Goal: Contribute content: Contribute content

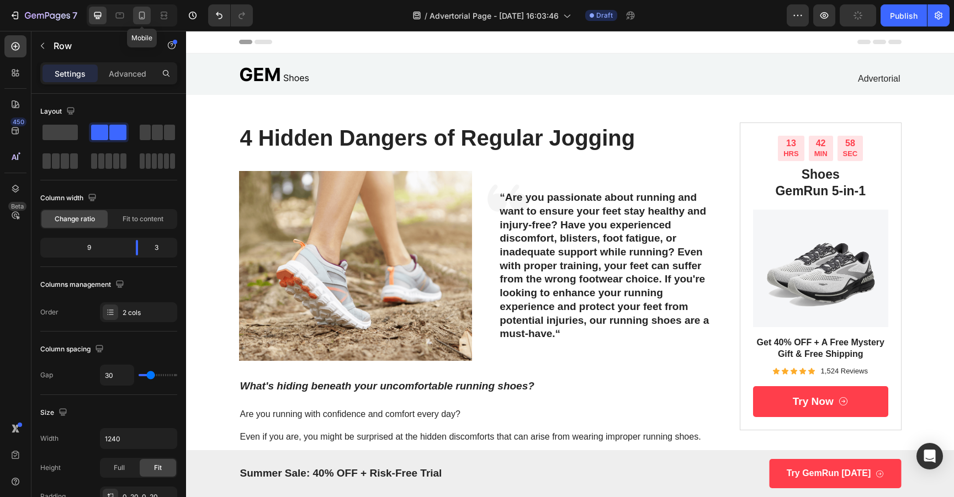
click at [134, 16] on div at bounding box center [142, 16] width 18 height 18
type input "0"
type input "100%"
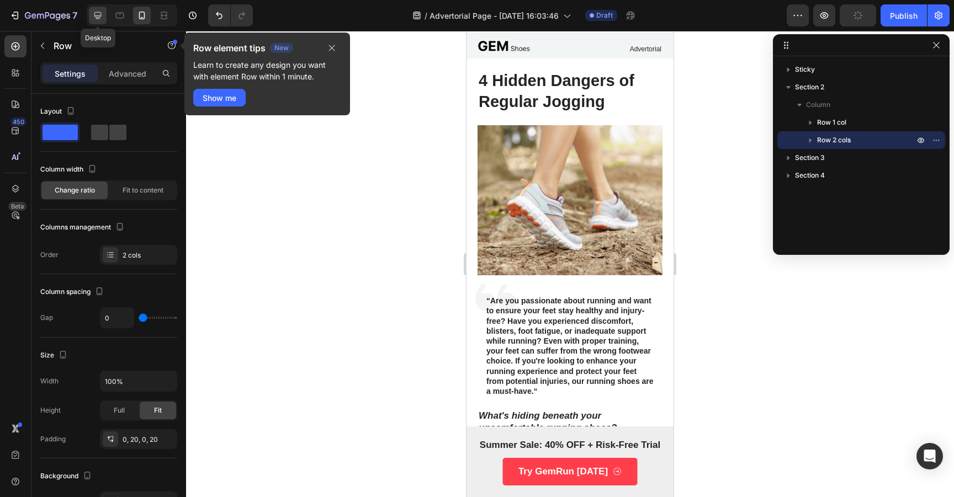
click at [97, 18] on icon at bounding box center [97, 15] width 7 height 7
type input "30"
type input "1240"
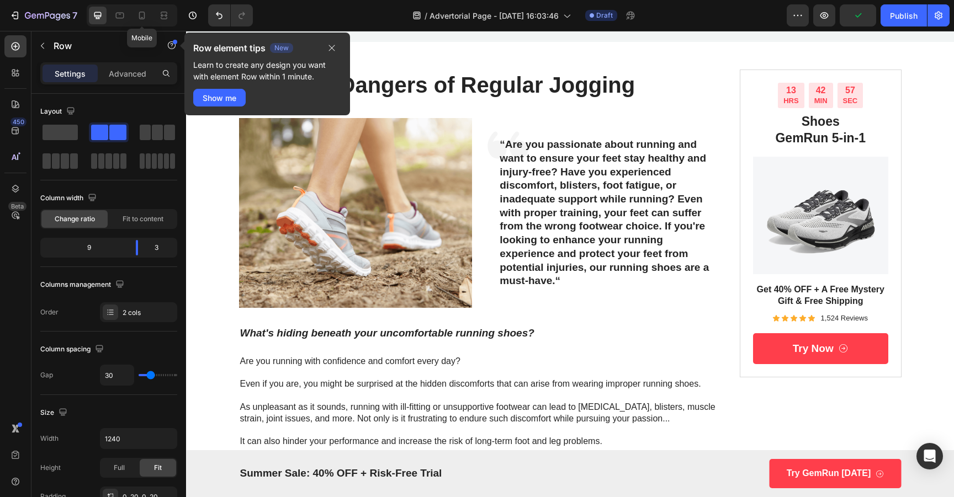
drag, startPoint x: 142, startPoint y: 17, endPoint x: 110, endPoint y: 21, distance: 32.3
click at [142, 18] on icon at bounding box center [142, 16] width 6 height 8
type input "0"
type input "100%"
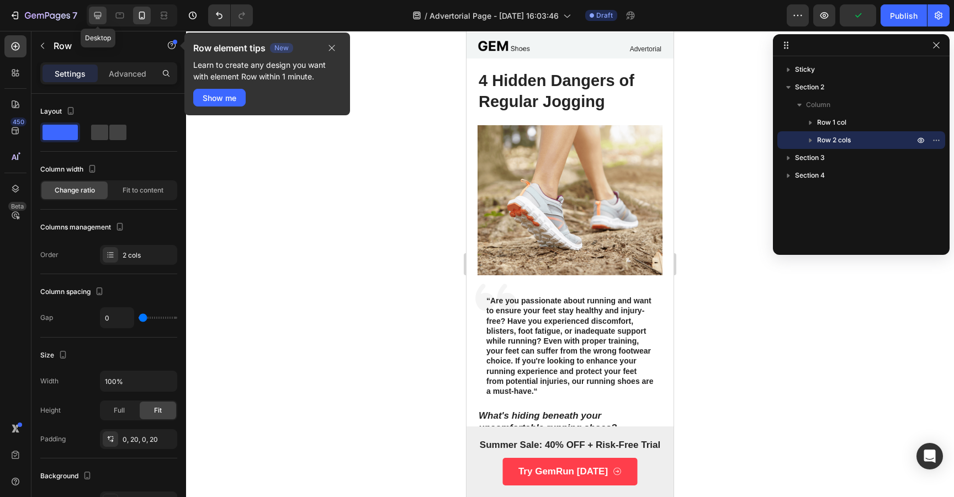
click at [99, 18] on icon at bounding box center [97, 15] width 7 height 7
type input "30"
type input "1240"
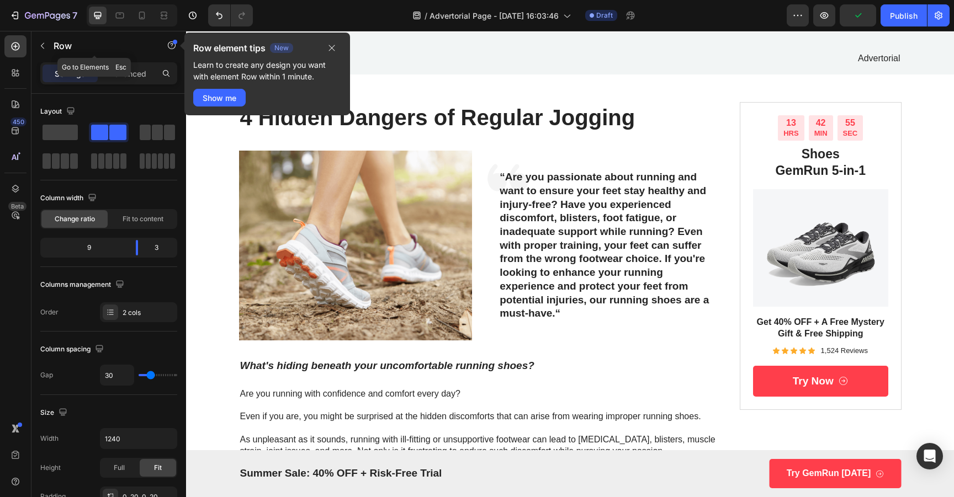
scroll to position [53, 0]
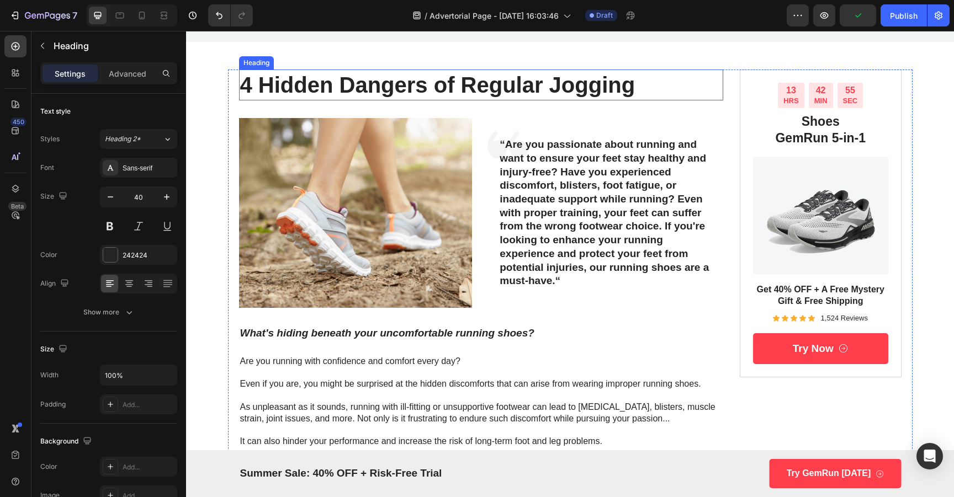
click at [490, 82] on h1 "4 Hidden Dangers of Regular Jogging" at bounding box center [481, 85] width 485 height 31
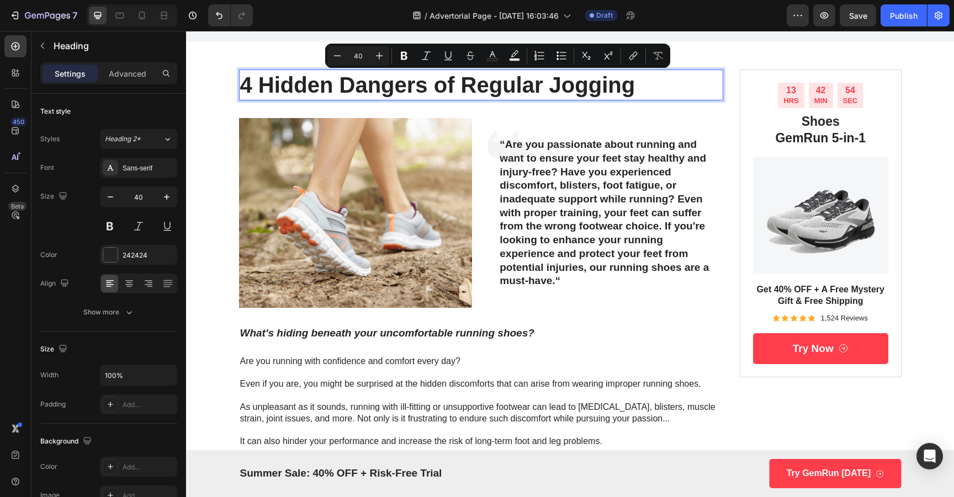
click at [490, 85] on p "4 Hidden Dangers of Regular Jogging" at bounding box center [481, 85] width 483 height 29
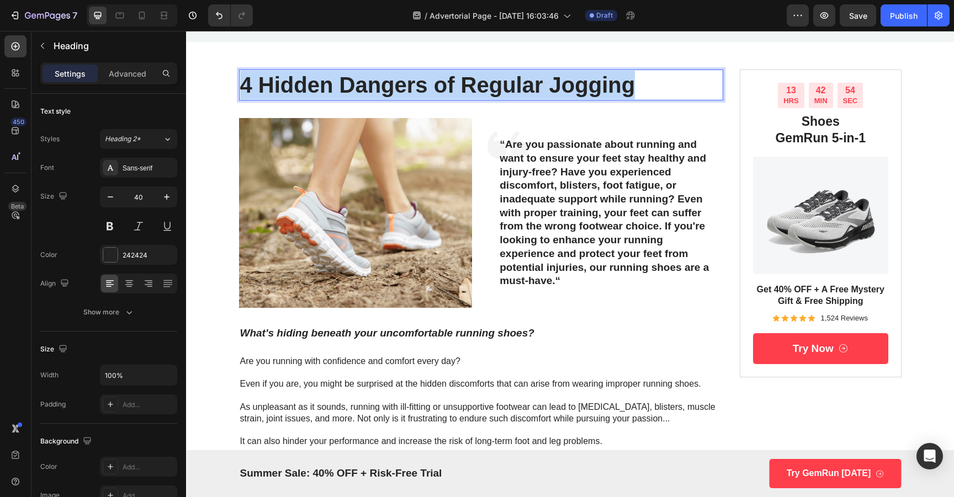
click at [490, 85] on p "4 Hidden Dangers of Regular Jogging" at bounding box center [481, 85] width 483 height 29
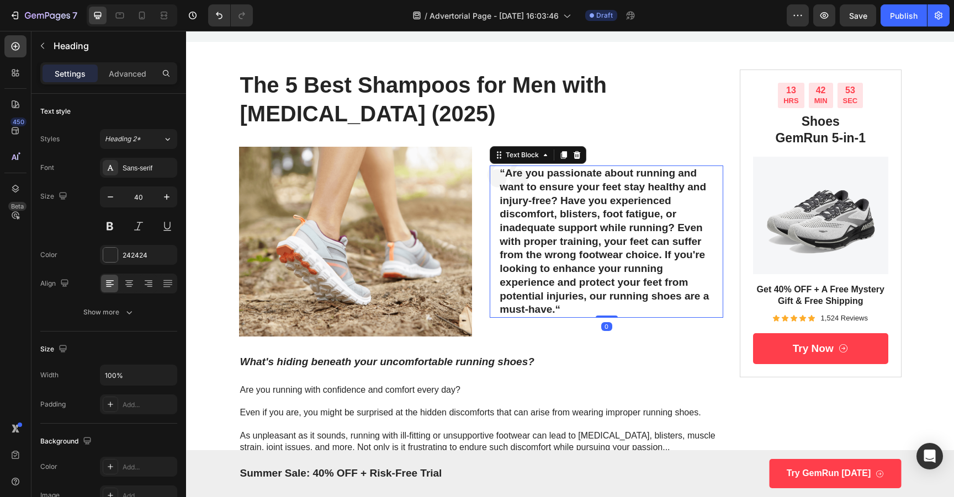
click at [625, 178] on p "“Are you passionate about running and want to ensure your feet stay healthy and…" at bounding box center [607, 242] width 214 height 150
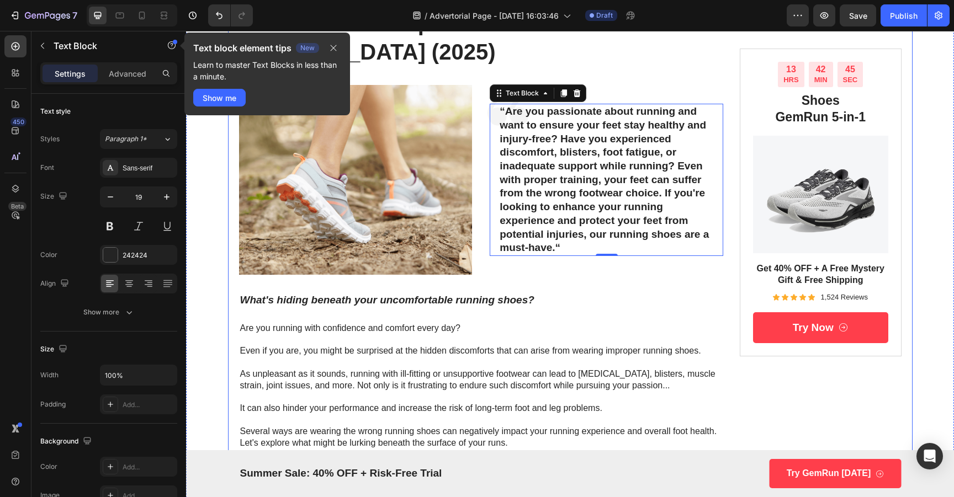
scroll to position [156, 0]
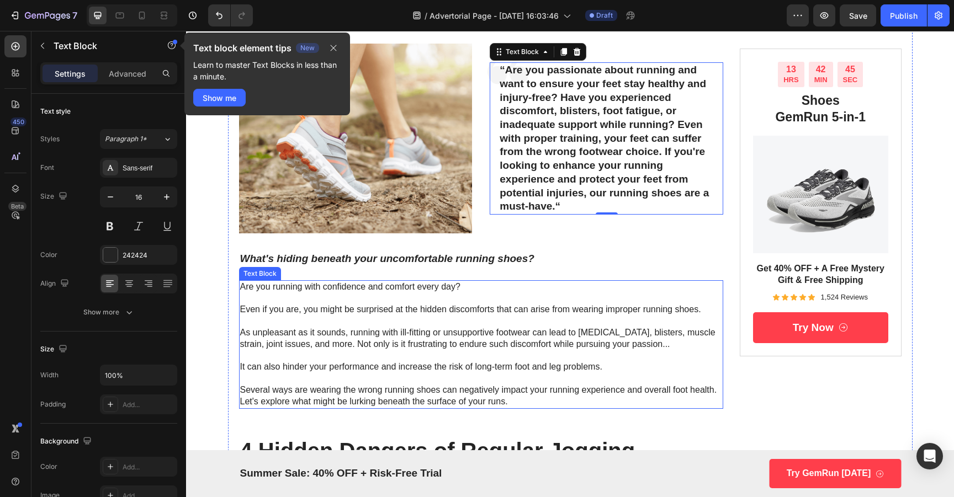
click at [355, 317] on p "Are you running with confidence and comfort every day? Even if you are, you mig…" at bounding box center [481, 345] width 483 height 126
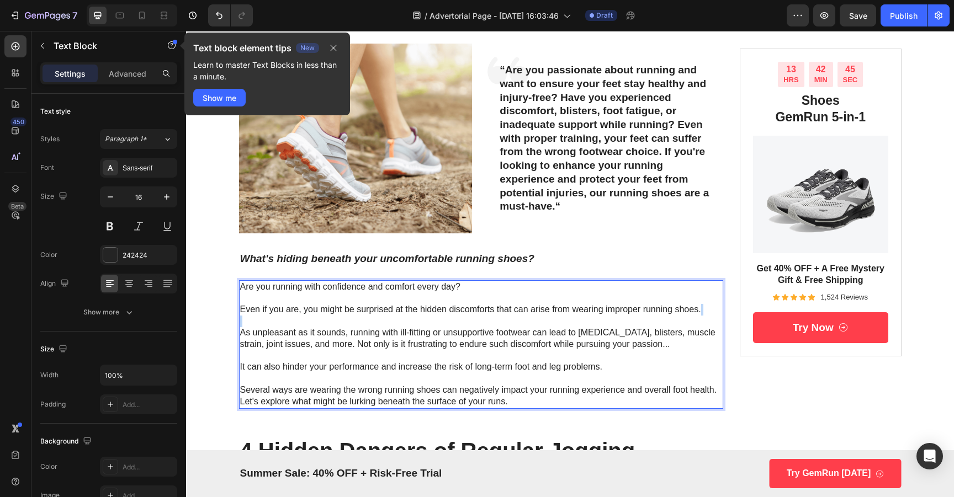
click at [355, 317] on p "Are you running with confidence and comfort every day? Even if you are, you mig…" at bounding box center [481, 345] width 483 height 126
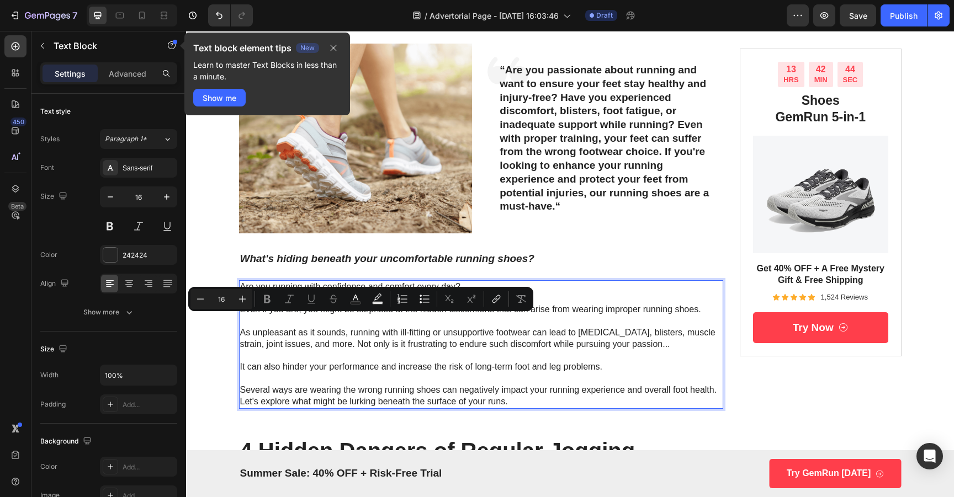
click at [357, 335] on p "Are you running with confidence and comfort every day? Even if you are, you mig…" at bounding box center [481, 345] width 483 height 126
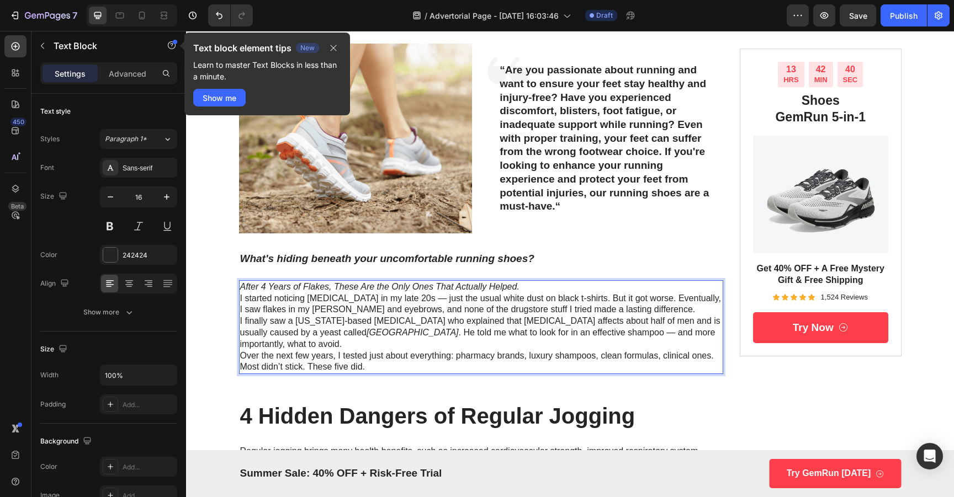
click at [527, 295] on p "I started noticing [MEDICAL_DATA] in my late 20s — just the usual white dust on…" at bounding box center [481, 304] width 483 height 23
click at [531, 283] on p "After 4 Years of Flakes, These Are the Only Ones That Actually Helped." at bounding box center [481, 288] width 483 height 12
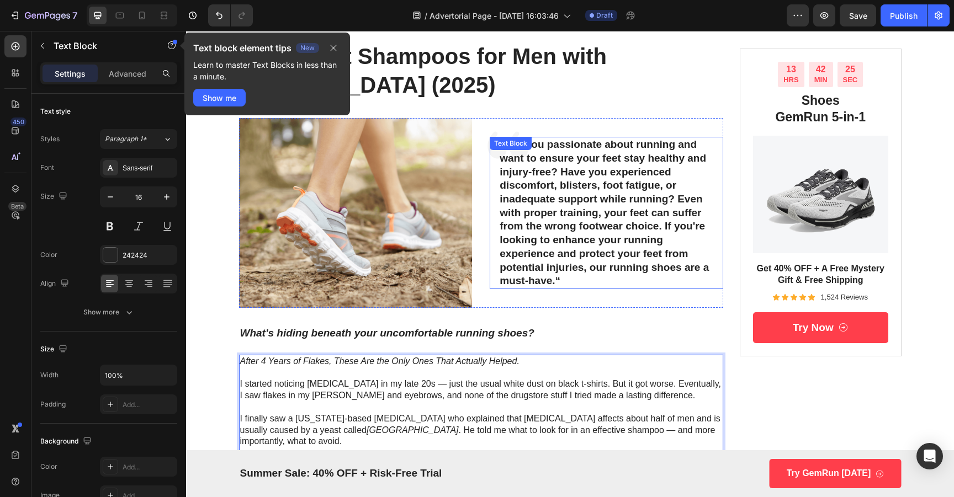
scroll to position [11, 0]
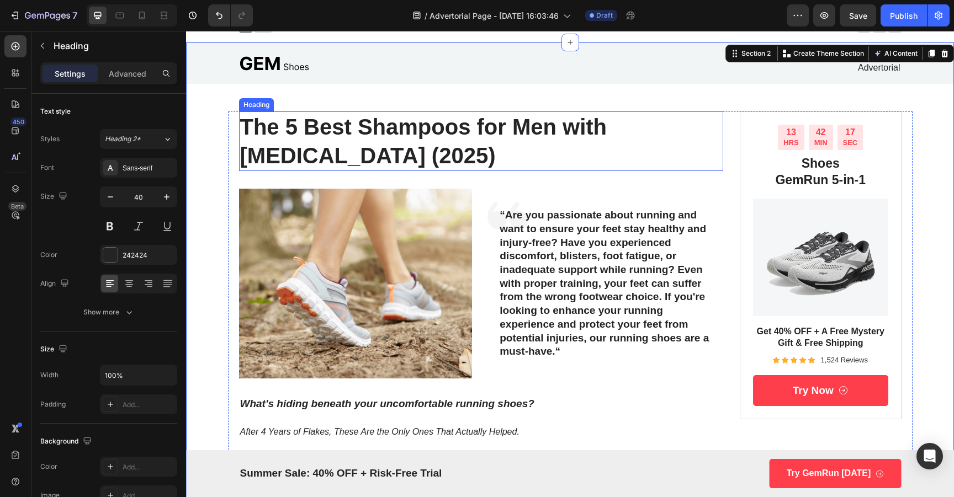
click at [312, 119] on strong "The 5 Best Shampoos for Men with [MEDICAL_DATA] (2025)" at bounding box center [423, 141] width 367 height 53
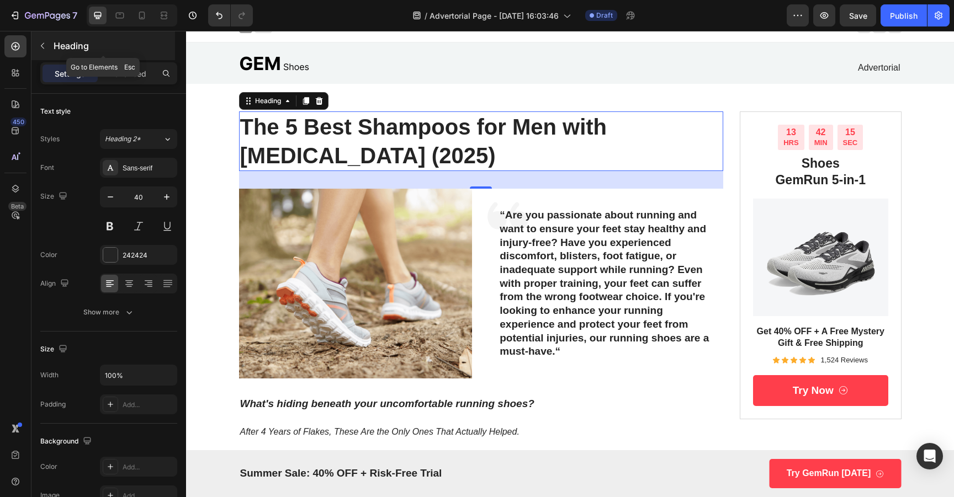
click at [48, 48] on button "button" at bounding box center [43, 46] width 18 height 18
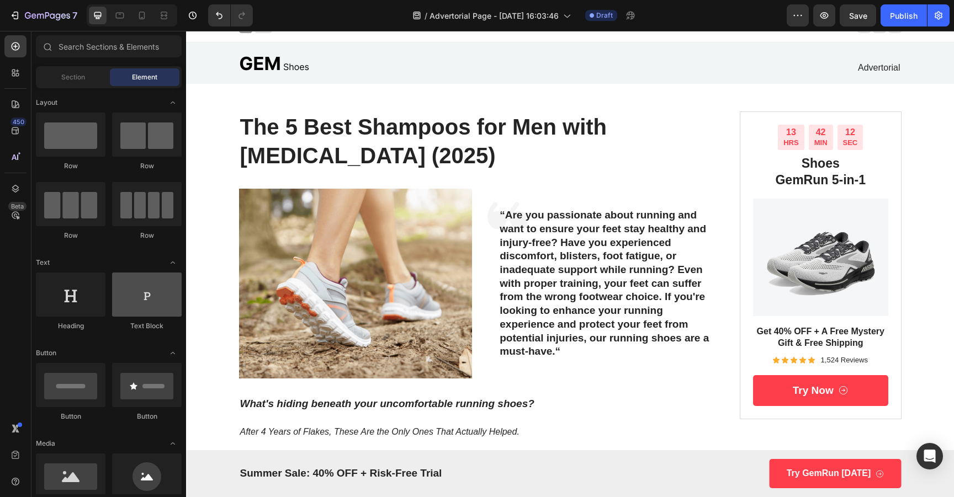
click at [145, 304] on div at bounding box center [147, 295] width 70 height 44
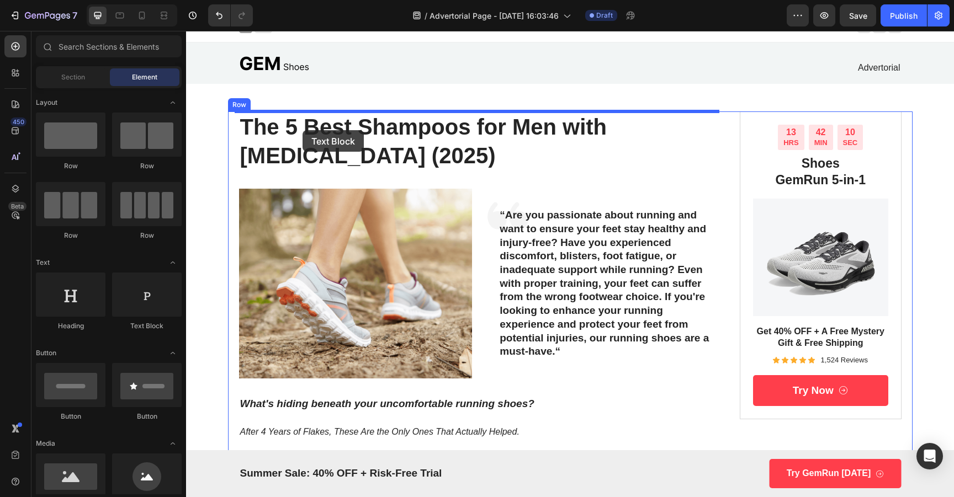
drag, startPoint x: 332, startPoint y: 335, endPoint x: 303, endPoint y: 134, distance: 203.0
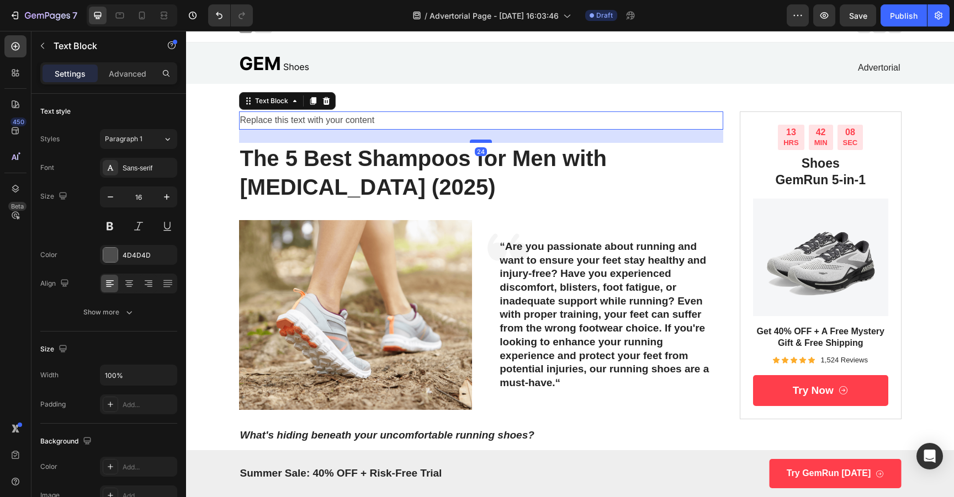
drag, startPoint x: 483, startPoint y: 147, endPoint x: 483, endPoint y: 141, distance: 5.5
click at [483, 141] on div at bounding box center [481, 141] width 22 height 3
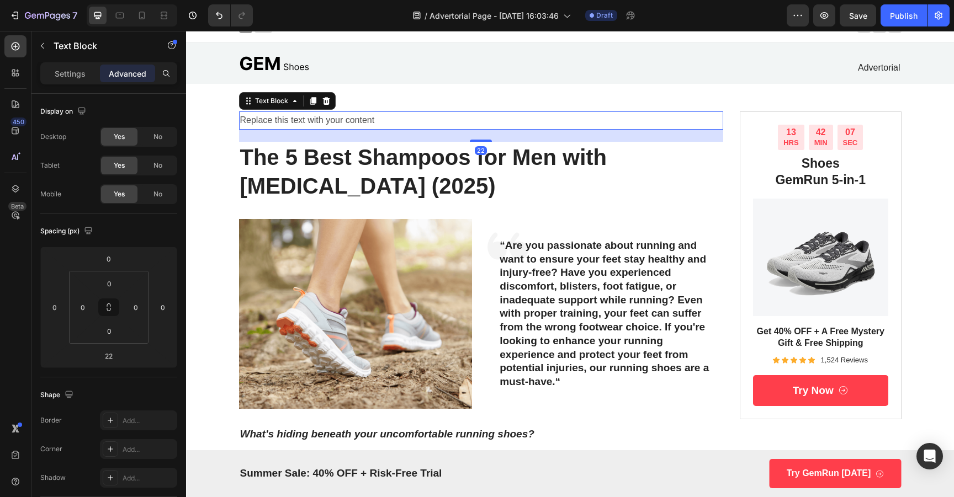
click at [344, 121] on div "Replace this text with your content" at bounding box center [481, 121] width 485 height 18
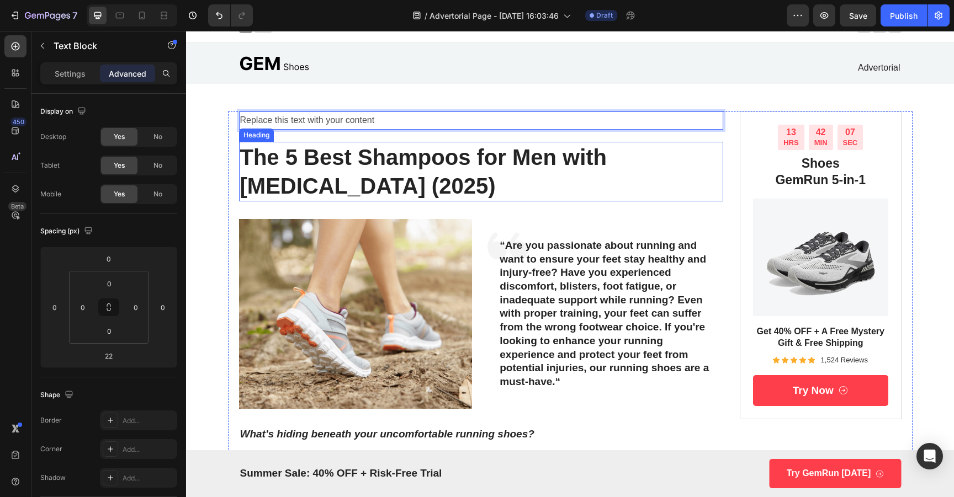
click at [494, 127] on p "Replace this text with your content" at bounding box center [481, 121] width 483 height 16
click at [500, 143] on p "⁠⁠⁠⁠⁠⁠⁠ The 5 Best Shampoos for Men with [MEDICAL_DATA] (2025)" at bounding box center [481, 171] width 483 height 57
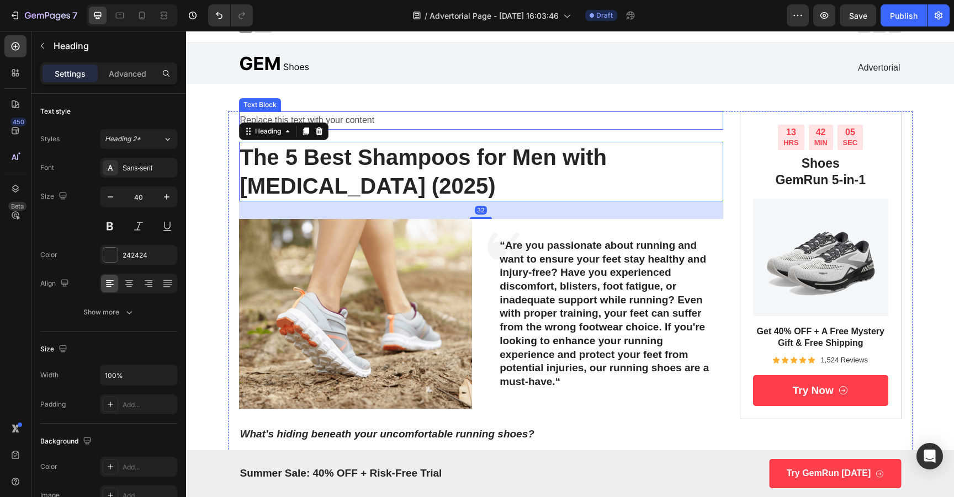
click at [500, 123] on p "Replace this text with your content" at bounding box center [481, 121] width 483 height 16
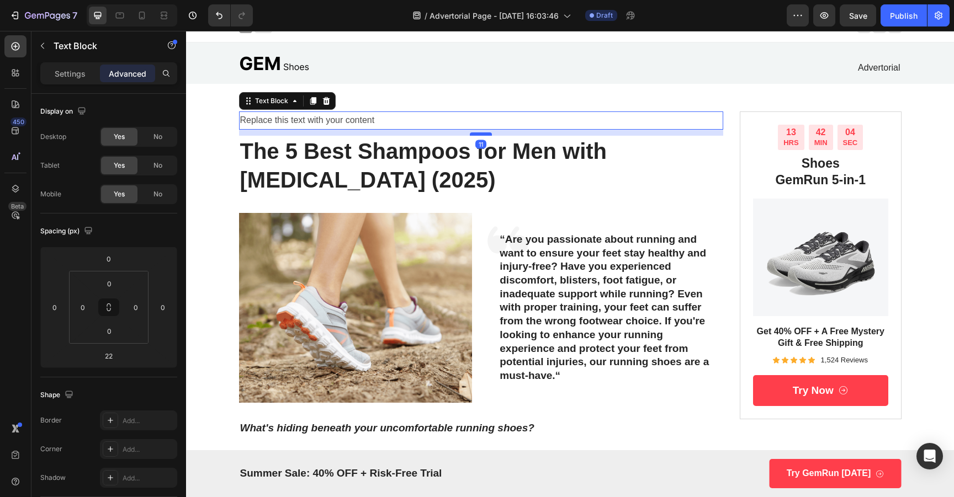
drag, startPoint x: 483, startPoint y: 140, endPoint x: 483, endPoint y: 134, distance: 6.1
click at [483, 134] on div at bounding box center [481, 133] width 22 height 3
type input "11"
click at [146, 17] on icon at bounding box center [141, 15] width 11 height 11
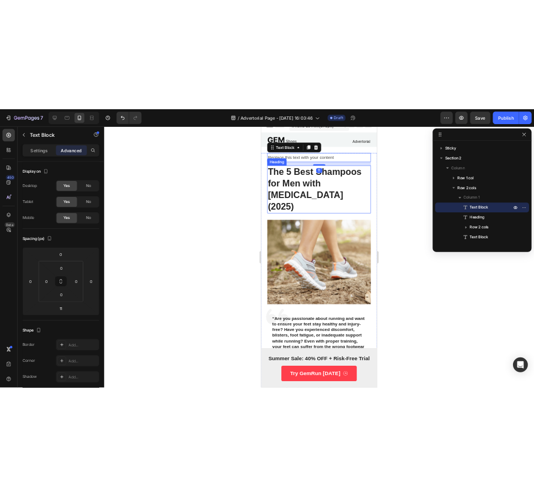
scroll to position [20, 0]
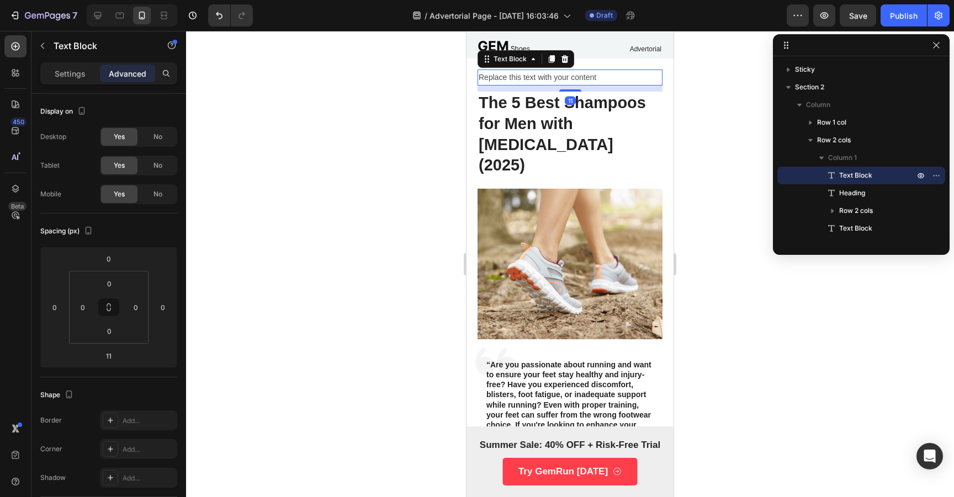
click at [714, 132] on div at bounding box center [570, 264] width 768 height 466
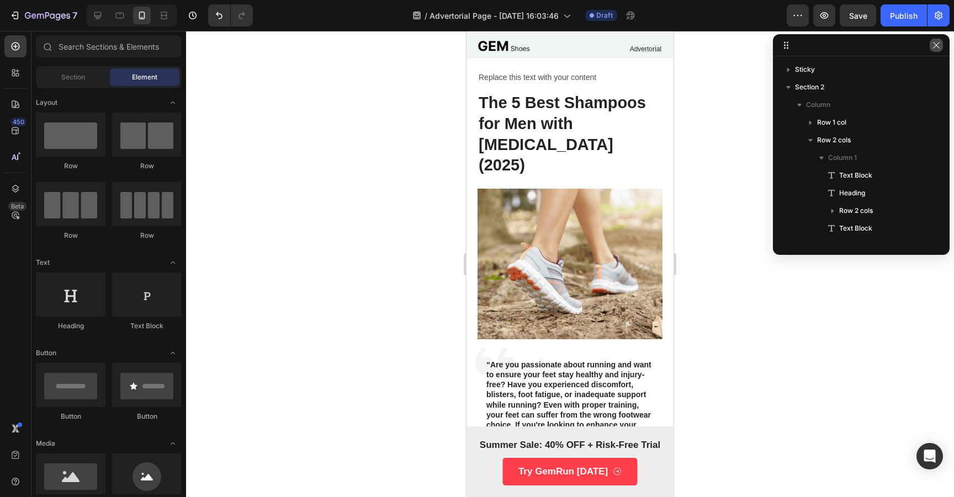
click at [930, 44] on button "button" at bounding box center [936, 45] width 13 height 13
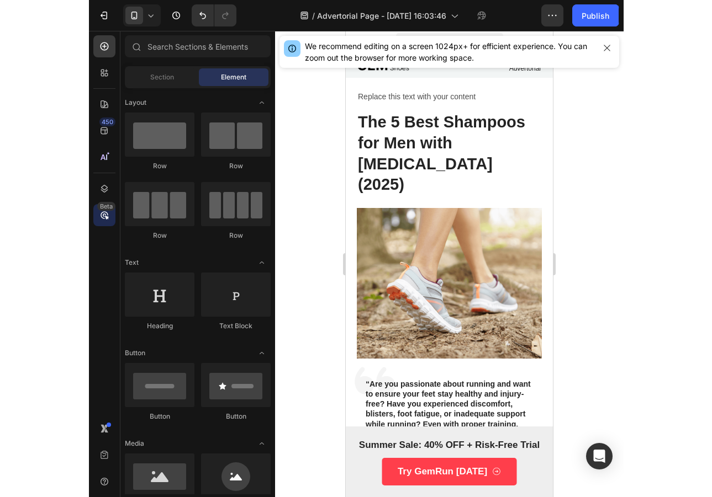
scroll to position [0, 0]
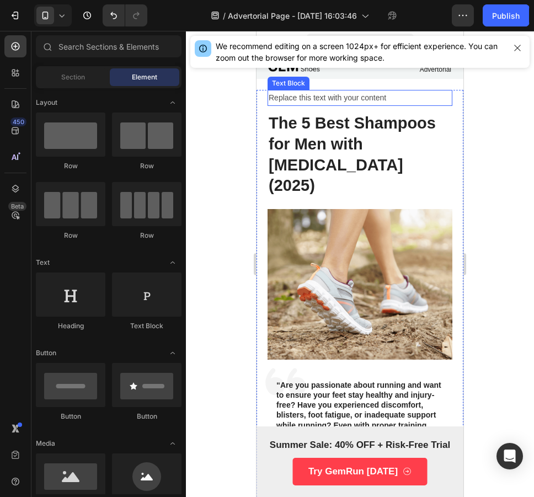
click at [342, 94] on p "Replace this text with your content" at bounding box center [360, 98] width 183 height 14
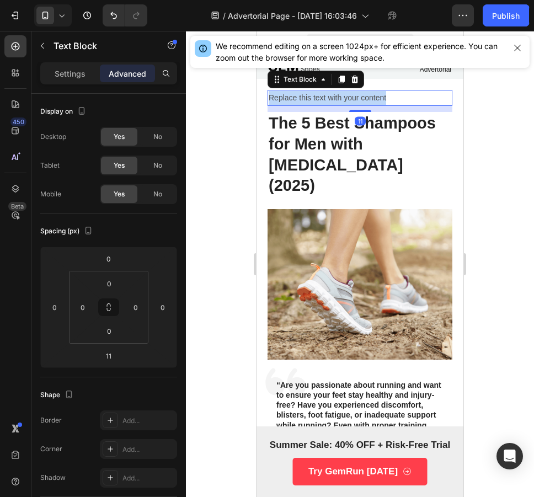
click at [342, 94] on p "Replace this text with your content" at bounding box center [360, 98] width 183 height 14
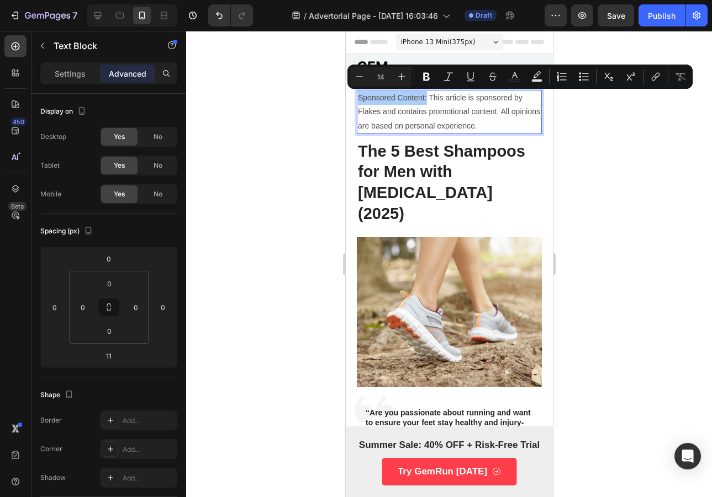
click at [288, 142] on div at bounding box center [449, 264] width 526 height 466
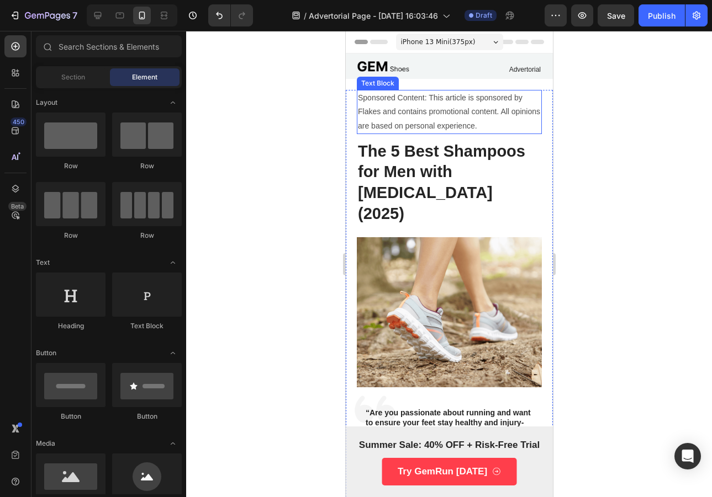
click at [402, 107] on p "Sponsored Content: This article is sponsored by Flakes and contains promotional…" at bounding box center [448, 112] width 183 height 42
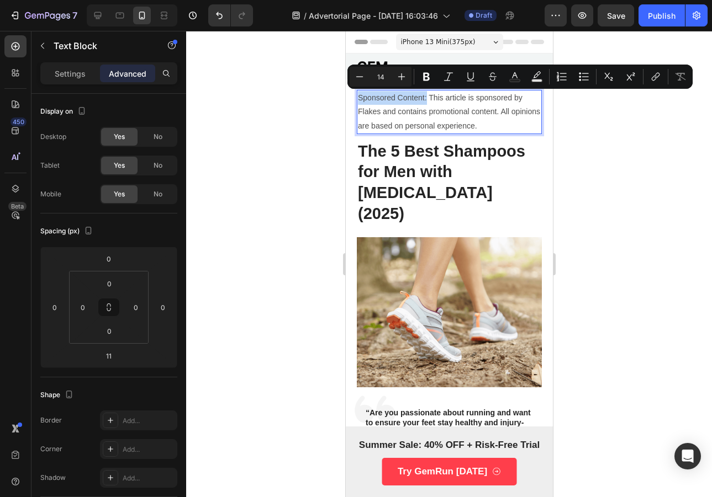
drag, startPoint x: 426, startPoint y: 99, endPoint x: 324, endPoint y: 98, distance: 101.6
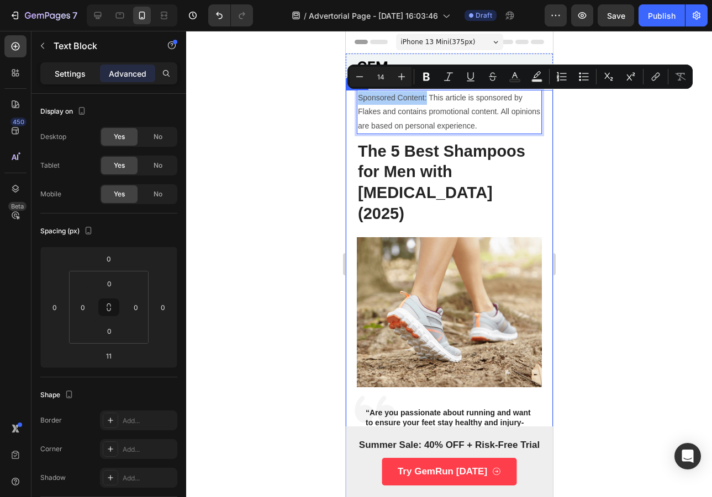
click at [75, 74] on p "Settings" at bounding box center [70, 74] width 31 height 12
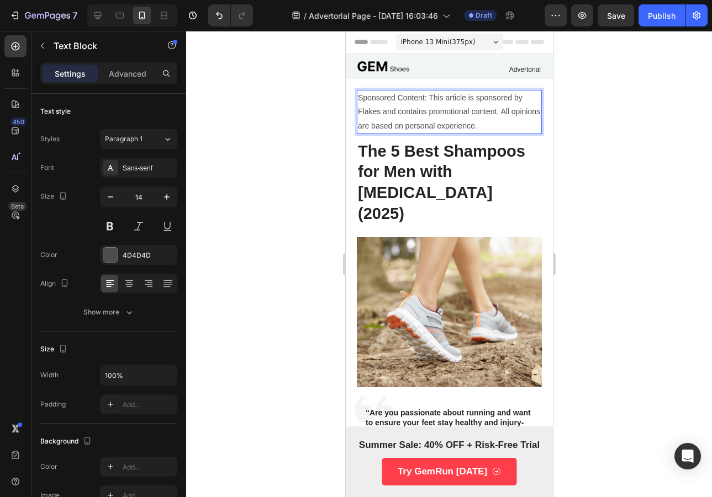
click at [422, 103] on p "Sponsored Content: This article is sponsored by Flakes and contains promotional…" at bounding box center [448, 112] width 183 height 42
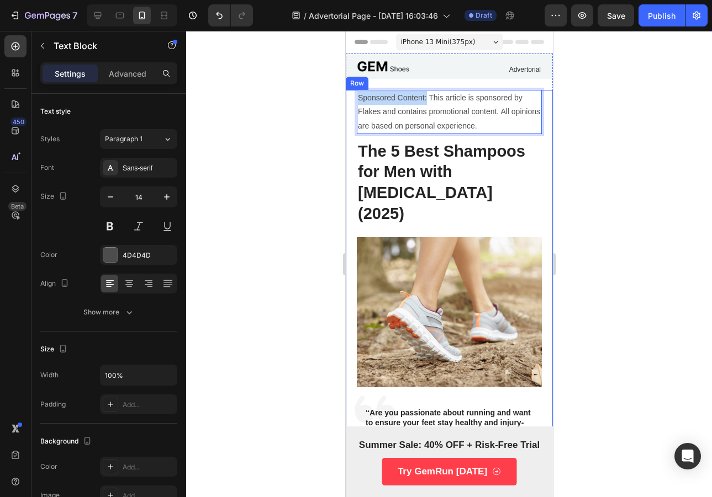
drag, startPoint x: 425, startPoint y: 99, endPoint x: 353, endPoint y: 100, distance: 71.8
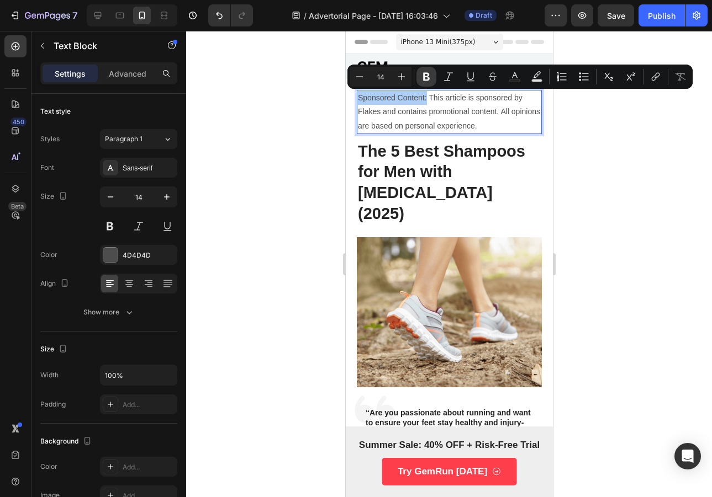
click at [421, 77] on icon "Editor contextual toolbar" at bounding box center [426, 76] width 11 height 11
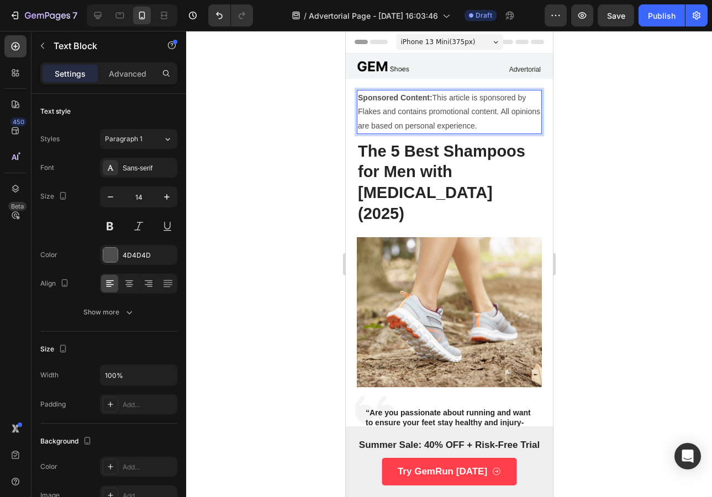
click at [581, 101] on div at bounding box center [449, 264] width 526 height 466
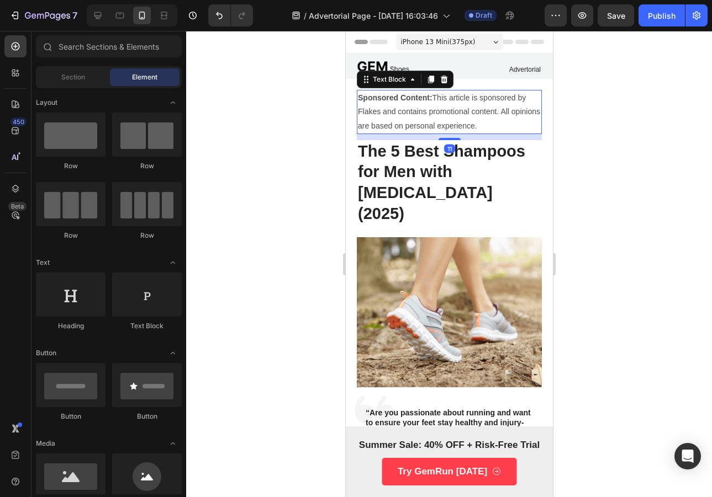
click at [470, 110] on p "Sponsored Content: This article is sponsored by Flakes and contains promotional…" at bounding box center [448, 112] width 183 height 42
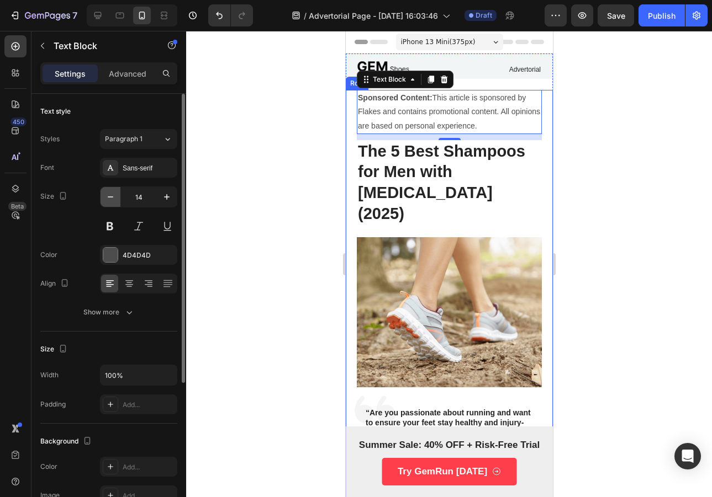
click at [111, 204] on button "button" at bounding box center [110, 197] width 20 height 20
type input "13"
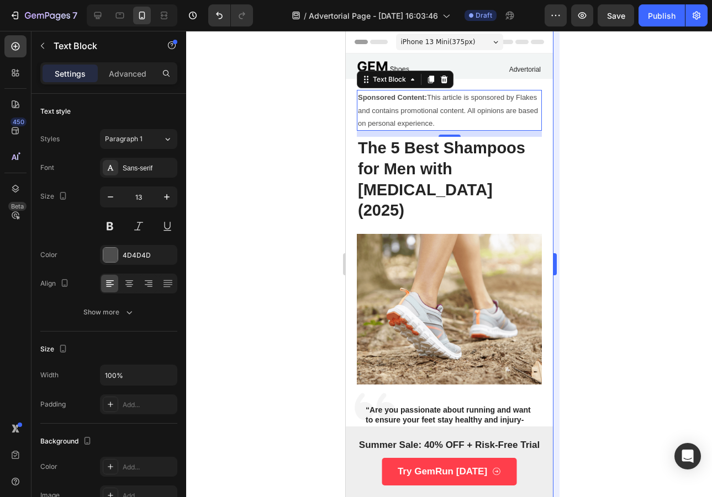
drag, startPoint x: 576, startPoint y: 132, endPoint x: 553, endPoint y: 135, distance: 23.9
click at [576, 132] on div at bounding box center [449, 264] width 526 height 466
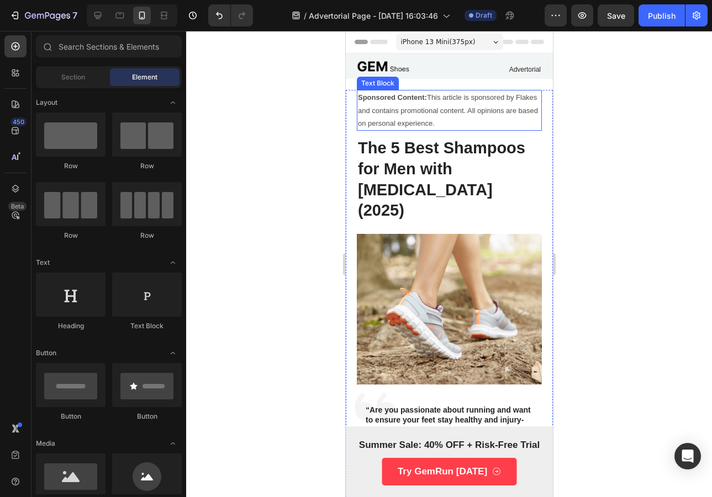
click at [370, 110] on p "Sponsored Content: This article is sponsored by Flakes and contains promotional…" at bounding box center [448, 110] width 183 height 39
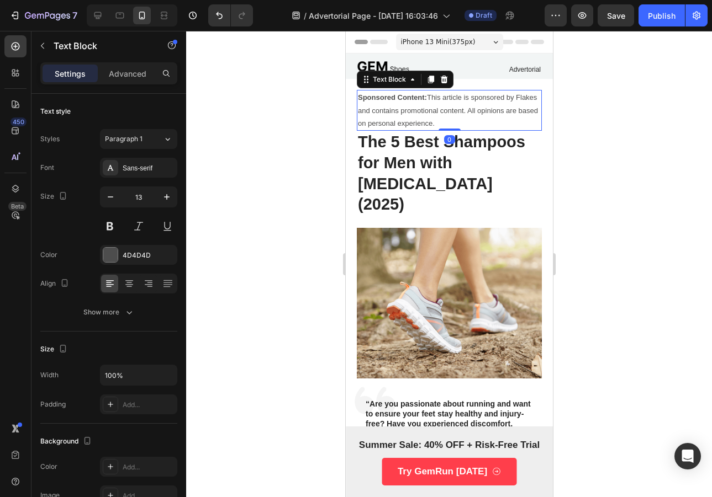
drag, startPoint x: 452, startPoint y: 135, endPoint x: 456, endPoint y: 124, distance: 11.4
click at [456, 124] on div "Sponsored Content: This article is sponsored by Flakes and contains promotional…" at bounding box center [448, 110] width 185 height 41
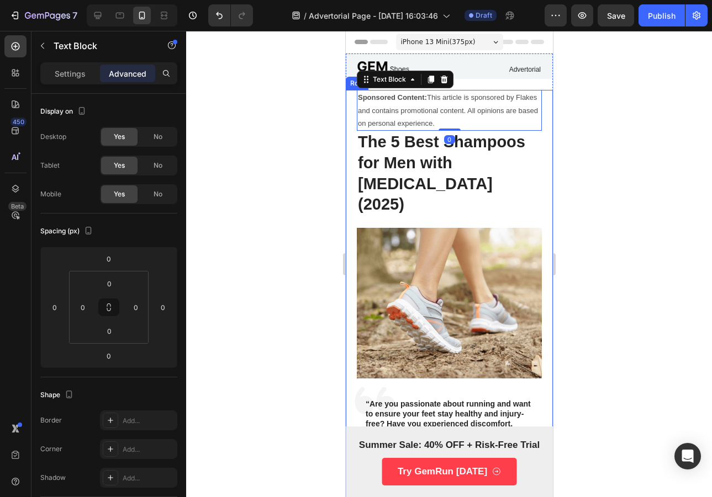
click at [595, 107] on div at bounding box center [449, 264] width 526 height 466
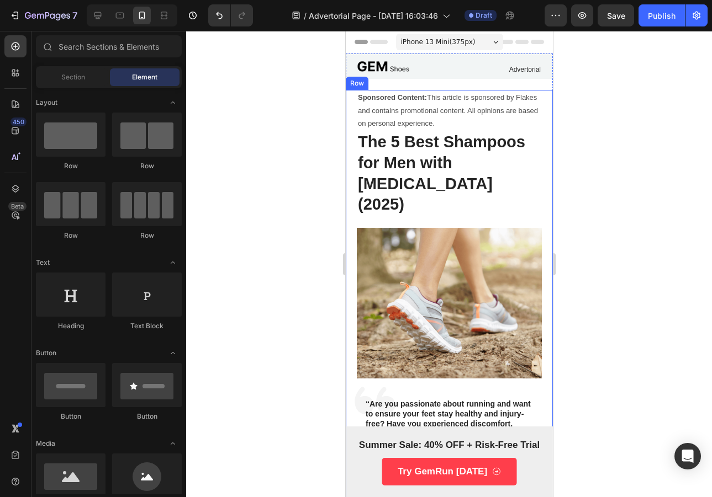
click at [458, 106] on p "Sponsored Content: This article is sponsored by Flakes and contains promotional…" at bounding box center [448, 110] width 183 height 39
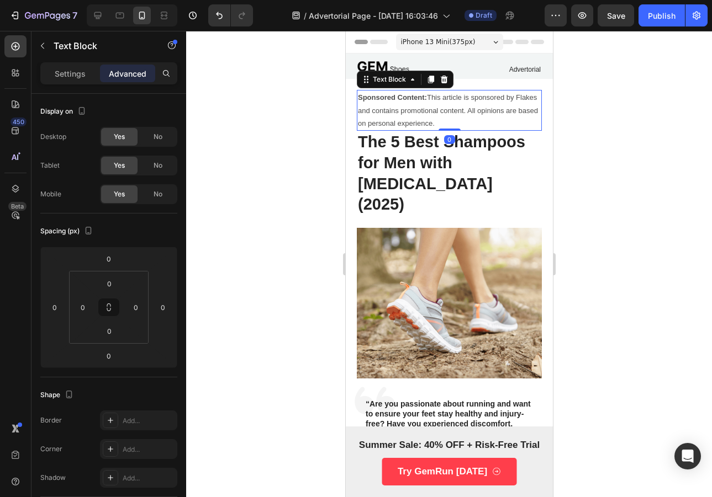
drag, startPoint x: 432, startPoint y: 83, endPoint x: 436, endPoint y: 106, distance: 22.9
click at [432, 83] on icon at bounding box center [430, 79] width 9 height 9
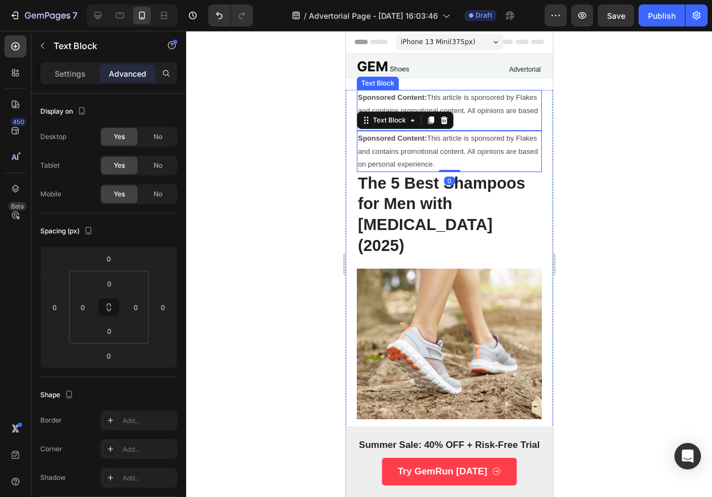
click at [481, 112] on p "Sponsored Content: This article is sponsored by Flakes and contains promotional…" at bounding box center [448, 110] width 183 height 39
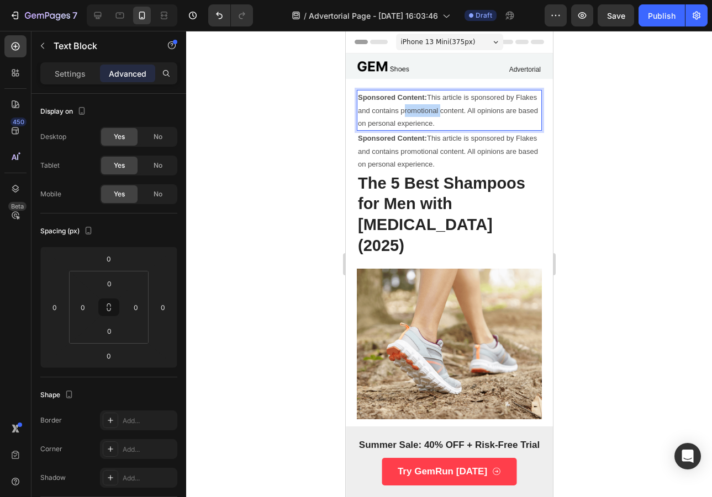
click at [454, 104] on p "Sponsored Content: This article is sponsored by Flakes and contains promotional…" at bounding box center [448, 110] width 183 height 39
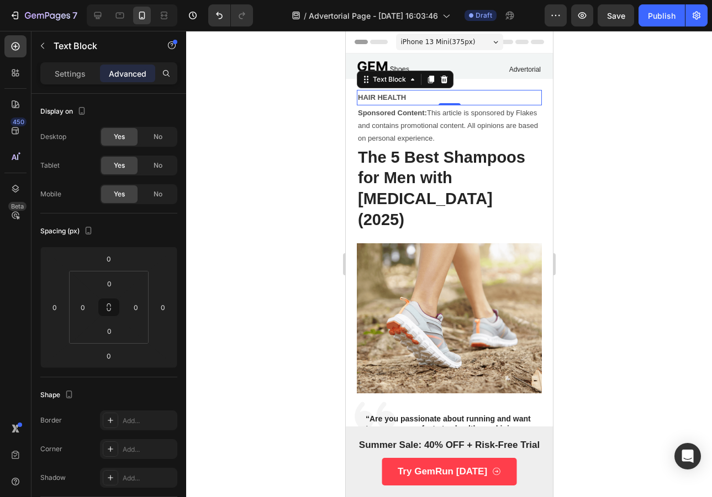
click at [679, 392] on div at bounding box center [449, 264] width 526 height 466
click at [437, 98] on p "HAIR HEALTH" at bounding box center [448, 97] width 183 height 13
click at [57, 68] on p "Settings" at bounding box center [70, 74] width 31 height 12
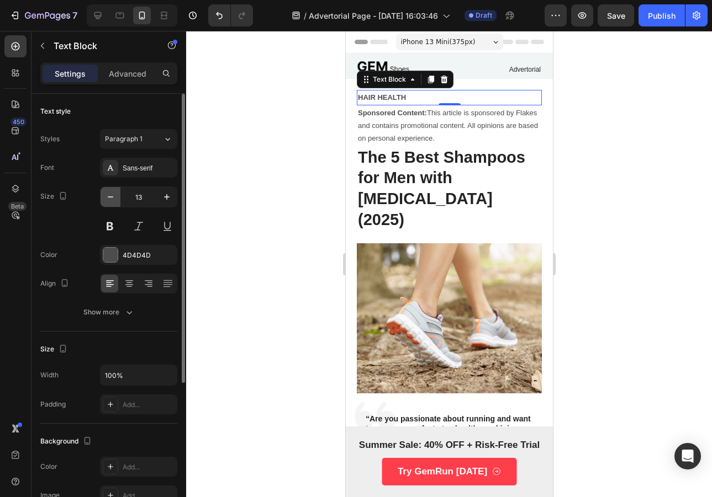
click at [113, 199] on icon "button" at bounding box center [110, 197] width 11 height 11
type input "12"
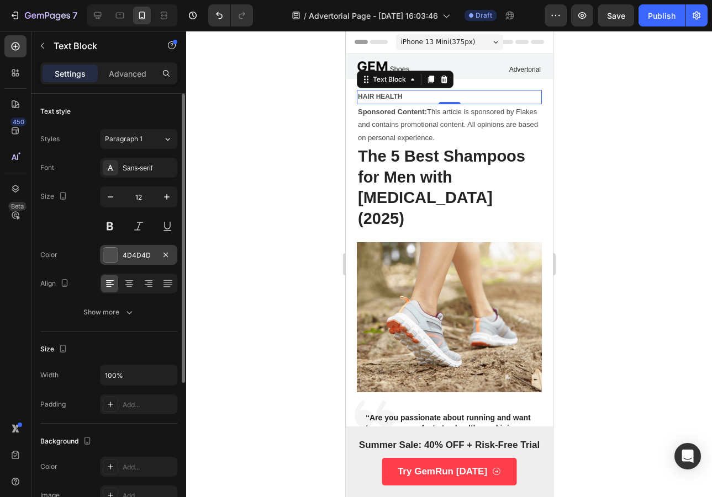
click at [137, 251] on div "4D4D4D" at bounding box center [139, 256] width 32 height 10
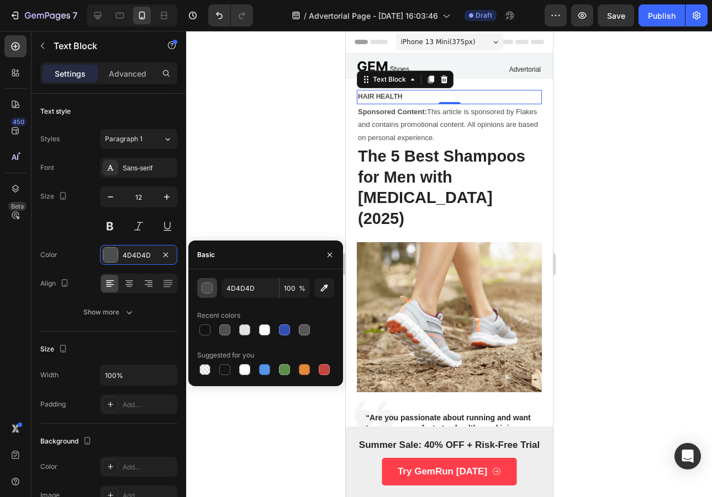
click at [200, 288] on button "button" at bounding box center [207, 288] width 20 height 20
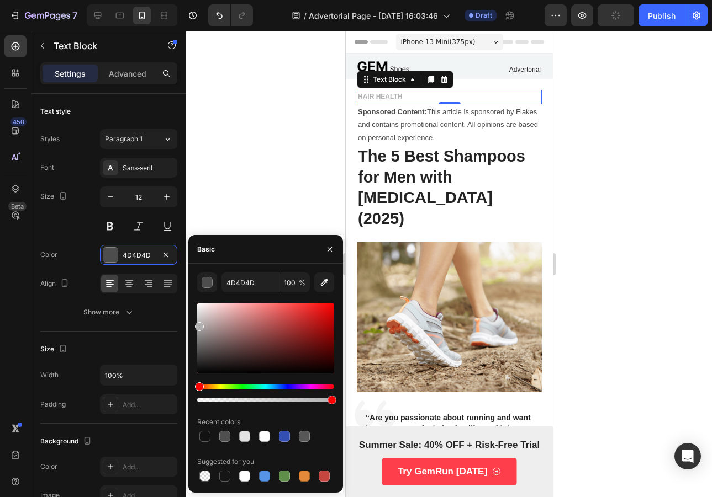
drag, startPoint x: 202, startPoint y: 324, endPoint x: 195, endPoint y: 325, distance: 7.2
click at [197, 325] on div at bounding box center [265, 339] width 137 height 70
drag, startPoint x: 199, startPoint y: 327, endPoint x: 194, endPoint y: 333, distance: 7.8
click at [194, 333] on div "B2B2B2 100 % Recent colors Suggested for you" at bounding box center [265, 378] width 155 height 211
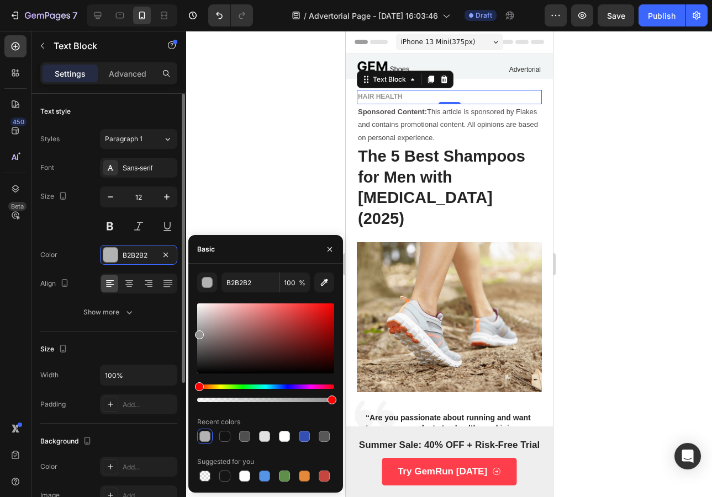
type input "939393"
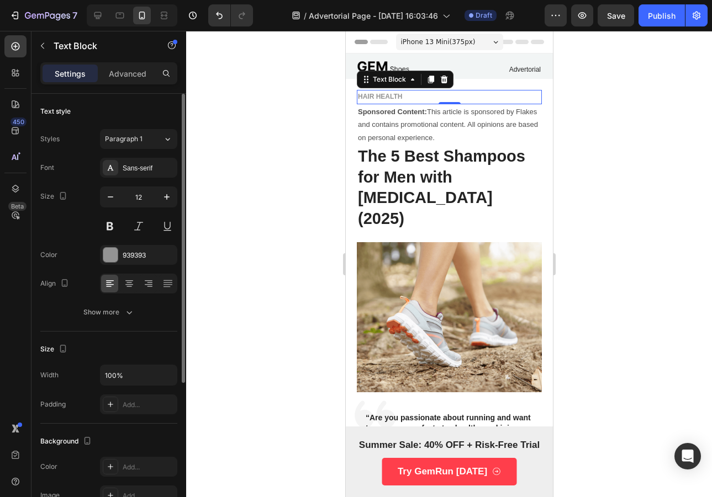
click at [52, 234] on div "Size 12" at bounding box center [108, 212] width 137 height 50
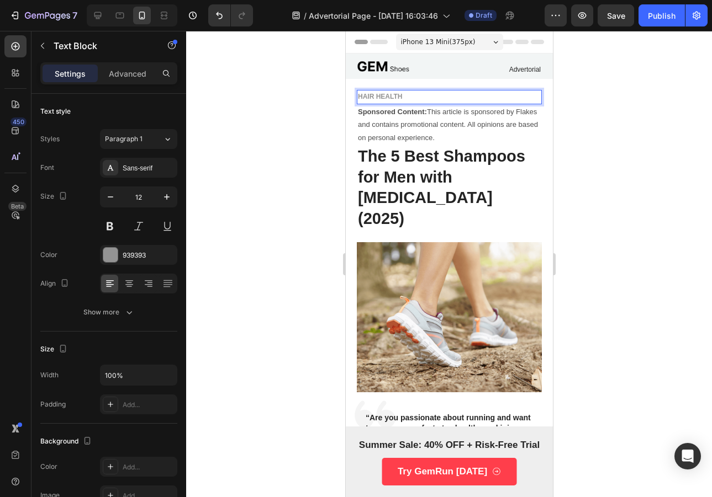
click at [438, 96] on p "HAIR HEALTH" at bounding box center [448, 97] width 183 height 12
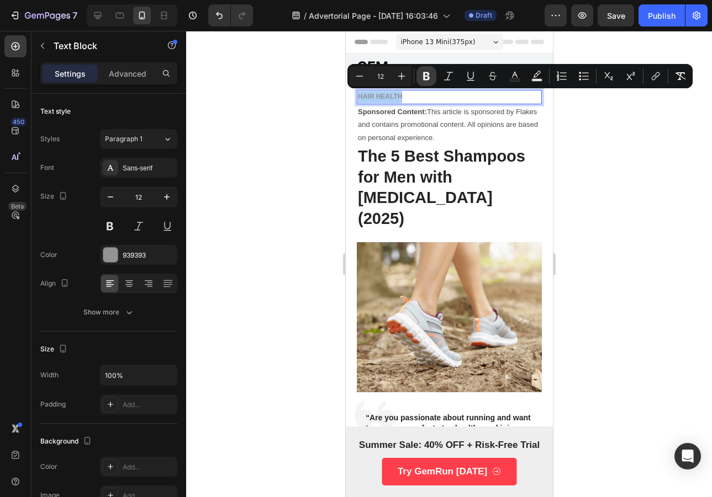
click at [425, 68] on button "Bold" at bounding box center [426, 76] width 20 height 20
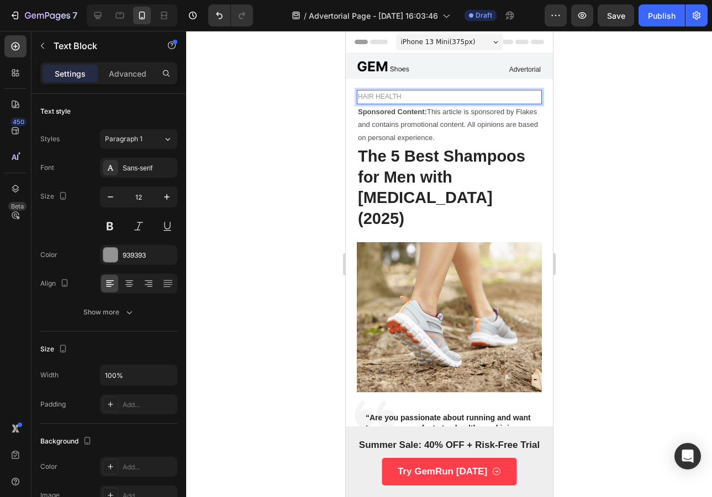
click at [417, 102] on p "HAIR HEALTH" at bounding box center [448, 97] width 183 height 12
click at [320, 109] on div at bounding box center [449, 264] width 526 height 466
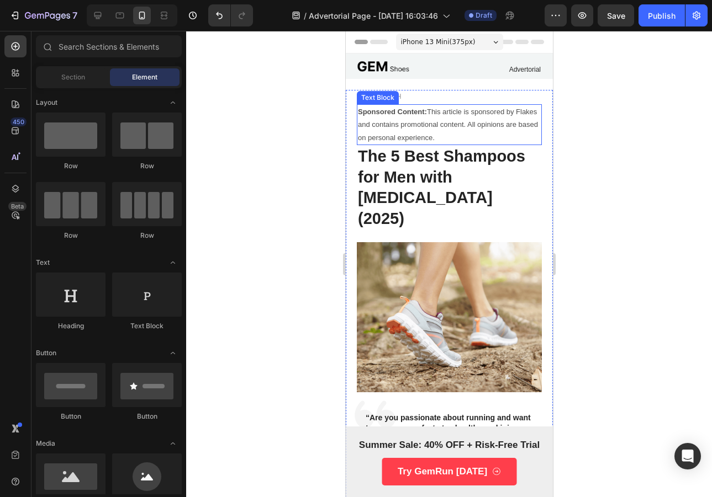
click at [380, 107] on p "Sponsored Content: This article is sponsored by Flakes and contains promotional…" at bounding box center [448, 124] width 183 height 39
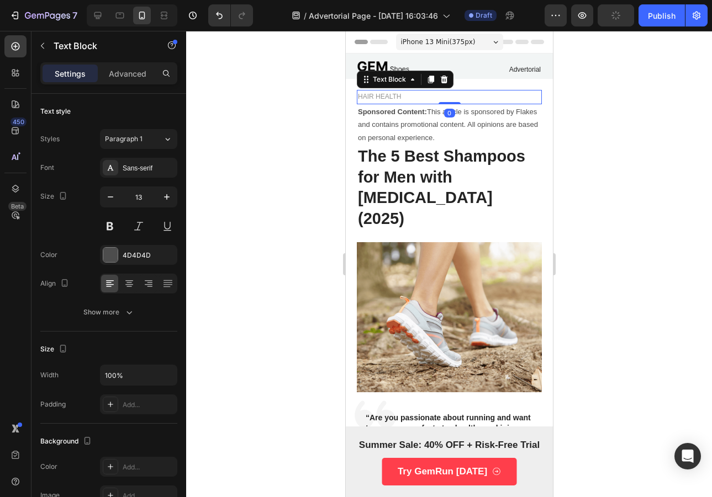
click at [464, 96] on p "HAIR HEALTH" at bounding box center [448, 97] width 183 height 12
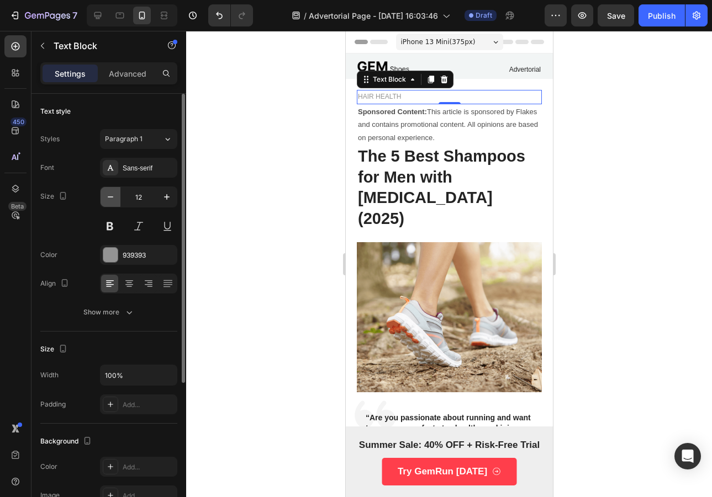
click at [113, 198] on icon "button" at bounding box center [110, 197] width 11 height 11
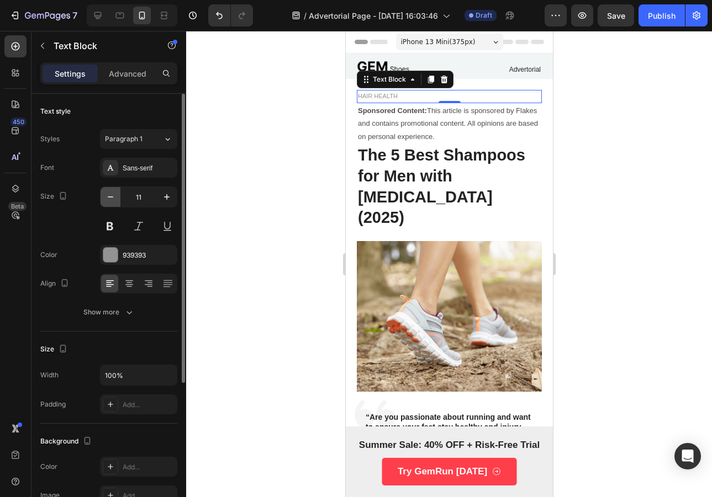
click at [111, 205] on button "button" at bounding box center [110, 197] width 20 height 20
type input "10"
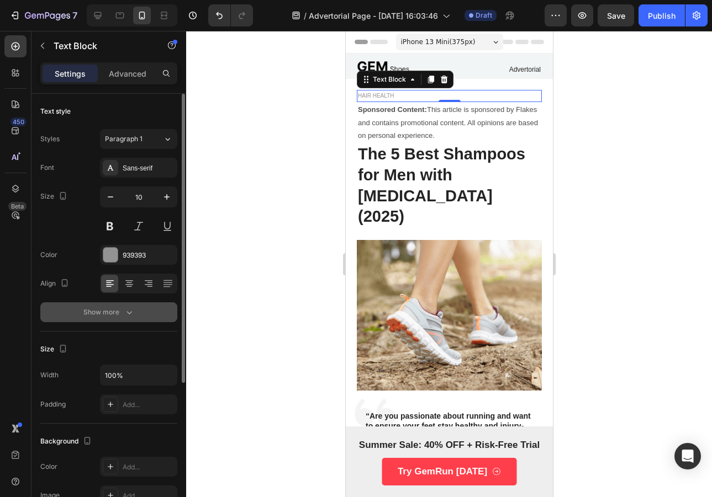
click at [117, 316] on div "Show more" at bounding box center [108, 312] width 51 height 11
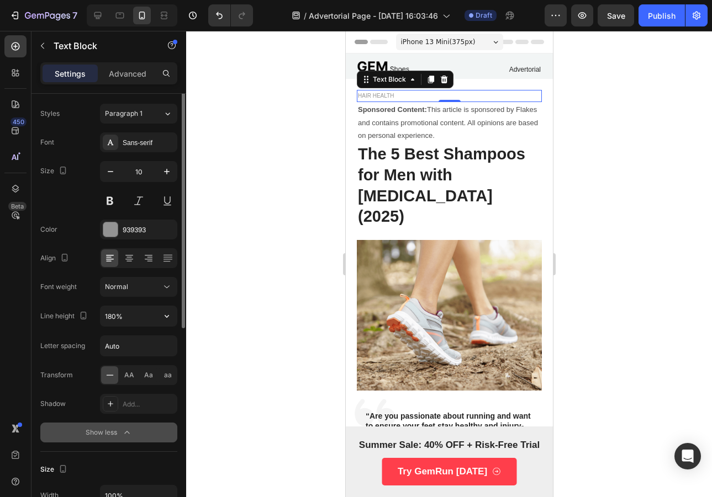
scroll to position [27, 0]
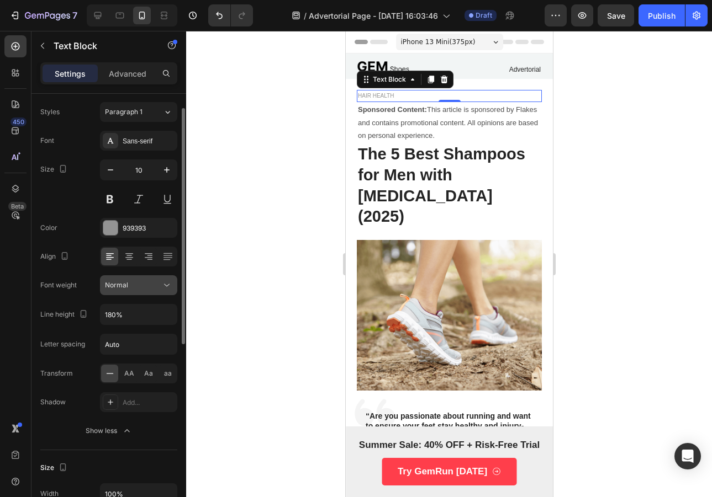
click at [124, 293] on button "Normal" at bounding box center [138, 285] width 77 height 20
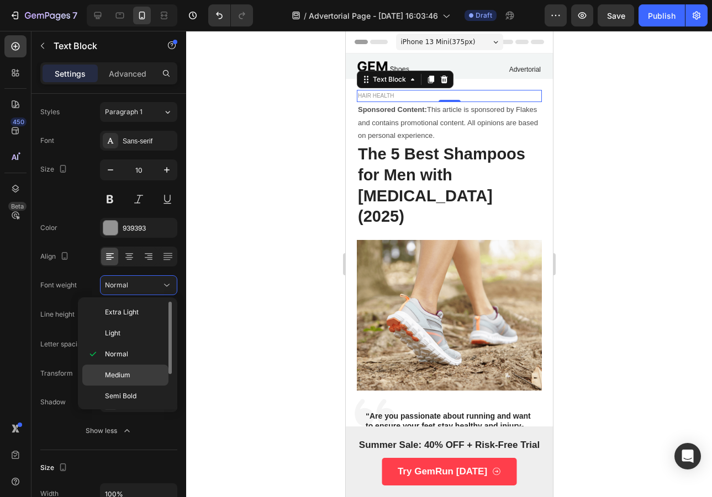
click at [144, 386] on div "Medium" at bounding box center [125, 396] width 86 height 21
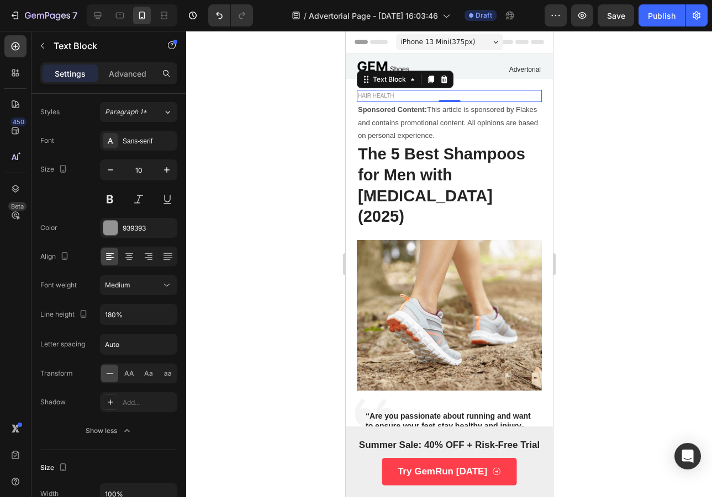
click at [569, 166] on div at bounding box center [449, 264] width 526 height 466
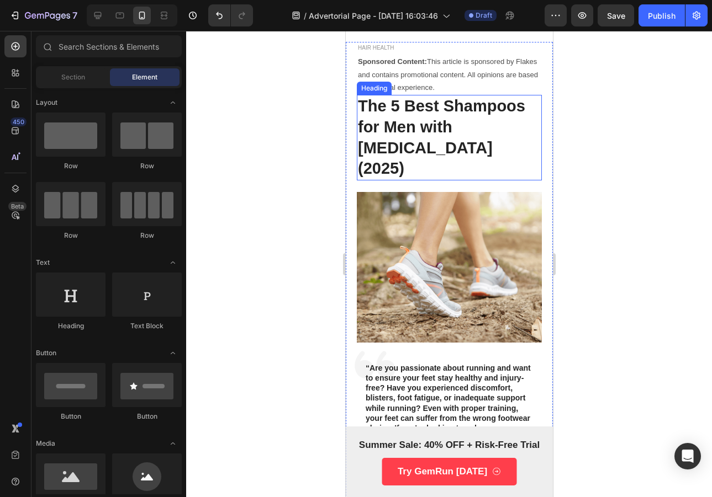
scroll to position [61, 0]
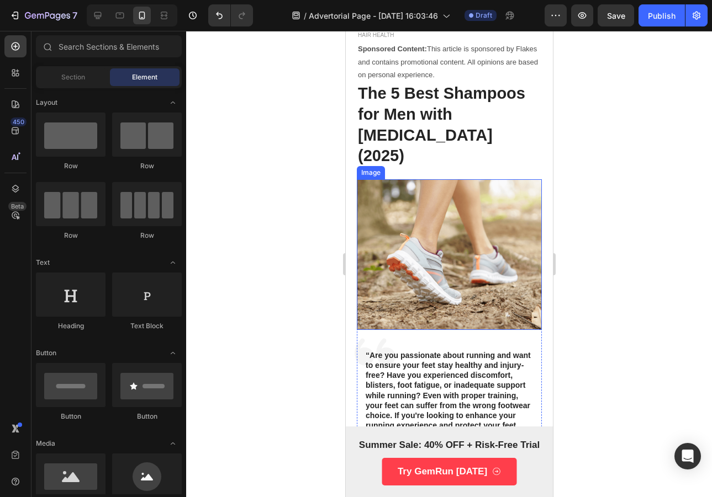
click at [461, 206] on img at bounding box center [448, 254] width 185 height 151
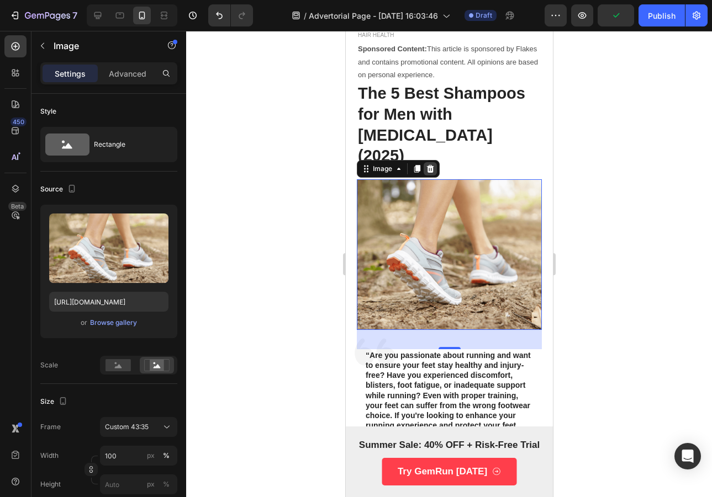
click at [430, 165] on icon at bounding box center [429, 169] width 9 height 9
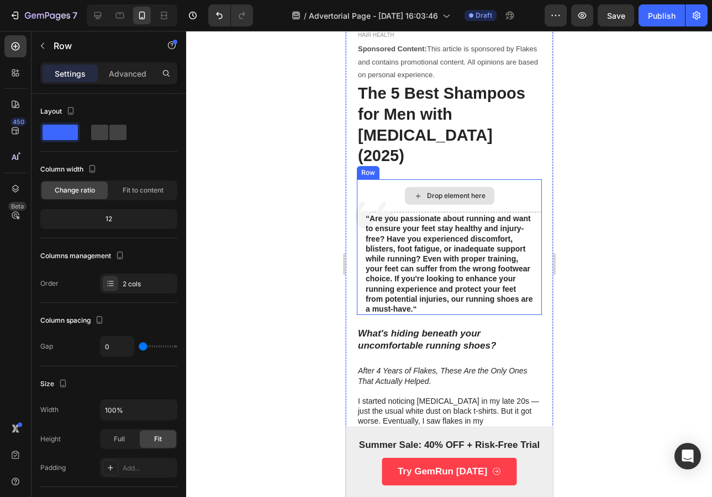
click at [439, 179] on div "Drop element here" at bounding box center [448, 195] width 185 height 33
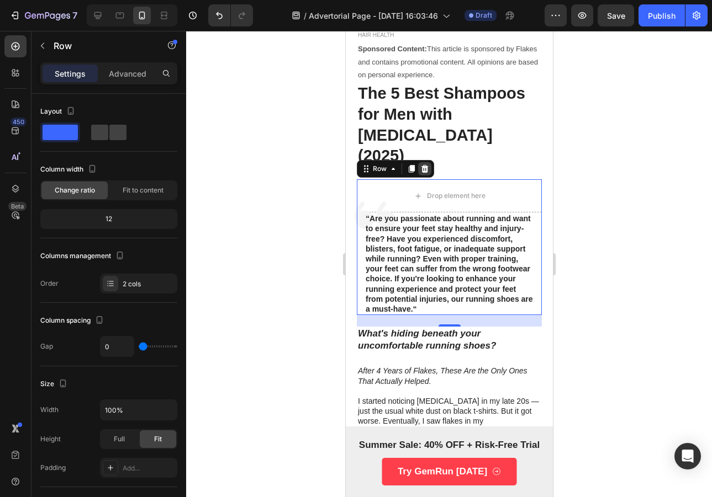
click at [430, 162] on div at bounding box center [423, 168] width 13 height 13
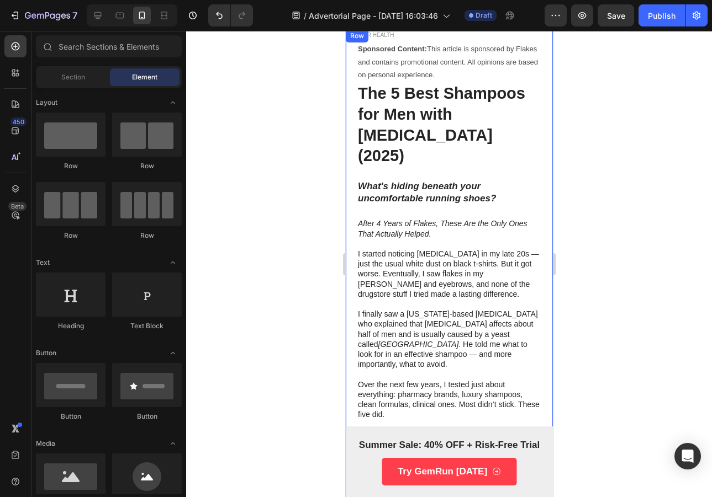
click at [602, 121] on div at bounding box center [449, 264] width 526 height 466
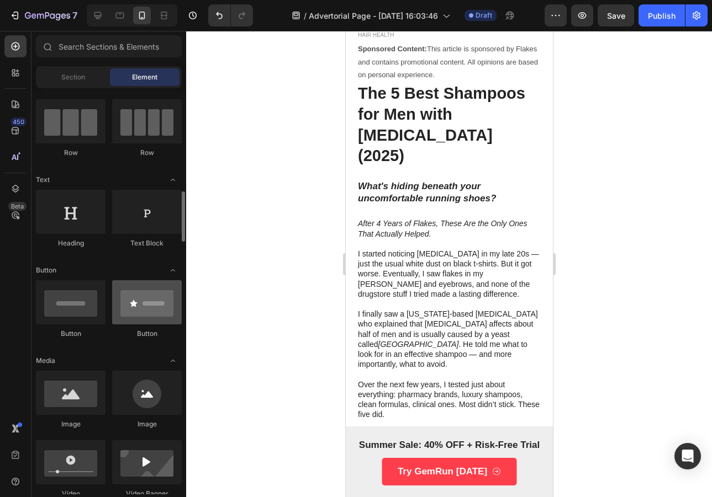
scroll to position [0, 0]
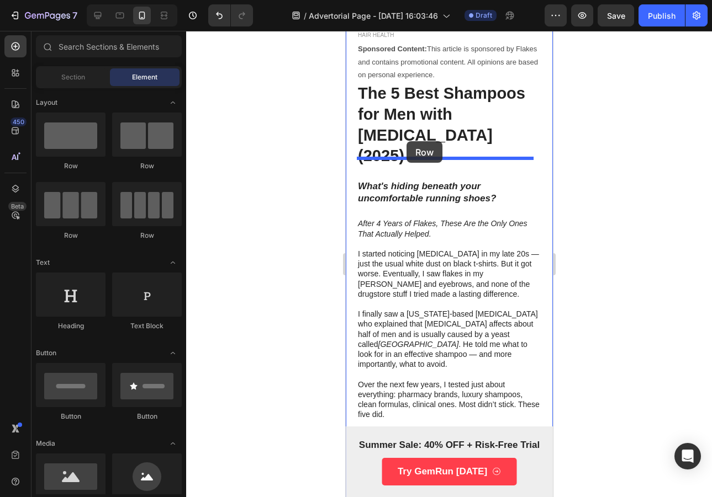
drag, startPoint x: 489, startPoint y: 179, endPoint x: 406, endPoint y: 141, distance: 90.9
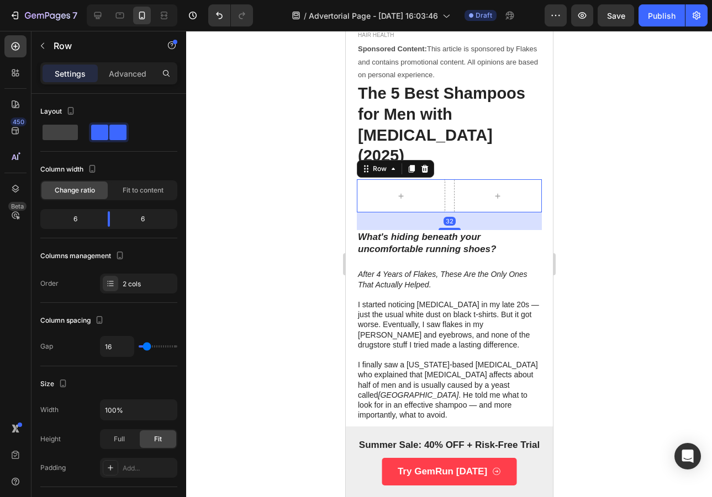
click at [646, 132] on div at bounding box center [449, 264] width 526 height 466
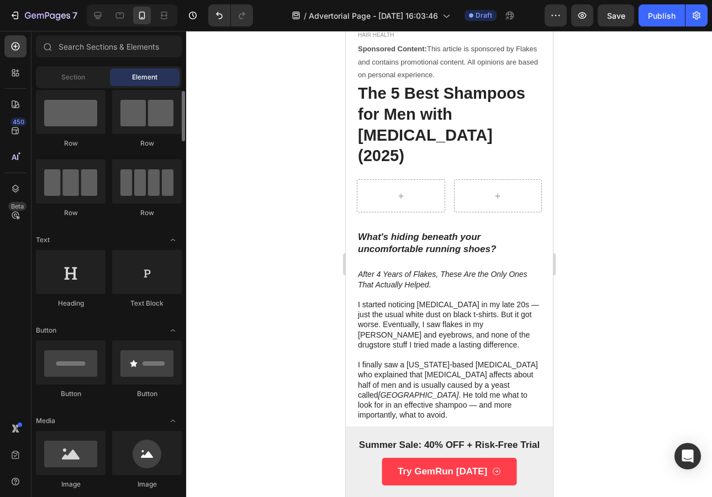
scroll to position [65, 0]
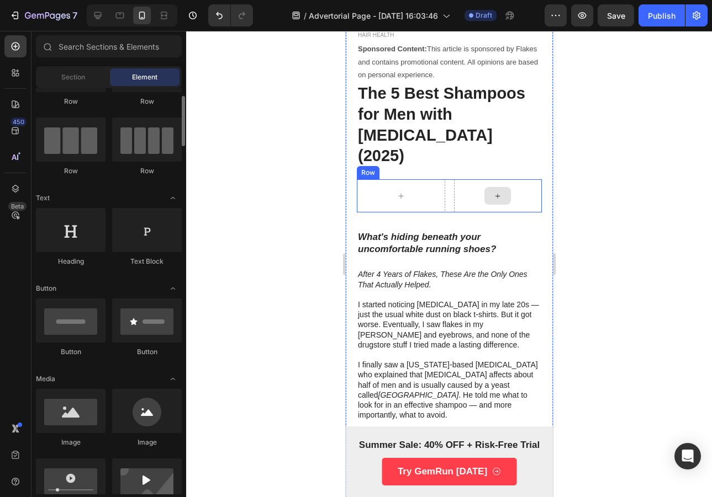
click at [454, 179] on div at bounding box center [497, 195] width 88 height 33
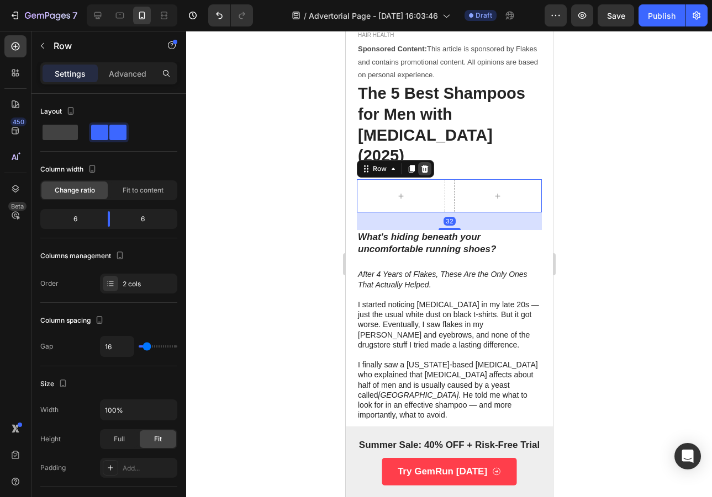
click at [428, 162] on div at bounding box center [423, 168] width 13 height 13
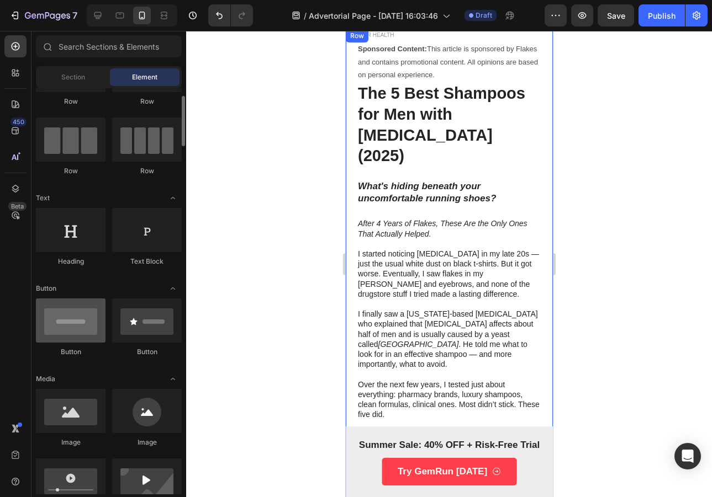
scroll to position [152, 0]
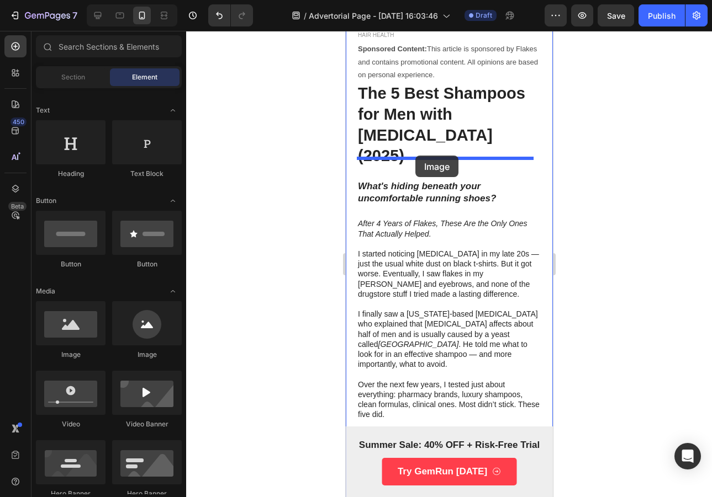
drag, startPoint x: 424, startPoint y: 350, endPoint x: 415, endPoint y: 156, distance: 194.6
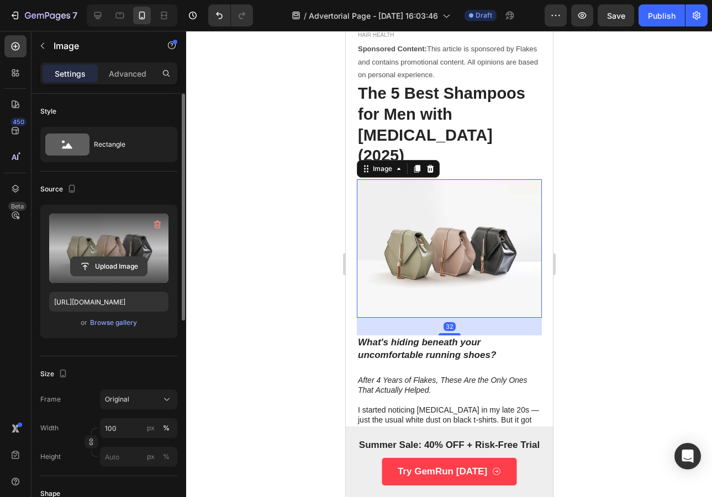
click at [86, 259] on input "file" at bounding box center [109, 266] width 76 height 19
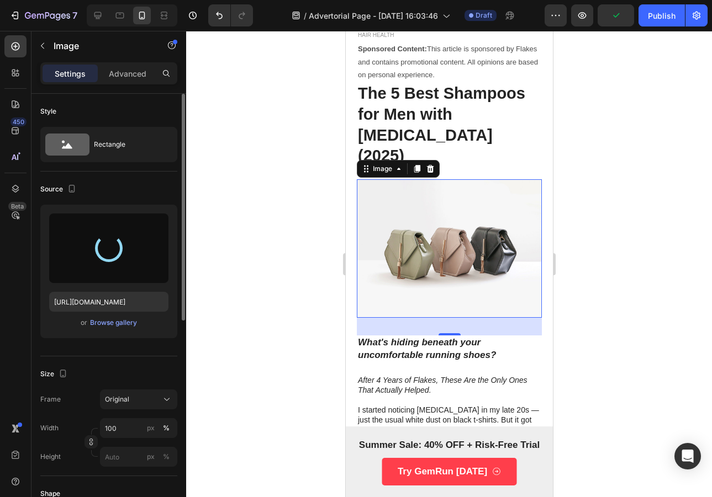
type input "[URL][DOMAIN_NAME]"
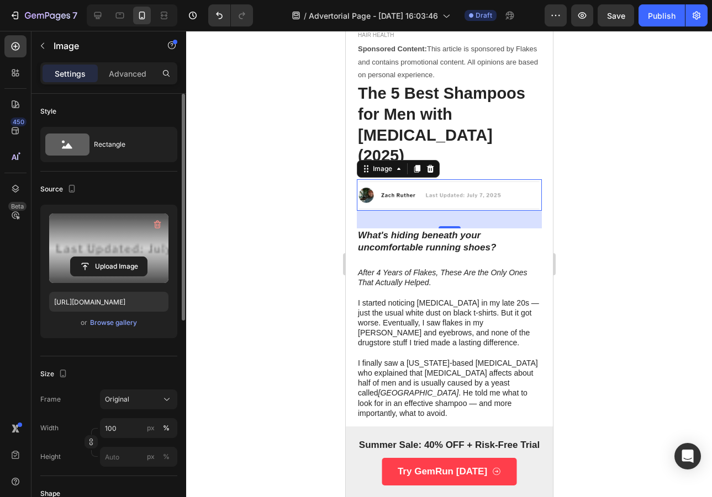
click at [580, 184] on div at bounding box center [449, 264] width 526 height 466
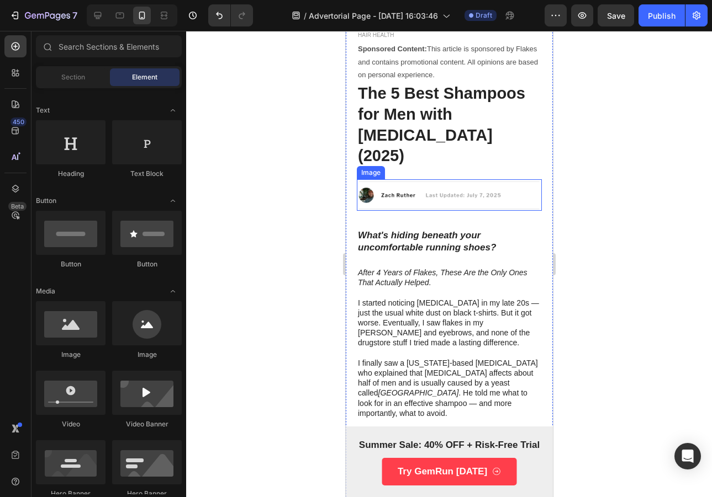
click at [422, 179] on img at bounding box center [448, 194] width 185 height 31
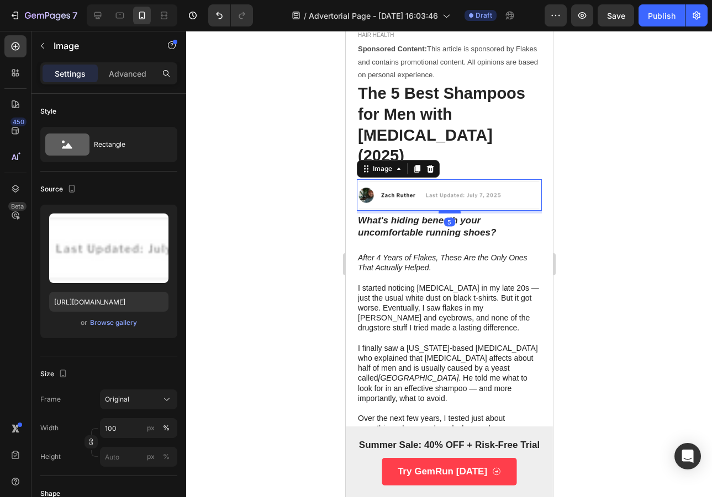
drag, startPoint x: 446, startPoint y: 204, endPoint x: 445, endPoint y: 189, distance: 14.9
click at [445, 210] on div at bounding box center [449, 211] width 22 height 3
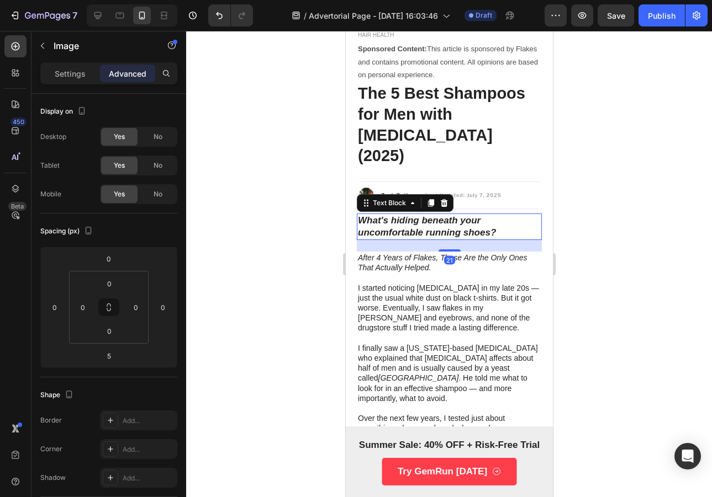
click at [432, 215] on p "What's hiding beneath your uncomfortable running shoes?" at bounding box center [448, 227] width 183 height 24
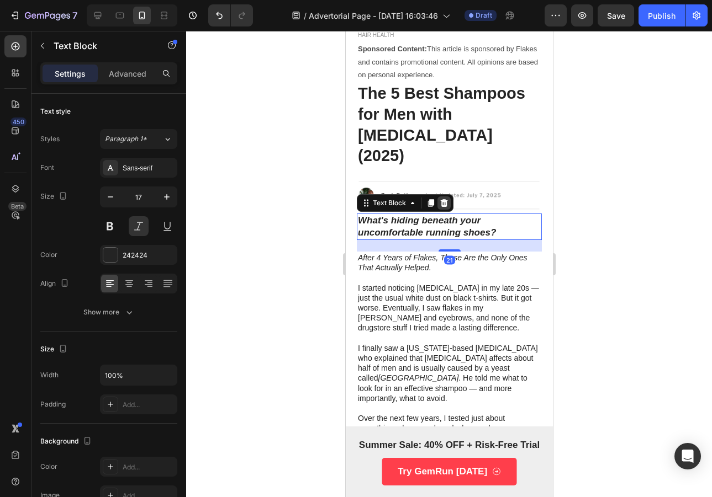
click at [442, 199] on icon at bounding box center [443, 203] width 9 height 9
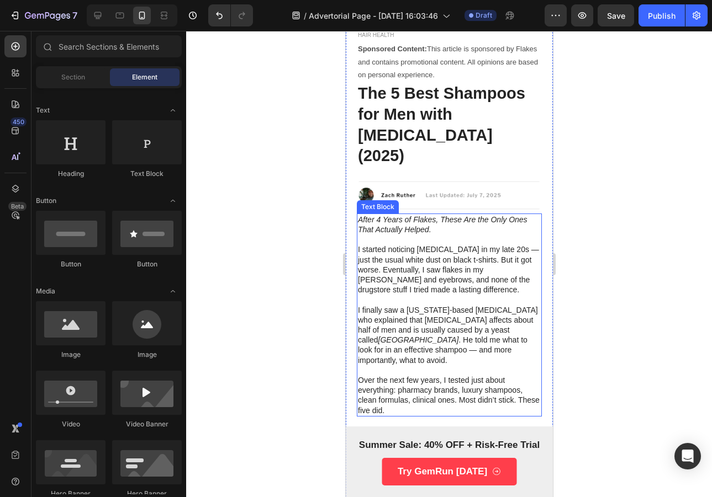
click at [512, 215] on p "After 4 Years of Flakes, These Are the Only Ones That Actually Helped." at bounding box center [448, 225] width 183 height 20
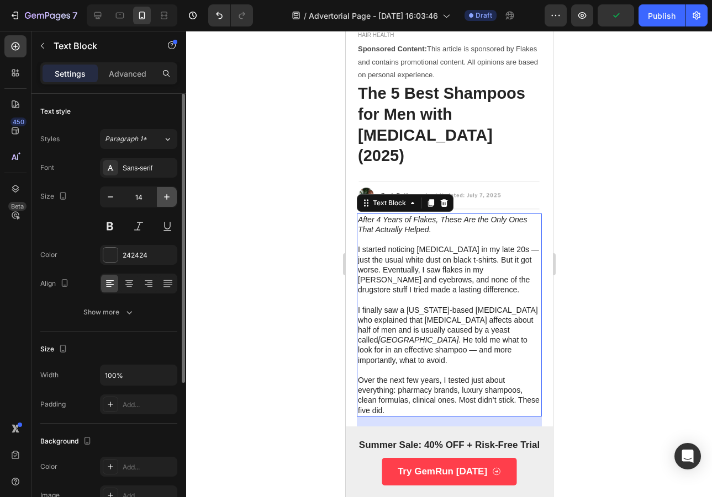
click at [164, 199] on icon "button" at bounding box center [166, 197] width 11 height 11
type input "15"
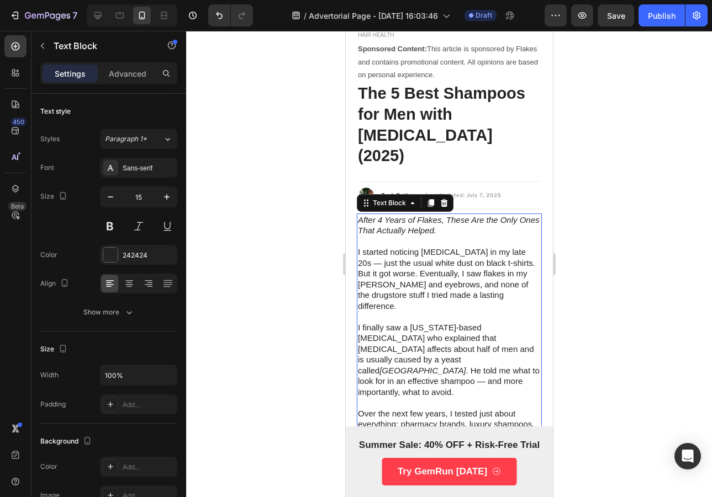
click at [688, 222] on div at bounding box center [449, 264] width 526 height 466
click at [508, 247] on p "I started noticing [MEDICAL_DATA] in my late 20s — just the usual white dust on…" at bounding box center [448, 279] width 183 height 65
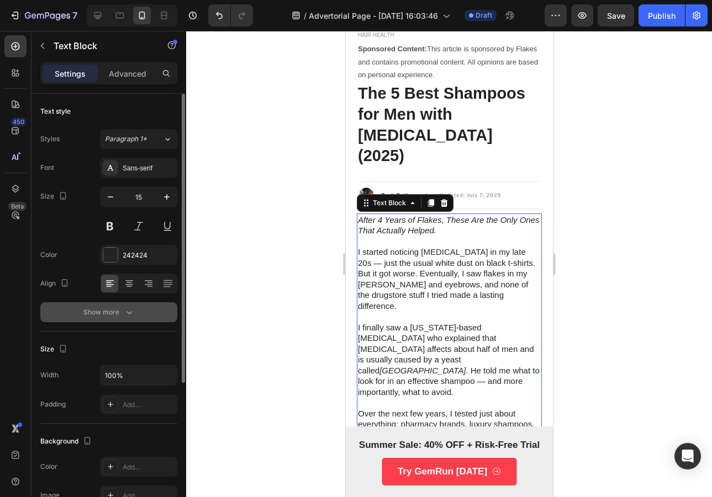
scroll to position [10, 0]
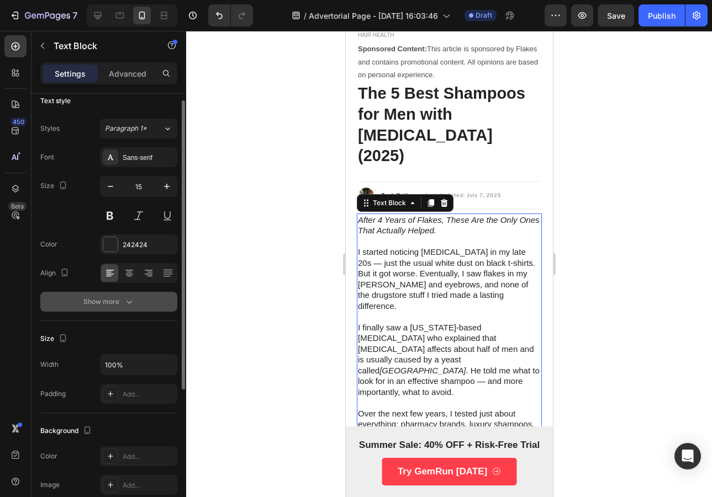
click at [99, 293] on button "Show more" at bounding box center [108, 302] width 137 height 20
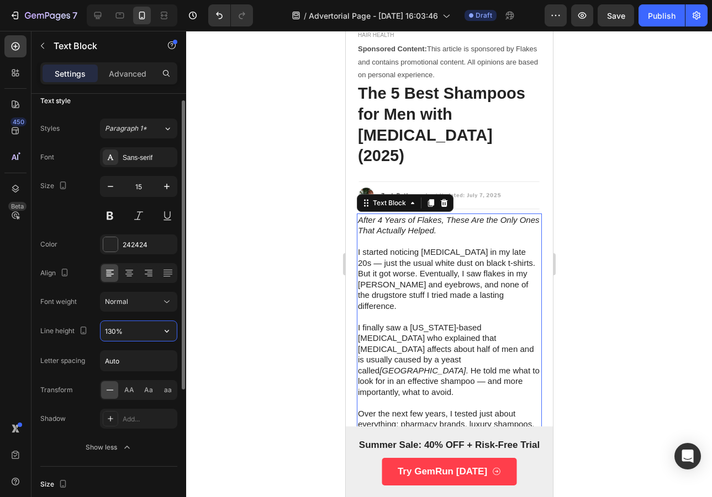
click at [125, 331] on input "130%" at bounding box center [138, 331] width 76 height 20
click at [171, 336] on icon "button" at bounding box center [166, 331] width 11 height 11
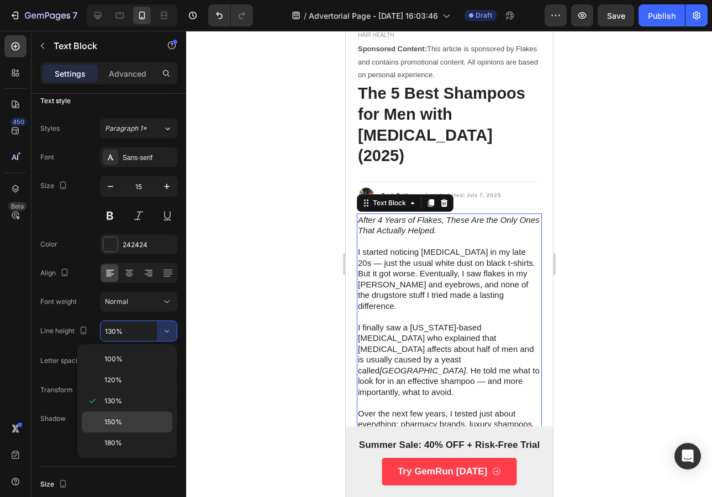
click at [144, 433] on div "150%" at bounding box center [127, 443] width 91 height 21
type input "150%"
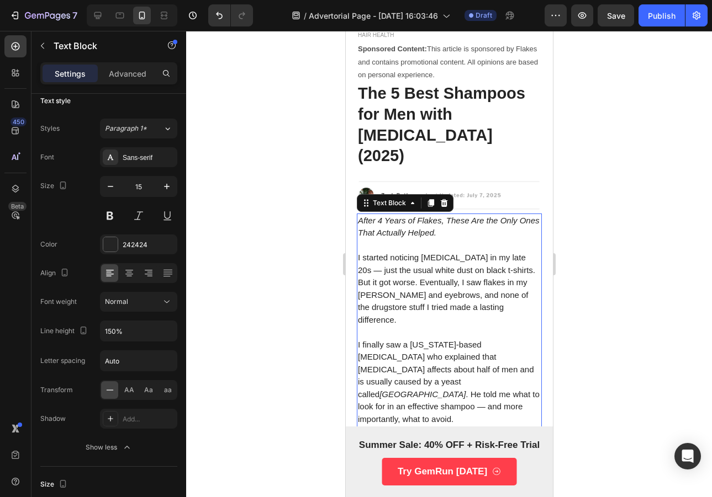
click at [573, 188] on div at bounding box center [449, 264] width 526 height 466
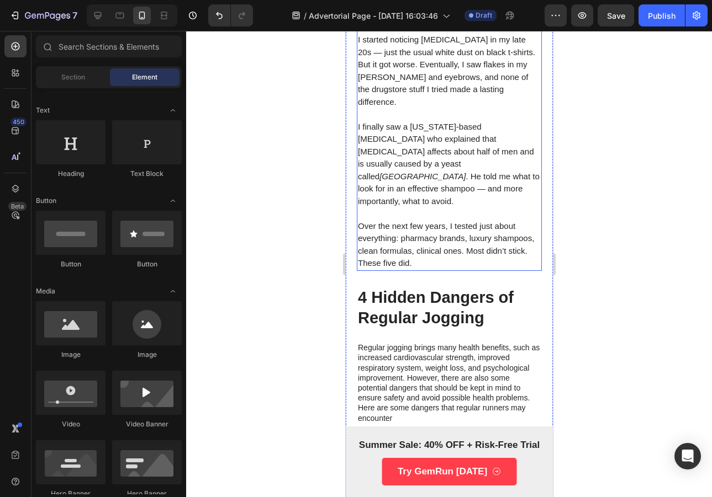
scroll to position [281, 0]
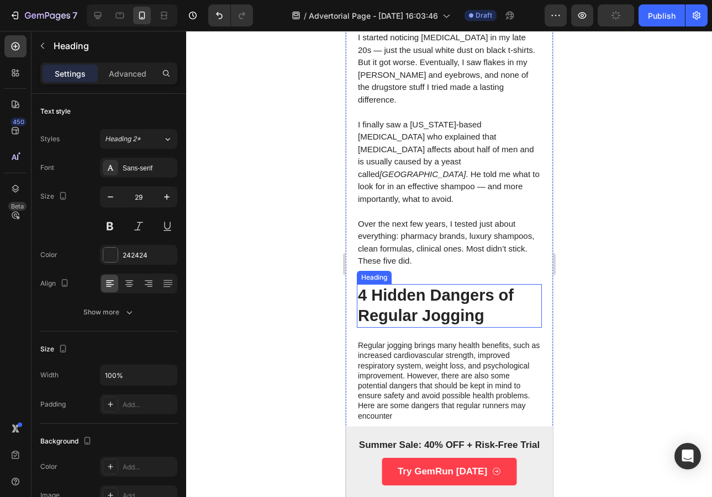
click at [408, 284] on h2 "4 Hidden Dangers of Regular Jogging" at bounding box center [448, 306] width 185 height 44
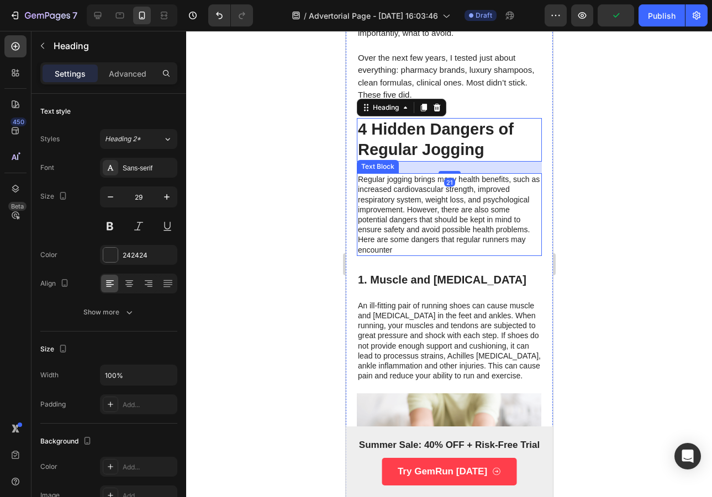
scroll to position [472, 0]
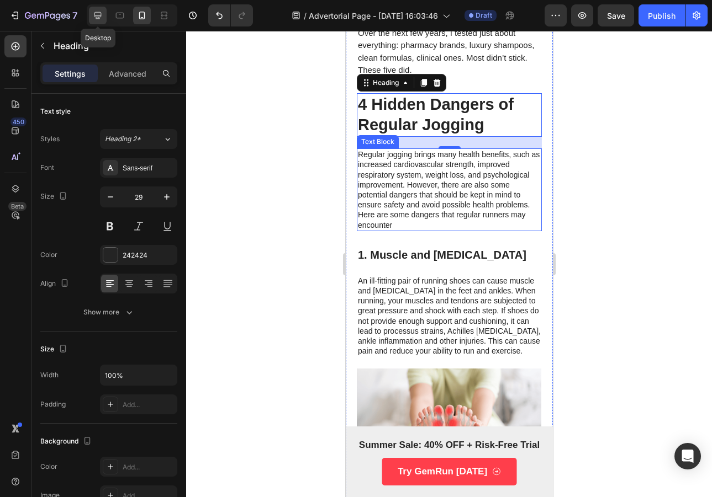
click at [93, 19] on icon at bounding box center [97, 15] width 11 height 11
type input "40"
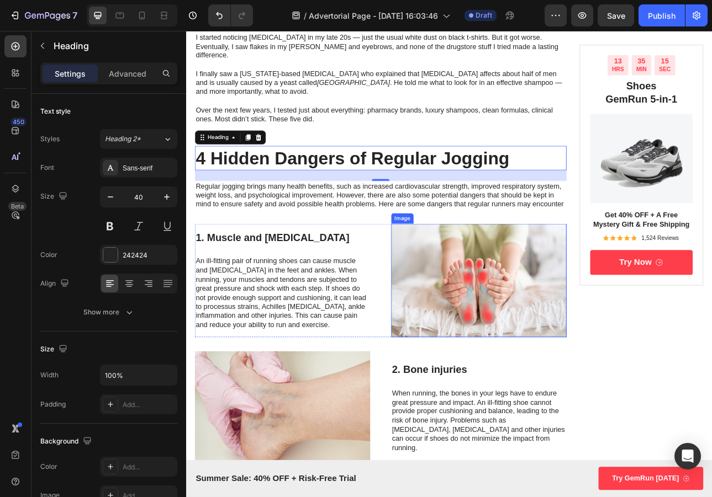
scroll to position [618, 0]
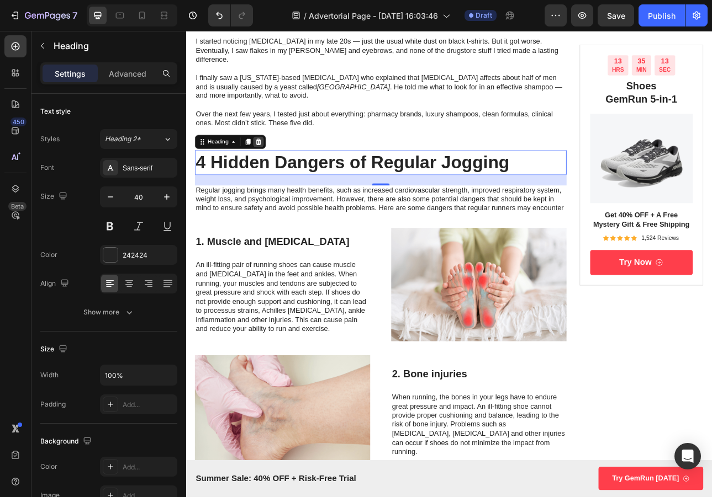
click at [275, 167] on icon at bounding box center [277, 171] width 7 height 8
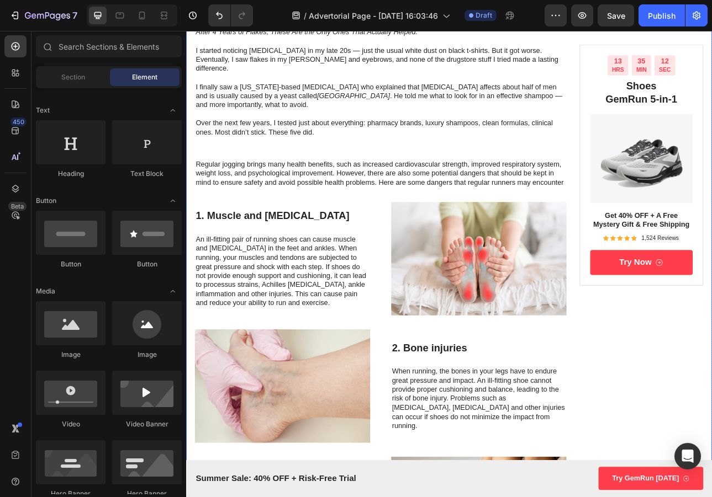
scroll to position [603, 0]
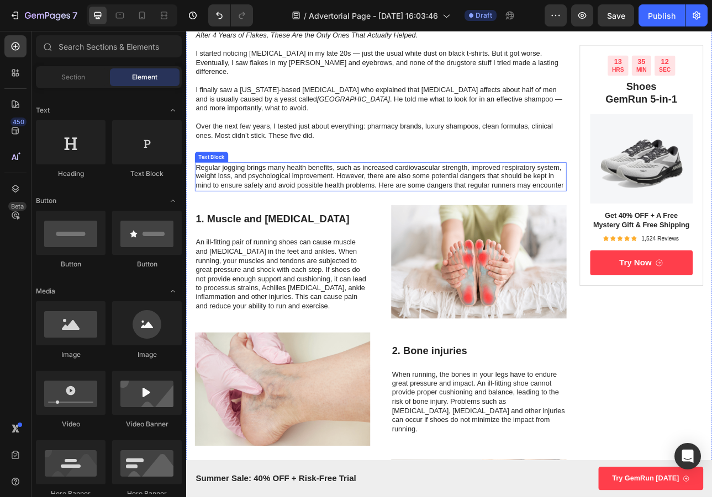
click at [294, 198] on p "Regular jogging brings many health benefits, such as increased cardiovascular s…" at bounding box center [431, 215] width 466 height 34
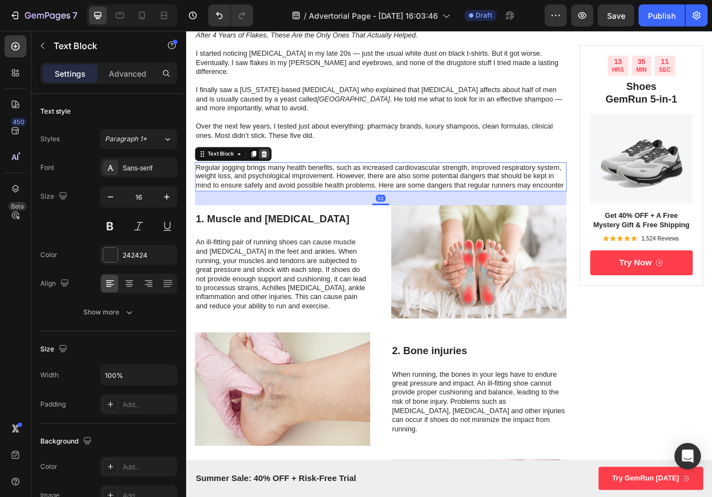
click at [287, 179] on div at bounding box center [284, 185] width 13 height 13
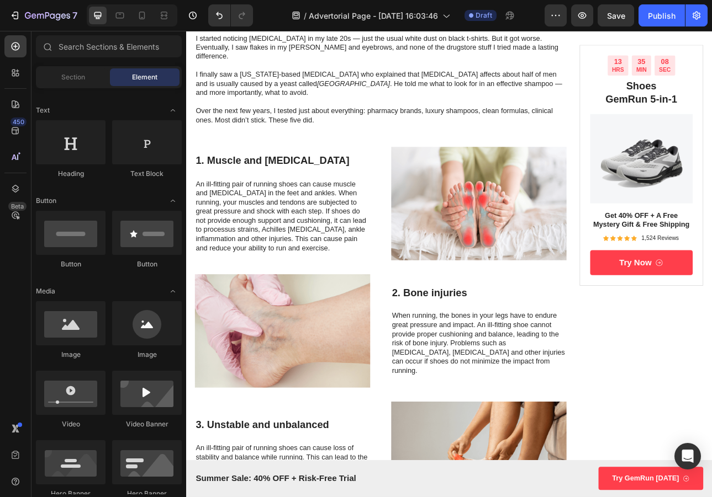
scroll to position [623, 0]
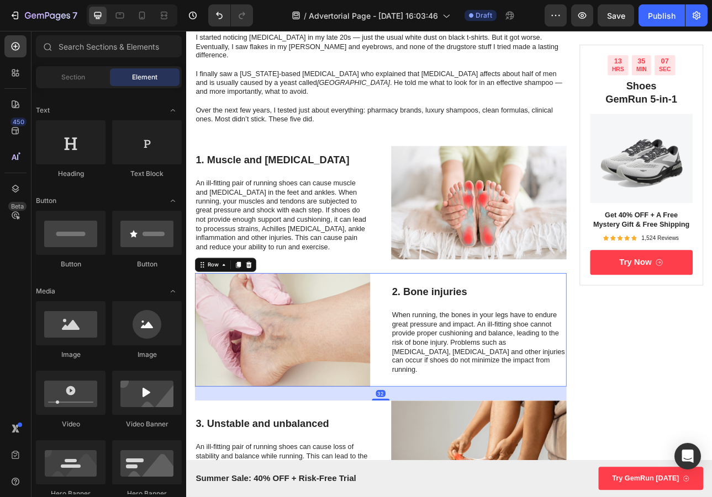
click at [444, 337] on div "2. Bone injuries Heading When running, the bones in your legs have to endure gr…" at bounding box center [554, 408] width 221 height 143
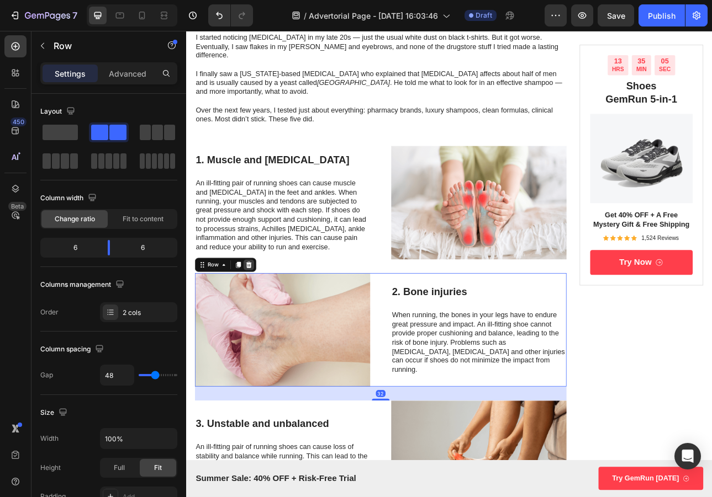
click at [268, 322] on icon at bounding box center [265, 326] width 9 height 9
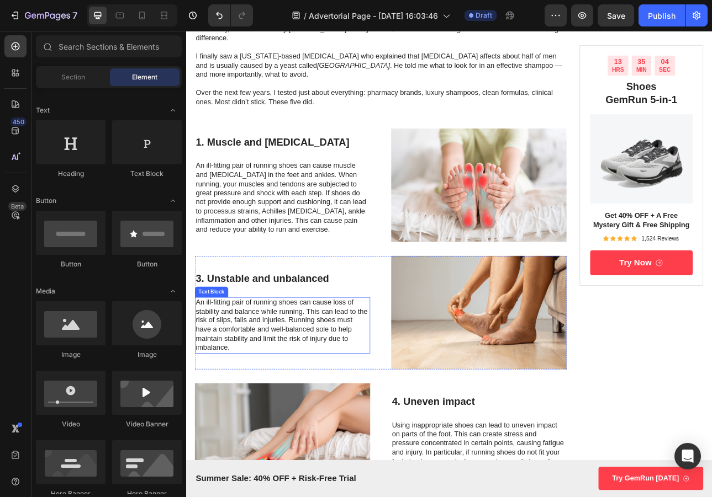
scroll to position [729, 0]
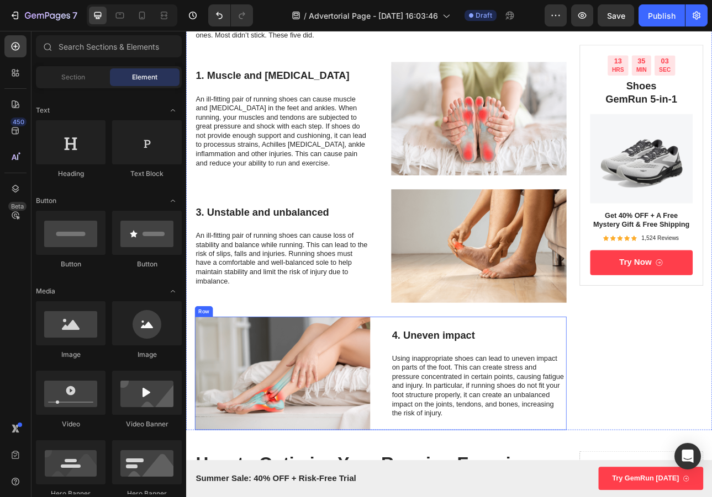
click at [468, 391] on div "4. Uneven impact Heading Using inappropriate shoes can lead to uneven impact on…" at bounding box center [554, 462] width 221 height 143
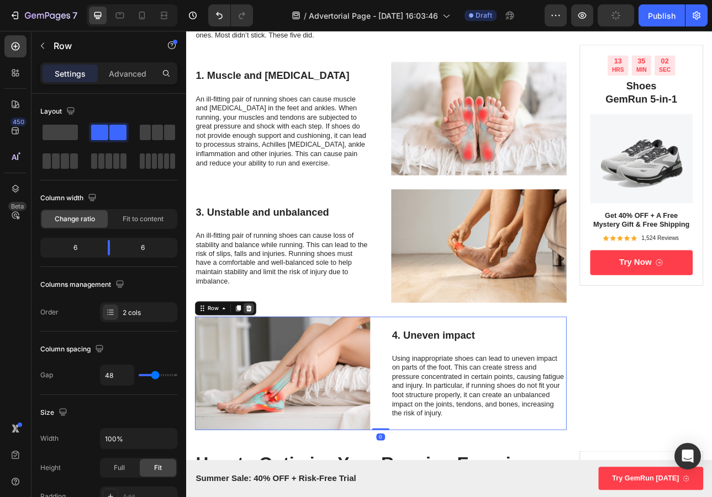
click at [267, 377] on icon at bounding box center [265, 381] width 7 height 8
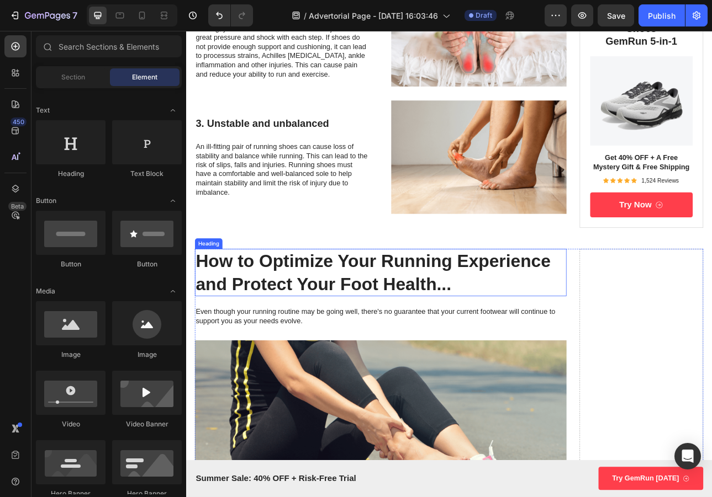
click at [549, 330] on h2 "How to Optimize Your Running Experience and Protect Your Foot Health..." at bounding box center [431, 336] width 468 height 60
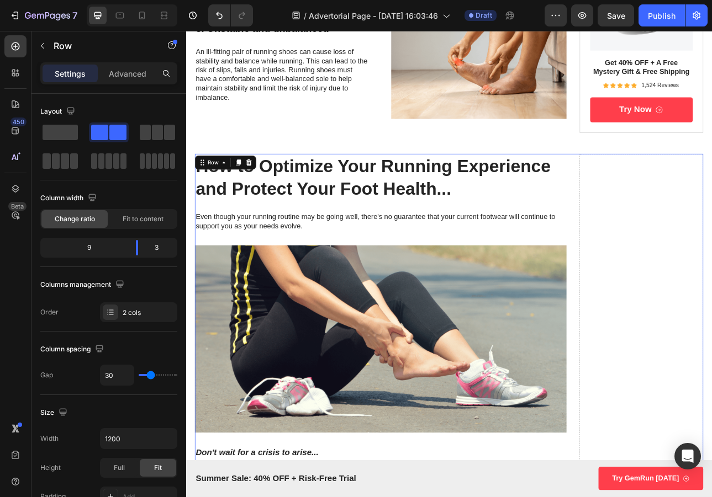
scroll to position [909, 0]
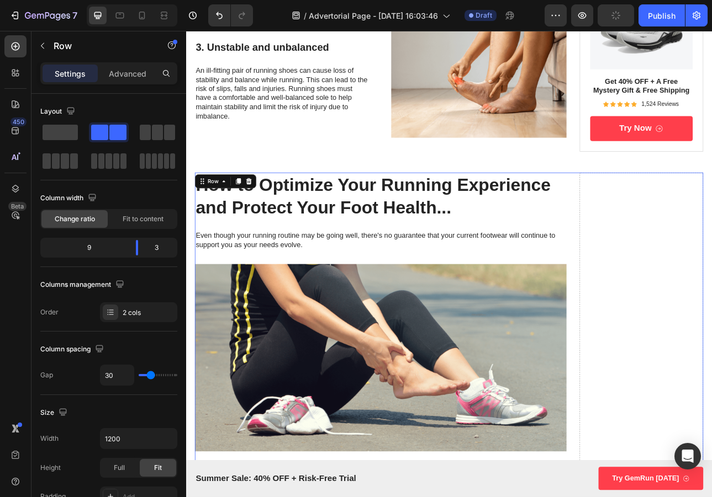
click at [271, 212] on div "Row" at bounding box center [235, 221] width 77 height 18
click at [262, 216] on icon at bounding box center [265, 220] width 9 height 9
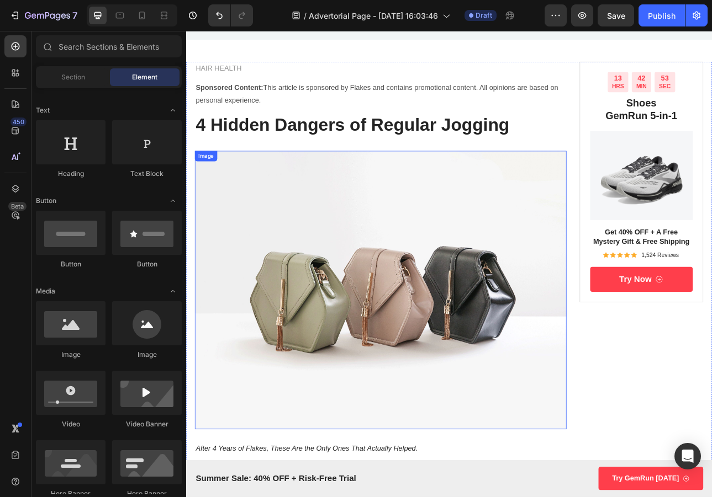
scroll to position [24, 0]
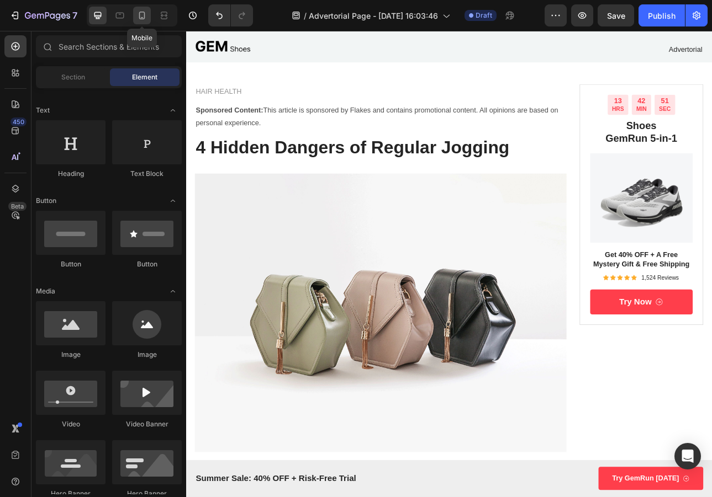
click at [144, 19] on icon at bounding box center [142, 16] width 6 height 8
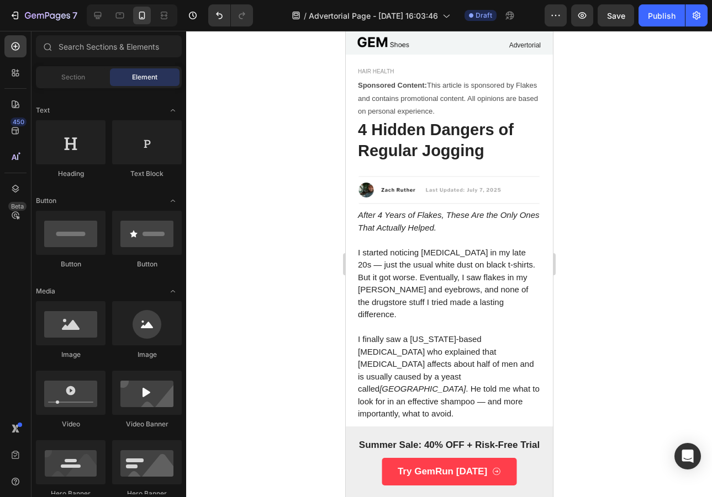
click at [451, 143] on h1 "4 Hidden Dangers of Regular Jogging" at bounding box center [448, 141] width 185 height 44
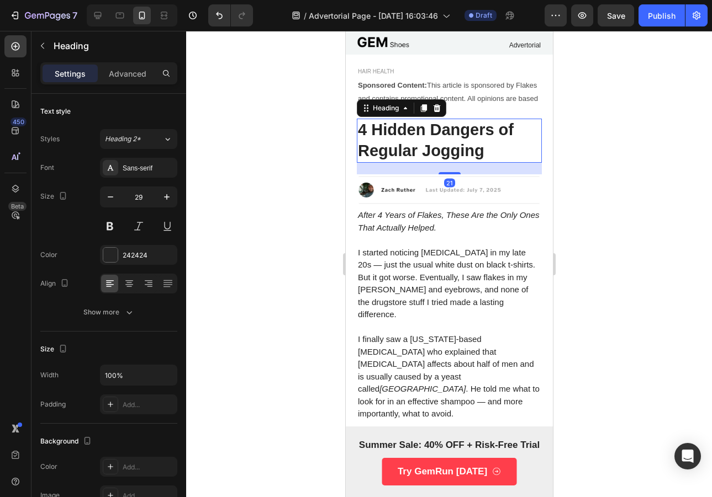
click at [451, 143] on h1 "4 Hidden Dangers of Regular Jogging" at bounding box center [448, 141] width 185 height 44
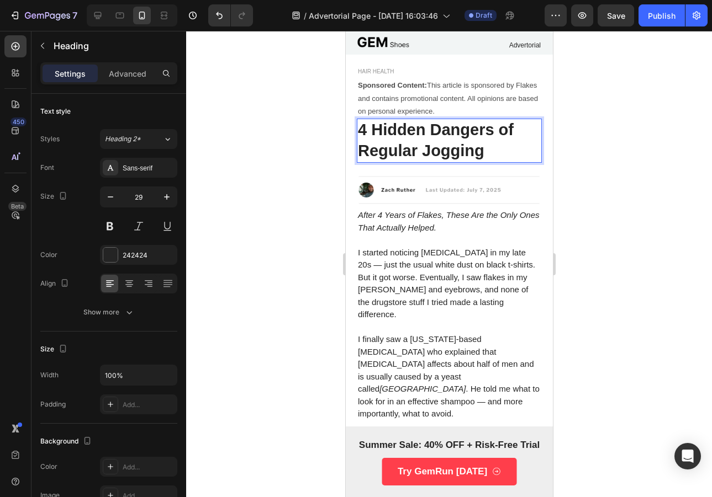
click at [451, 143] on p "4 Hidden Dangers of Regular Jogging" at bounding box center [448, 140] width 183 height 41
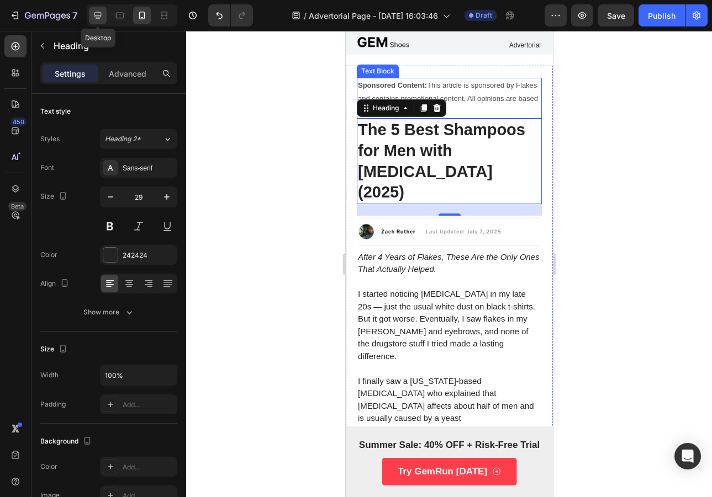
click at [98, 17] on icon at bounding box center [97, 15] width 7 height 7
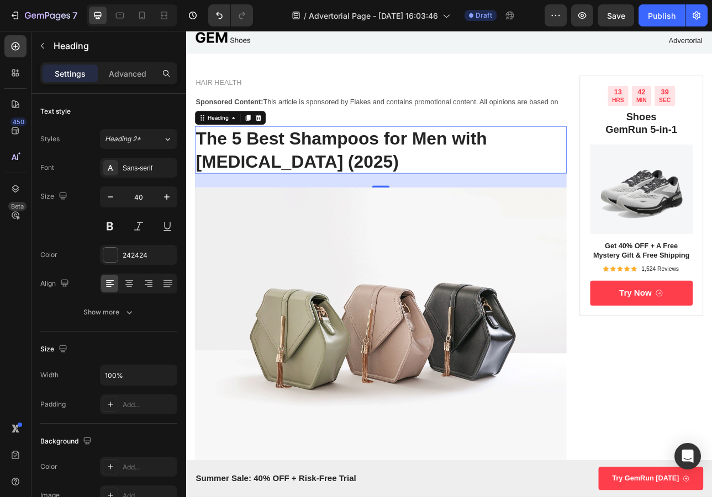
scroll to position [29, 0]
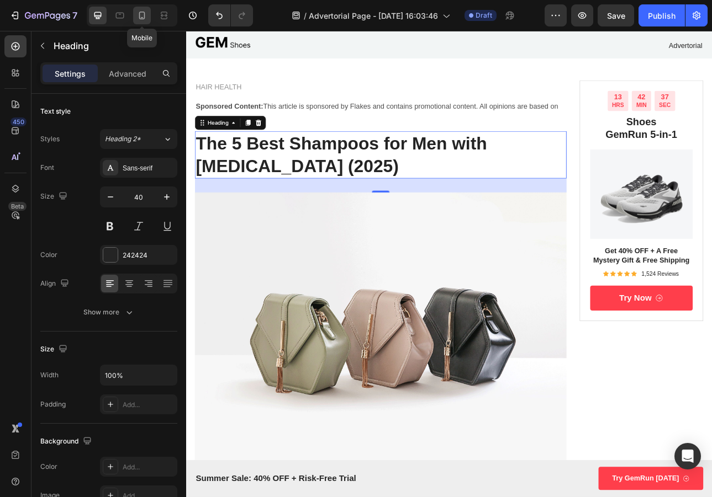
click at [141, 19] on icon at bounding box center [141, 15] width 11 height 11
type input "29"
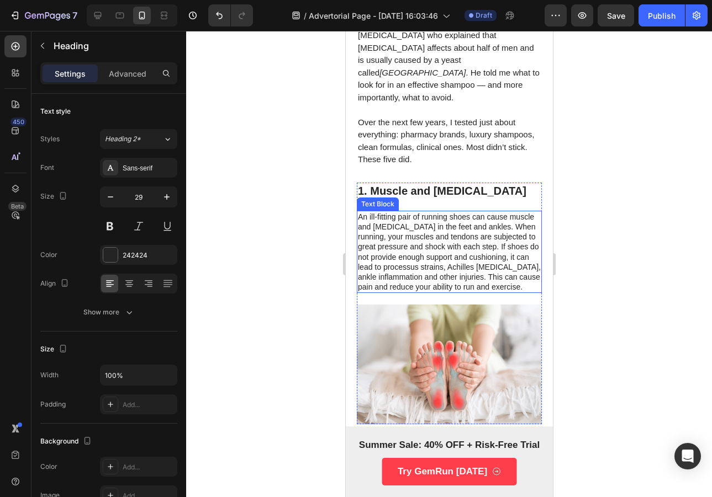
scroll to position [384, 0]
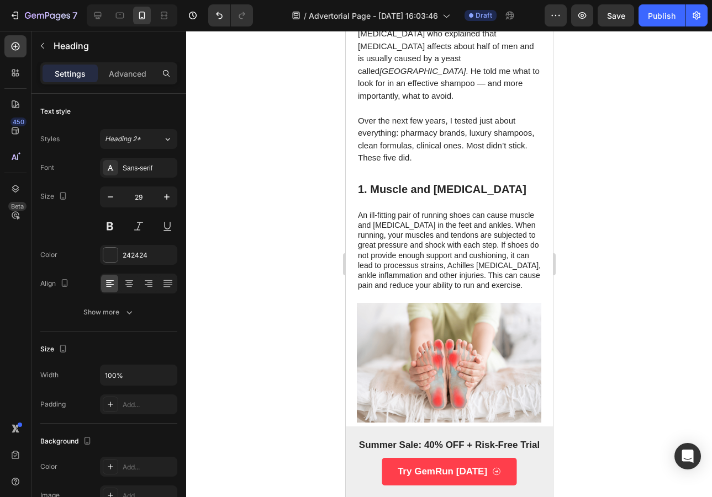
click at [602, 160] on div at bounding box center [449, 264] width 526 height 466
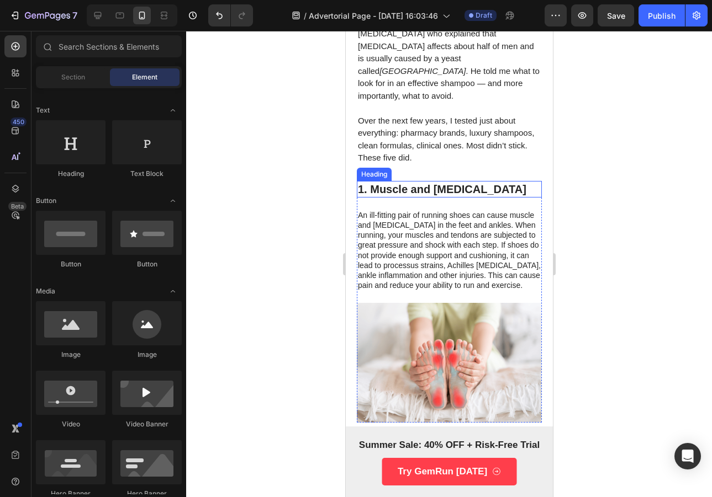
click at [413, 181] on h3 "1. Muscle and [MEDICAL_DATA]" at bounding box center [448, 189] width 185 height 17
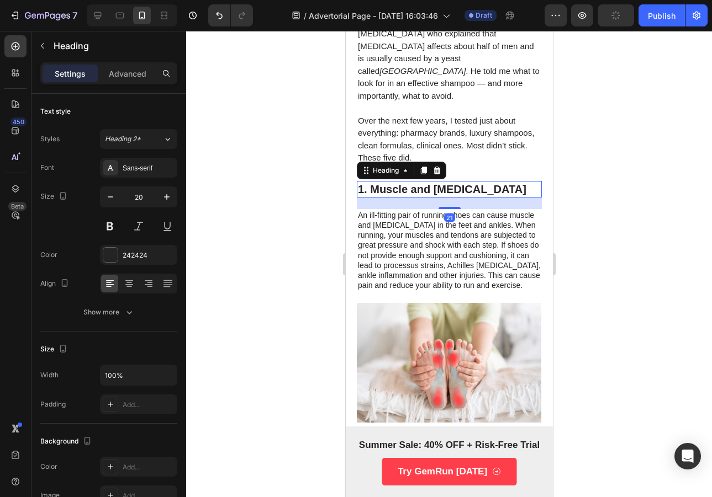
click at [413, 181] on h3 "1. Muscle and [MEDICAL_DATA]" at bounding box center [448, 189] width 185 height 17
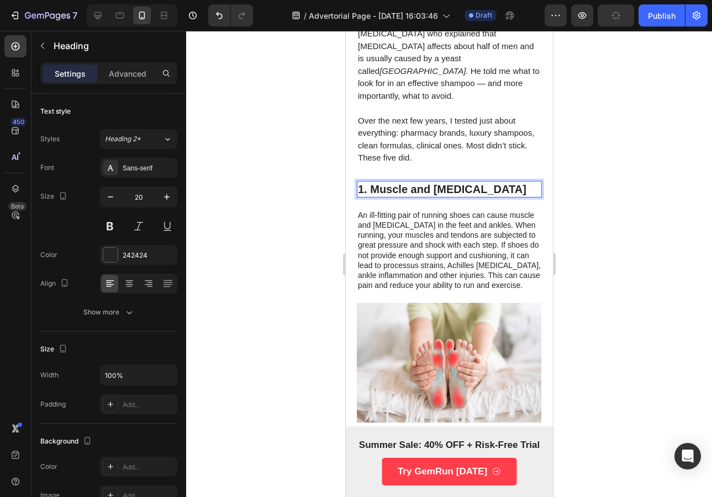
click at [413, 182] on p "1. Muscle and [MEDICAL_DATA]" at bounding box center [448, 189] width 183 height 14
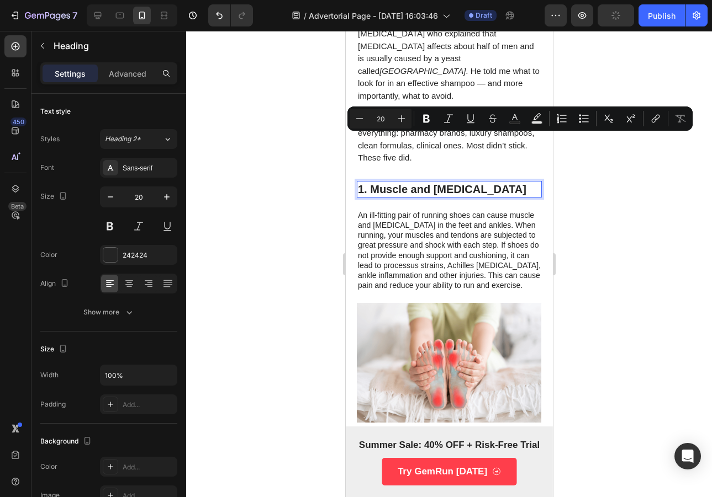
click at [371, 181] on h3 "1. Muscle and [MEDICAL_DATA]" at bounding box center [448, 189] width 185 height 17
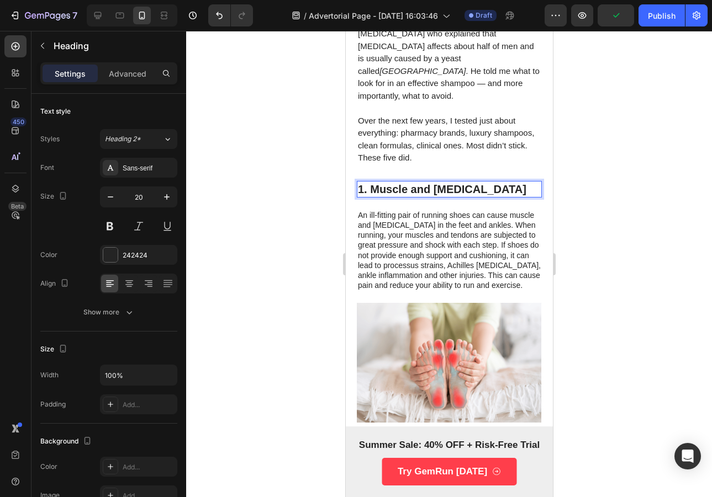
click at [369, 182] on p "1. Muscle and [MEDICAL_DATA]" at bounding box center [448, 189] width 183 height 14
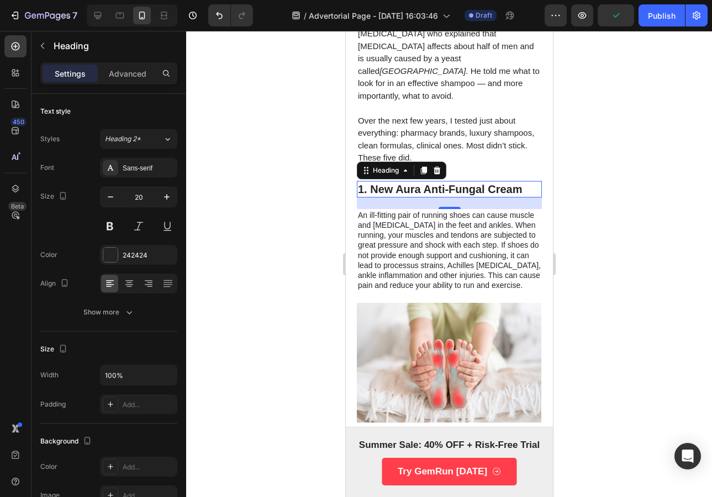
click at [569, 195] on div at bounding box center [449, 264] width 526 height 466
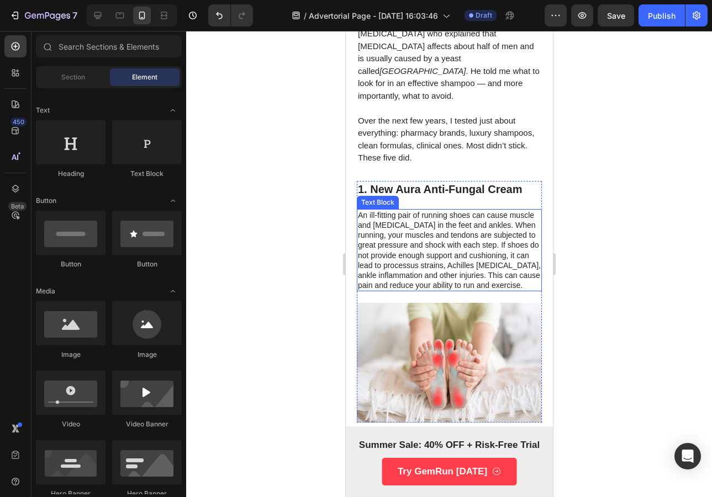
click at [478, 210] on p "An ill-fitting pair of running shoes can cause muscle and [MEDICAL_DATA] in the…" at bounding box center [448, 250] width 183 height 81
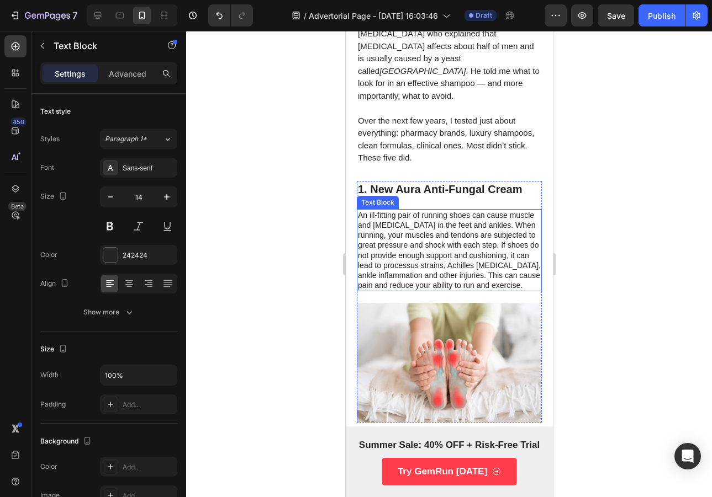
click at [478, 210] on p "An ill-fitting pair of running shoes can cause muscle and [MEDICAL_DATA] in the…" at bounding box center [448, 250] width 183 height 81
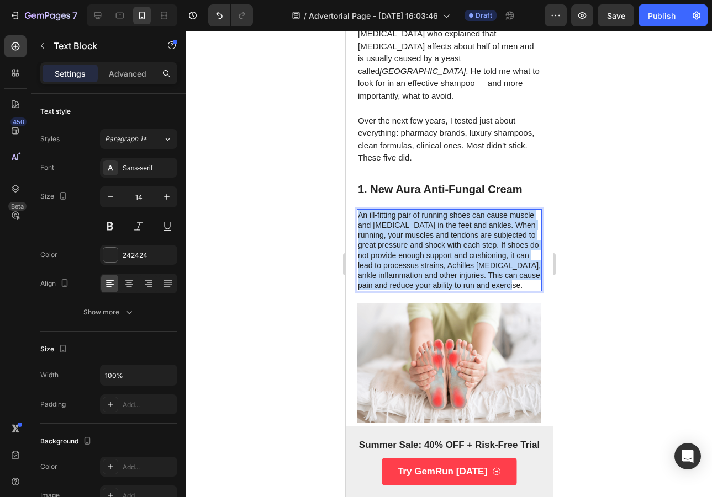
click at [478, 210] on p "An ill-fitting pair of running shoes can cause muscle and [MEDICAL_DATA] in the…" at bounding box center [448, 250] width 183 height 81
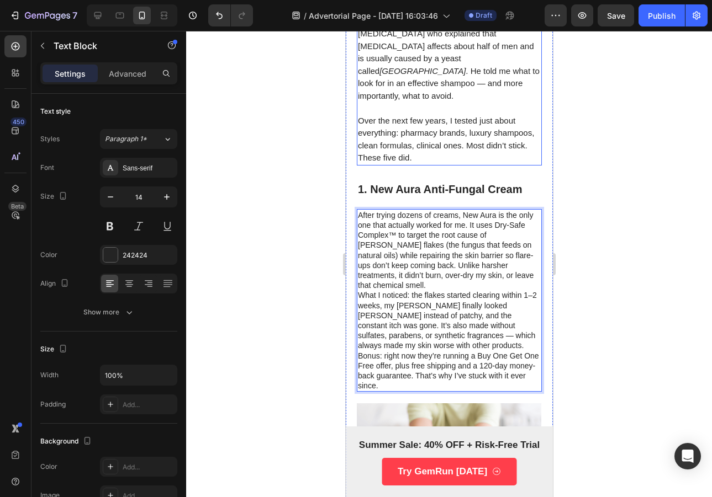
click at [425, 102] on p at bounding box center [448, 108] width 183 height 13
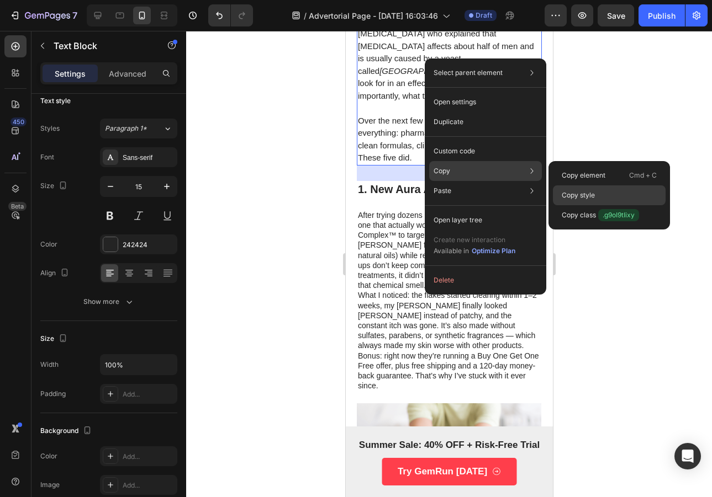
click at [582, 193] on p "Copy style" at bounding box center [577, 195] width 33 height 10
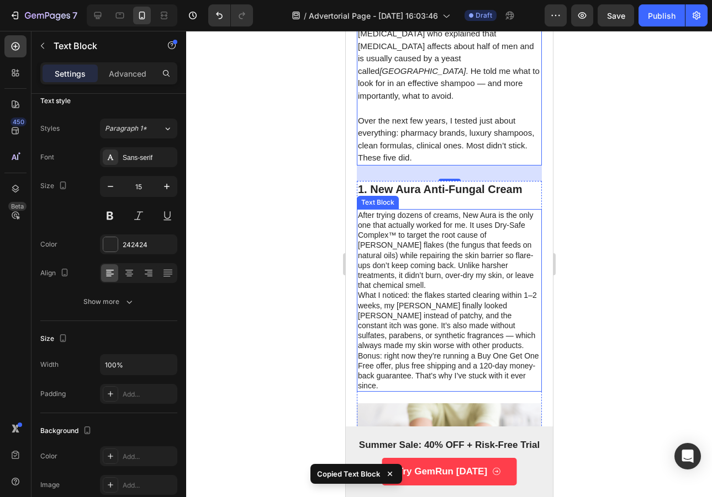
click at [453, 217] on p "After trying dozens of creams, New Aura is the only one that actually worked fo…" at bounding box center [448, 250] width 183 height 81
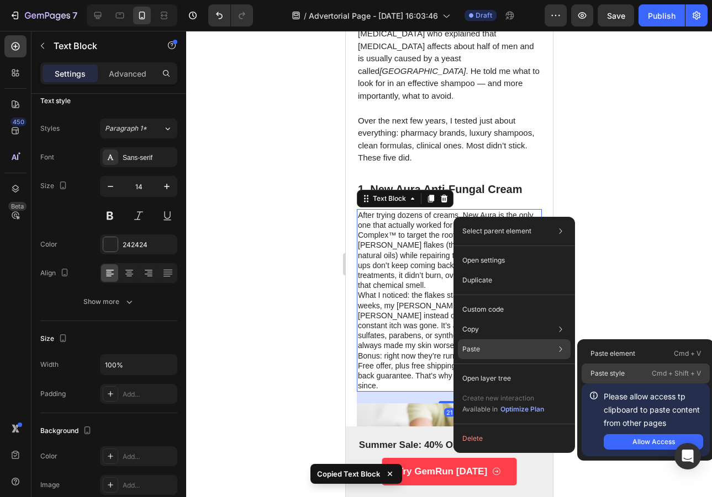
click at [644, 370] on div "Paste style Cmd + Shift + V" at bounding box center [645, 374] width 128 height 20
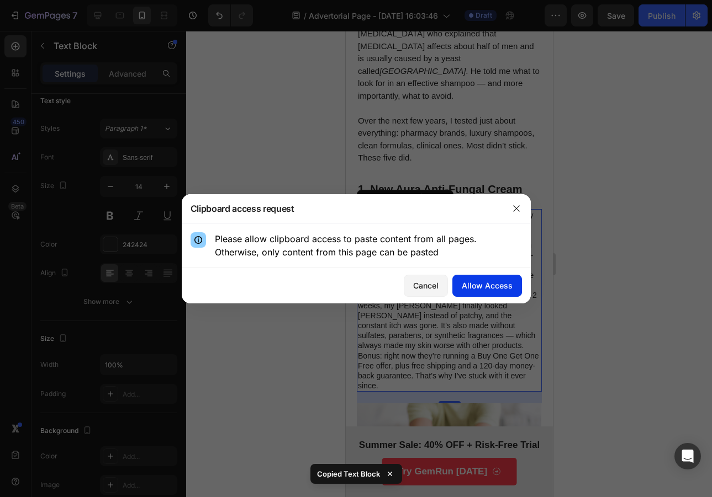
click at [490, 289] on div "Allow Access" at bounding box center [487, 286] width 51 height 12
type input "15"
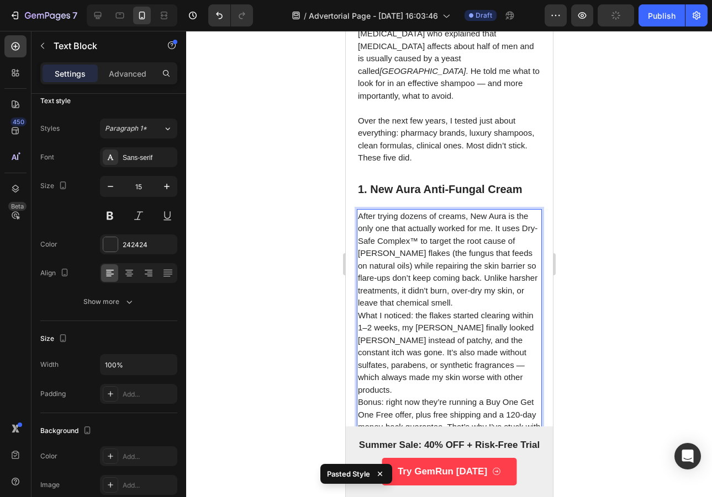
click at [471, 243] on p "After trying dozens of creams, New Aura is the only one that actually worked fo…" at bounding box center [448, 259] width 183 height 99
click at [476, 254] on p "After trying dozens of creams, New Aura is the only one that actually worked fo…" at bounding box center [448, 259] width 183 height 99
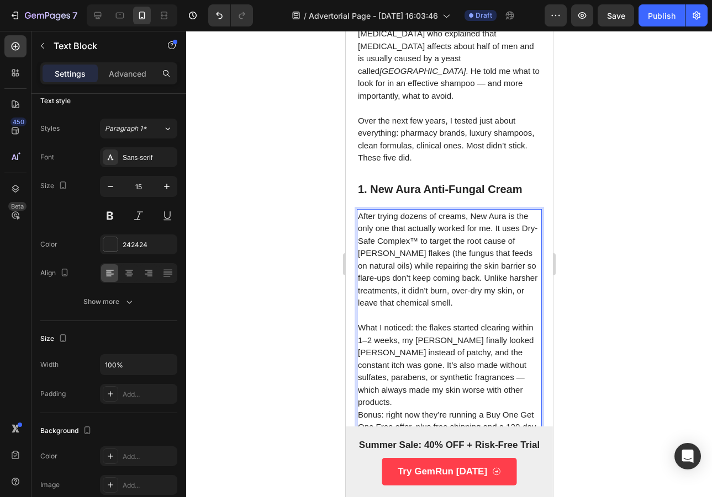
click at [465, 352] on p "What I noticed: the flakes started clearing within 1–2 weeks, my [PERSON_NAME] …" at bounding box center [448, 365] width 183 height 87
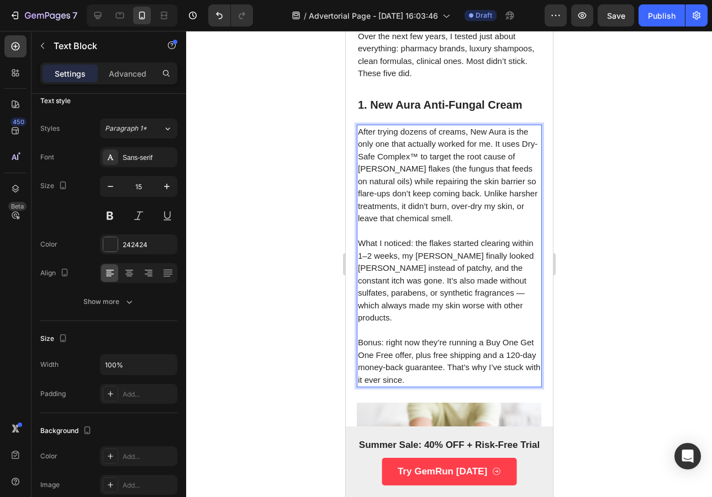
scroll to position [478, 0]
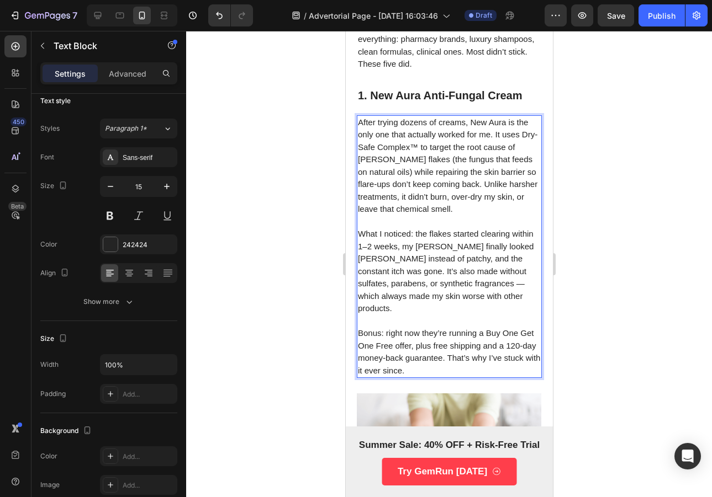
click at [484, 327] on p "Bonus: right now they’re running a Buy One Get One Free offer, plus free shippi…" at bounding box center [448, 352] width 183 height 50
click at [629, 136] on div at bounding box center [449, 264] width 526 height 466
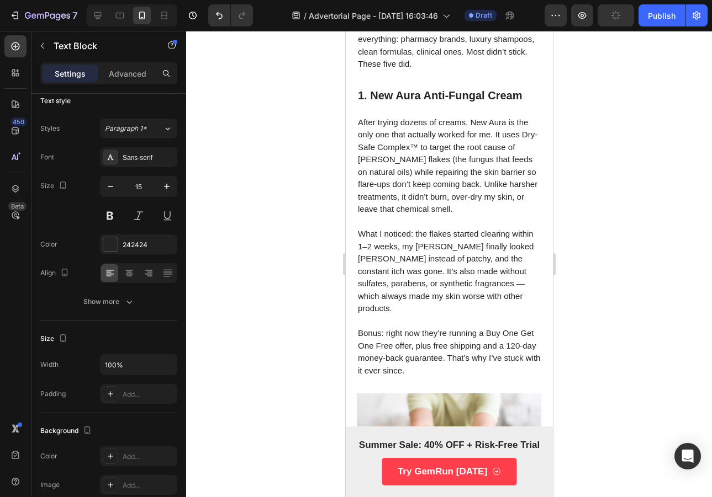
click at [468, 216] on p "Rich Text Editor. Editing area: main" at bounding box center [448, 222] width 183 height 13
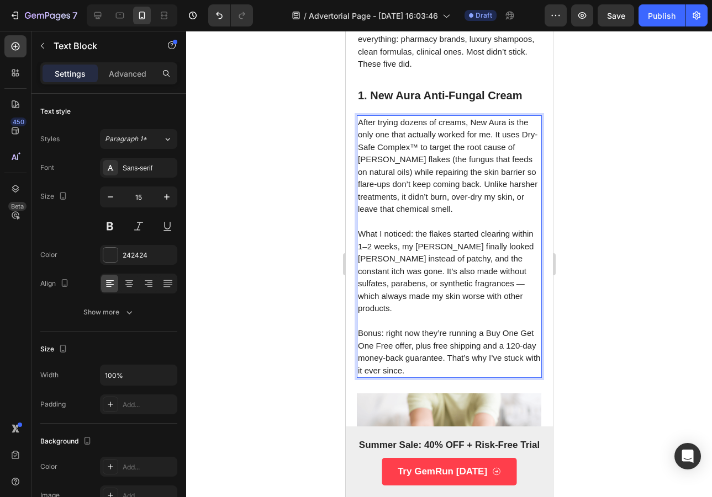
click at [470, 327] on p "Bonus: right now they’re running a Buy One Get One Free offer, plus free shippi…" at bounding box center [448, 352] width 183 height 50
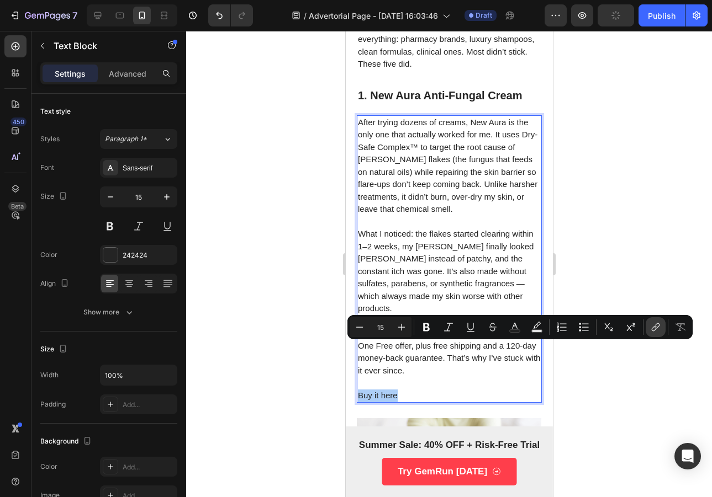
click at [654, 328] on icon "Editor contextual toolbar" at bounding box center [655, 327] width 11 height 11
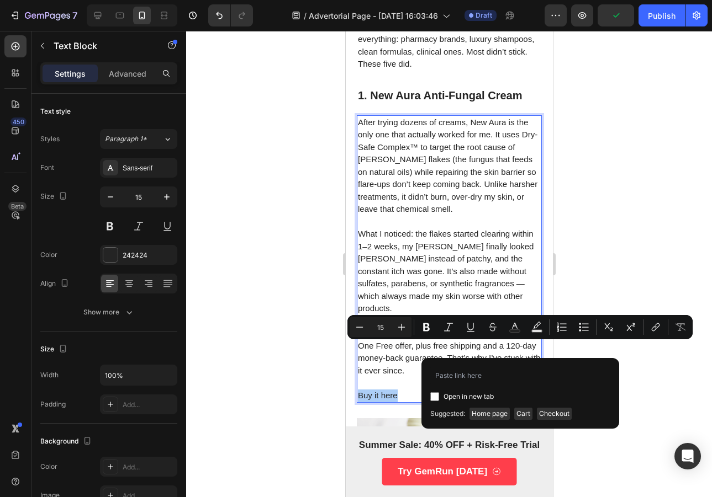
type input "[URL][DOMAIN_NAME]"
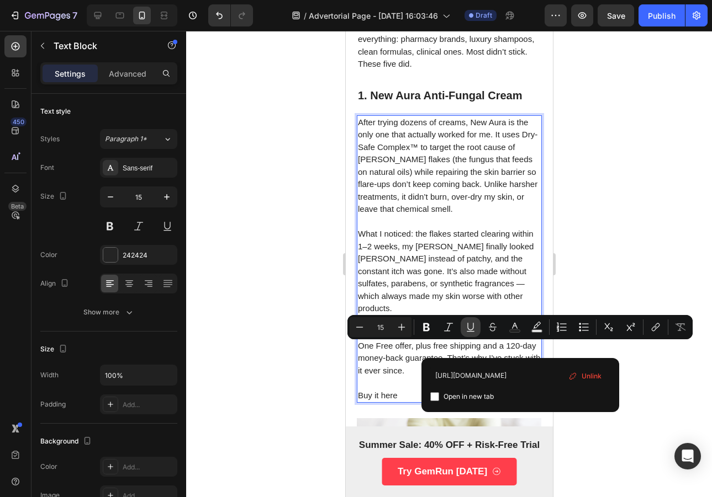
click at [475, 334] on button "Underline" at bounding box center [470, 327] width 20 height 20
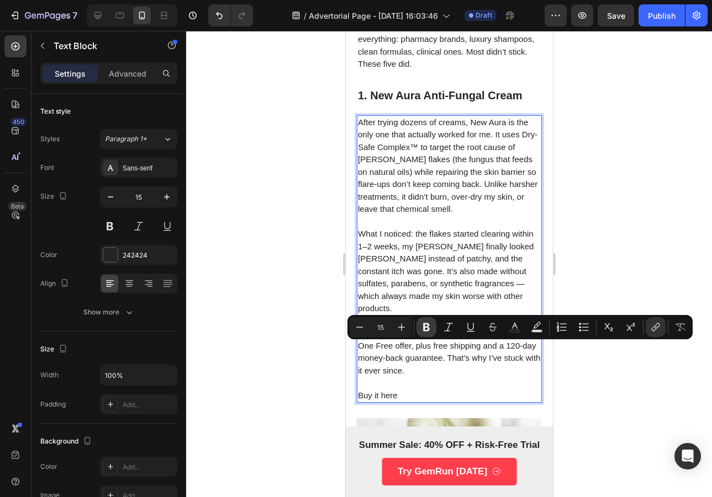
click at [429, 332] on icon "Editor contextual toolbar" at bounding box center [426, 327] width 11 height 11
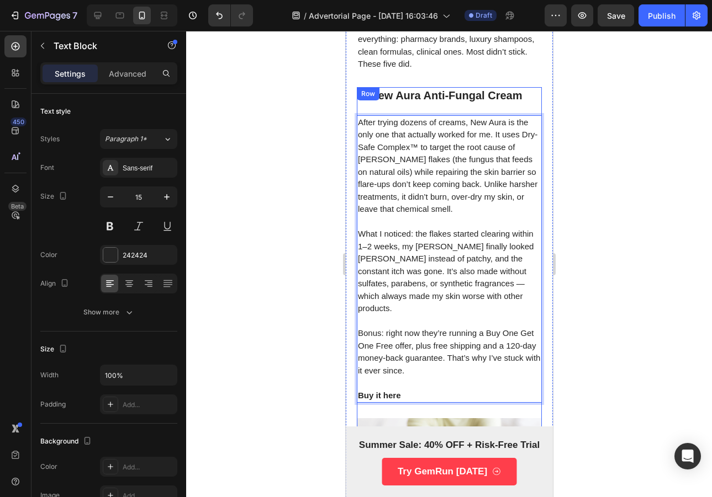
click at [419, 390] on p "Buy it here" at bounding box center [448, 396] width 183 height 13
click at [385, 391] on strong "Buy it here" at bounding box center [378, 395] width 43 height 9
click at [621, 219] on div at bounding box center [449, 264] width 526 height 466
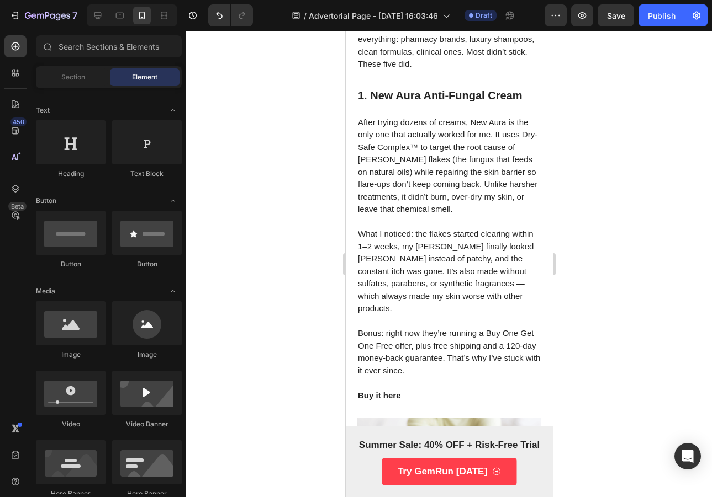
click at [480, 327] on p "Bonus: right now they’re running a Buy One Get One Free offer, plus free shippi…" at bounding box center [448, 352] width 183 height 50
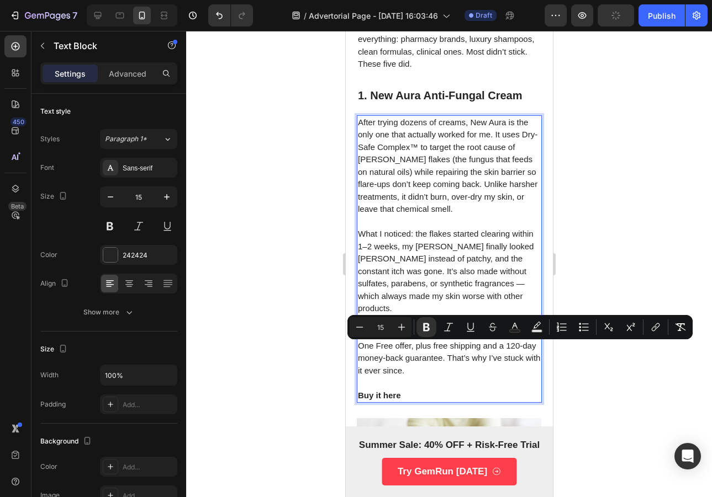
click at [400, 390] on p "Buy it here" at bounding box center [448, 396] width 183 height 13
click at [400, 390] on p "Buy it herehttps://[DOMAIN_NAME][URL]" at bounding box center [448, 396] width 183 height 13
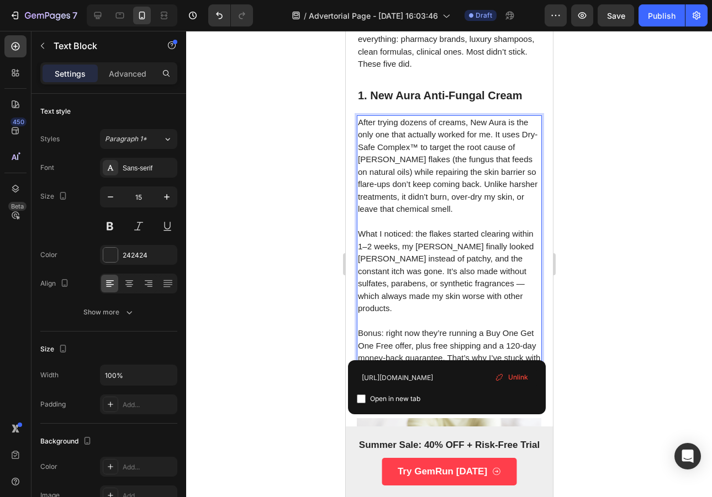
click at [387, 391] on strong "Buy it here" at bounding box center [378, 395] width 43 height 9
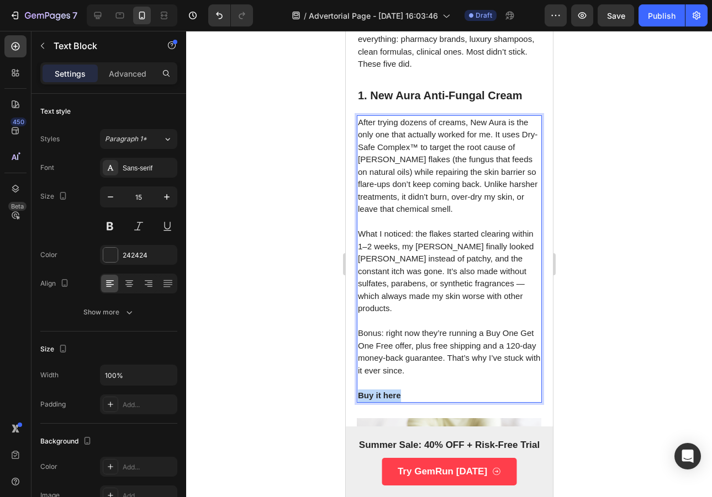
click at [387, 391] on strong "Buy it here" at bounding box center [378, 395] width 43 height 9
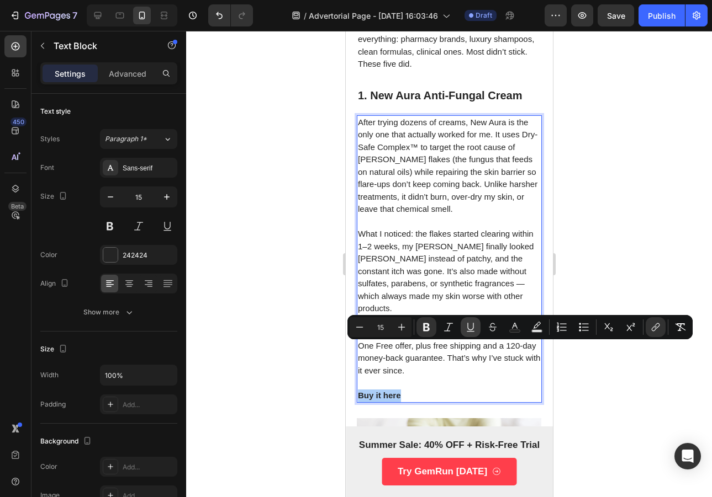
click at [466, 325] on icon "Editor contextual toolbar" at bounding box center [470, 327] width 11 height 11
click at [515, 324] on icon "Editor contextual toolbar" at bounding box center [515, 326] width 6 height 6
type input "242424"
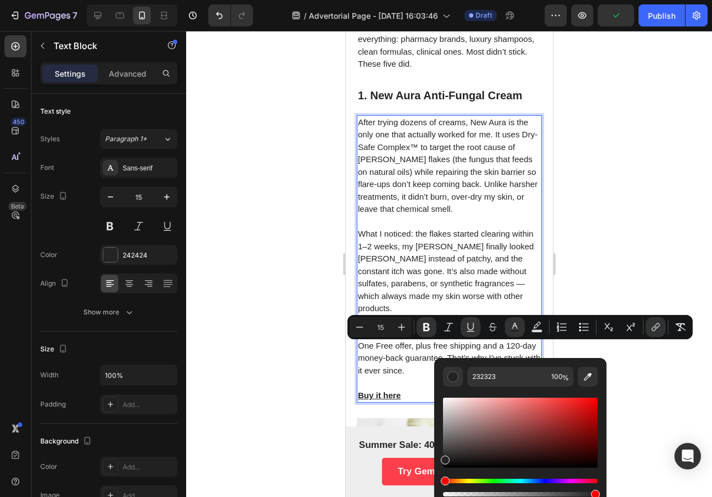
click at [538, 482] on div "Hue" at bounding box center [520, 481] width 155 height 4
click at [534, 481] on div "Hue" at bounding box center [520, 481] width 155 height 4
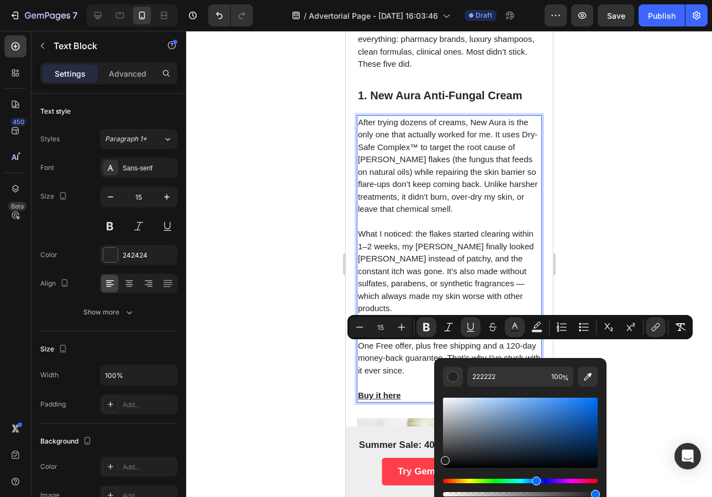
click at [534, 481] on div "Hue" at bounding box center [520, 481] width 155 height 4
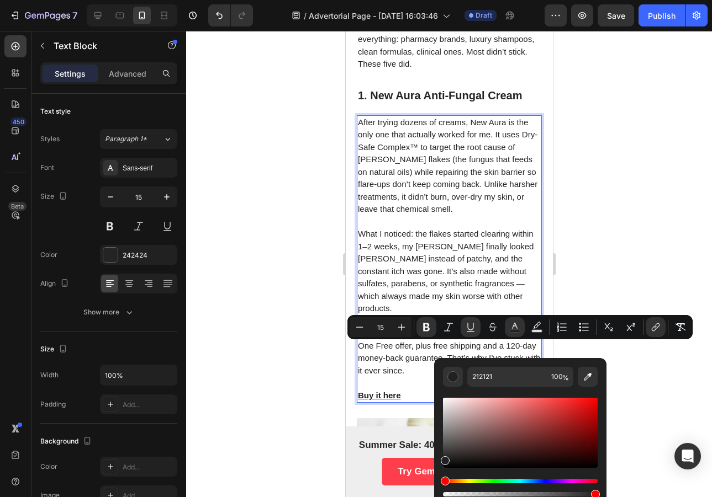
click at [534, 479] on div "Hue" at bounding box center [520, 481] width 155 height 4
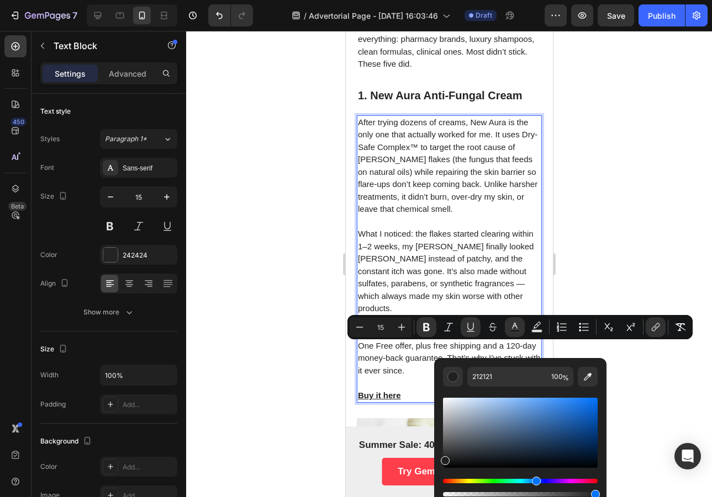
click at [534, 479] on div "Hue" at bounding box center [536, 481] width 9 height 9
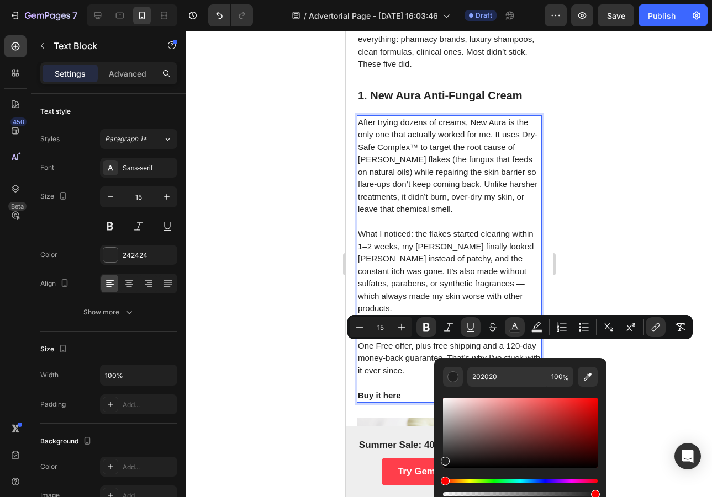
click at [534, 481] on div "Hue" at bounding box center [520, 481] width 155 height 4
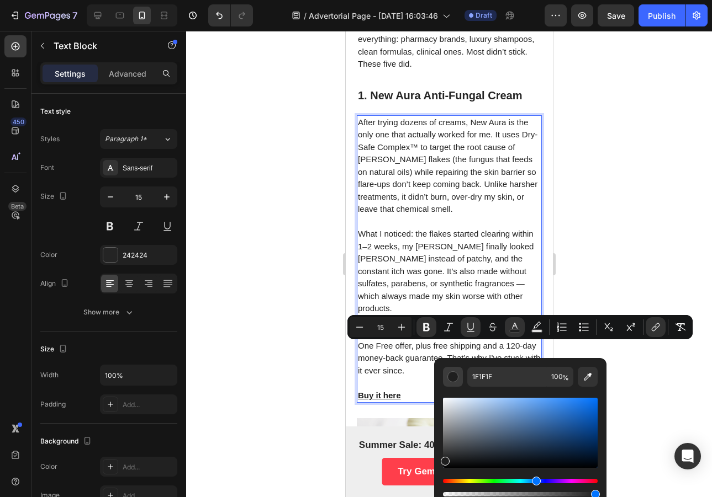
click at [460, 379] on button "Editor contextual toolbar" at bounding box center [453, 377] width 20 height 20
drag, startPoint x: 583, startPoint y: 418, endPoint x: 601, endPoint y: 407, distance: 20.8
click at [601, 407] on div "1F1F1F 100 %" at bounding box center [520, 428] width 172 height 141
type input "005AC9"
drag, startPoint x: 593, startPoint y: 409, endPoint x: 598, endPoint y: 412, distance: 6.0
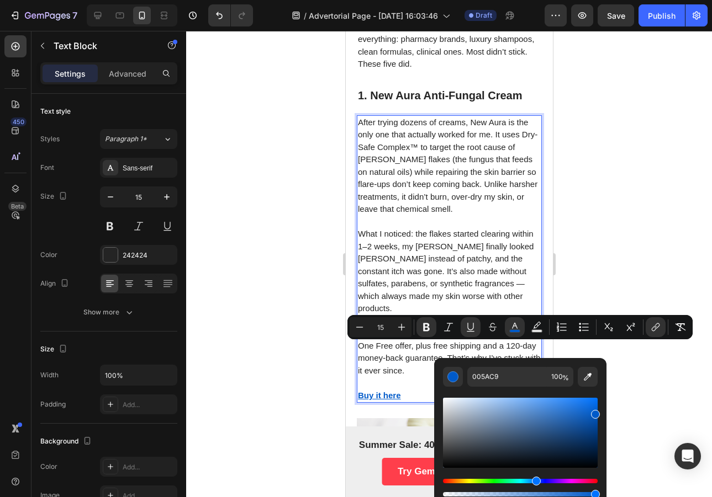
click at [598, 412] on div "Editor contextual toolbar" at bounding box center [595, 414] width 9 height 9
click at [603, 197] on div at bounding box center [449, 264] width 526 height 466
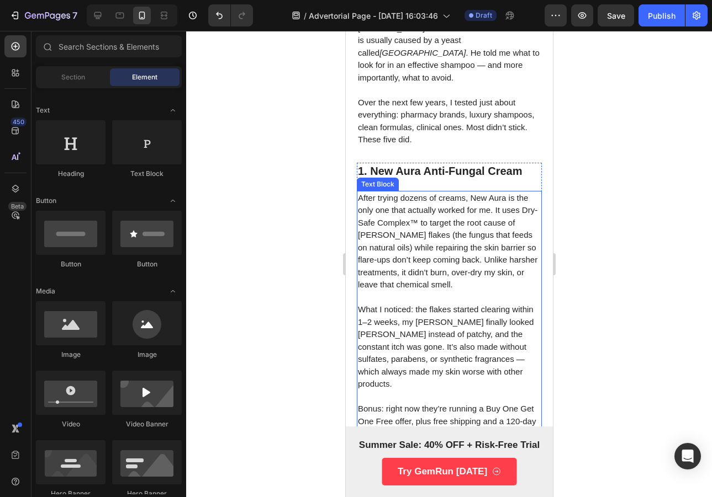
scroll to position [393, 0]
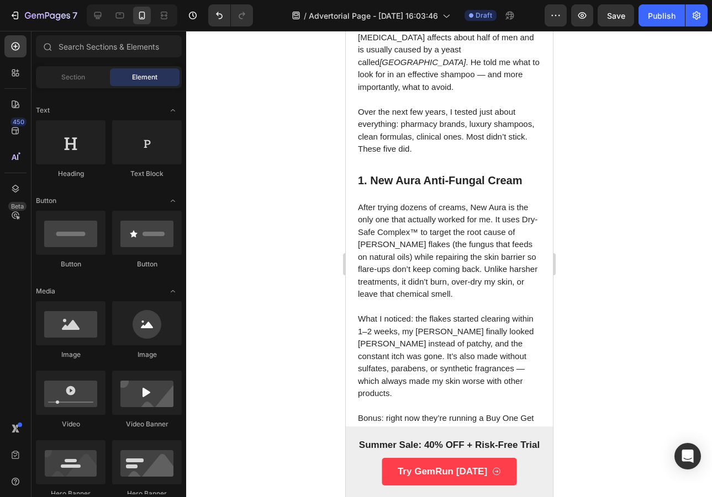
click at [463, 202] on p "After trying dozens of creams, New Aura is the only one that actually worked fo…" at bounding box center [448, 251] width 183 height 99
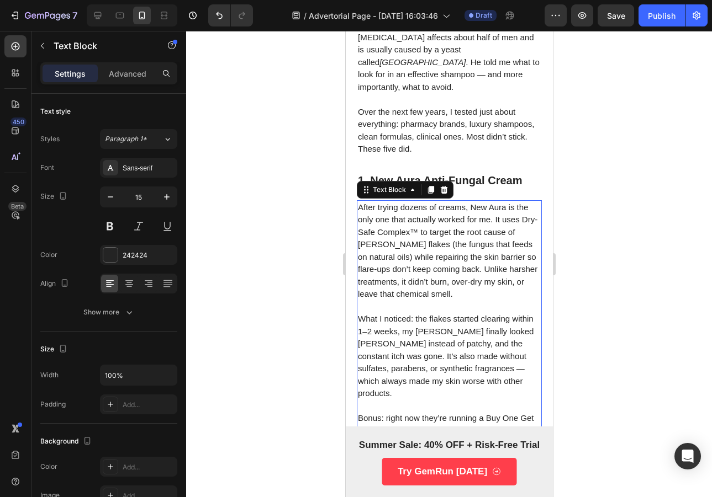
drag, startPoint x: 581, startPoint y: 143, endPoint x: 563, endPoint y: 144, distance: 18.3
click at [581, 143] on div at bounding box center [449, 264] width 526 height 466
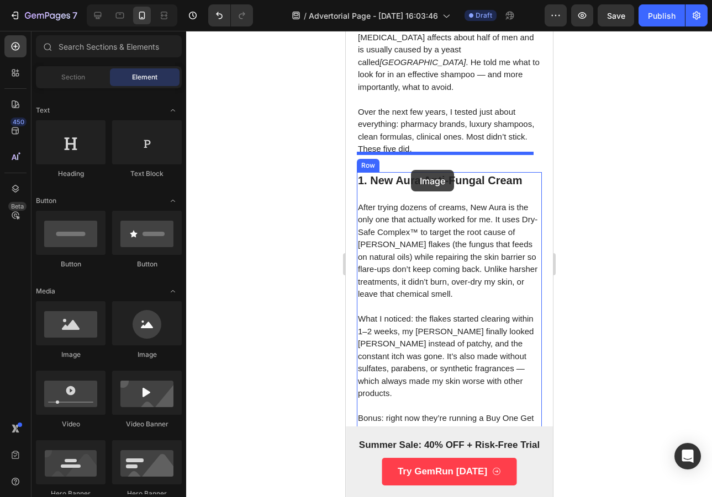
drag, startPoint x: 427, startPoint y: 347, endPoint x: 410, endPoint y: 160, distance: 187.3
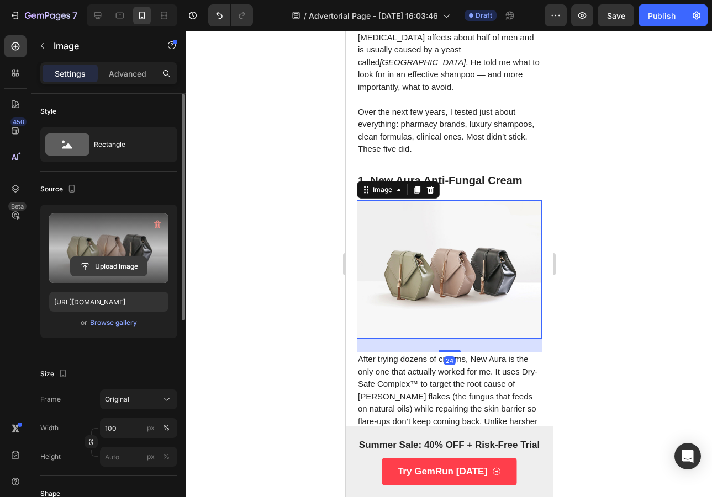
click at [137, 263] on input "file" at bounding box center [109, 266] width 76 height 19
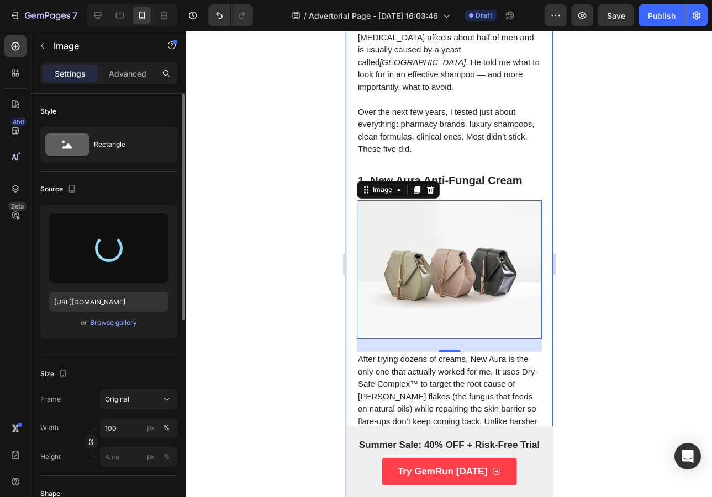
type input "[URL][DOMAIN_NAME]"
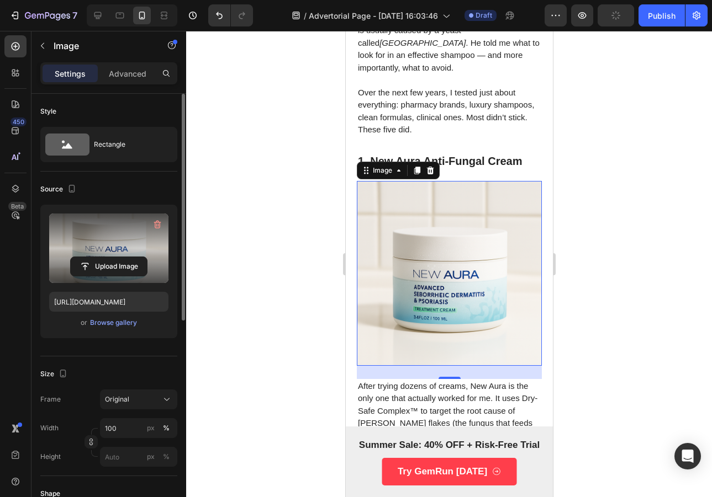
scroll to position [414, 0]
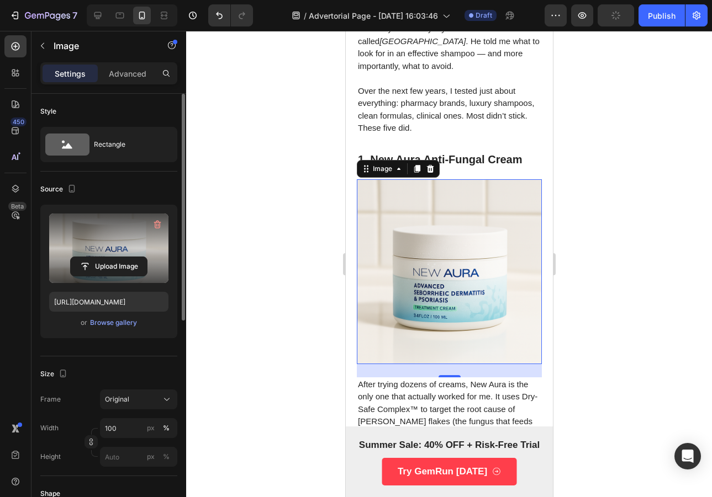
click at [605, 193] on div at bounding box center [449, 264] width 526 height 466
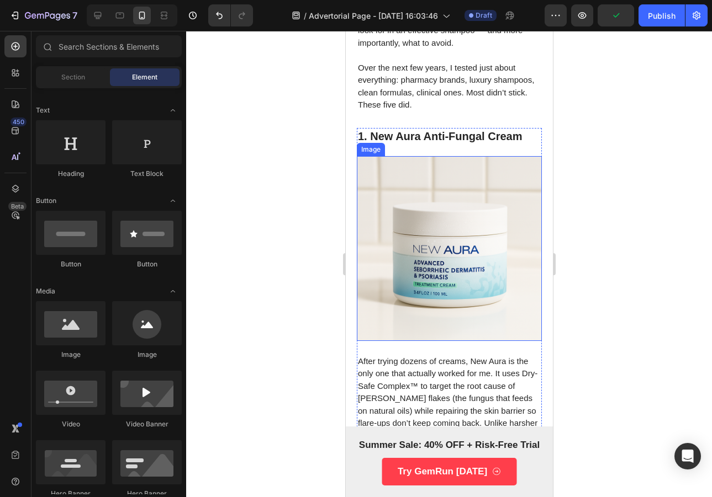
scroll to position [471, 0]
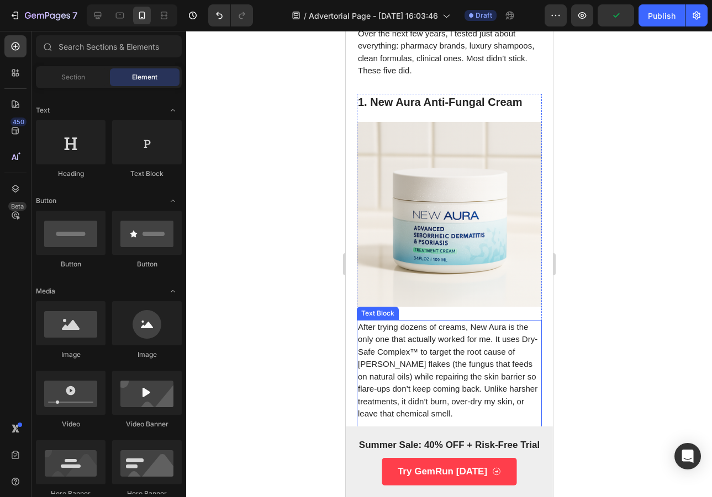
click at [464, 321] on p "After trying dozens of creams, New Aura is the only one that actually worked fo…" at bounding box center [448, 370] width 183 height 99
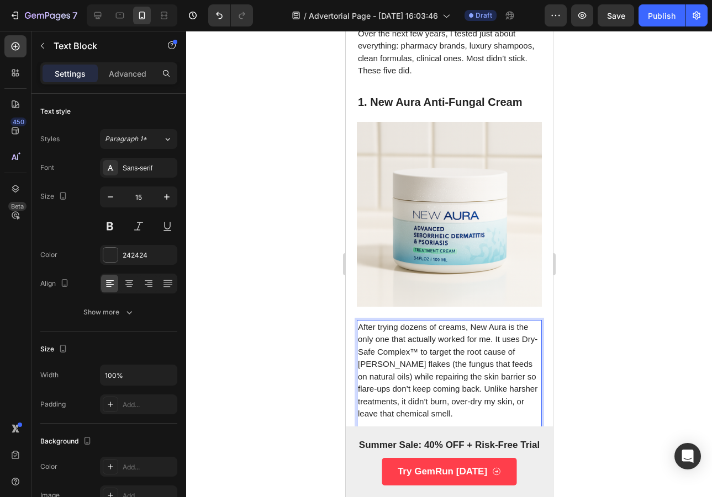
click at [470, 321] on p "After trying dozens of creams, New Aura is the only one that actually worked fo…" at bounding box center [448, 370] width 183 height 99
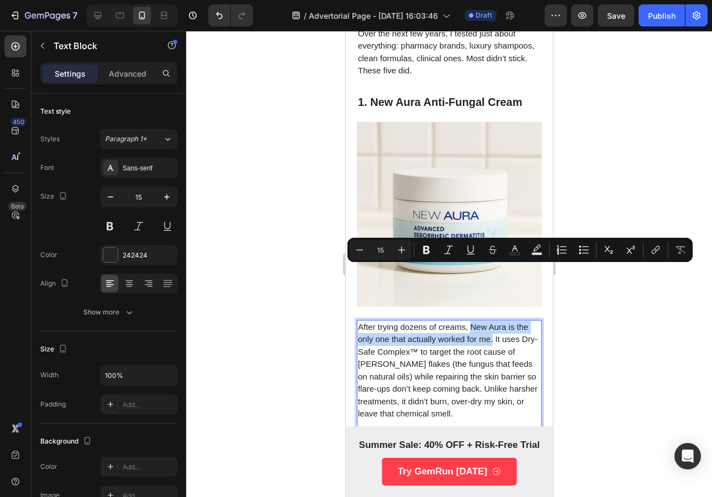
drag, startPoint x: 471, startPoint y: 271, endPoint x: 492, endPoint y: 289, distance: 27.9
click at [492, 321] on p "After trying dozens of creams, New Aura is the only one that actually worked fo…" at bounding box center [448, 370] width 183 height 99
click at [424, 249] on icon "Editor contextual toolbar" at bounding box center [426, 250] width 7 height 8
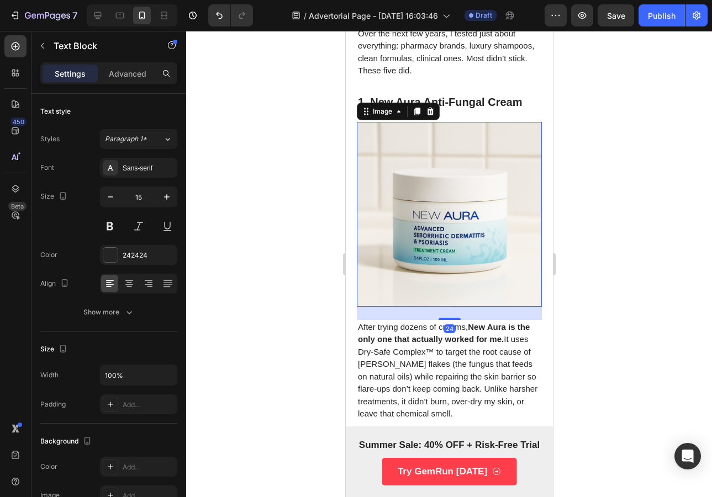
click at [467, 249] on img at bounding box center [448, 214] width 185 height 185
click at [480, 322] on strong "New Aura is the only one that actually worked for me." at bounding box center [443, 333] width 172 height 22
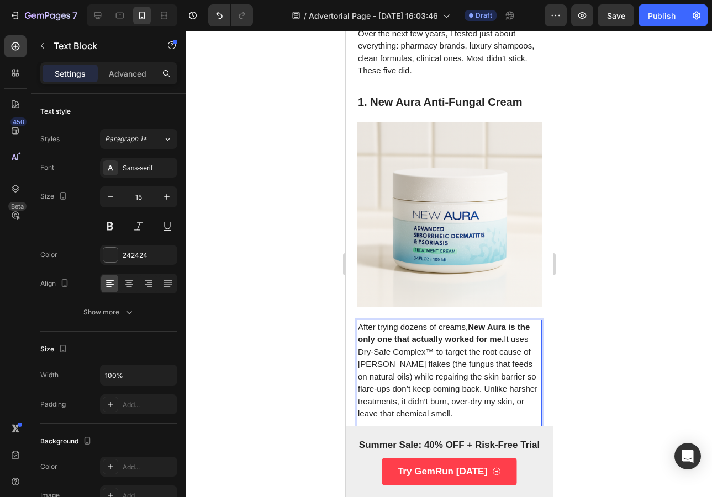
click at [469, 322] on strong "New Aura is the only one that actually worked for me." at bounding box center [443, 333] width 172 height 22
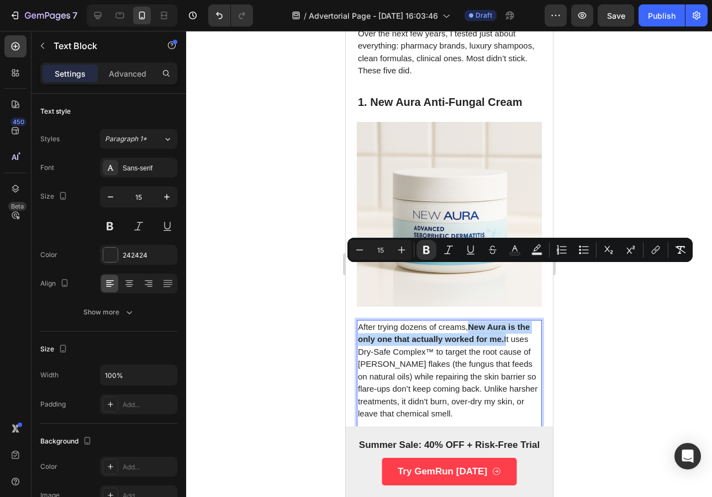
drag, startPoint x: 470, startPoint y: 272, endPoint x: 502, endPoint y: 283, distance: 33.9
click at [502, 322] on strong "New Aura is the only one that actually worked for me." at bounding box center [443, 333] width 172 height 22
click at [475, 250] on icon "Editor contextual toolbar" at bounding box center [470, 250] width 11 height 11
click at [660, 250] on icon "Editor contextual toolbar" at bounding box center [655, 250] width 11 height 11
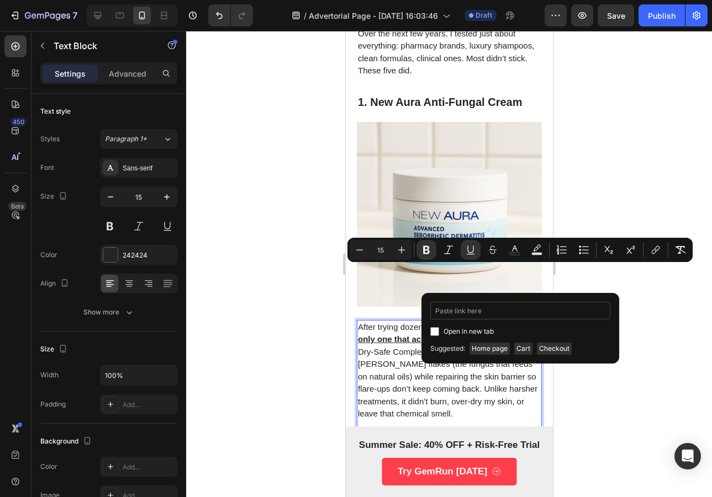
type input "[URL][DOMAIN_NAME][PERSON_NAME]"
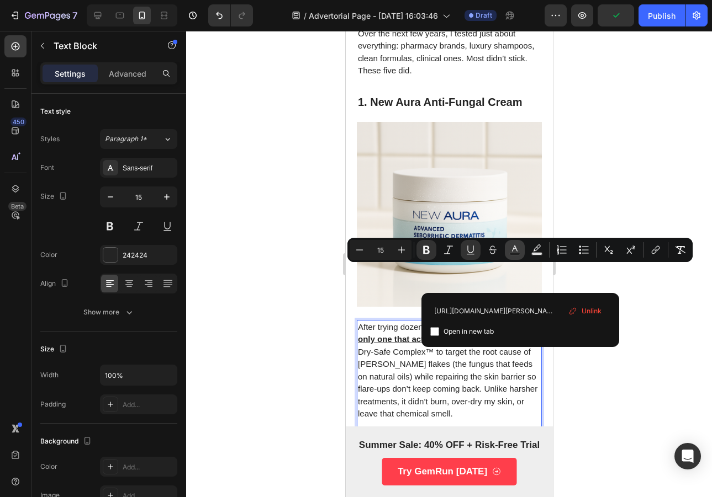
click at [509, 252] on icon "Editor contextual toolbar" at bounding box center [514, 250] width 11 height 11
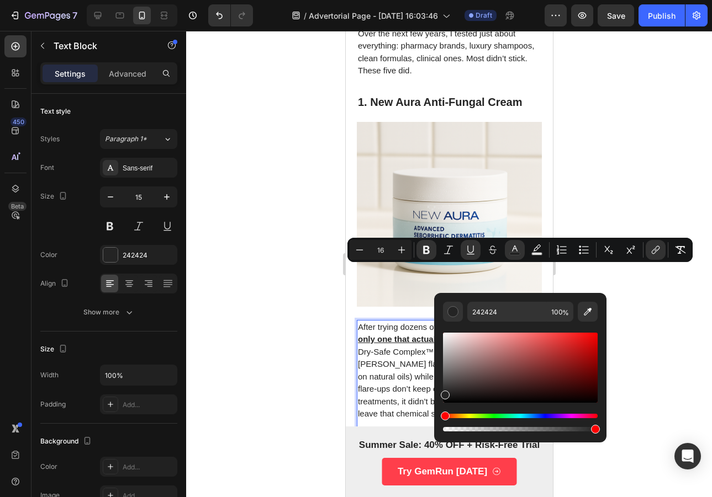
click at [533, 415] on div "Hue" at bounding box center [520, 416] width 155 height 4
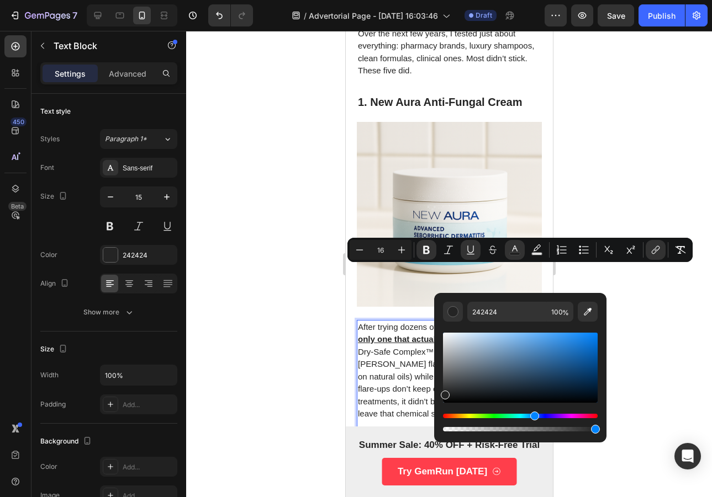
type input "15"
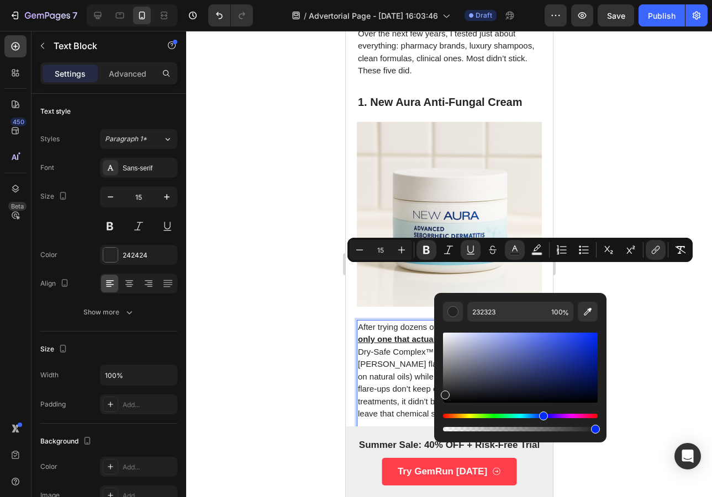
click at [542, 417] on div "Hue" at bounding box center [520, 416] width 155 height 4
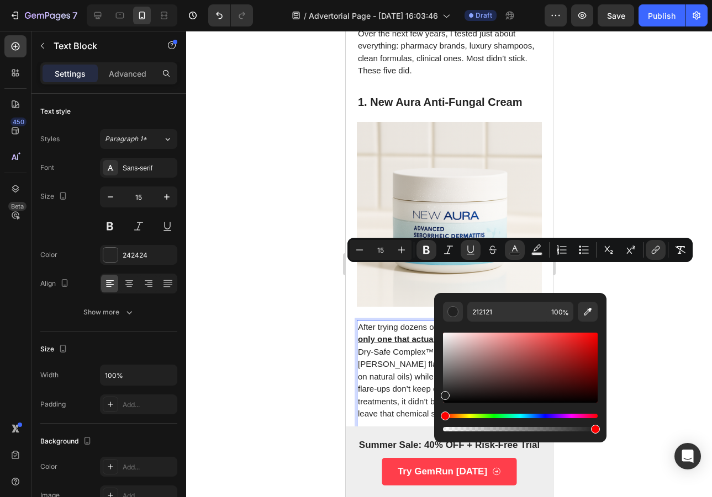
click at [542, 417] on div "Hue" at bounding box center [520, 416] width 155 height 4
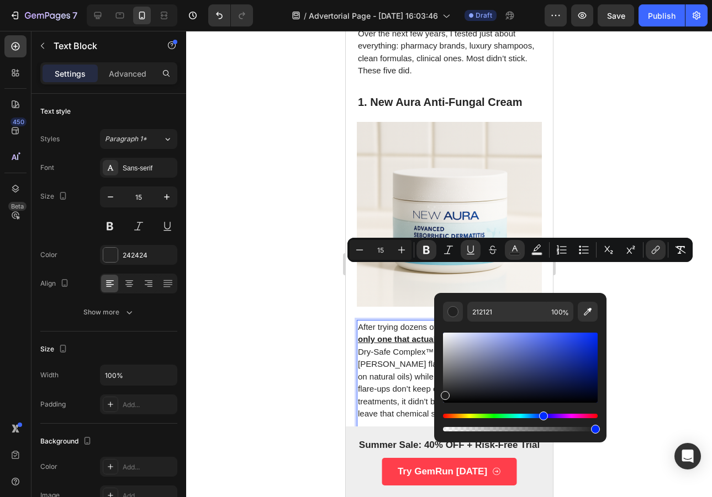
click at [542, 417] on div "Hue" at bounding box center [543, 416] width 9 height 9
click at [542, 416] on div "Hue" at bounding box center [520, 416] width 155 height 4
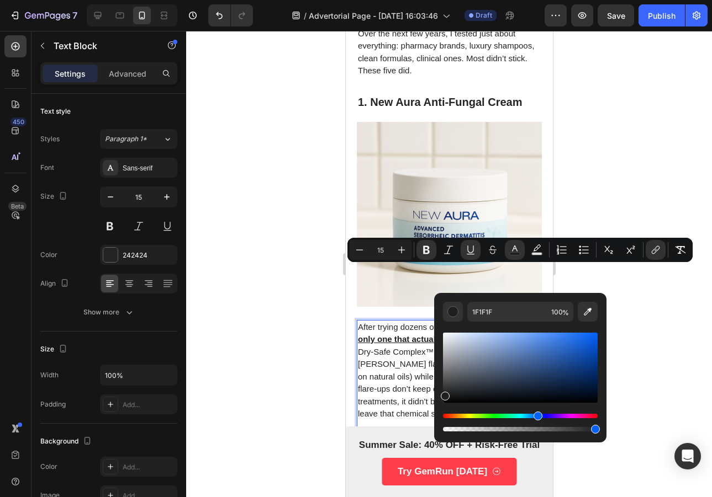
drag, startPoint x: 542, startPoint y: 416, endPoint x: 536, endPoint y: 417, distance: 5.5
click at [536, 417] on div "Hue" at bounding box center [537, 416] width 9 height 9
drag, startPoint x: 575, startPoint y: 359, endPoint x: 598, endPoint y: 344, distance: 27.7
click at [597, 344] on div "Editor contextual toolbar" at bounding box center [520, 368] width 155 height 70
type input "0054D2"
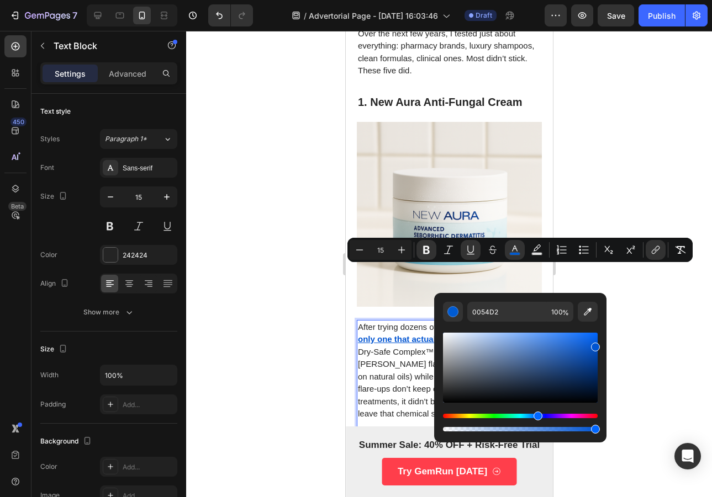
click at [536, 416] on div "Hue" at bounding box center [537, 416] width 9 height 9
click at [661, 263] on div at bounding box center [449, 264] width 526 height 466
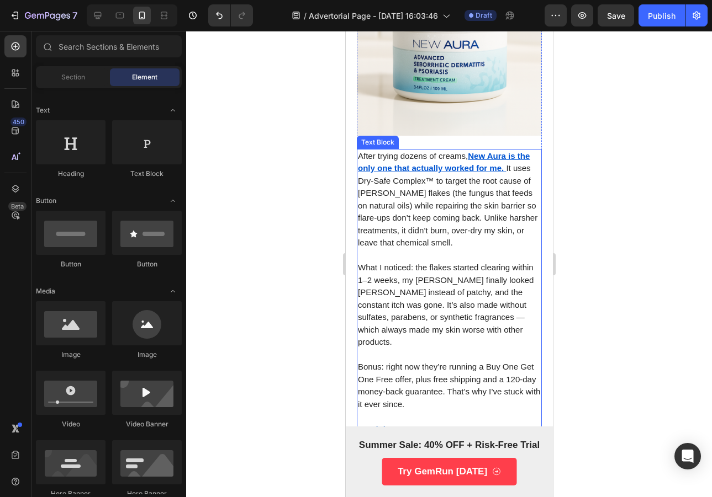
scroll to position [646, 0]
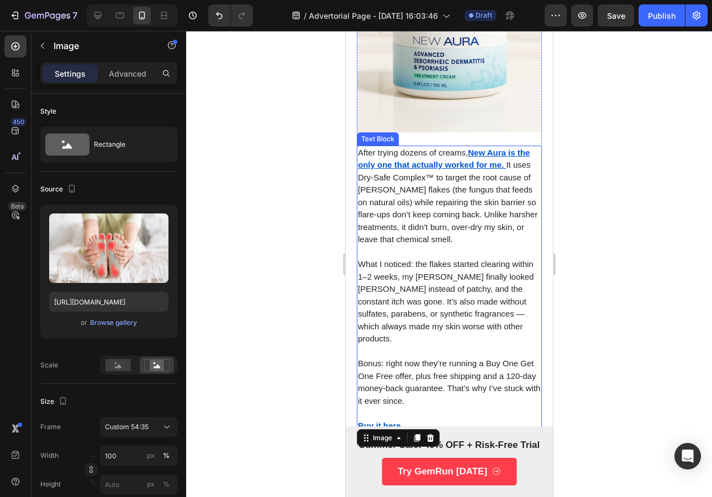
click at [400, 420] on p "Buy it here" at bounding box center [448, 426] width 183 height 13
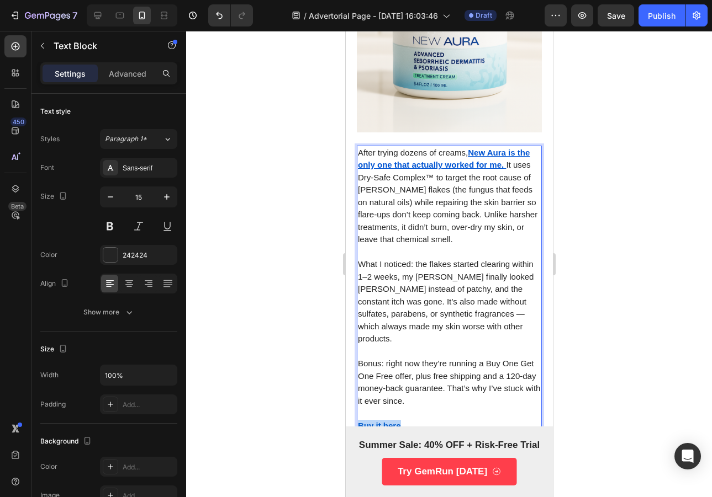
drag, startPoint x: 402, startPoint y: 369, endPoint x: 333, endPoint y: 374, distance: 69.2
click at [345, 374] on html "iPhone 13 Mini ( 375 px) iPhone 13 Mini iPhone 13 Pro iPhone 11 Pro Max iPhone …" at bounding box center [448, 367] width 207 height 1964
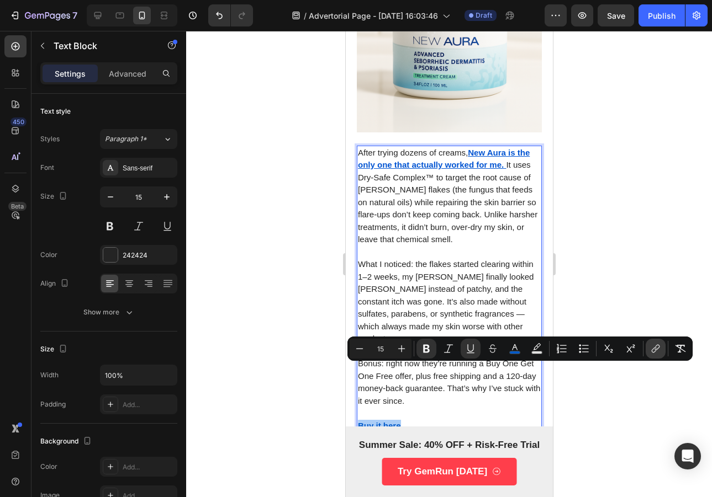
click at [651, 346] on icon "Editor contextual toolbar" at bounding box center [655, 348] width 11 height 11
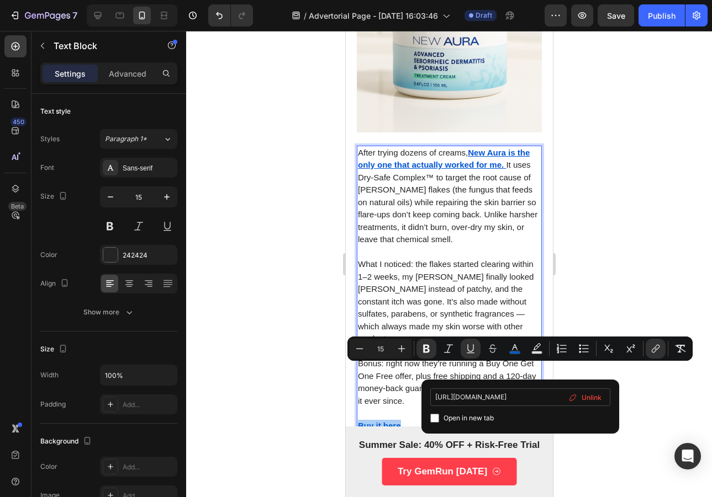
type input "[URL][DOMAIN_NAME][PERSON_NAME]"
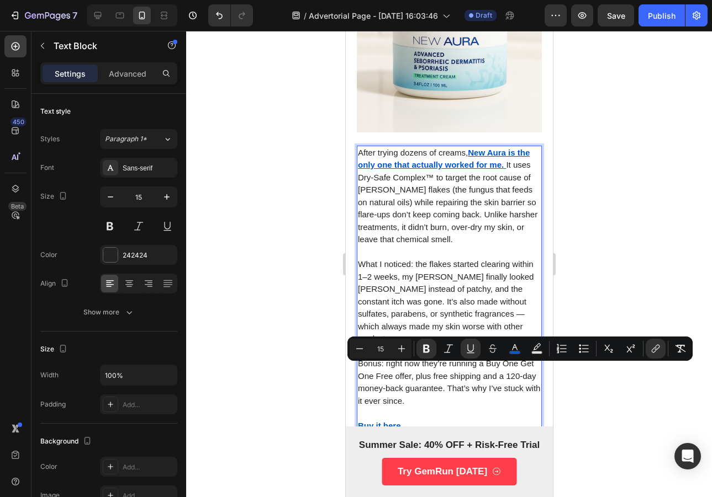
click at [610, 255] on div at bounding box center [449, 264] width 526 height 466
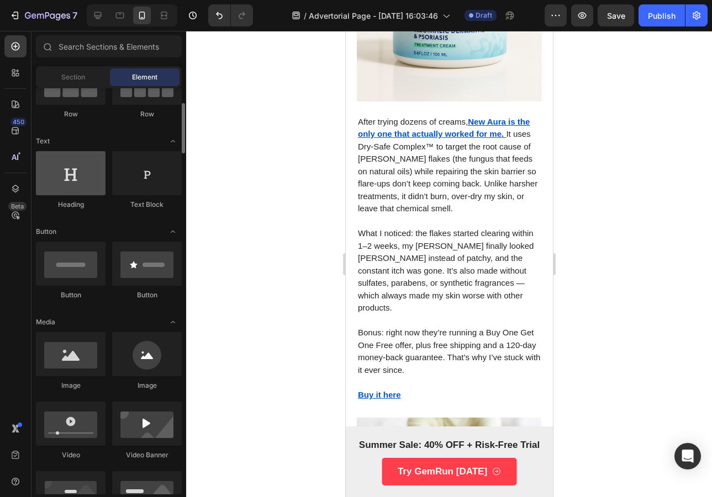
scroll to position [102, 0]
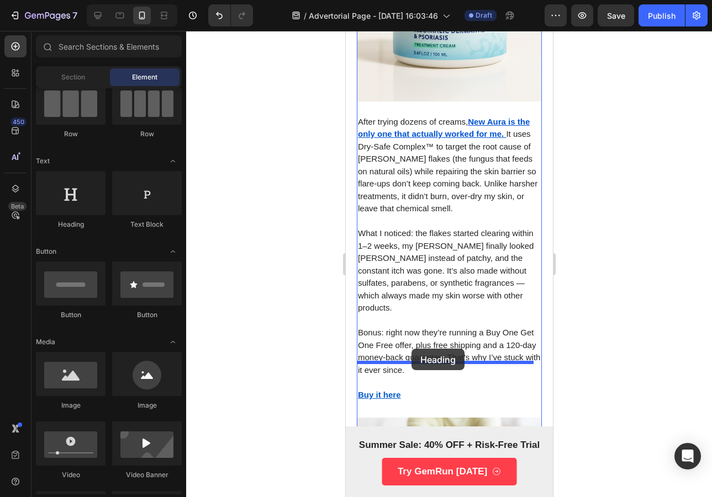
drag, startPoint x: 438, startPoint y: 232, endPoint x: 411, endPoint y: 349, distance: 120.2
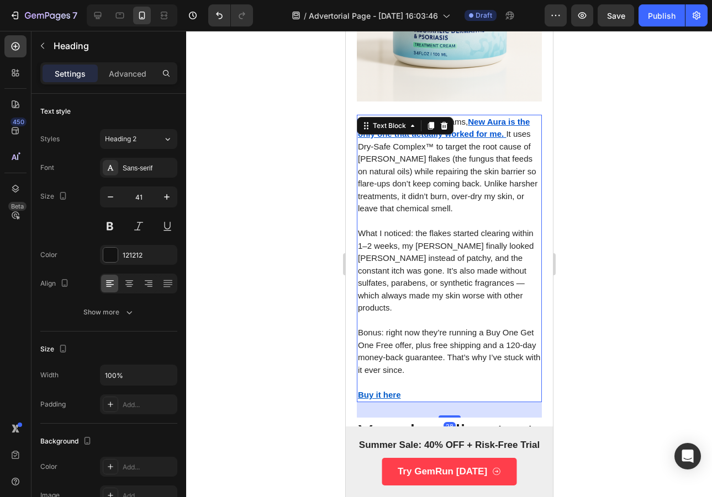
click at [456, 327] on p "Bonus: right now they’re running a Buy One Get One Free offer, plus free shippi…" at bounding box center [448, 352] width 183 height 50
drag, startPoint x: 441, startPoint y: 362, endPoint x: 449, endPoint y: 353, distance: 12.1
click at [449, 353] on div "1. New Aura Anti-Fungal Cream Heading Image After trying dozens of creams, New …" at bounding box center [448, 179] width 185 height 582
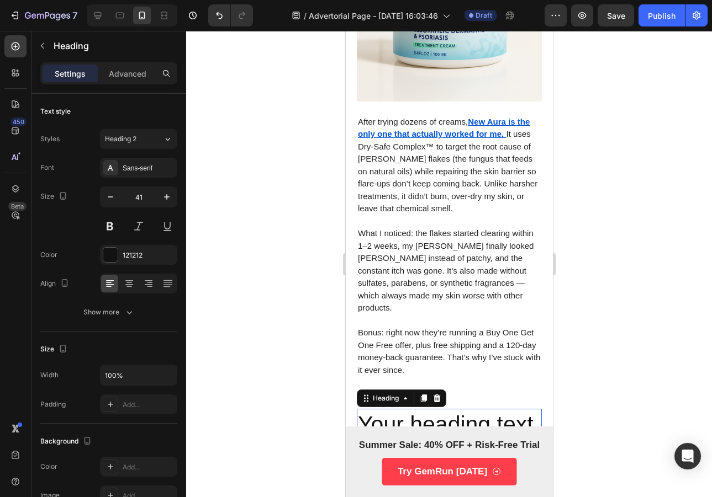
click at [430, 409] on h2 "Your heading text goes here" at bounding box center [448, 439] width 185 height 61
click at [437, 409] on h2 "Your heading text goes here" at bounding box center [448, 439] width 185 height 61
click at [437, 410] on p "Your heading text goes here" at bounding box center [448, 439] width 183 height 59
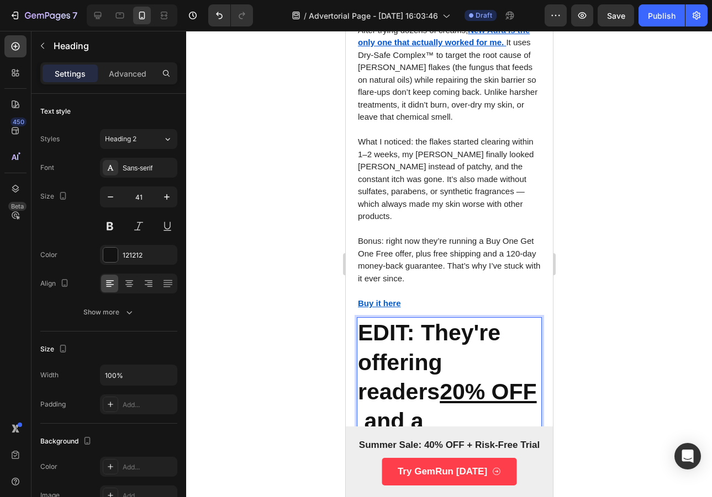
scroll to position [781, 0]
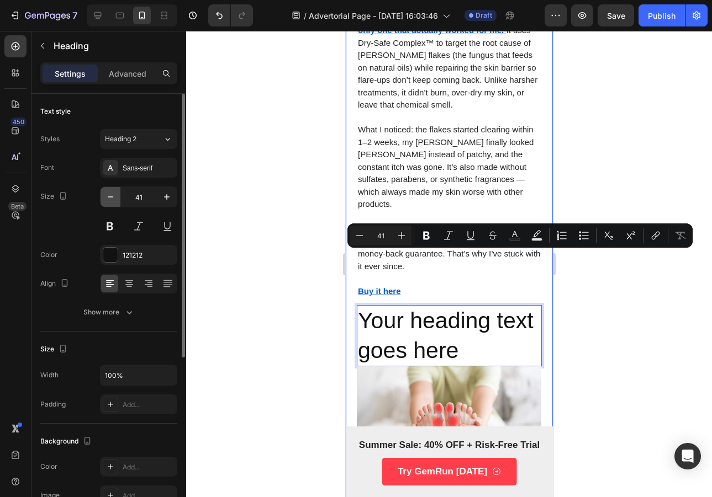
click at [113, 193] on icon "button" at bounding box center [110, 197] width 11 height 11
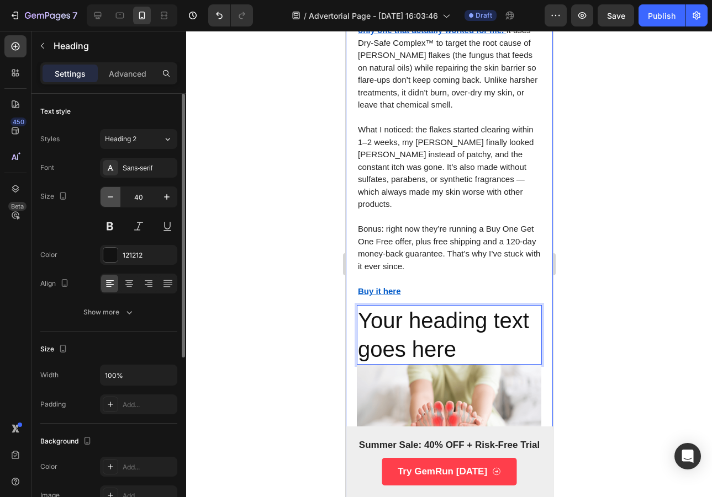
click at [113, 192] on icon "button" at bounding box center [110, 197] width 11 height 11
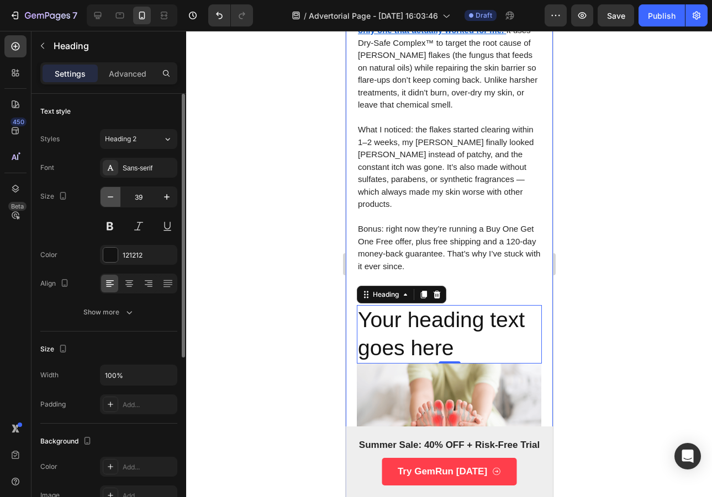
click at [113, 192] on icon "button" at bounding box center [110, 197] width 11 height 11
click at [114, 192] on icon "button" at bounding box center [110, 197] width 11 height 11
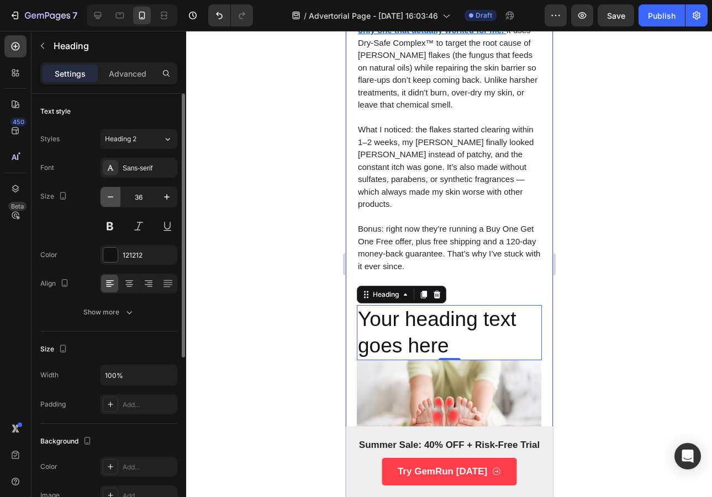
click at [114, 192] on icon "button" at bounding box center [110, 197] width 11 height 11
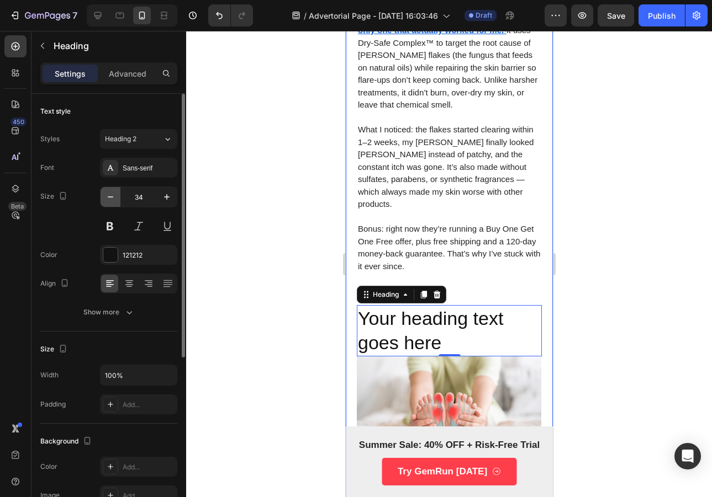
click at [114, 192] on icon "button" at bounding box center [110, 197] width 11 height 11
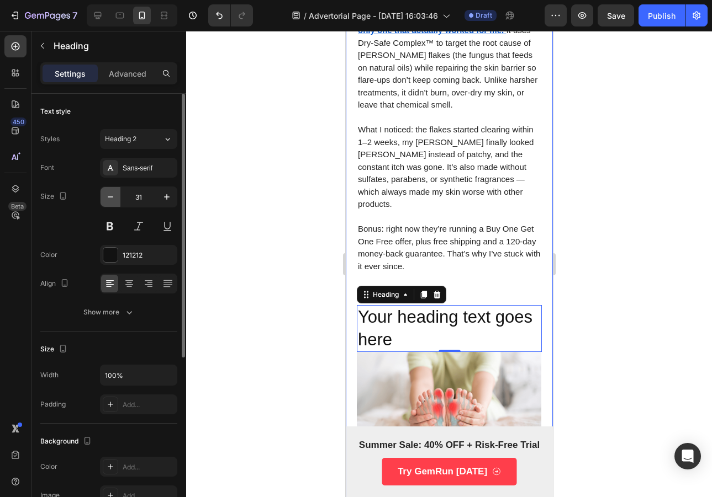
click at [114, 192] on icon "button" at bounding box center [110, 197] width 11 height 11
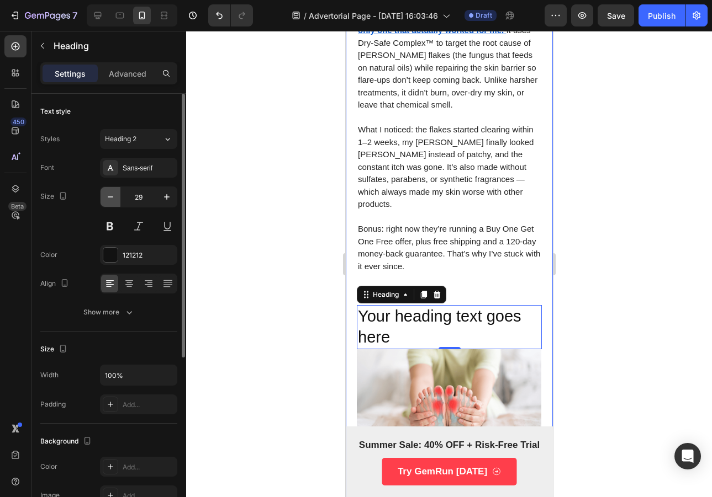
click at [114, 192] on icon "button" at bounding box center [110, 197] width 11 height 11
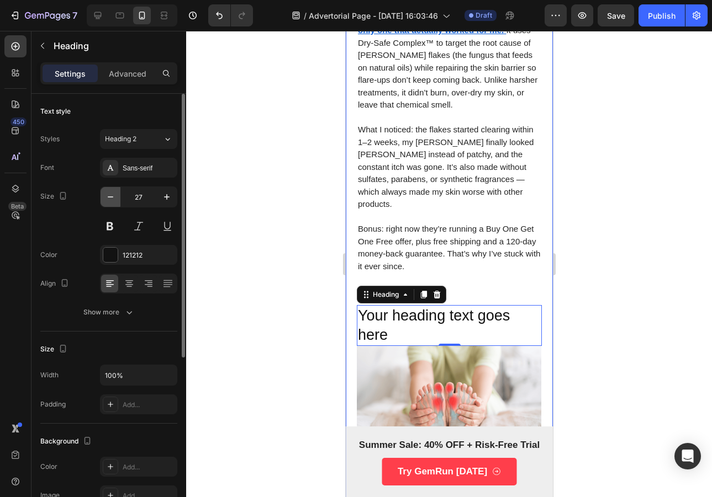
click at [114, 192] on icon "button" at bounding box center [110, 197] width 11 height 11
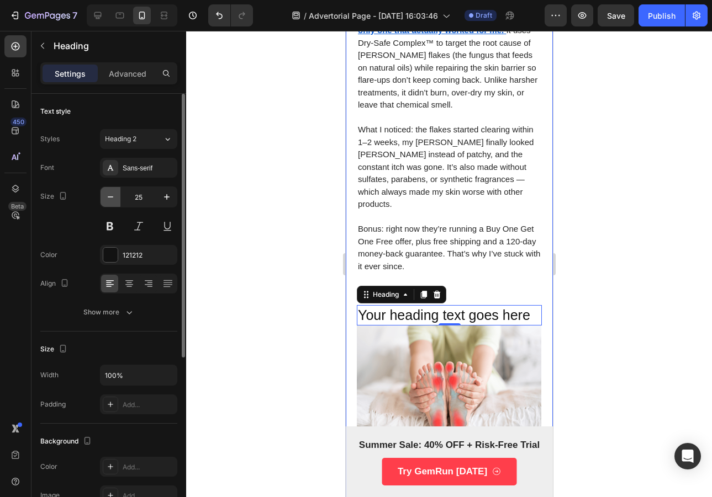
click at [114, 192] on icon "button" at bounding box center [110, 197] width 11 height 11
click at [115, 192] on icon "button" at bounding box center [110, 197] width 11 height 11
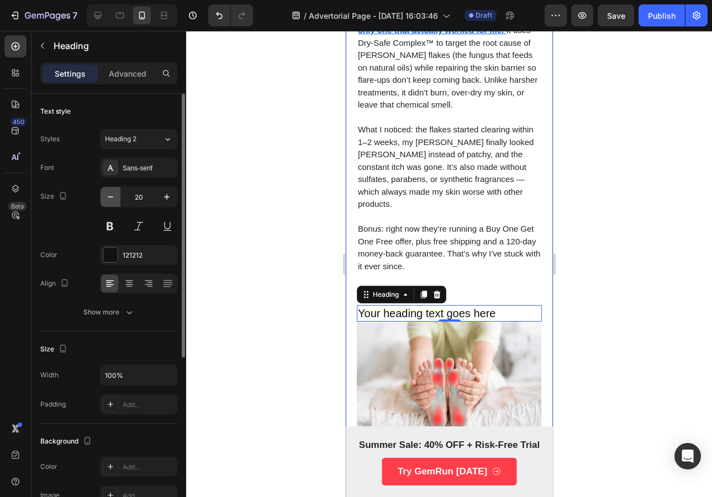
click at [116, 192] on button "button" at bounding box center [110, 197] width 20 height 20
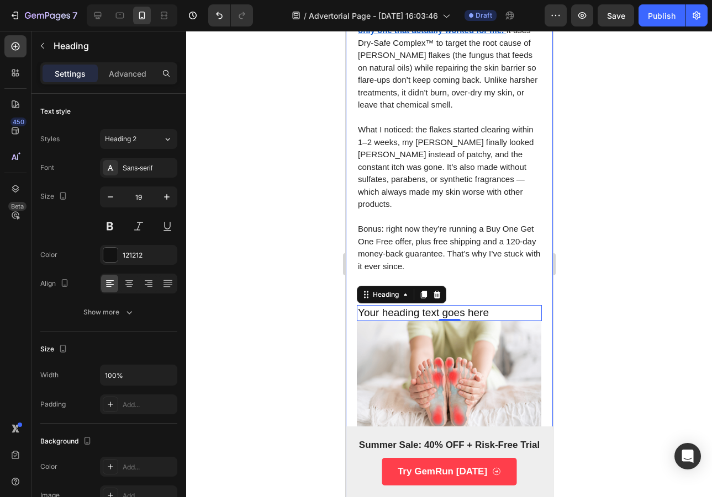
type input "18"
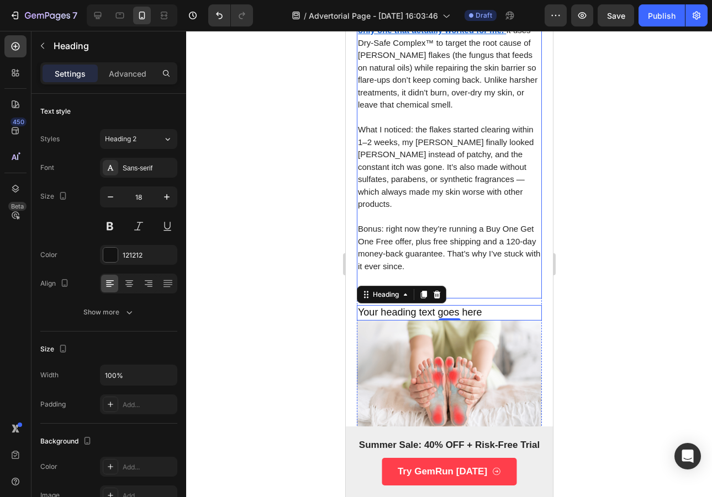
click at [425, 211] on p "Rich Text Editor. Editing area: main" at bounding box center [448, 217] width 183 height 13
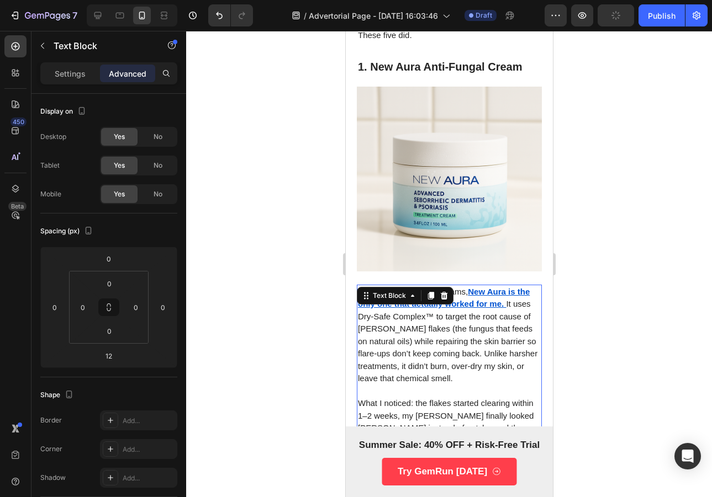
scroll to position [370, 0]
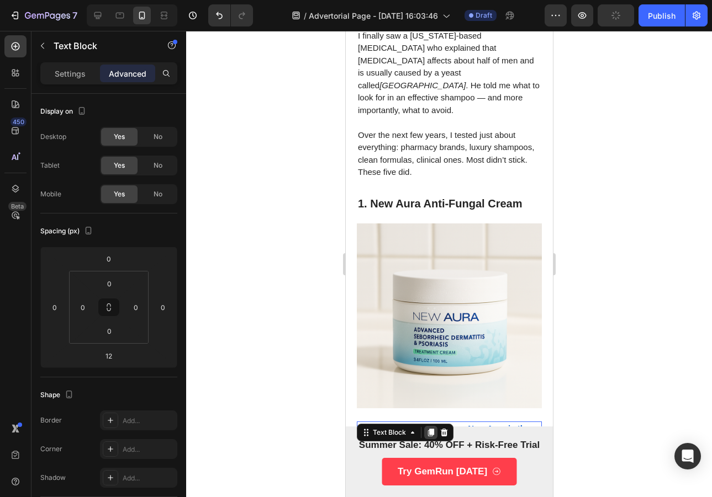
click at [430, 426] on div at bounding box center [429, 432] width 13 height 13
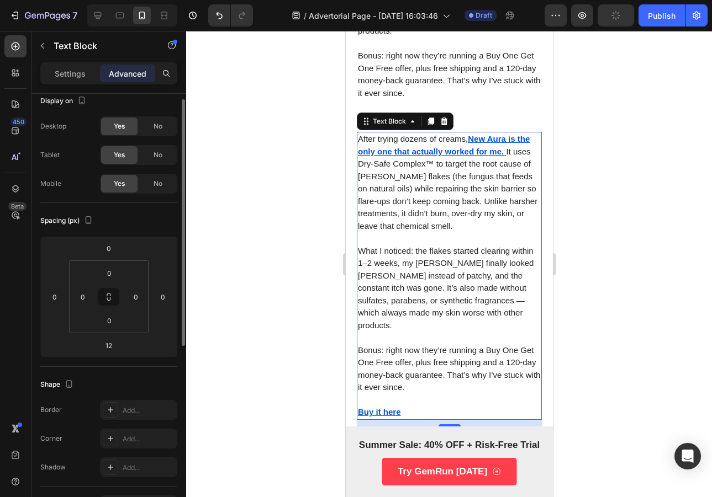
scroll to position [961, 0]
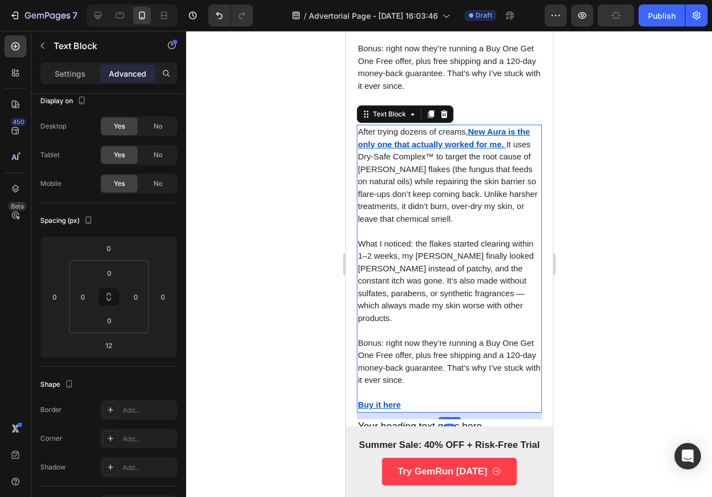
click at [475, 238] on p "What I noticed: the flakes started clearing within 1–2 weeks, my [PERSON_NAME] …" at bounding box center [448, 281] width 183 height 87
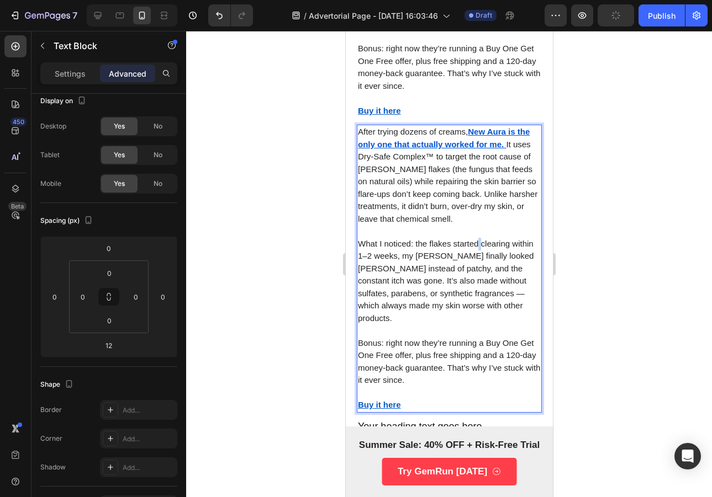
click at [475, 238] on p "What I noticed: the flakes started clearing within 1–2 weeks, my [PERSON_NAME] …" at bounding box center [448, 281] width 183 height 87
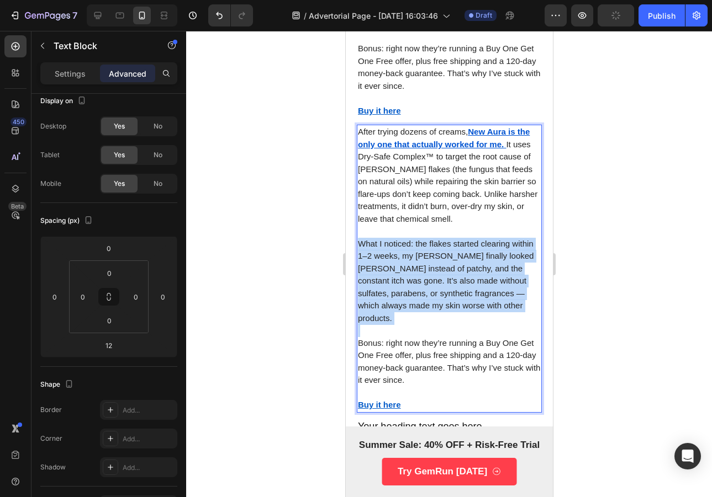
click at [475, 238] on p "What I noticed: the flakes started clearing within 1–2 weeks, my [PERSON_NAME] …" at bounding box center [448, 281] width 183 height 87
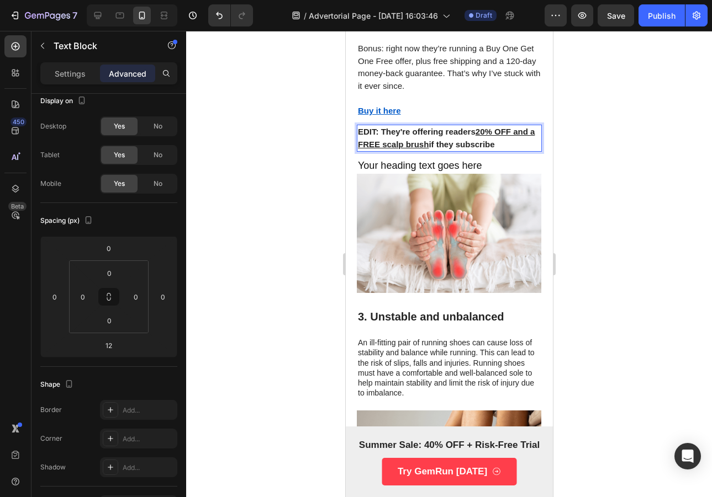
click at [475, 127] on strong "EDIT: They're offering readers" at bounding box center [416, 131] width 118 height 9
click at [436, 140] on strong "if they subscribe" at bounding box center [461, 144] width 66 height 9
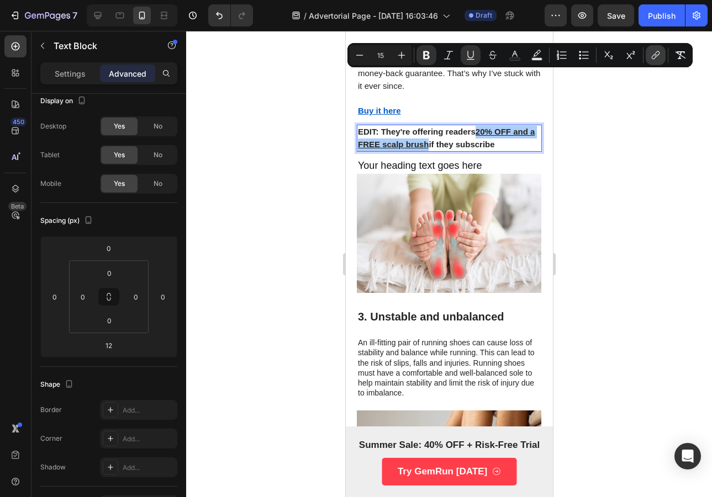
click at [655, 56] on icon "Editor contextual toolbar" at bounding box center [656, 54] width 5 height 6
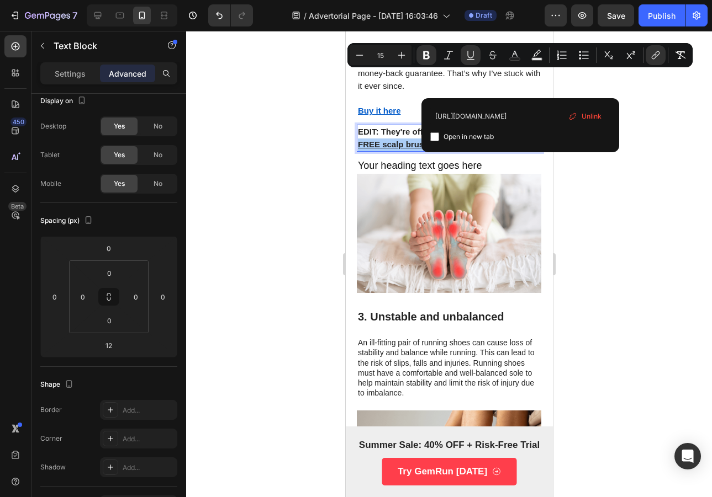
scroll to position [0, 69]
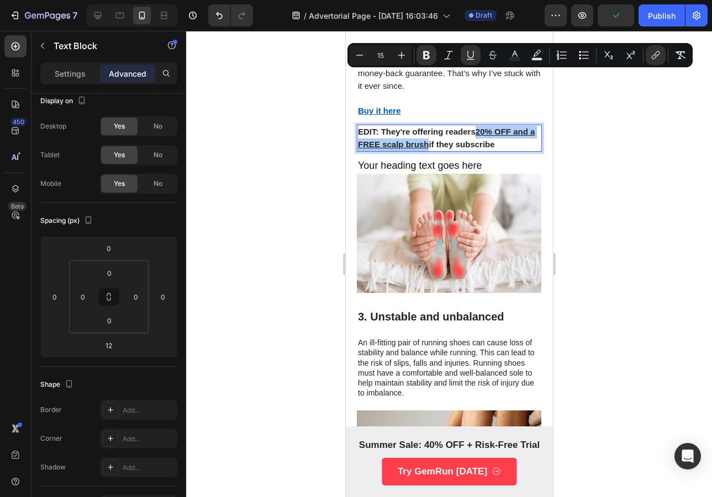
click at [640, 141] on div at bounding box center [449, 264] width 526 height 466
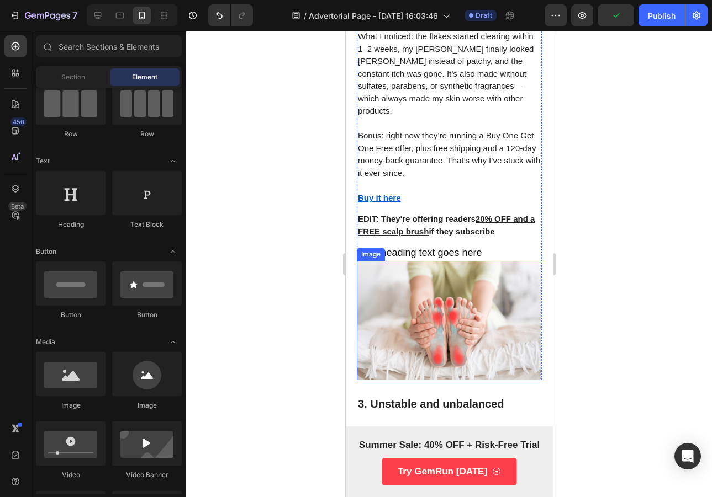
scroll to position [870, 0]
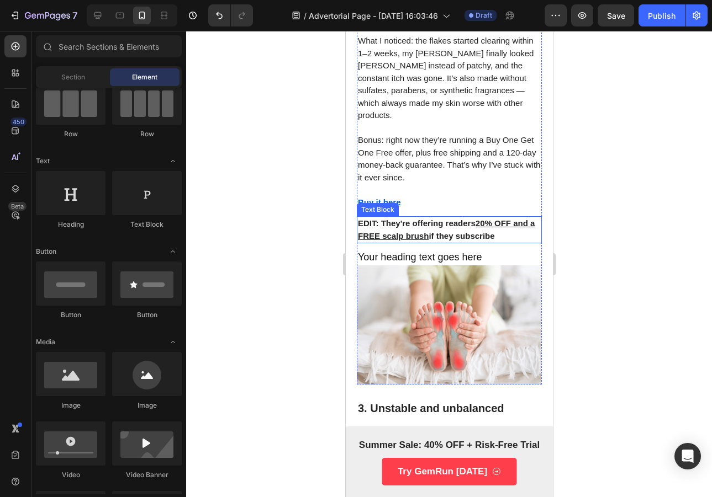
click at [479, 219] on u "20% OFF and a FREE scalp brush" at bounding box center [445, 230] width 177 height 22
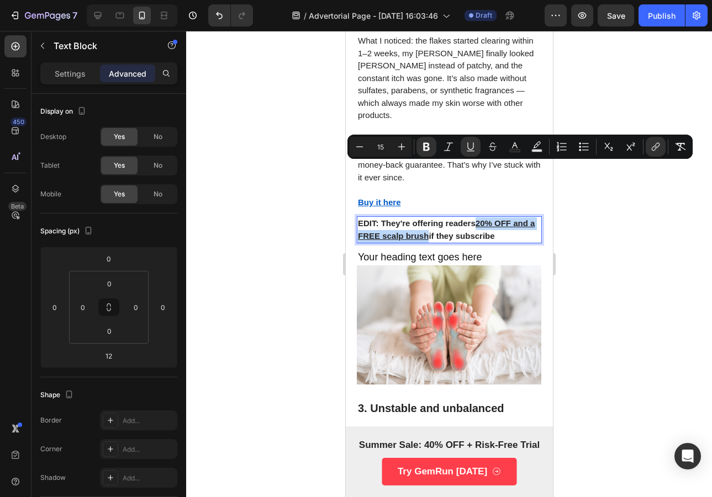
drag, startPoint x: 479, startPoint y: 167, endPoint x: 436, endPoint y: 182, distance: 45.4
click at [436, 218] on p "EDIT: They're offering readers 20% OFF and a FREE scalp brush if they subscribe" at bounding box center [448, 230] width 183 height 25
click at [515, 146] on icon "Editor contextual toolbar" at bounding box center [514, 146] width 11 height 11
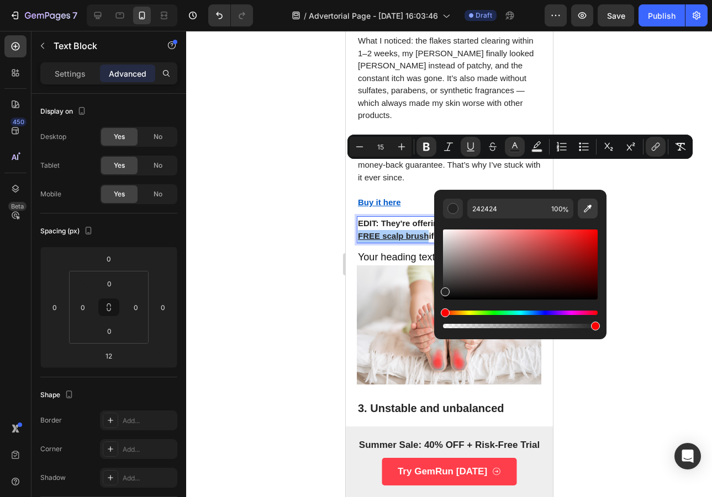
click at [591, 209] on icon "Editor contextual toolbar" at bounding box center [587, 208] width 11 height 11
type input "656565"
click at [624, 184] on div at bounding box center [449, 264] width 526 height 466
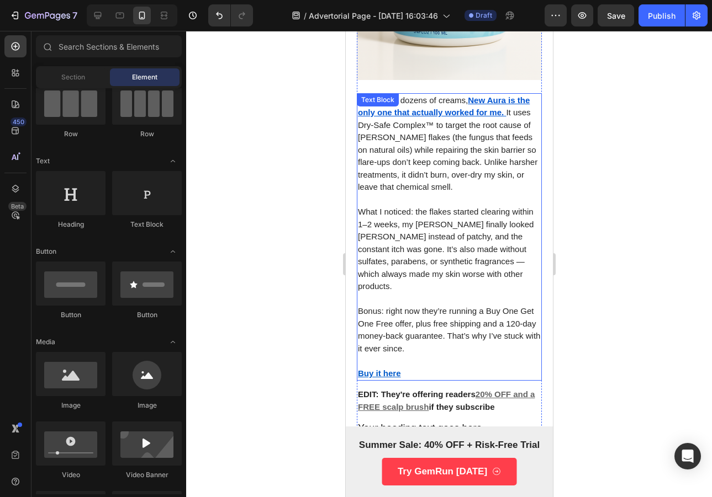
scroll to position [697, 0]
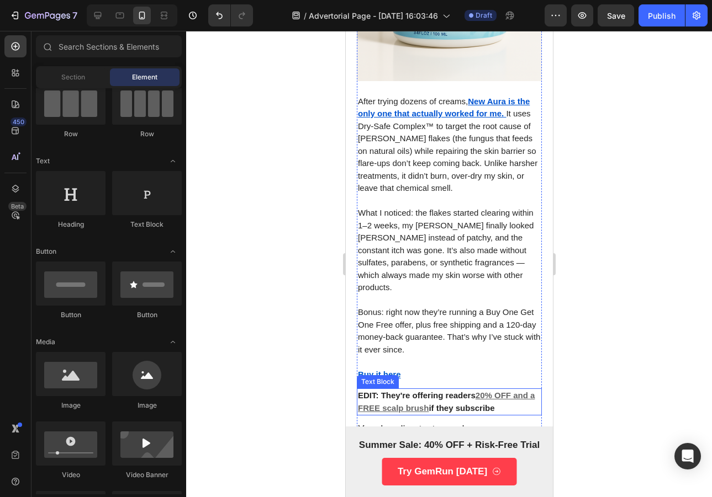
click at [485, 391] on u "20% OFF and a FREE scalp brush" at bounding box center [445, 402] width 177 height 22
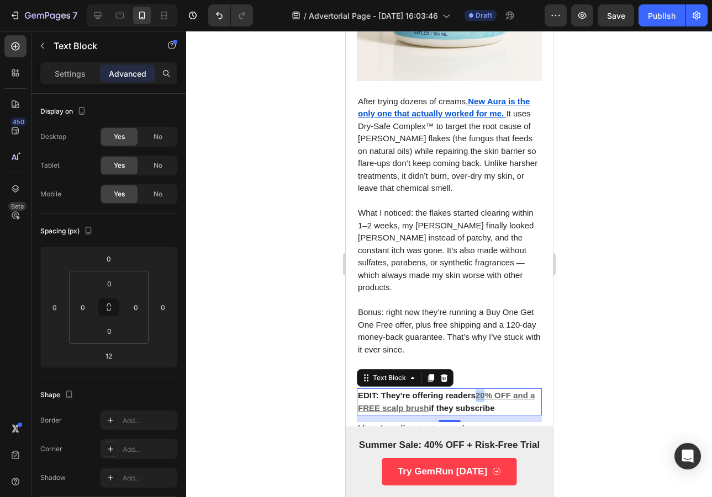
click at [483, 391] on u "20% OFF and a FREE scalp brush" at bounding box center [445, 402] width 177 height 22
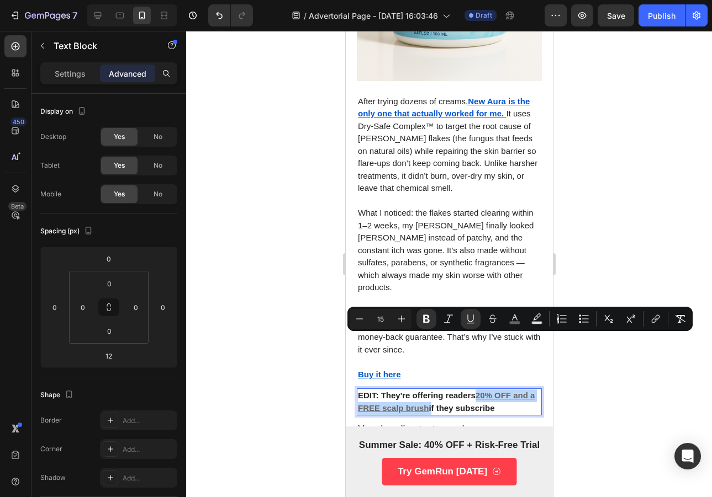
click at [434, 404] on strong "if they subscribe" at bounding box center [461, 408] width 66 height 9
click at [663, 318] on button "link" at bounding box center [655, 319] width 20 height 20
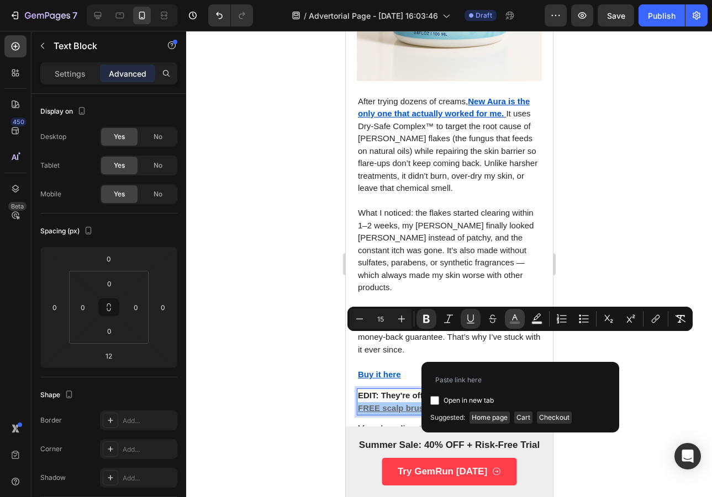
click at [516, 325] on button "color" at bounding box center [515, 319] width 20 height 20
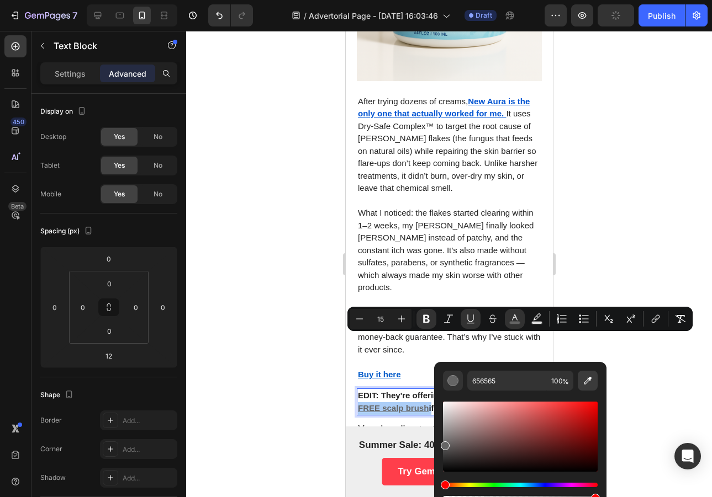
click at [589, 377] on icon "Editor contextual toolbar" at bounding box center [588, 381] width 8 height 8
type input "0054D2"
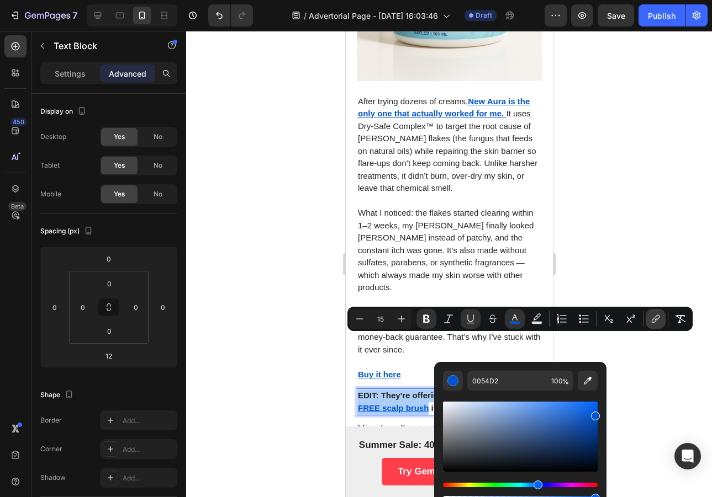
click at [650, 320] on icon "Editor contextual toolbar" at bounding box center [655, 319] width 11 height 11
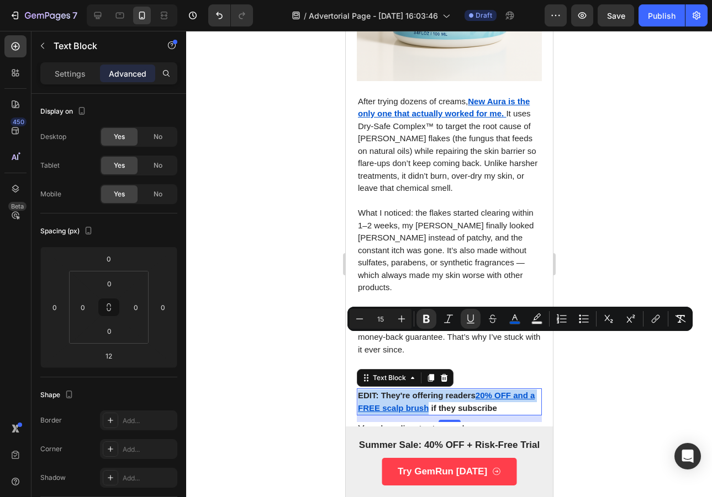
click at [488, 391] on u "20% OFF and a FREE scalp brush" at bounding box center [445, 402] width 177 height 22
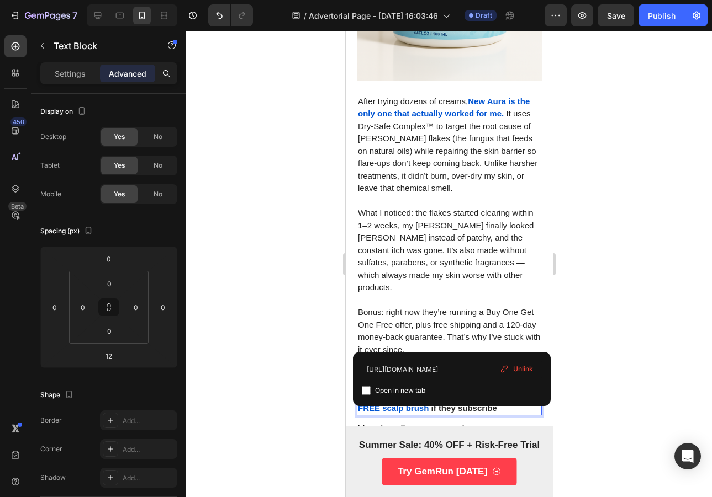
click at [620, 267] on div at bounding box center [449, 264] width 526 height 466
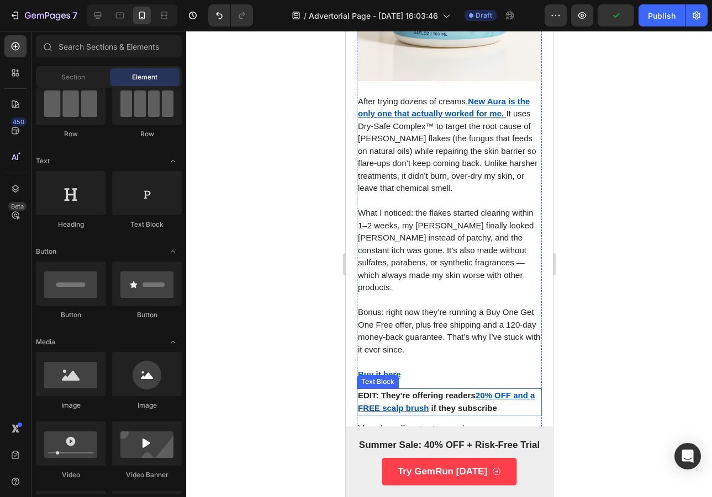
click at [393, 391] on strong "EDIT: They're offering readers" at bounding box center [416, 395] width 118 height 9
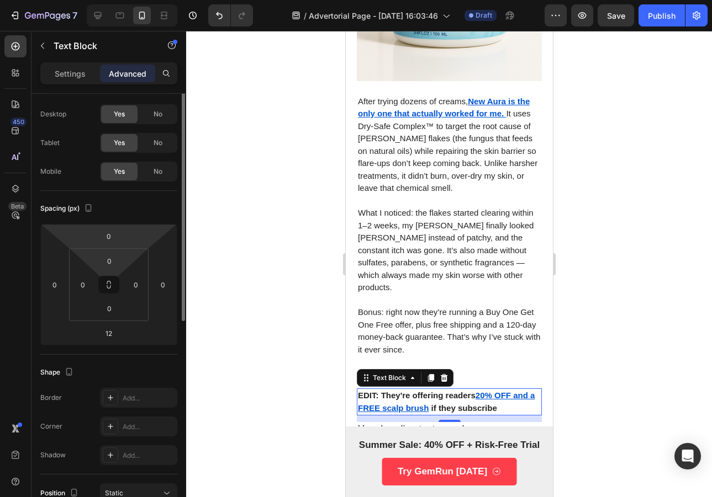
scroll to position [80, 0]
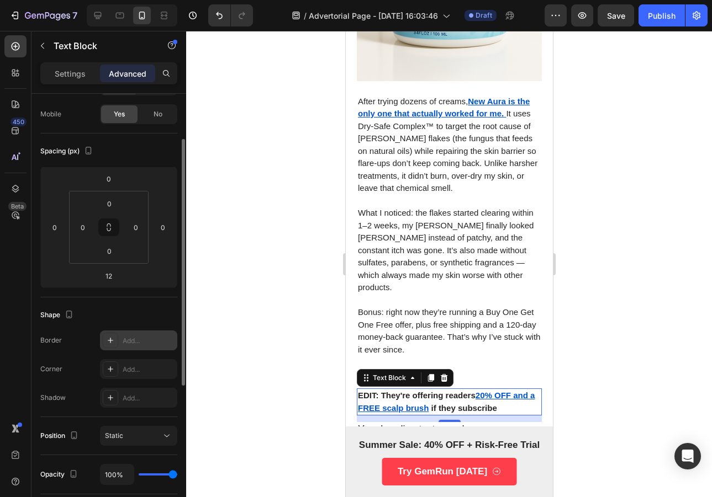
click at [105, 340] on div at bounding box center [110, 340] width 15 height 15
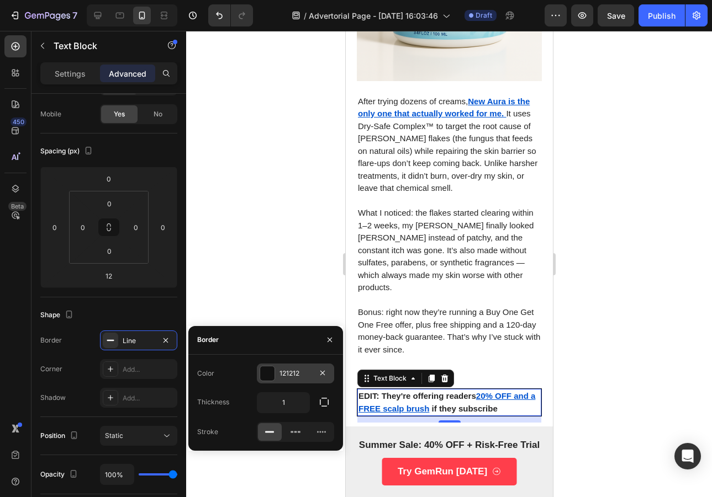
click at [282, 373] on div "121212" at bounding box center [295, 374] width 32 height 10
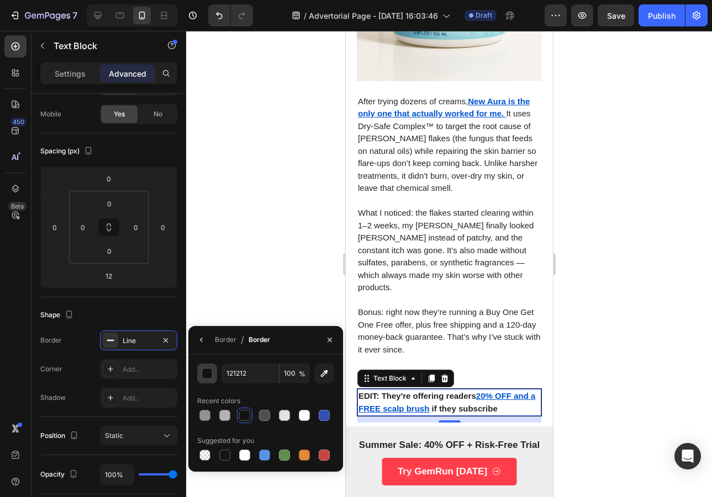
click at [210, 375] on div "button" at bounding box center [207, 374] width 11 height 11
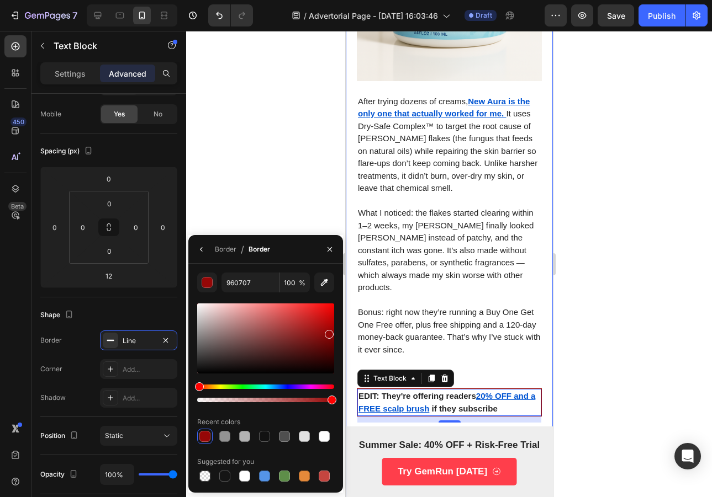
drag, startPoint x: 556, startPoint y: 402, endPoint x: 351, endPoint y: 317, distance: 221.8
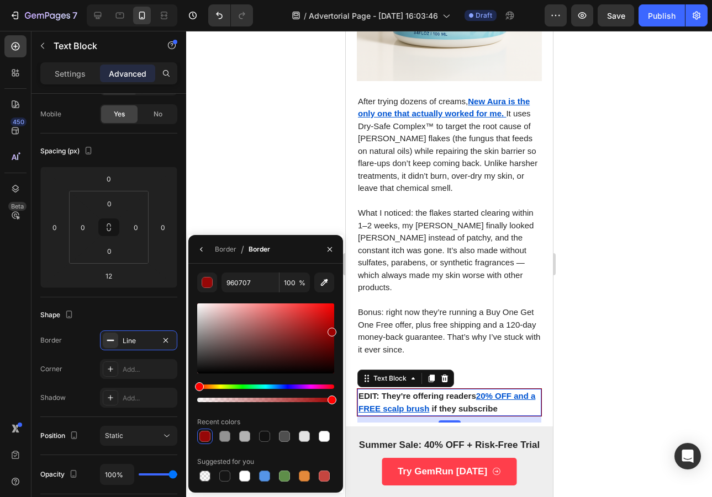
click at [334, 330] on div at bounding box center [265, 339] width 137 height 70
type input "9E0000"
click at [341, 335] on div "9E0000 100 % Recent colors Suggested for you" at bounding box center [265, 378] width 155 height 211
click at [90, 384] on div "Border Line Corner Add... Shadow Add..." at bounding box center [108, 369] width 137 height 77
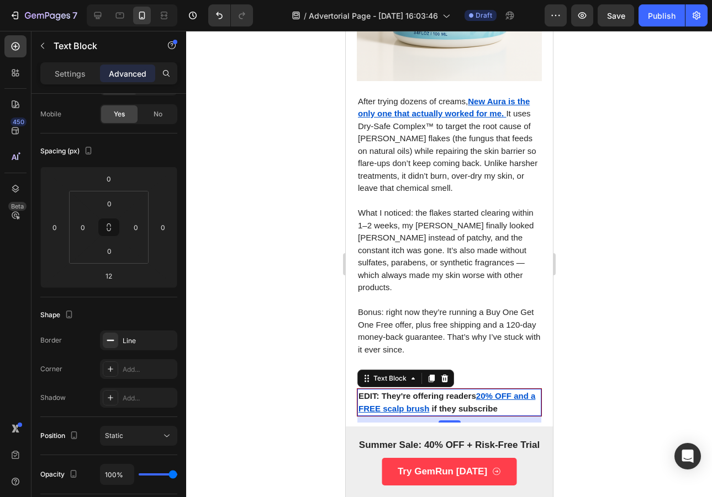
click at [484, 214] on p "What I noticed: the flakes started clearing within 1–2 weeks, my [PERSON_NAME] …" at bounding box center [448, 250] width 183 height 87
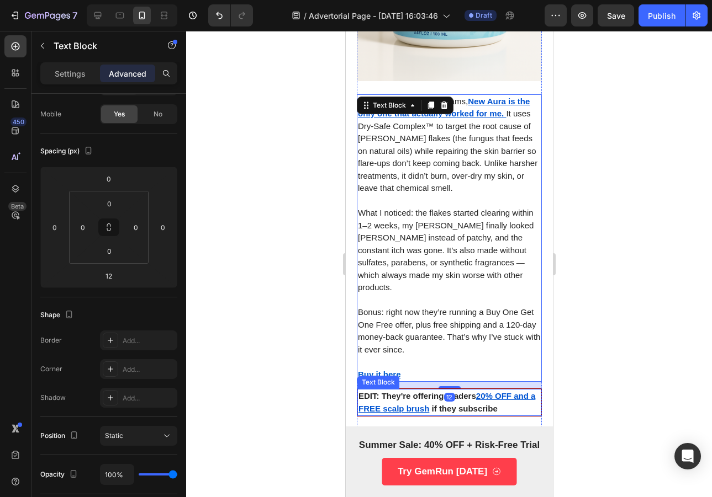
click at [518, 390] on p "EDIT: They're offering readers 20% OFF and a FREE scalp brush ⁠⁠⁠⁠⁠⁠⁠ if they s…" at bounding box center [449, 402] width 182 height 25
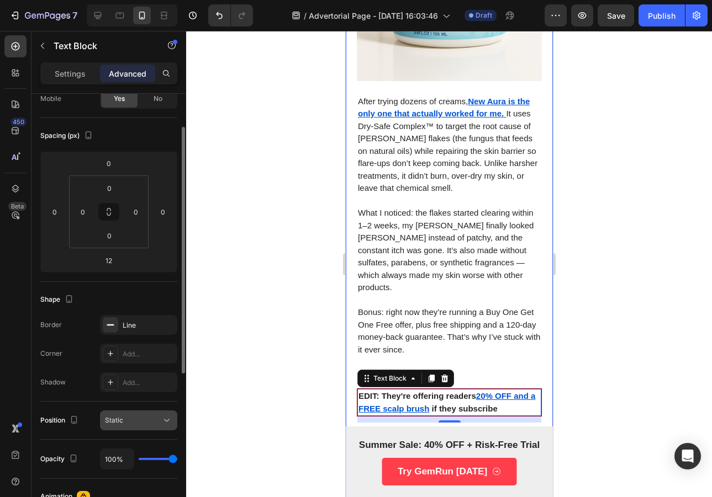
scroll to position [147, 0]
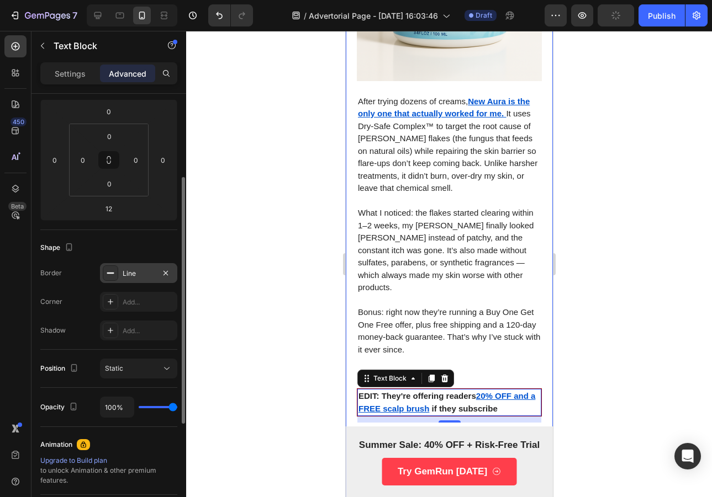
click at [146, 275] on div "Line" at bounding box center [139, 274] width 32 height 10
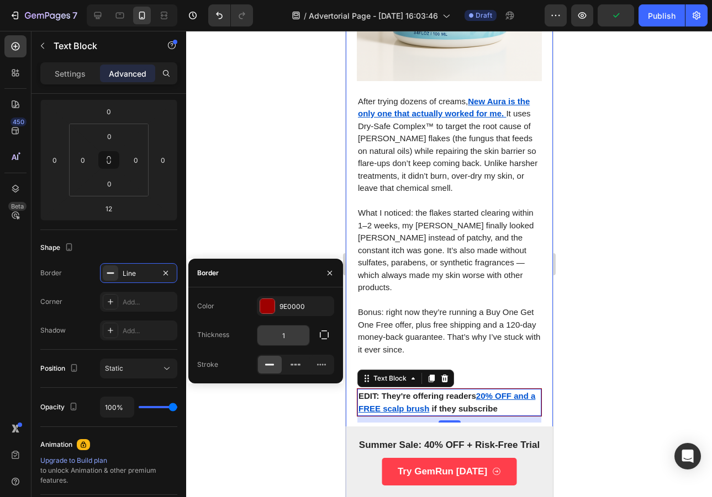
click at [294, 328] on input "1" at bounding box center [283, 336] width 52 height 20
click at [298, 331] on input "1" at bounding box center [283, 336] width 52 height 20
type input "3"
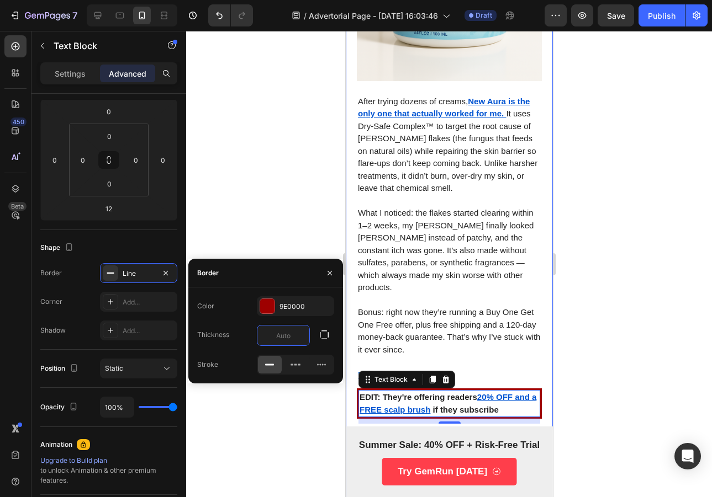
type input "2"
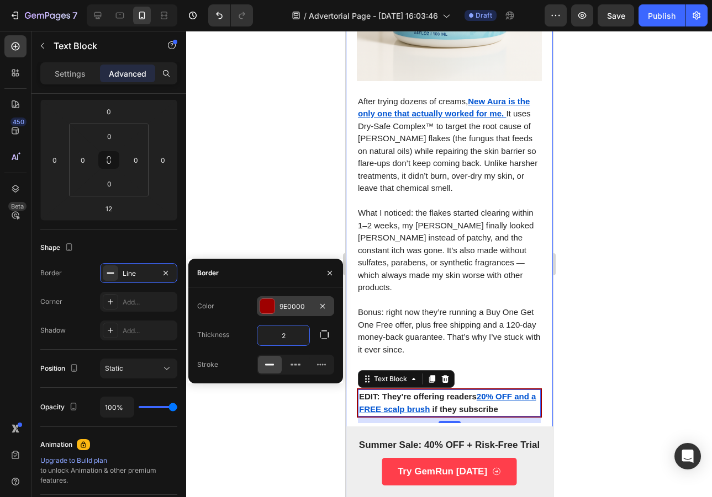
click at [267, 305] on div at bounding box center [267, 306] width 14 height 14
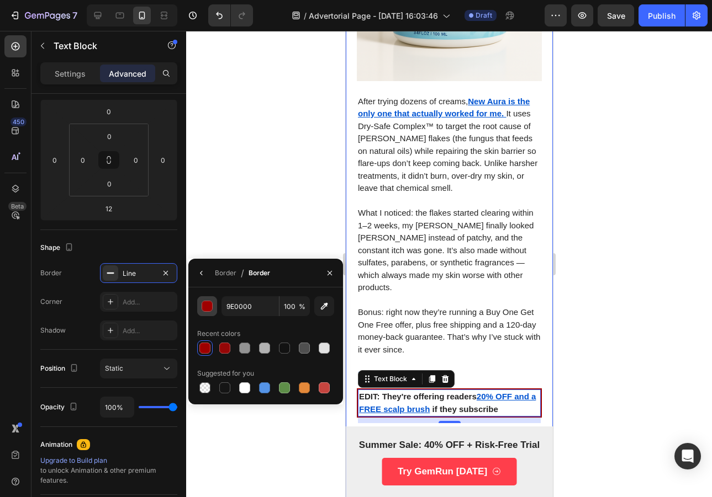
drag, startPoint x: 207, startPoint y: 322, endPoint x: 210, endPoint y: 305, distance: 17.4
click at [208, 322] on div "9E0000 100 % Recent colors Suggested for you" at bounding box center [265, 345] width 137 height 99
click at [210, 303] on div "button" at bounding box center [207, 306] width 11 height 11
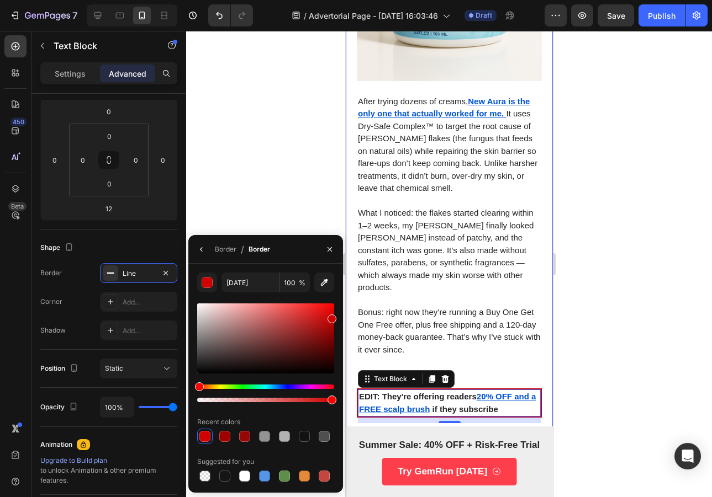
click at [334, 316] on div at bounding box center [265, 339] width 137 height 70
click at [334, 316] on div at bounding box center [331, 318] width 9 height 9
type input "D10000"
click at [297, 262] on div "Border / Border" at bounding box center [265, 249] width 155 height 29
click at [334, 245] on button "button" at bounding box center [330, 250] width 18 height 18
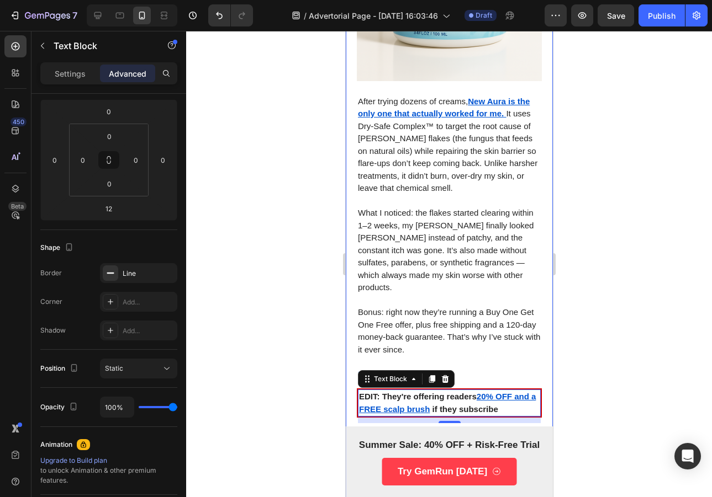
click at [441, 234] on p "What I noticed: the flakes started clearing within 1–2 weeks, my [PERSON_NAME] …" at bounding box center [448, 250] width 183 height 87
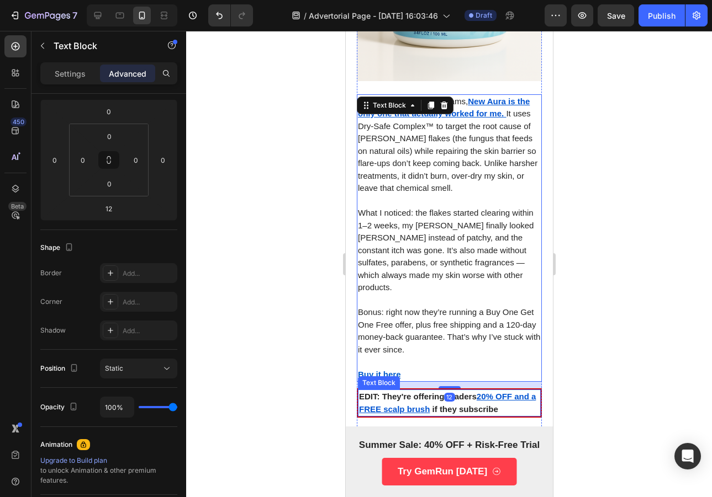
click at [466, 392] on strong "EDIT: They're offering readers" at bounding box center [417, 396] width 118 height 9
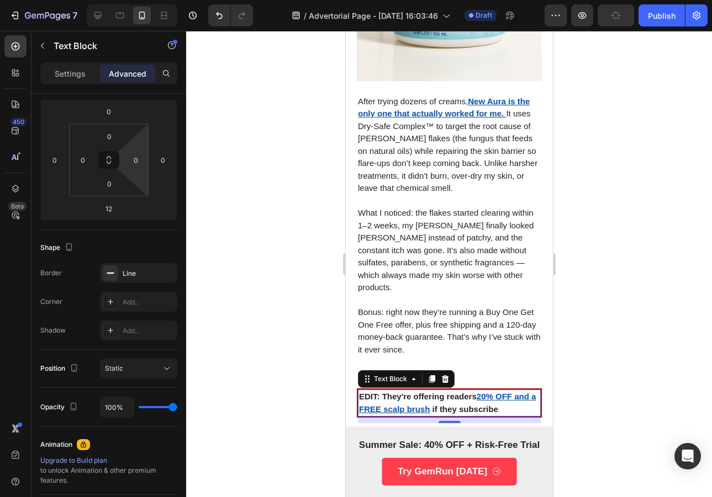
drag, startPoint x: 138, startPoint y: 164, endPoint x: 166, endPoint y: 237, distance: 78.1
click at [138, 164] on input "0" at bounding box center [136, 160] width 17 height 17
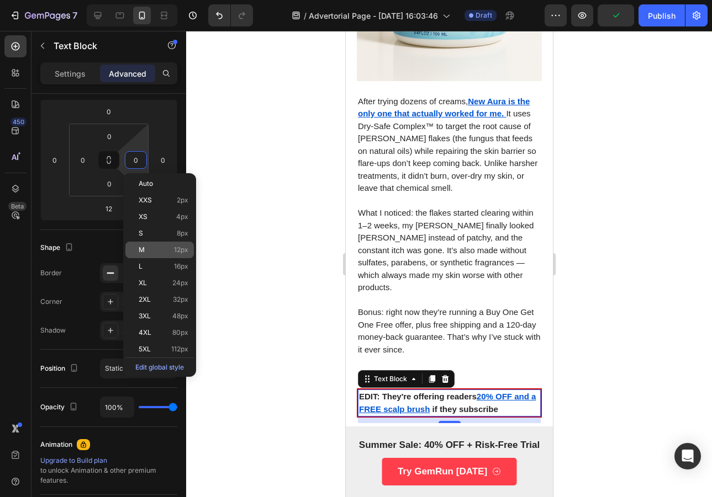
click at [180, 246] on span "12px" at bounding box center [181, 250] width 14 height 8
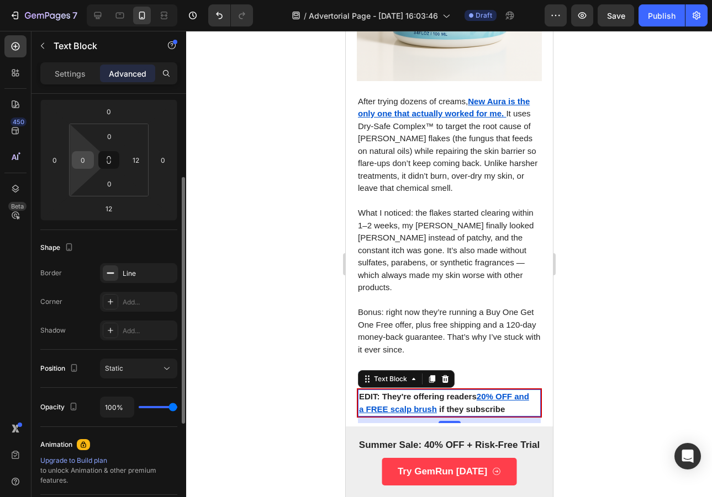
click at [85, 163] on input "0" at bounding box center [83, 160] width 17 height 17
click at [137, 167] on input "12" at bounding box center [136, 160] width 17 height 17
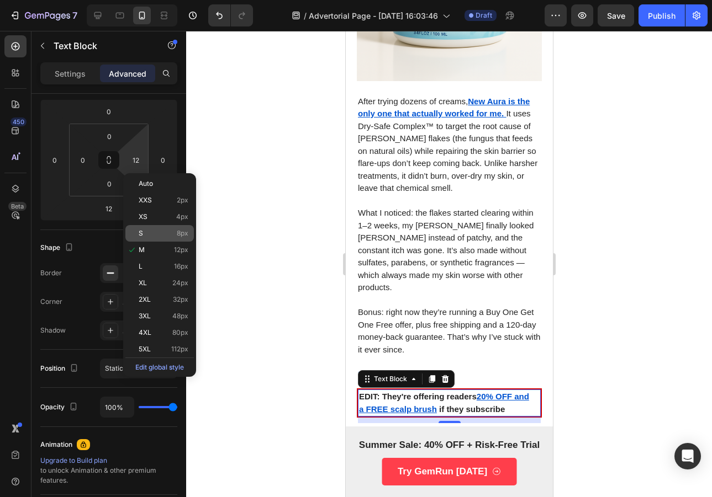
click at [142, 240] on div "S 8px" at bounding box center [159, 233] width 68 height 17
type input "8"
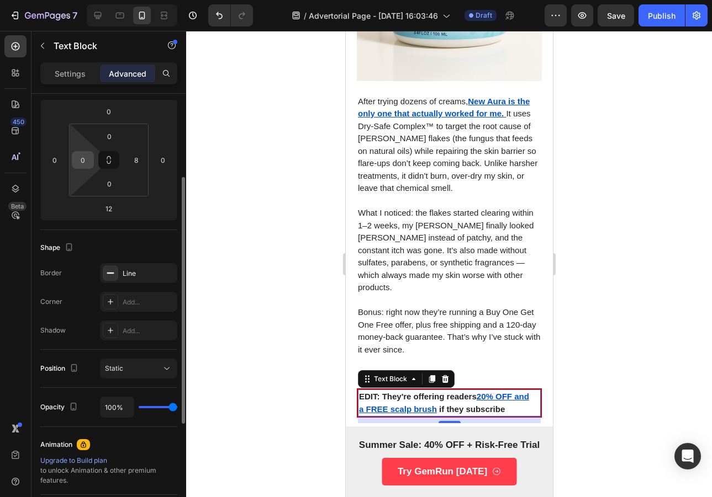
click at [86, 158] on input "0" at bounding box center [83, 160] width 17 height 17
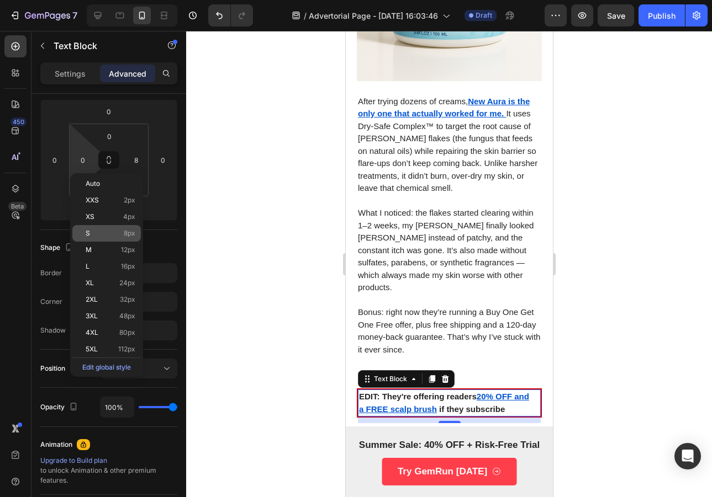
click at [129, 238] on div "S 8px" at bounding box center [106, 233] width 68 height 17
type input "8"
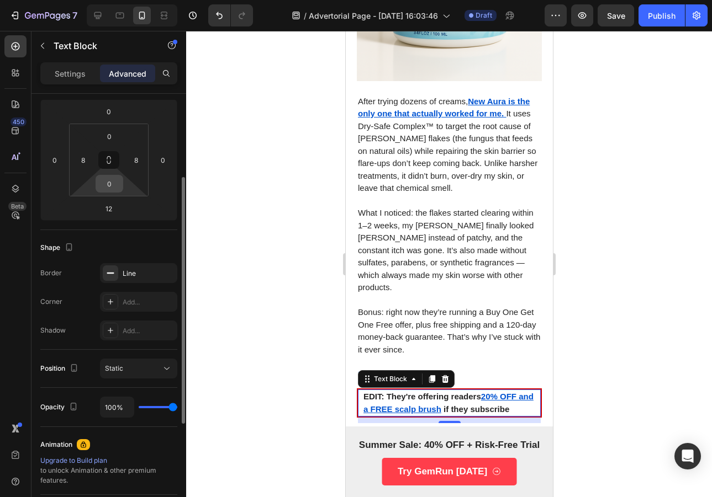
click at [112, 190] on input "0" at bounding box center [109, 184] width 22 height 17
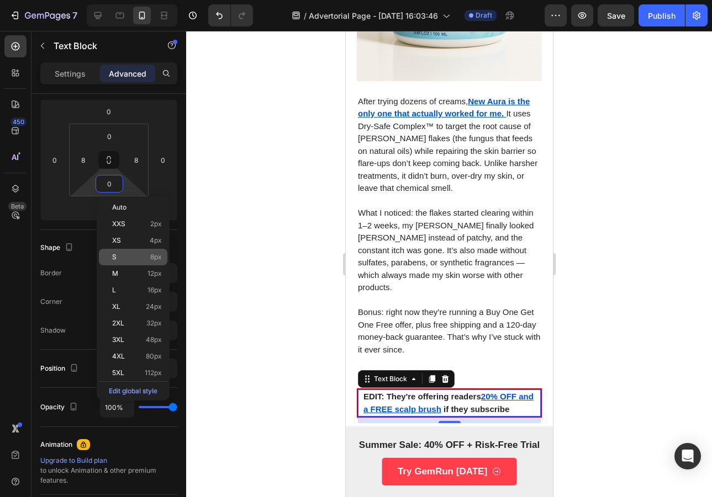
click at [149, 251] on div "S 8px" at bounding box center [133, 257] width 68 height 17
type input "8"
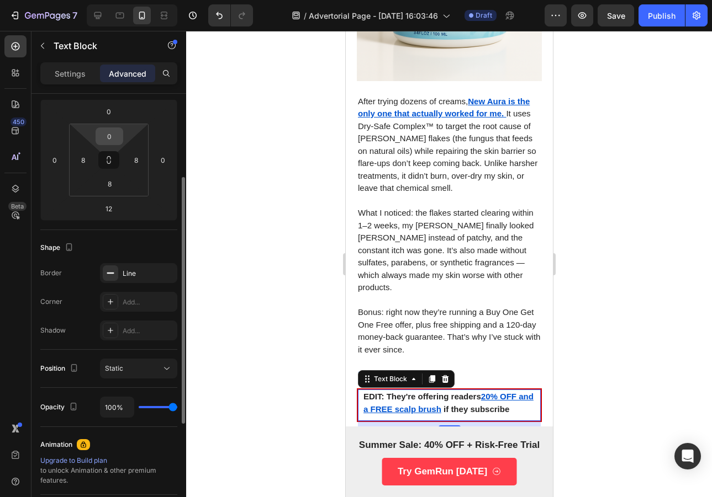
click at [112, 137] on input "0" at bounding box center [109, 136] width 22 height 17
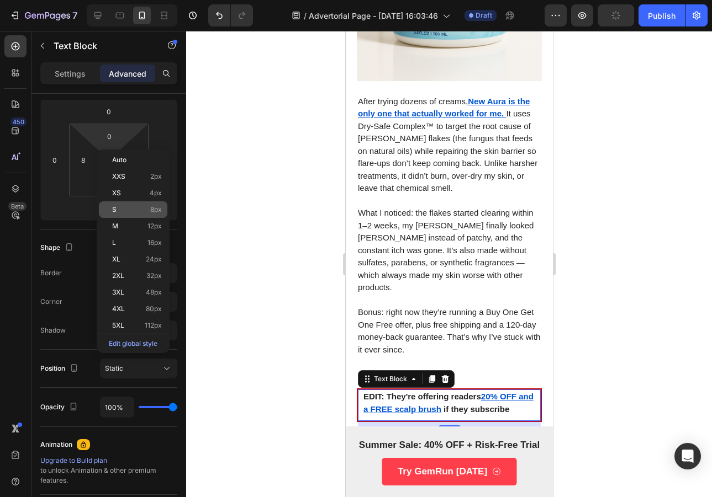
click at [153, 211] on span "8px" at bounding box center [156, 210] width 12 height 8
type input "8"
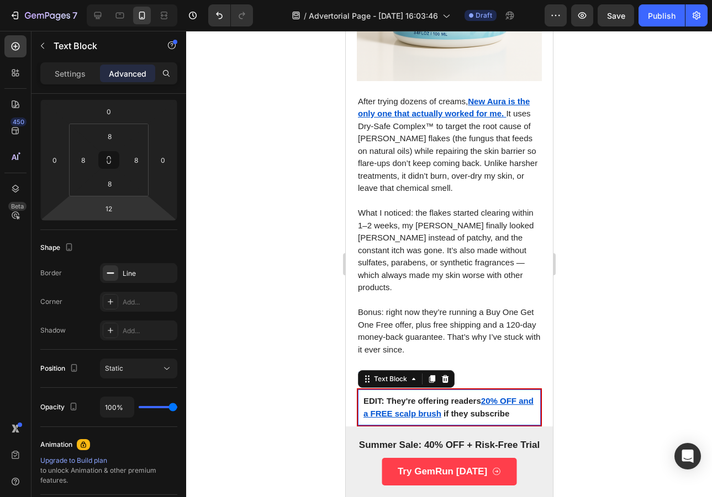
click at [622, 258] on div at bounding box center [449, 264] width 526 height 466
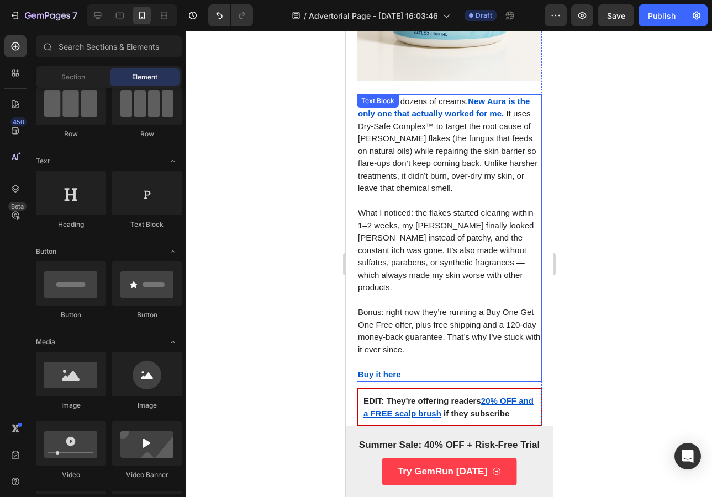
click at [408, 369] on p "Buy it here" at bounding box center [448, 375] width 183 height 13
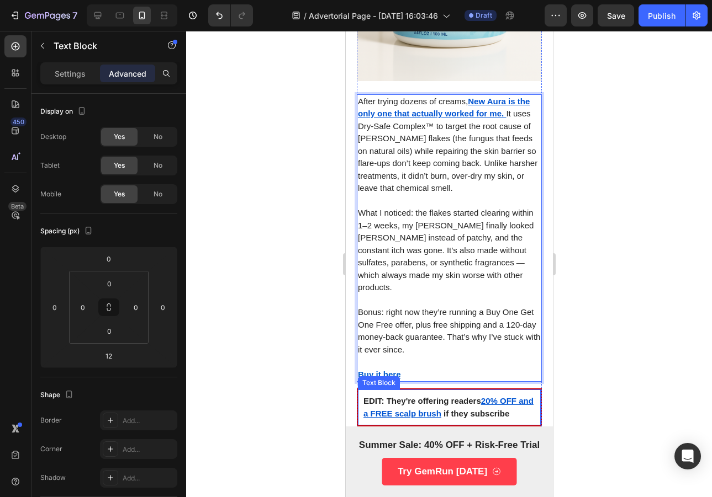
click at [423, 395] on p "EDIT: They're offering readers 20% OFF and a FREE scalp brush ⁠⁠⁠⁠⁠⁠⁠ if they s…" at bounding box center [449, 407] width 172 height 25
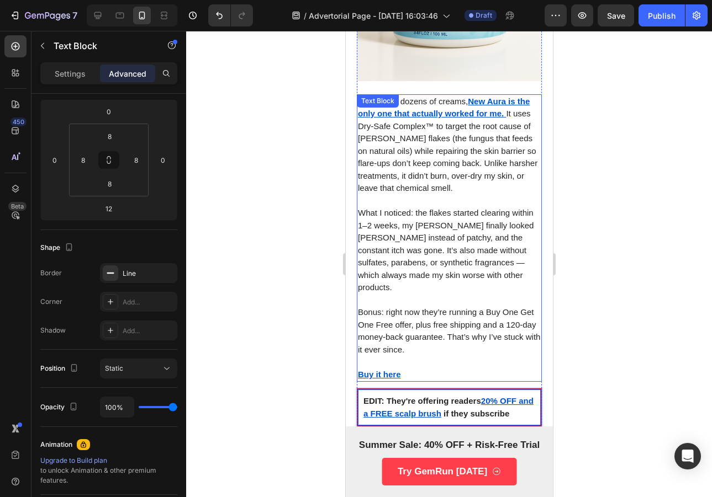
scroll to position [473, 0]
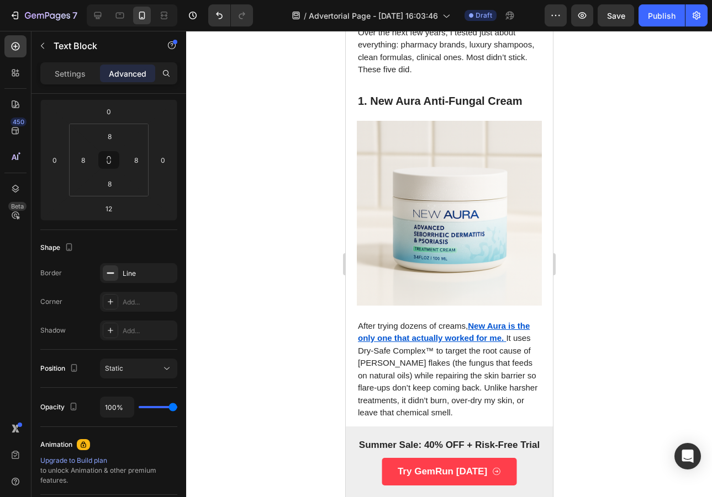
click at [627, 188] on div at bounding box center [449, 264] width 526 height 466
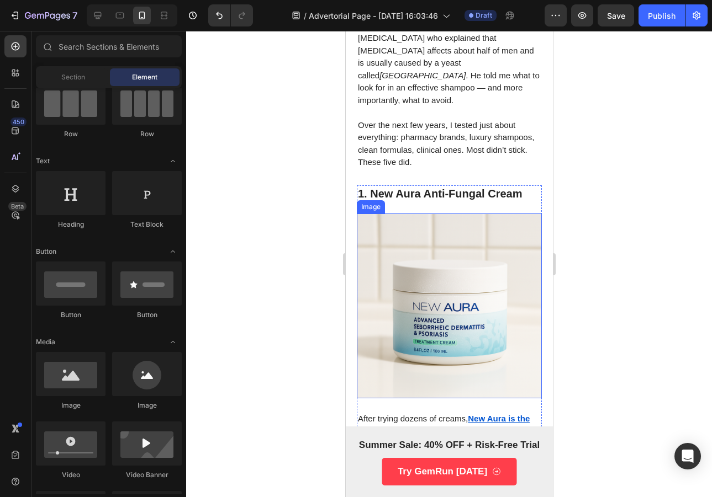
scroll to position [374, 0]
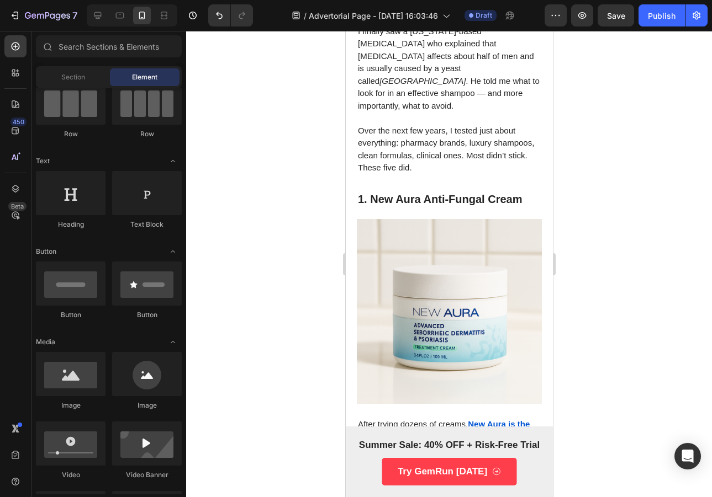
click at [644, 129] on div at bounding box center [449, 264] width 526 height 466
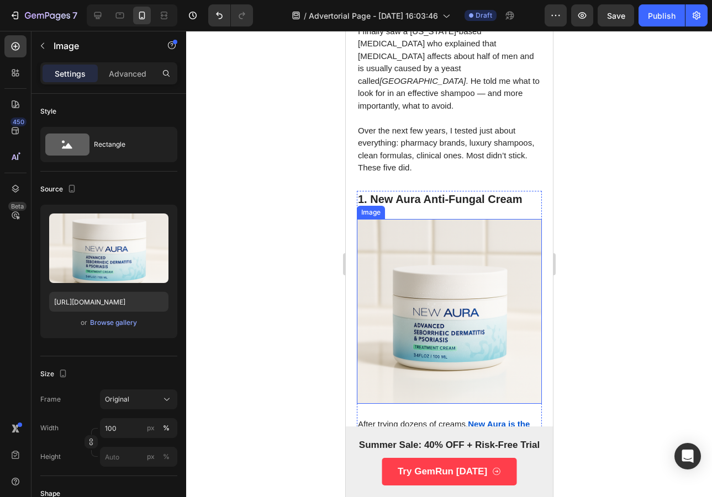
click at [468, 219] on img at bounding box center [448, 311] width 185 height 185
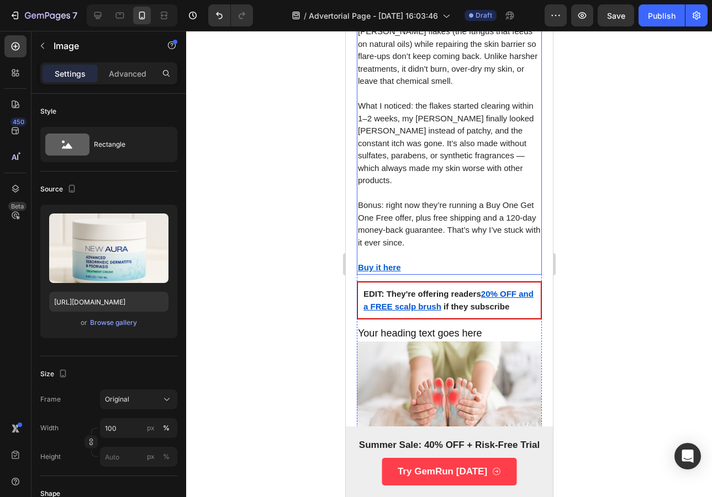
scroll to position [941, 0]
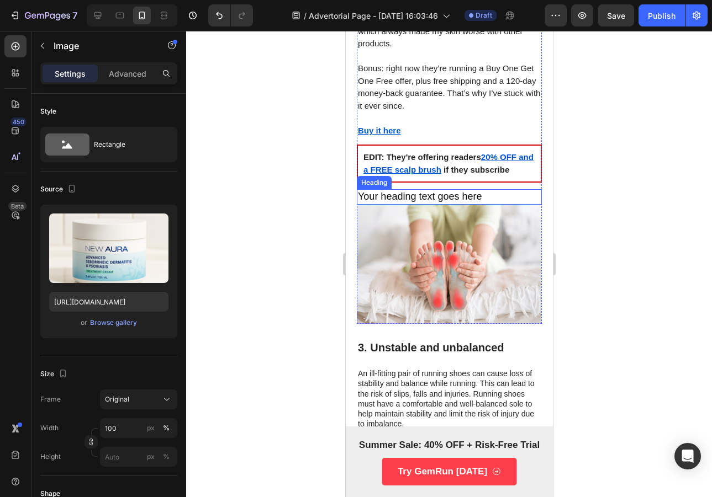
click at [475, 205] on img at bounding box center [448, 264] width 184 height 119
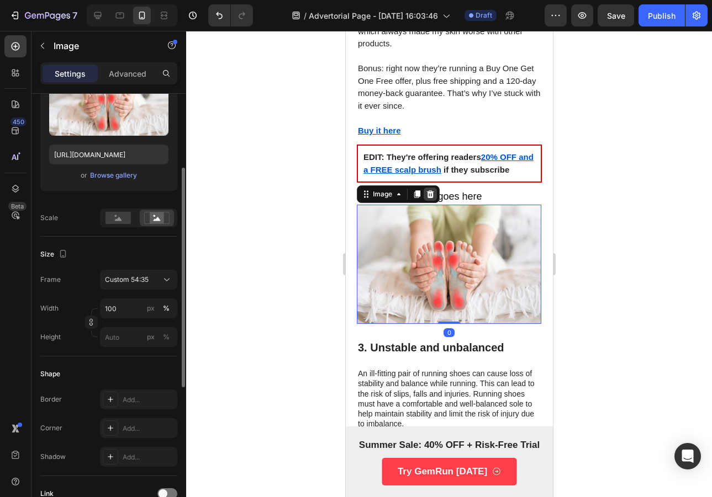
click at [431, 190] on icon at bounding box center [429, 194] width 7 height 8
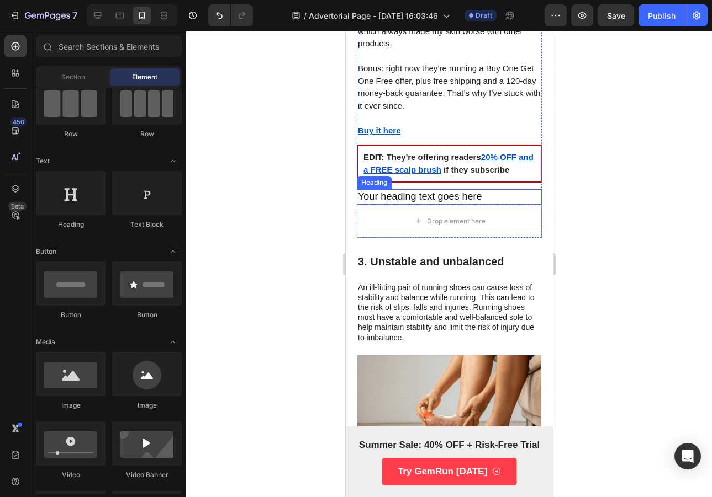
click at [433, 190] on p "Your heading text goes here" at bounding box center [448, 196] width 183 height 13
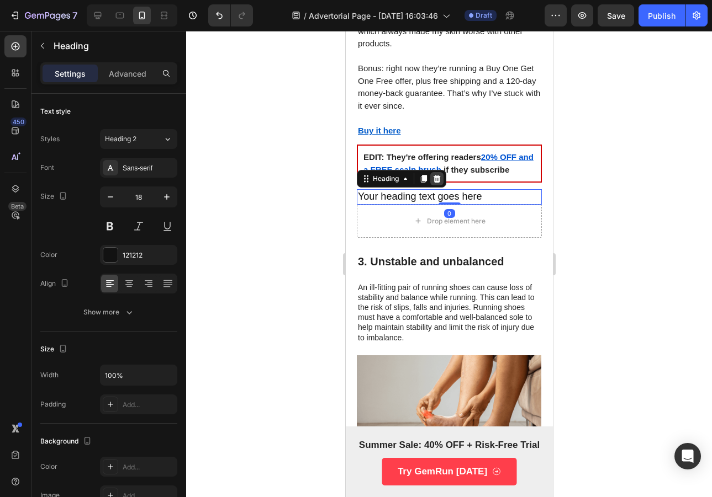
click at [438, 175] on icon at bounding box center [436, 179] width 7 height 8
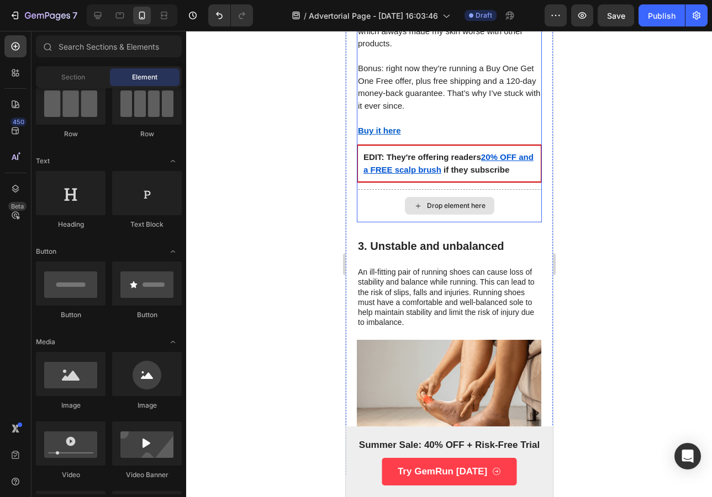
click at [437, 189] on div "Drop element here" at bounding box center [448, 205] width 185 height 33
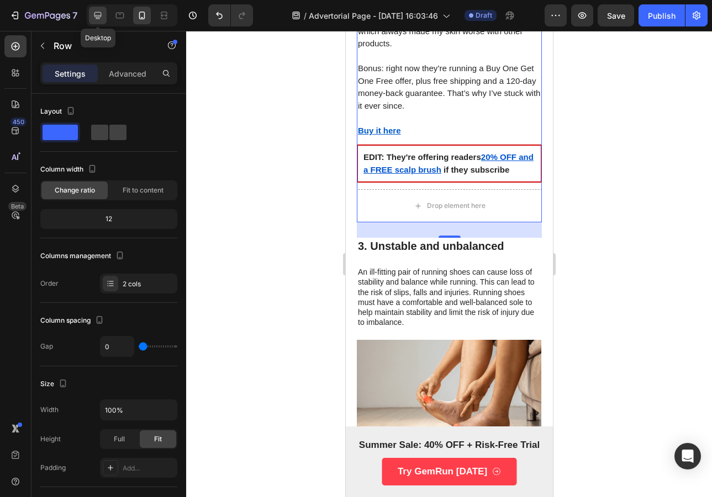
click at [104, 20] on div at bounding box center [98, 16] width 18 height 18
type input "48"
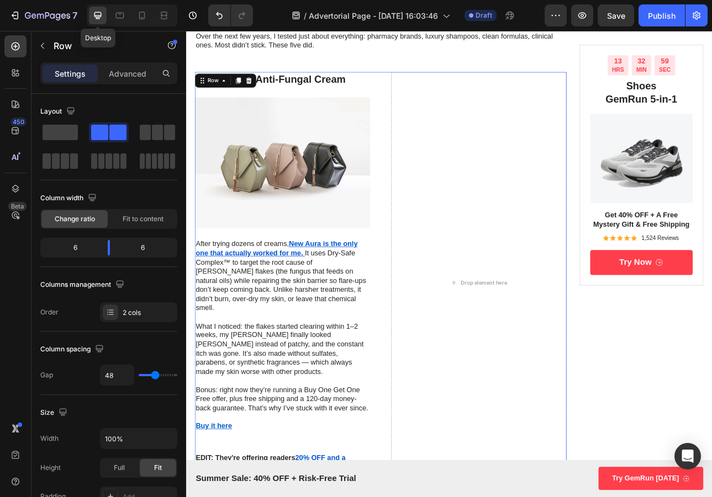
scroll to position [713, 0]
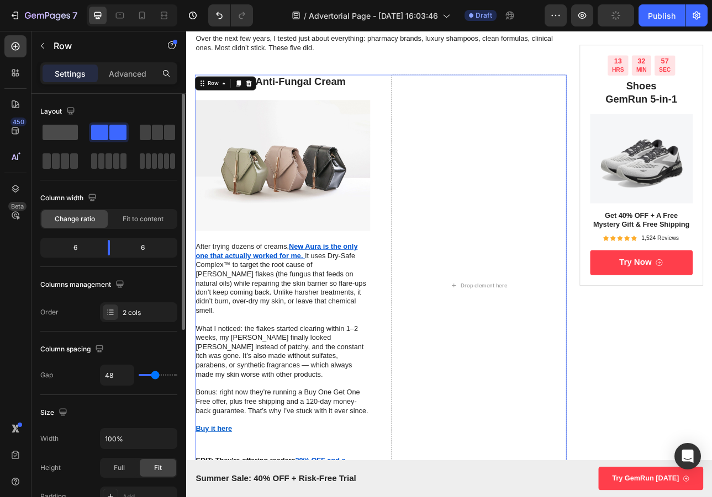
click at [57, 132] on span at bounding box center [60, 132] width 35 height 15
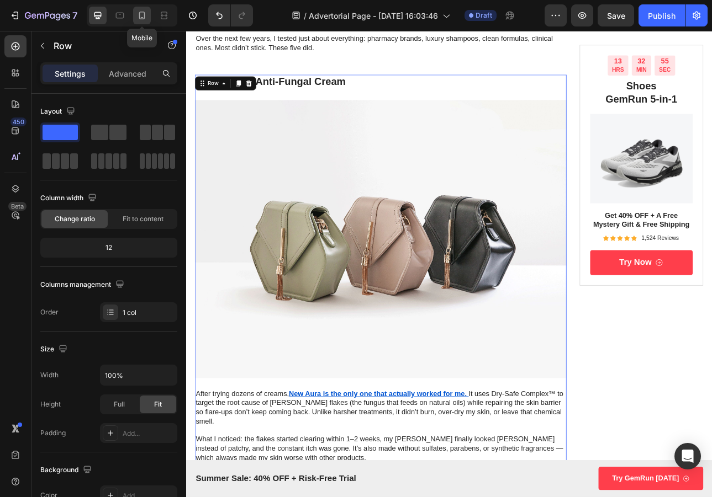
click at [139, 16] on icon at bounding box center [142, 16] width 6 height 8
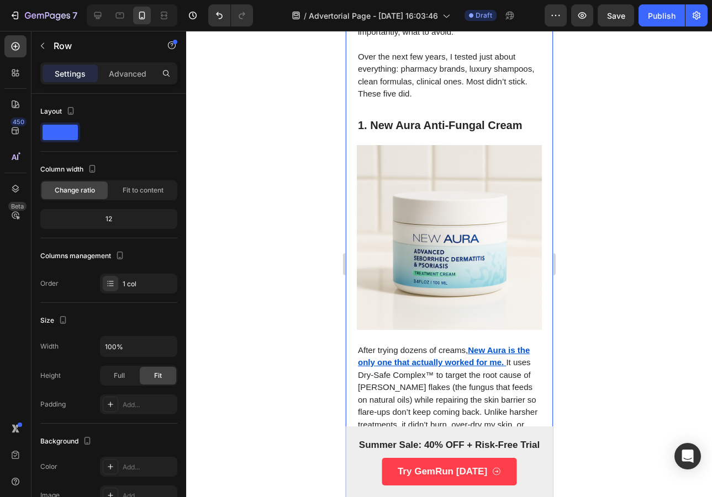
scroll to position [147, 0]
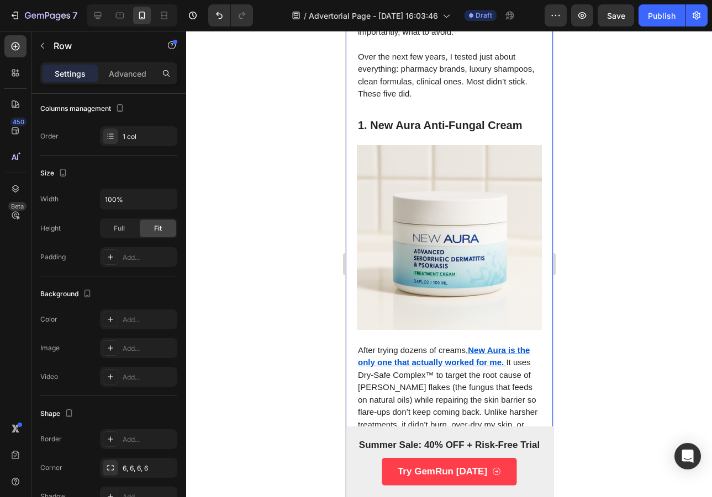
click at [352, 200] on div "HAIR HEALTH Text Block Sponsored Content: This article is sponsored by Flakes a…" at bounding box center [448, 288] width 207 height 1293
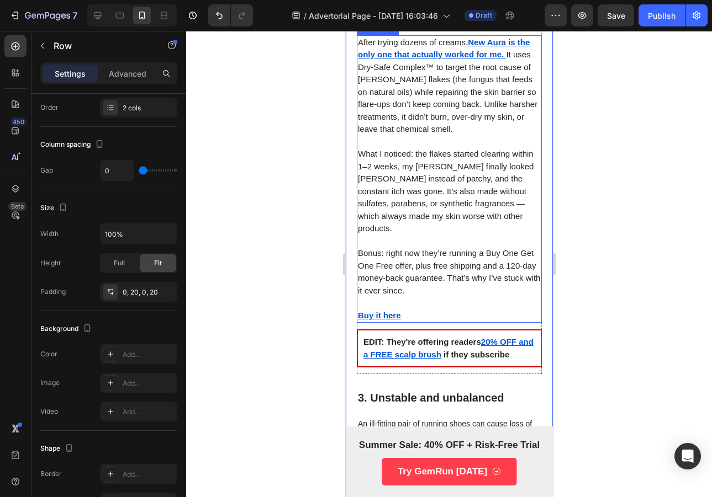
scroll to position [803, 0]
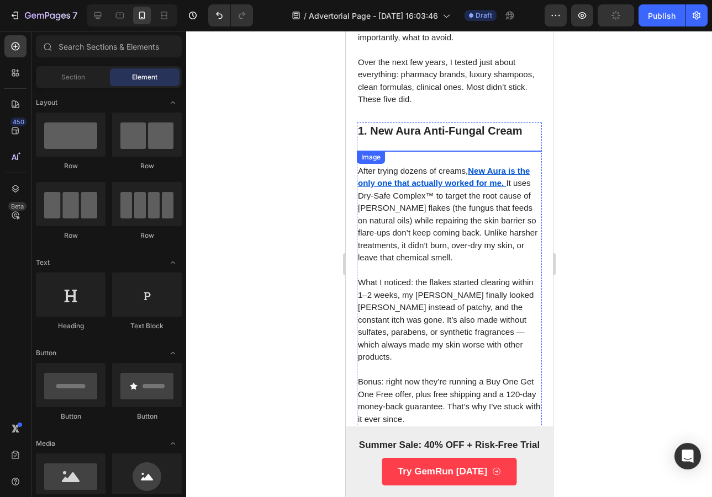
scroll to position [102, 0]
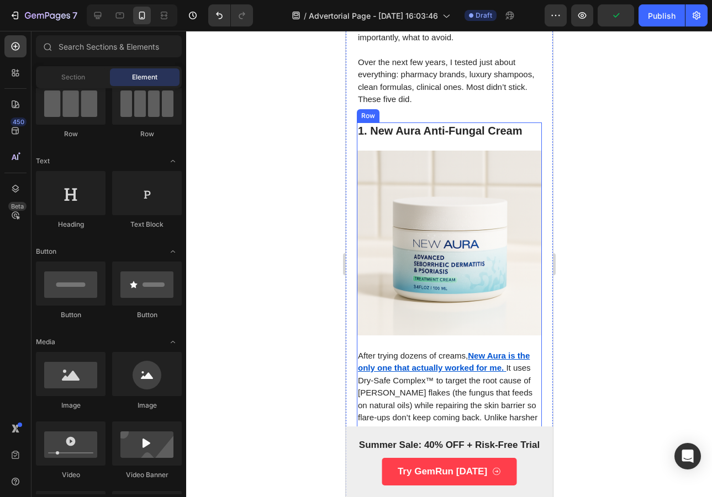
click at [428, 123] on div "1. New Aura Anti-Fungal Cream Heading Image After trying dozens of creams, New …" at bounding box center [448, 406] width 185 height 566
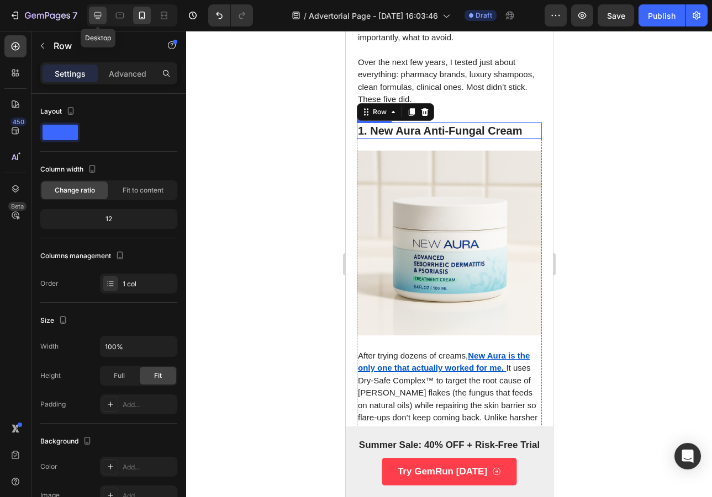
click at [103, 20] on div at bounding box center [98, 16] width 18 height 18
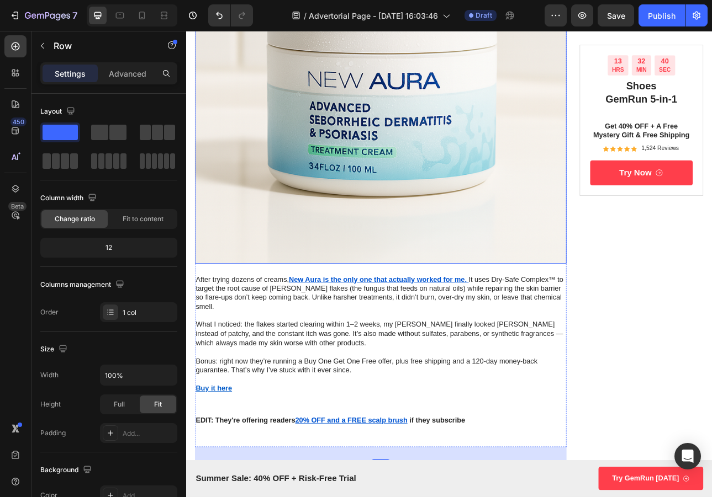
scroll to position [702, 0]
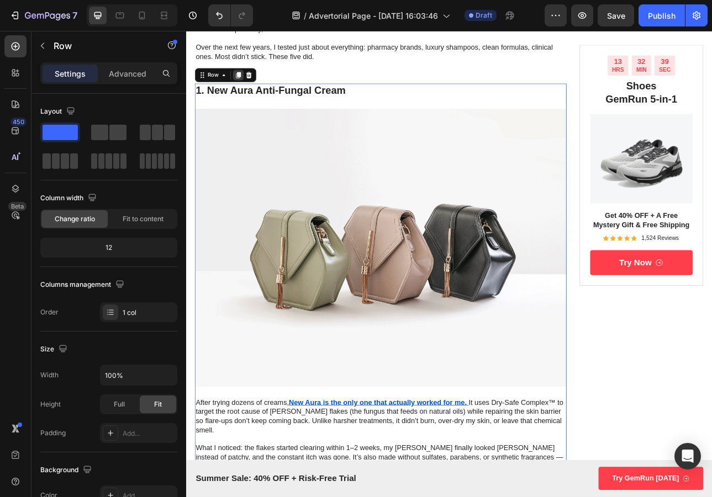
click at [255, 82] on icon at bounding box center [251, 86] width 9 height 9
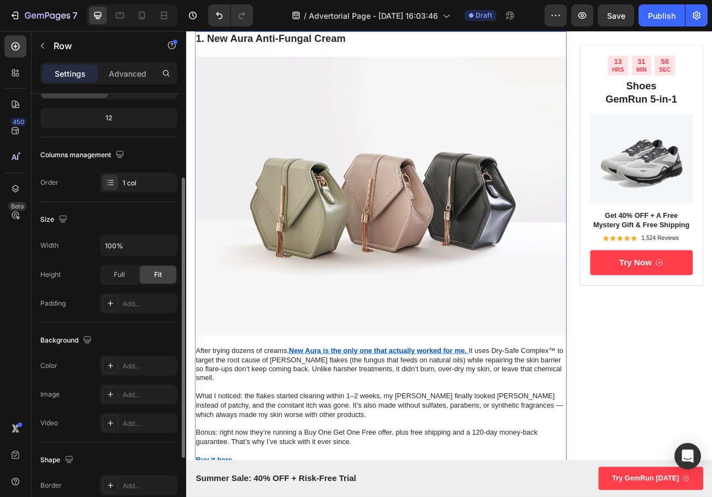
scroll to position [0, 0]
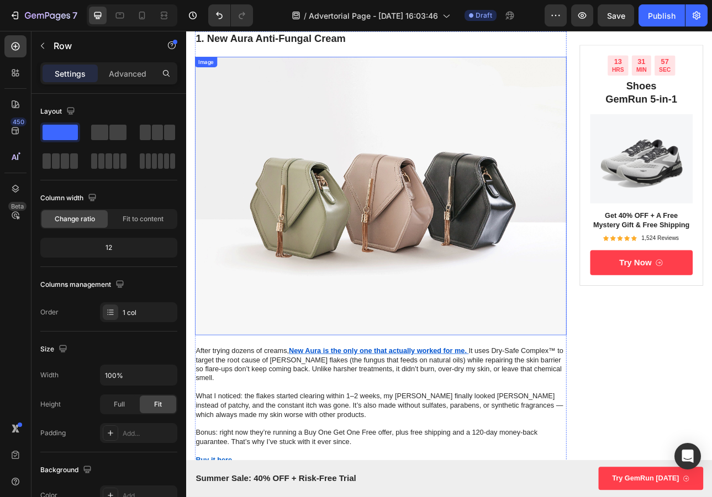
click at [311, 130] on img at bounding box center [431, 238] width 468 height 351
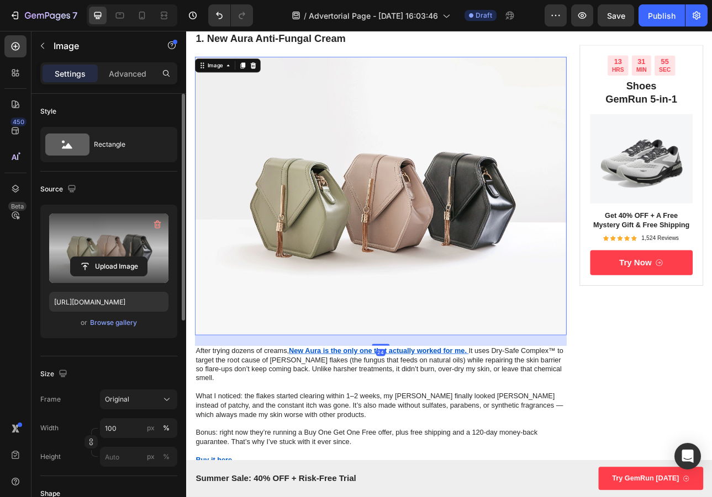
click at [142, 239] on label at bounding box center [108, 249] width 119 height 70
click at [142, 257] on input "file" at bounding box center [109, 266] width 76 height 19
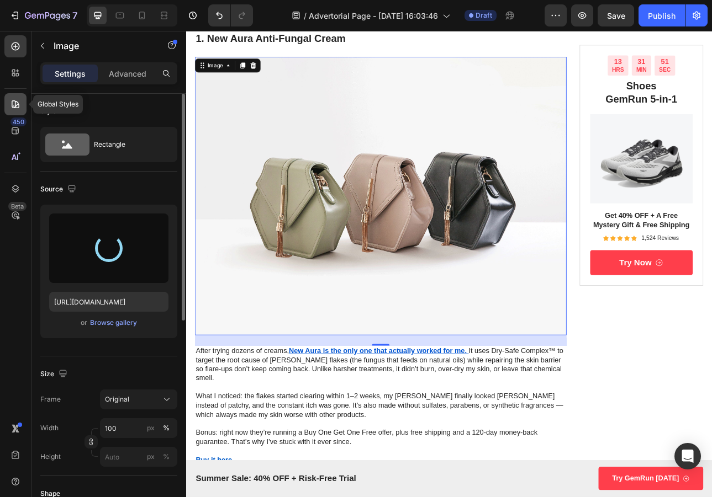
type input "[URL][DOMAIN_NAME]"
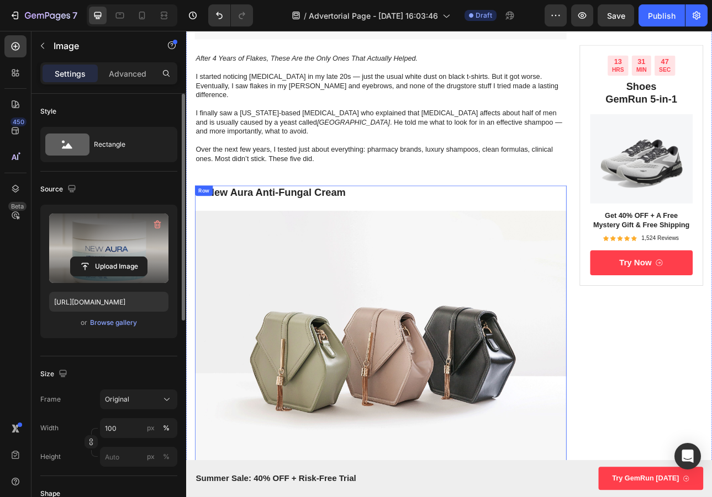
scroll to position [508, 0]
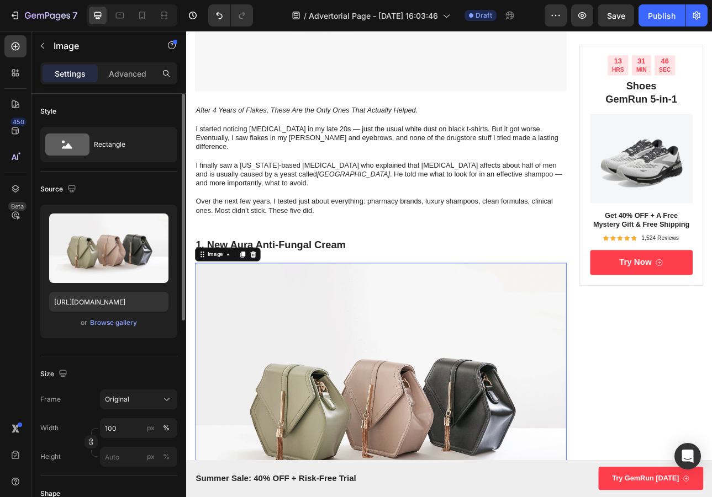
click at [306, 324] on img at bounding box center [431, 499] width 468 height 351
click at [300, 367] on img at bounding box center [431, 499] width 468 height 351
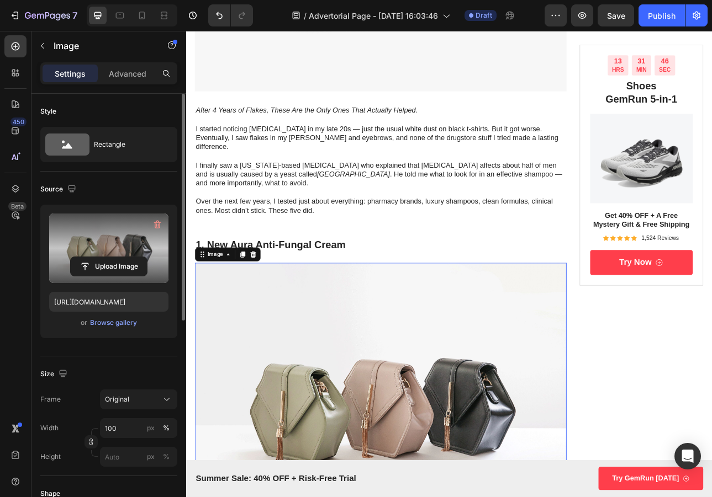
click at [94, 248] on label at bounding box center [108, 249] width 119 height 70
click at [94, 257] on input "file" at bounding box center [109, 266] width 76 height 19
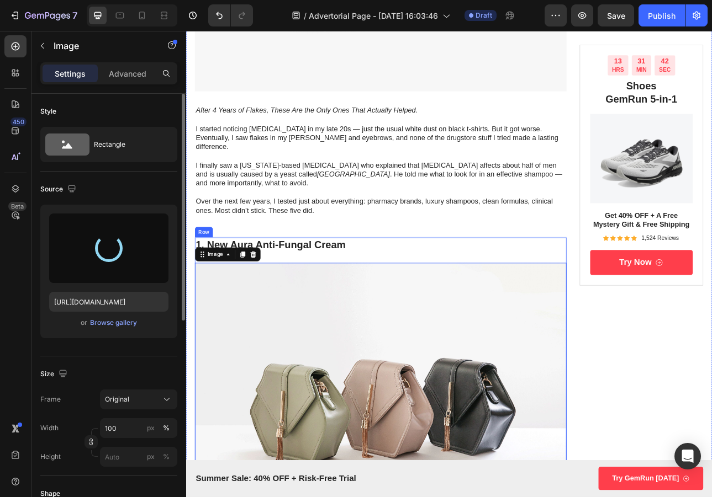
type input "[URL][DOMAIN_NAME]"
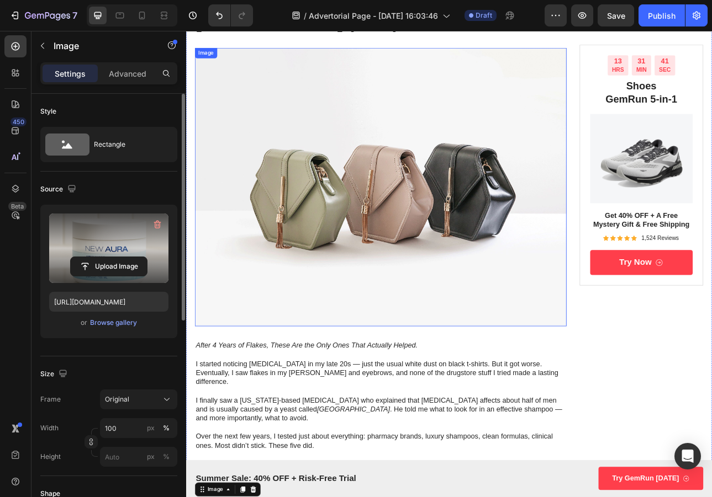
scroll to position [55, 0]
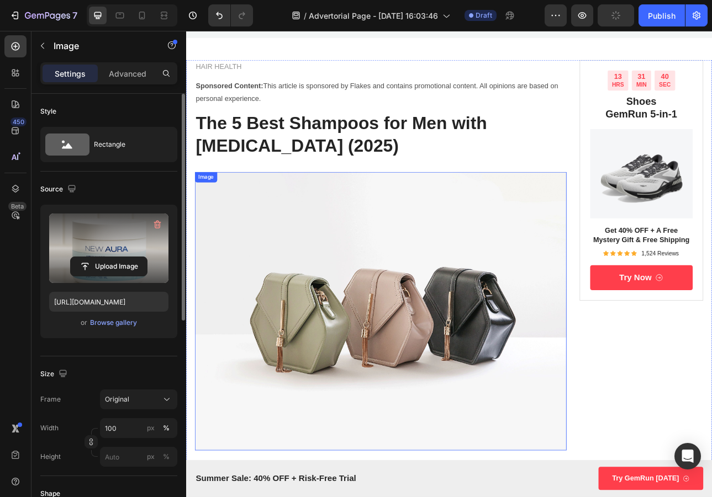
click at [381, 280] on img at bounding box center [431, 384] width 468 height 351
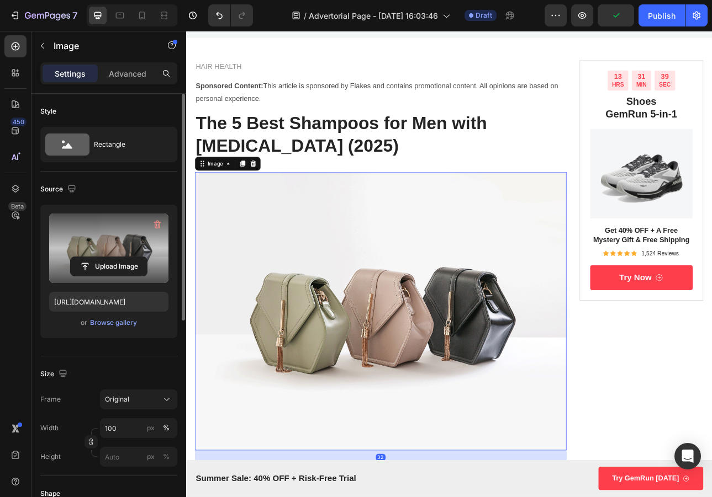
click at [121, 239] on label at bounding box center [108, 249] width 119 height 70
click at [121, 257] on input "file" at bounding box center [109, 266] width 76 height 19
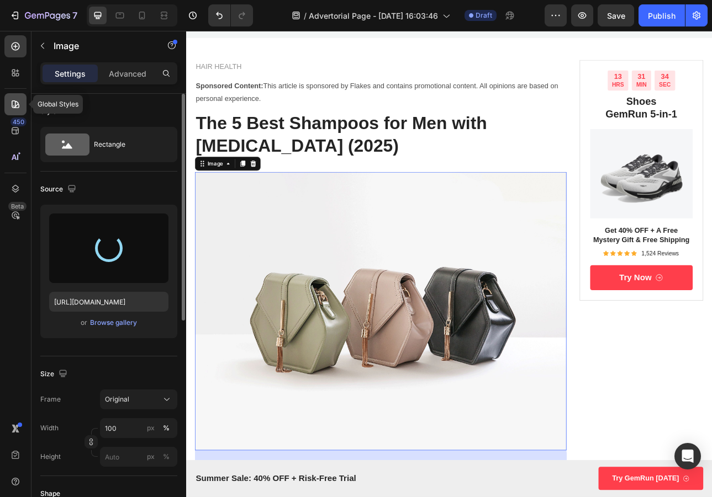
type input "[URL][DOMAIN_NAME]"
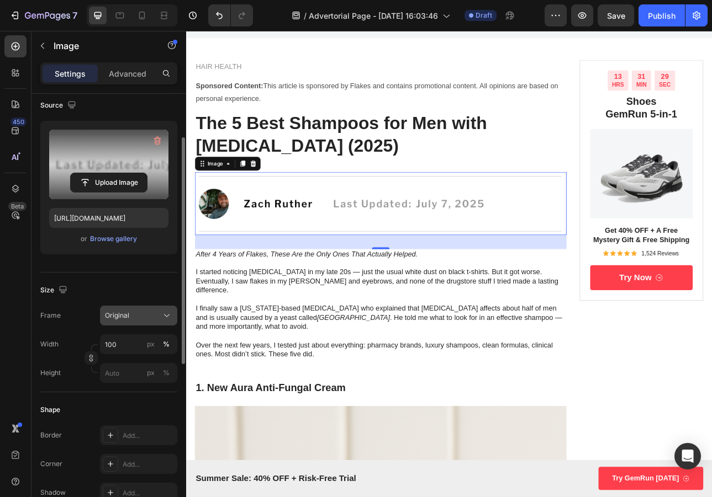
scroll to position [103, 0]
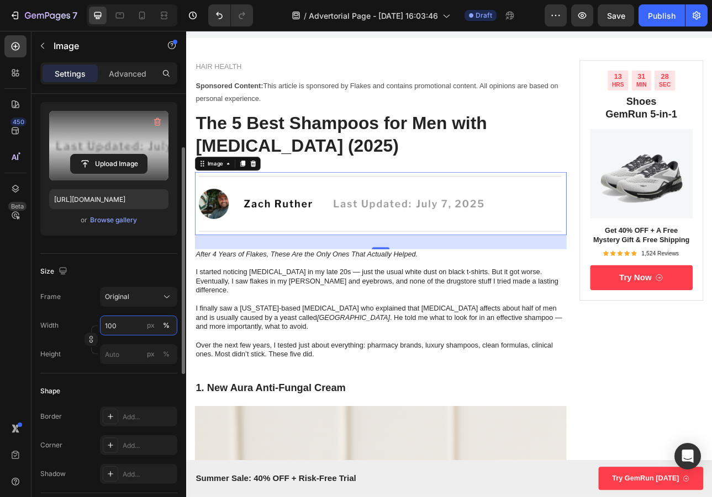
click at [135, 324] on input "100" at bounding box center [138, 326] width 77 height 20
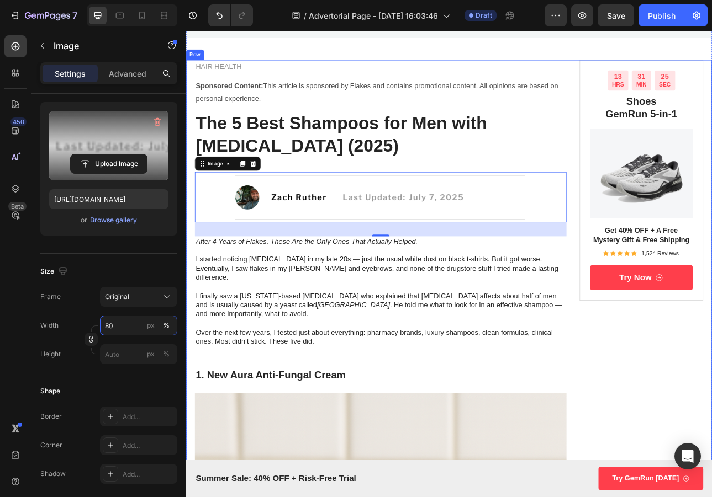
type input "8"
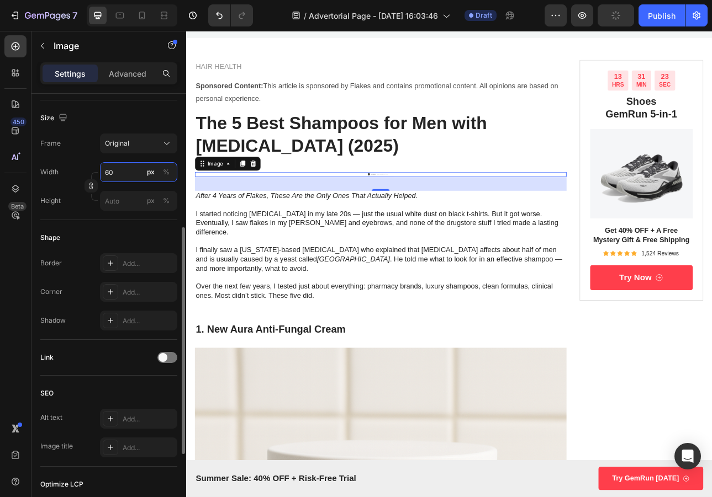
scroll to position [357, 0]
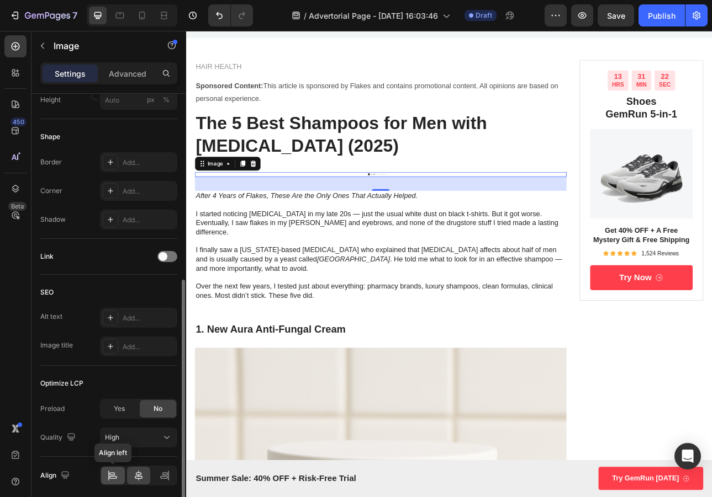
type input "60"
click at [115, 472] on icon at bounding box center [112, 475] width 11 height 11
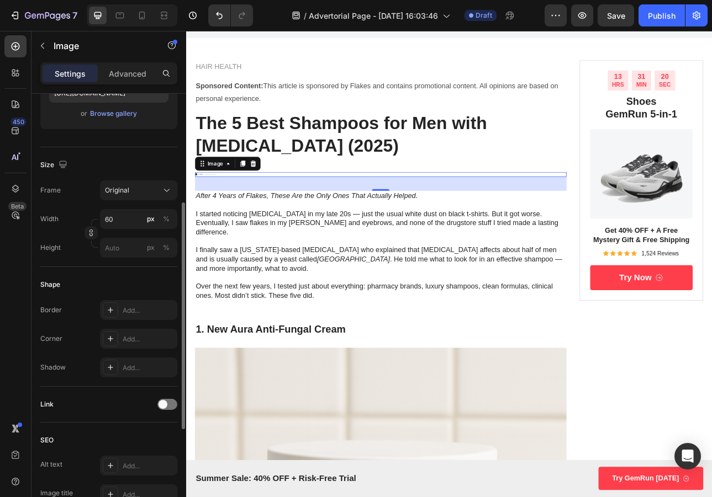
scroll to position [141, 0]
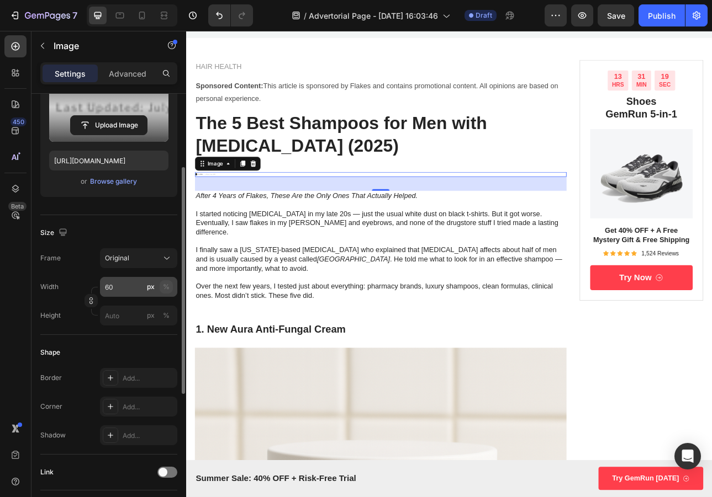
click at [164, 288] on div "%" at bounding box center [166, 287] width 7 height 10
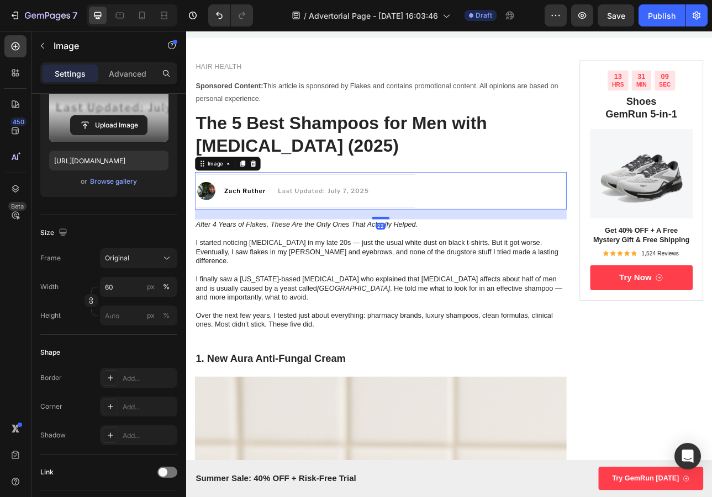
drag, startPoint x: 425, startPoint y: 273, endPoint x: 427, endPoint y: 267, distance: 6.2
click at [427, 267] on div at bounding box center [431, 266] width 22 height 3
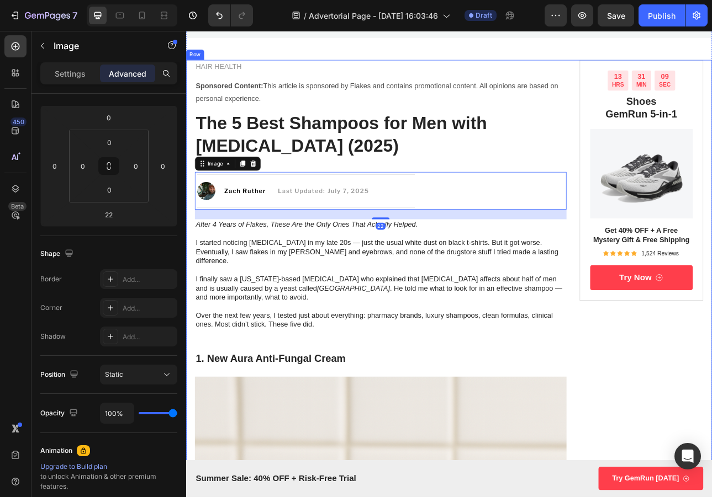
click at [423, 179] on p "The 5 Best Shampoos for Men with [MEDICAL_DATA] (2025)" at bounding box center [431, 160] width 466 height 57
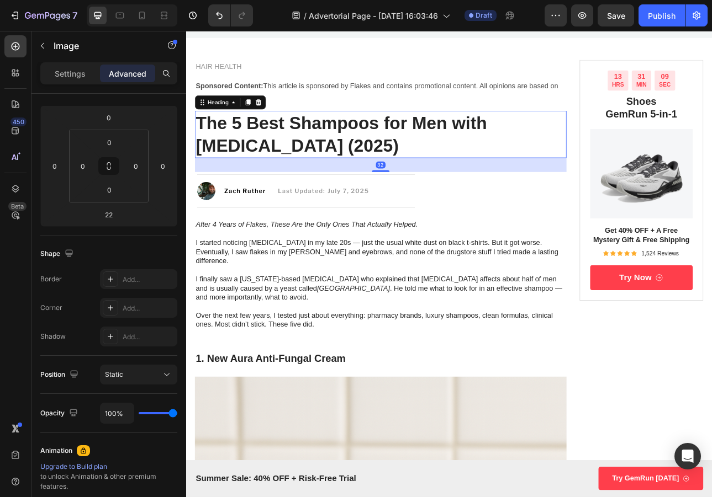
scroll to position [0, 0]
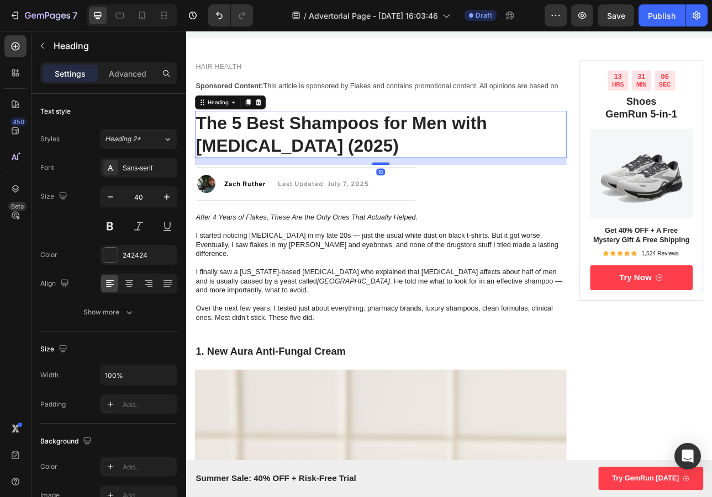
drag, startPoint x: 431, startPoint y: 206, endPoint x: 435, endPoint y: 198, distance: 9.9
click at [435, 198] on div at bounding box center [431, 198] width 22 height 3
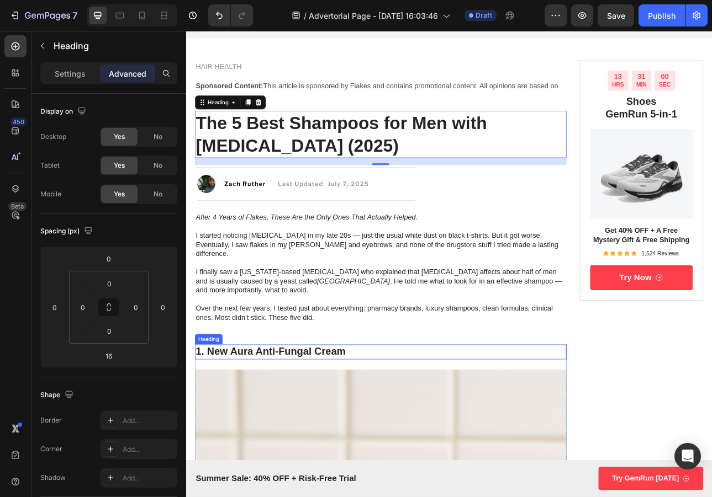
click at [283, 427] on p "1. New Aura Anti-Fungal Cream" at bounding box center [431, 435] width 466 height 17
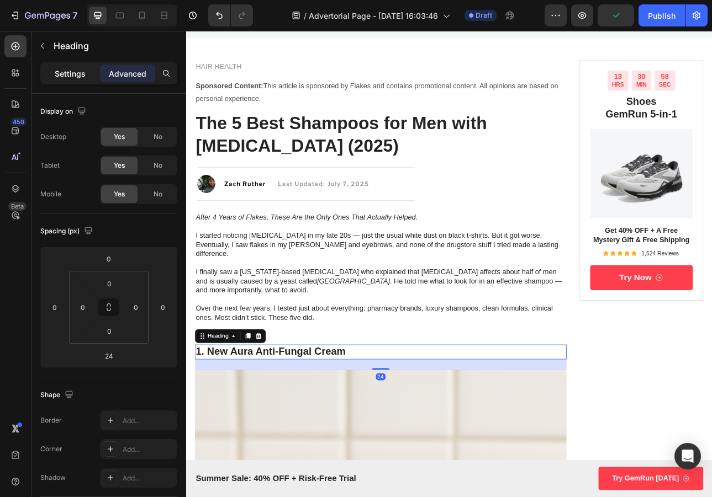
click at [84, 77] on p "Settings" at bounding box center [70, 74] width 31 height 12
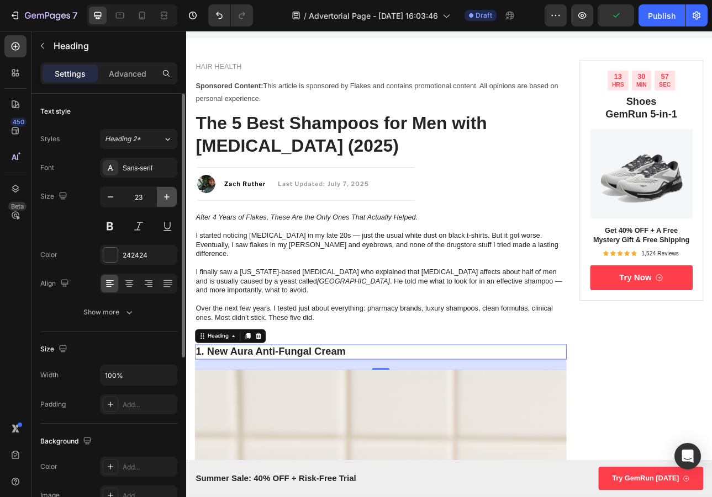
click at [165, 197] on icon "button" at bounding box center [167, 197] width 6 height 6
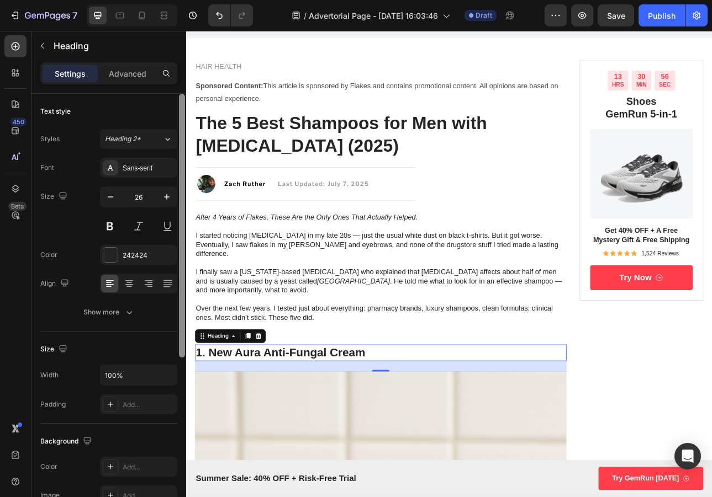
type input "27"
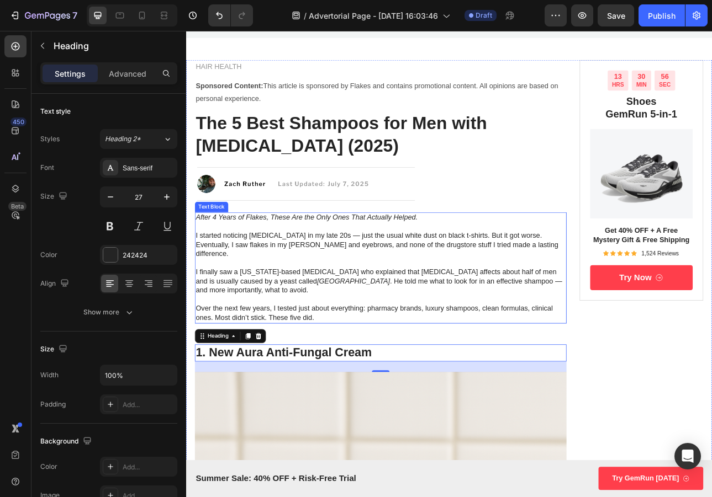
click at [508, 364] on p at bounding box center [431, 370] width 466 height 12
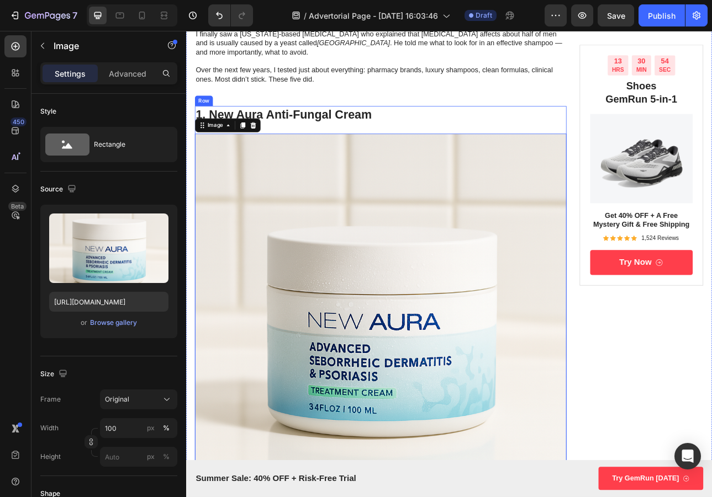
scroll to position [358, 0]
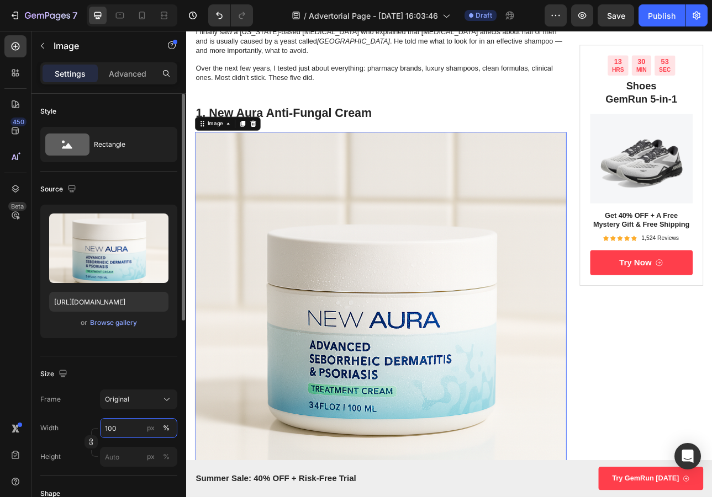
click at [116, 428] on input "100" at bounding box center [138, 428] width 77 height 20
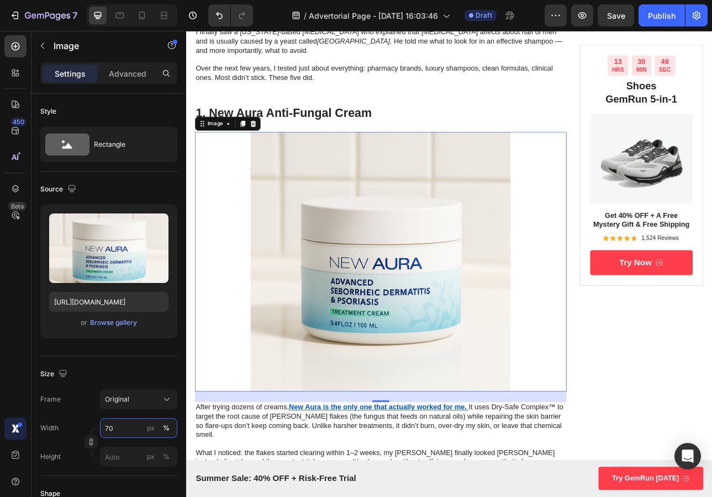
type input "70"
click at [140, 18] on icon at bounding box center [142, 16] width 6 height 8
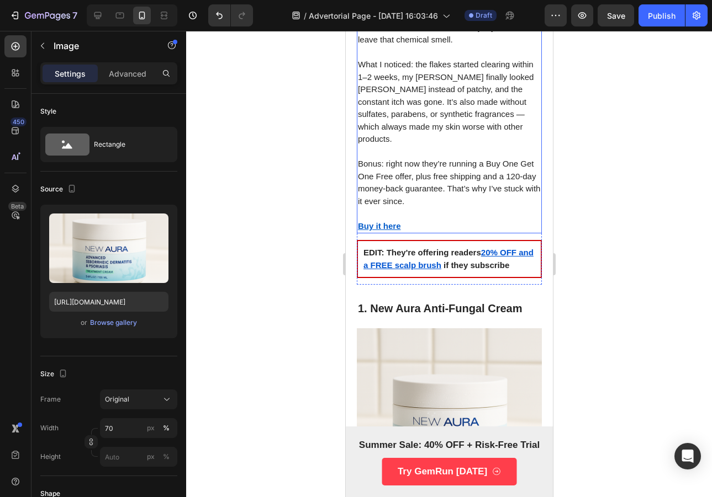
scroll to position [808, 0]
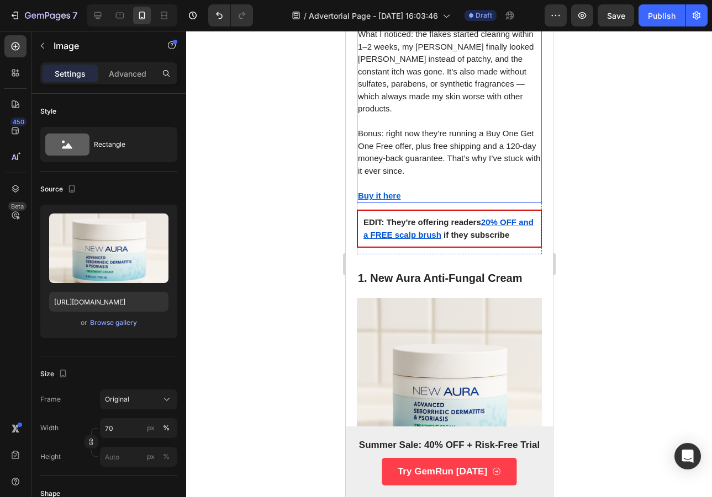
click at [452, 298] on img at bounding box center [448, 390] width 185 height 185
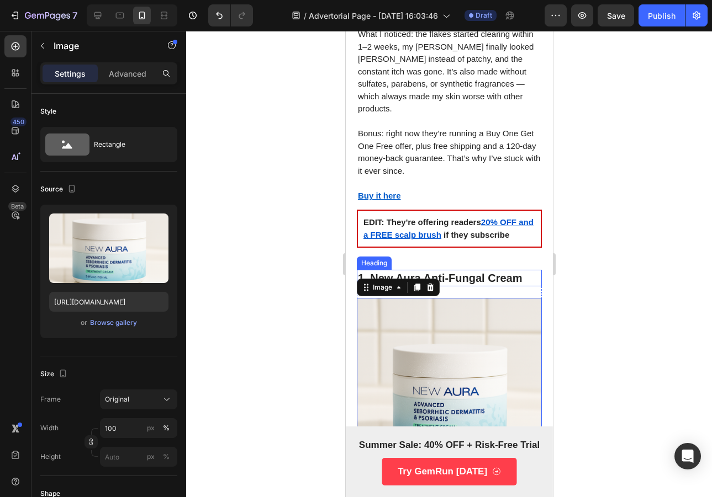
click at [368, 270] on h3 "1. New Aura Anti-Fungal Cream" at bounding box center [448, 278] width 185 height 17
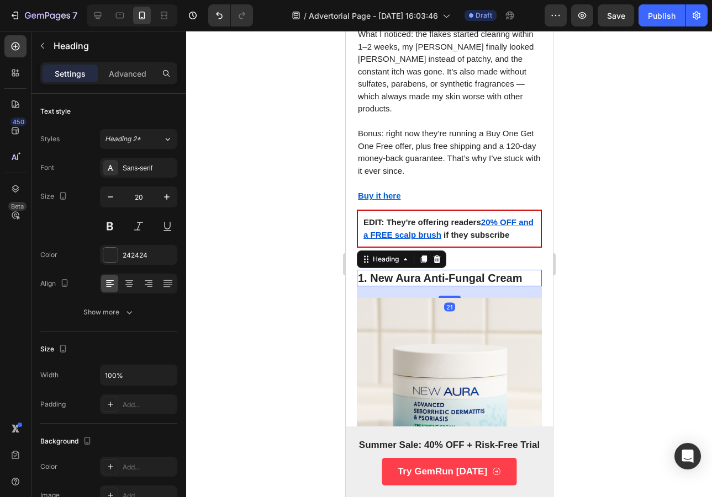
click at [361, 270] on h3 "1. New Aura Anti-Fungal Cream" at bounding box center [448, 278] width 185 height 17
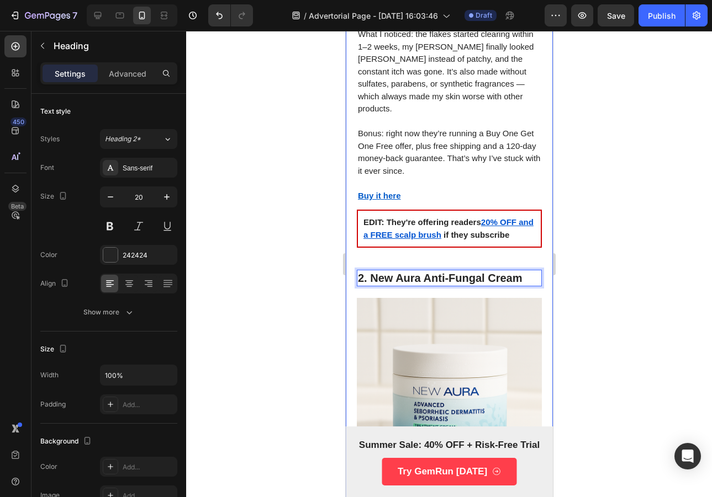
click at [666, 133] on div at bounding box center [449, 264] width 526 height 466
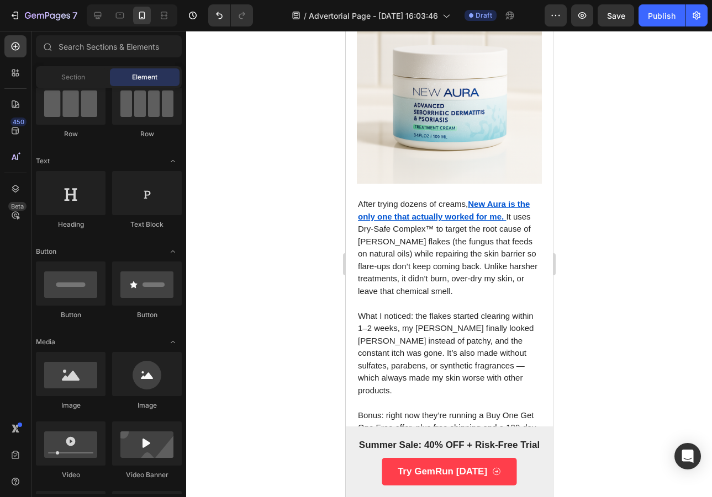
scroll to position [1215, 0]
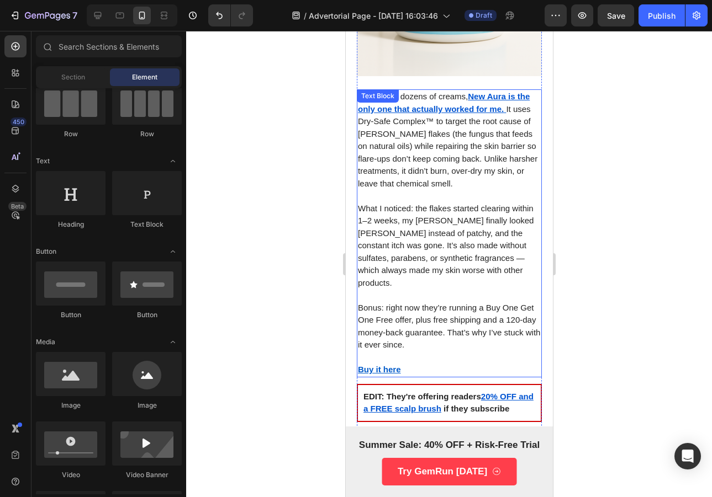
click at [401, 364] on p "Buy it here" at bounding box center [448, 370] width 183 height 13
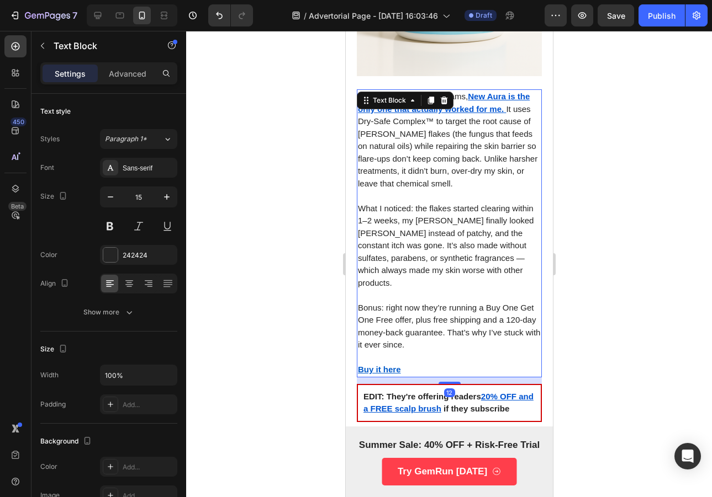
click at [390, 365] on u "Buy it here" at bounding box center [378, 369] width 43 height 9
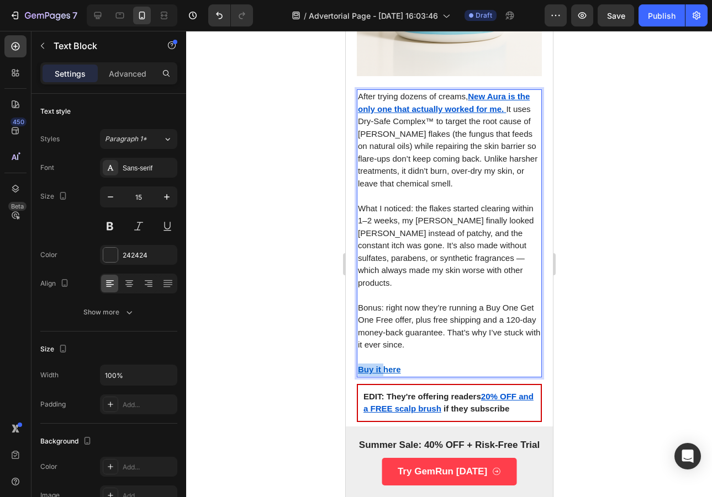
click at [390, 365] on u "Buy it here" at bounding box center [378, 369] width 43 height 9
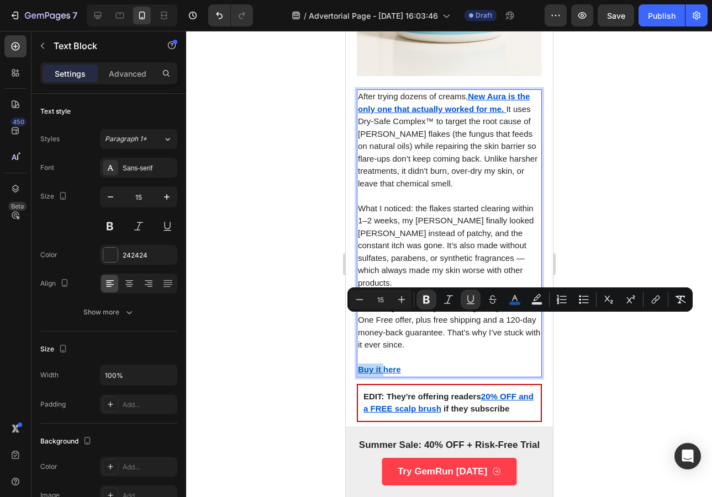
click at [402, 364] on p "Buy it here" at bounding box center [448, 370] width 183 height 13
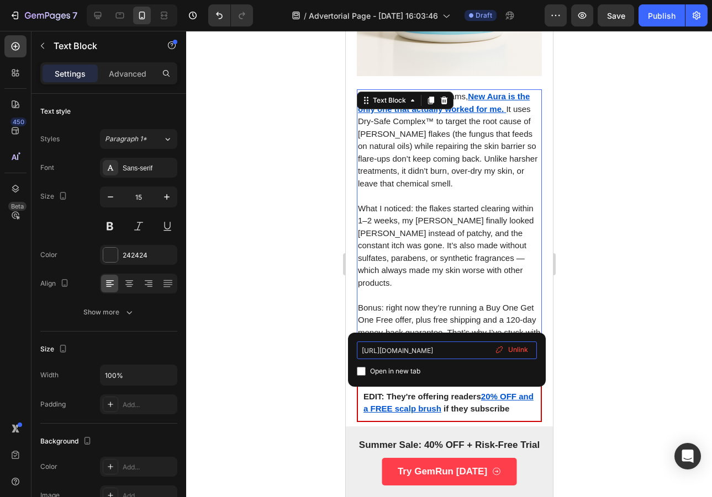
click at [433, 347] on input "[URL][DOMAIN_NAME]" at bounding box center [447, 351] width 180 height 18
type input "https://www.oribe.com/products/serene-scalp-balancing-shampoo"
click at [565, 268] on div at bounding box center [449, 264] width 526 height 466
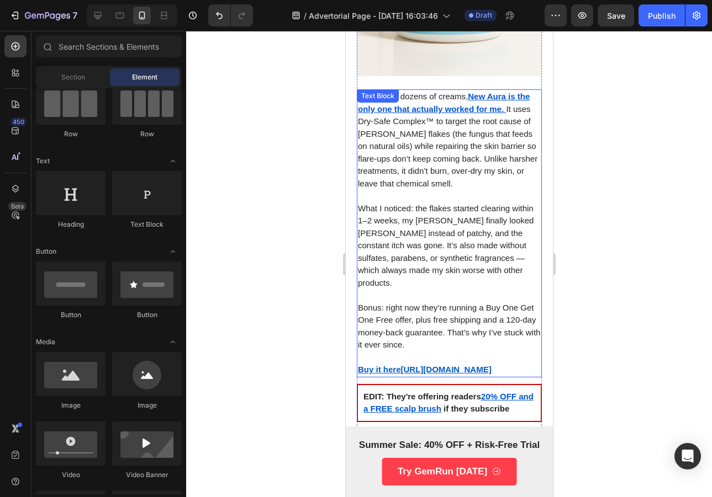
click at [445, 365] on u "https://www.oribe.com/products/serene-scalp-balancing-shampoo" at bounding box center [445, 369] width 91 height 9
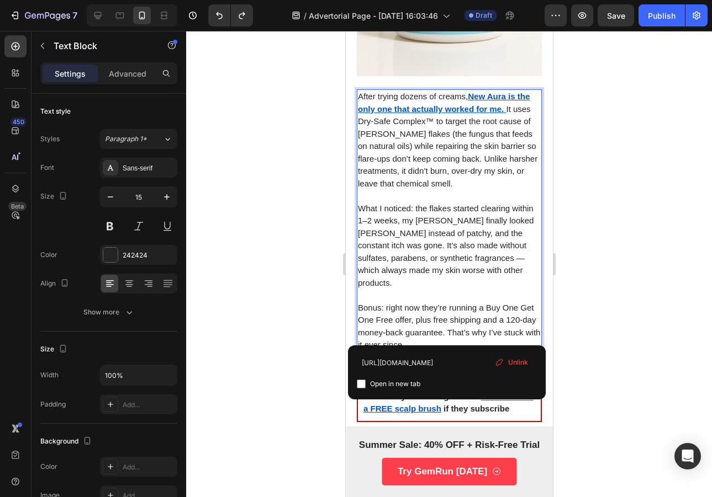
click at [402, 365] on u "https://www.oribe.com/products/serene-scalp-balancing-shampoo" at bounding box center [445, 369] width 91 height 9
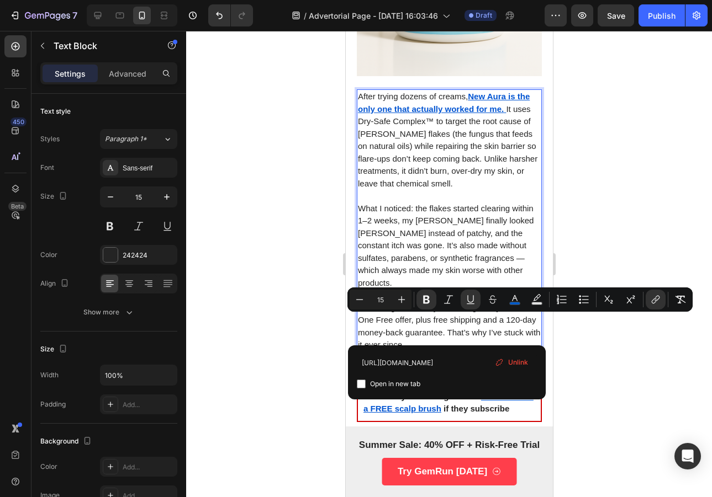
drag, startPoint x: 373, startPoint y: 336, endPoint x: 359, endPoint y: 322, distance: 19.1
click at [359, 365] on u "Buy it here" at bounding box center [378, 369] width 43 height 9
click at [646, 304] on button "link" at bounding box center [655, 300] width 20 height 20
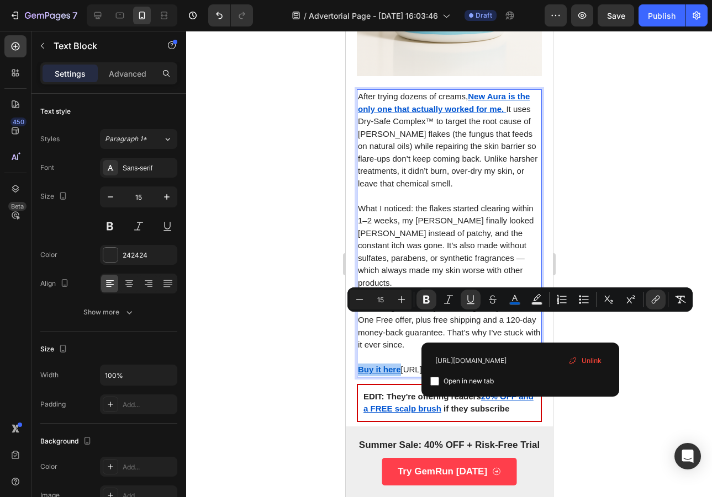
type input "https://www.oribe.com/products/serene-scalp-balancing-shampoo"
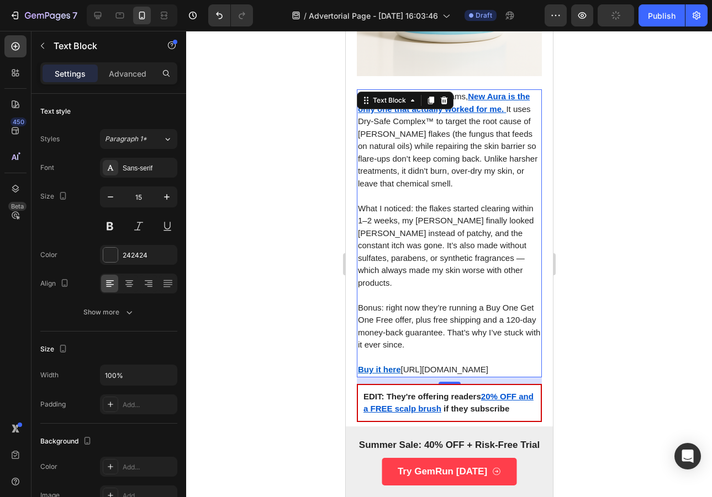
click at [377, 365] on link "Buy it here https://www.oribe.com/products/serene-scalp-balancing-shampoo" at bounding box center [422, 369] width 130 height 9
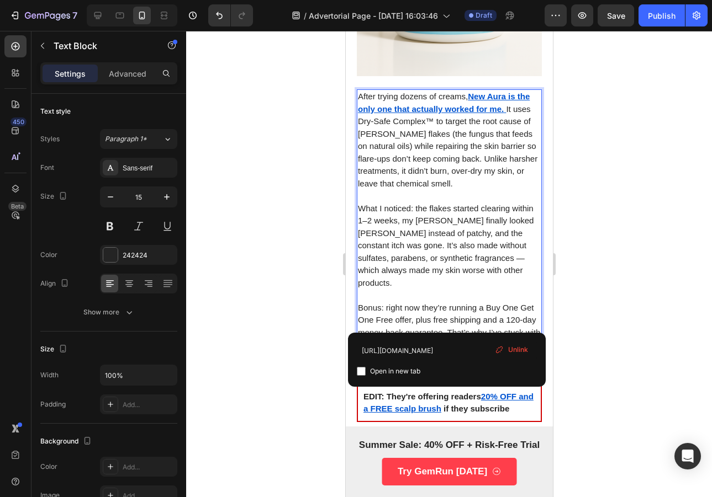
click at [668, 206] on div at bounding box center [449, 264] width 526 height 466
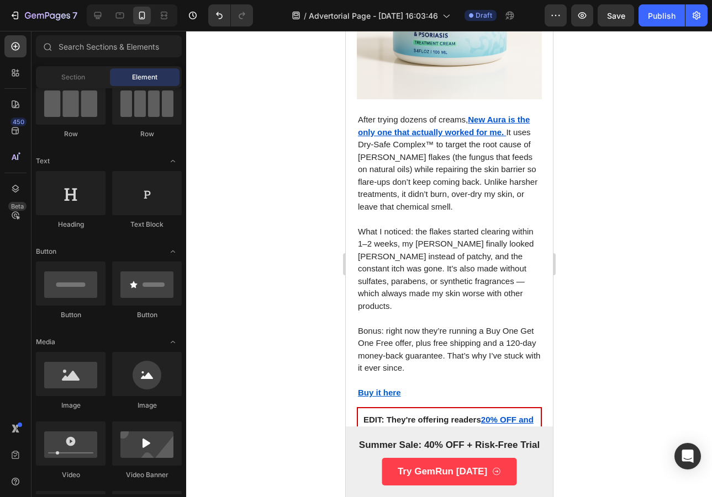
scroll to position [1193, 0]
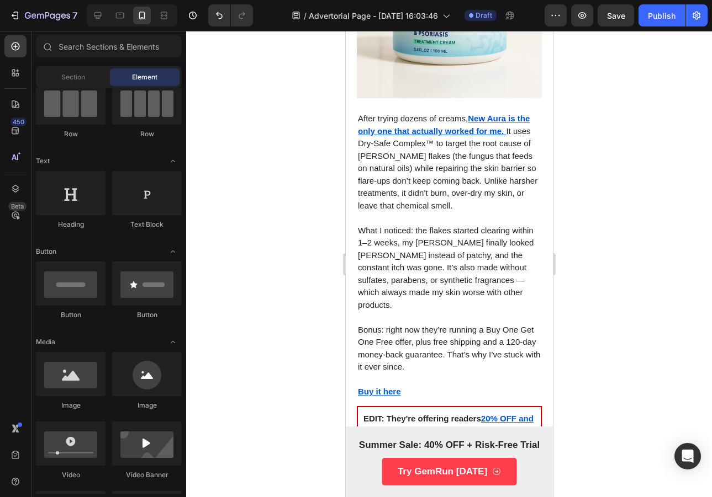
click at [465, 245] on p "What I noticed: the flakes started clearing within 1–2 weeks, my [PERSON_NAME] …" at bounding box center [448, 268] width 183 height 87
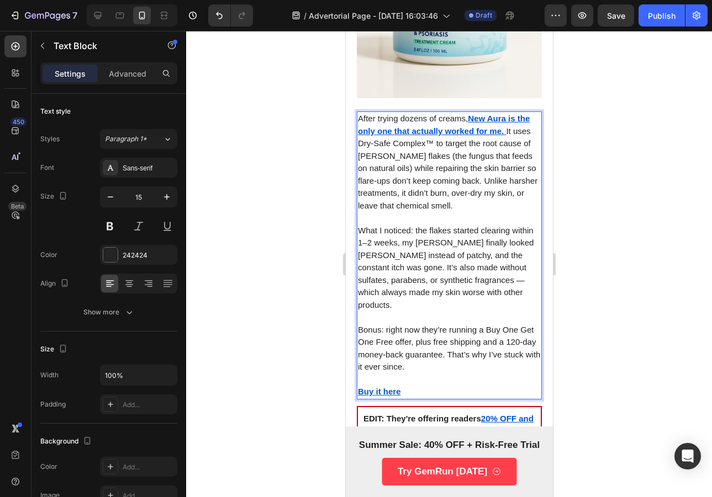
click at [444, 324] on p "Bonus: right now they’re running a Buy One Get One Free offer, plus free shippi…" at bounding box center [448, 349] width 183 height 50
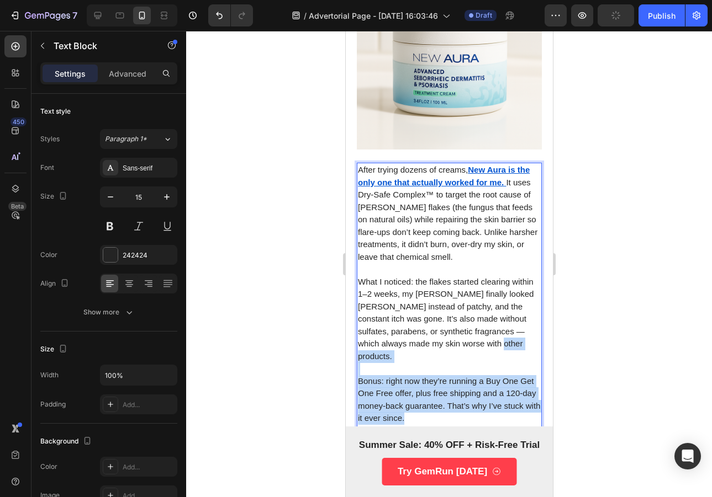
scroll to position [998, 0]
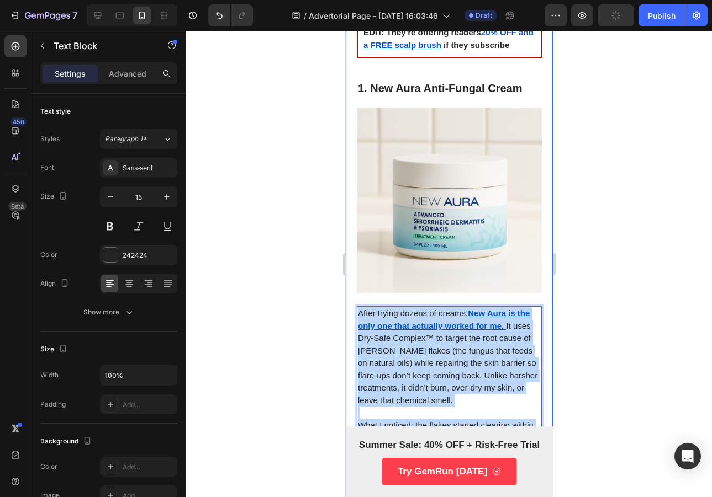
drag, startPoint x: 461, startPoint y: 319, endPoint x: 346, endPoint y: 227, distance: 147.3
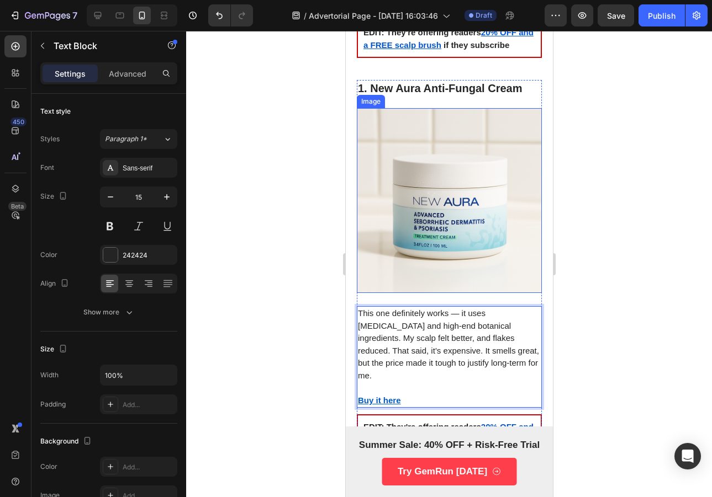
click at [381, 158] on img at bounding box center [448, 200] width 185 height 185
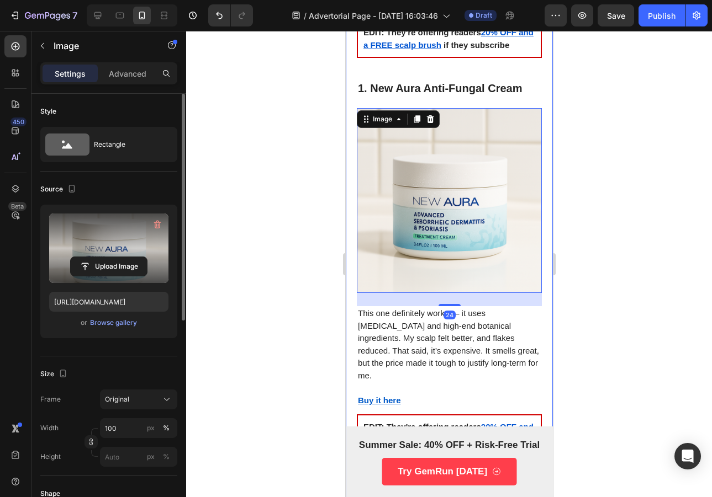
click at [115, 248] on label at bounding box center [108, 249] width 119 height 70
click at [115, 257] on input "file" at bounding box center [109, 266] width 76 height 19
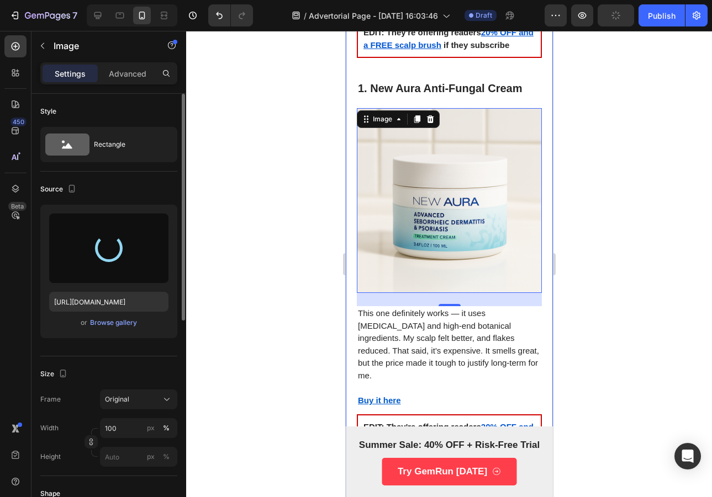
type input "https://cdn.shopify.com/s/files/1/0953/5809/1553/files/gempages_581904608301941…"
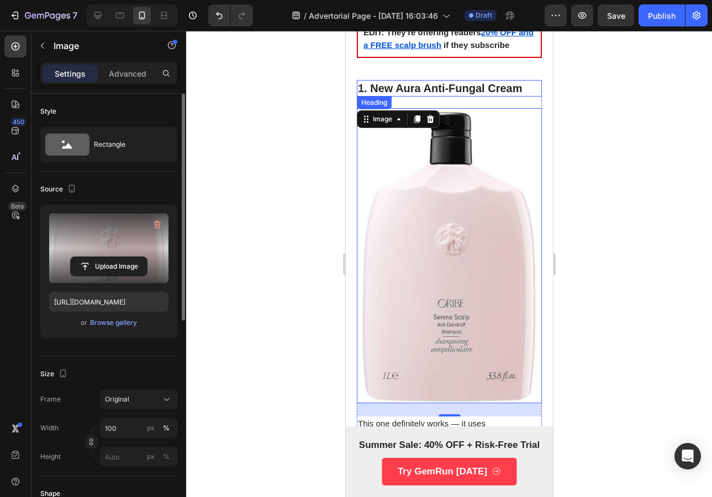
click at [446, 80] on h3 "1. New Aura Anti-Fungal Cream" at bounding box center [448, 88] width 185 height 17
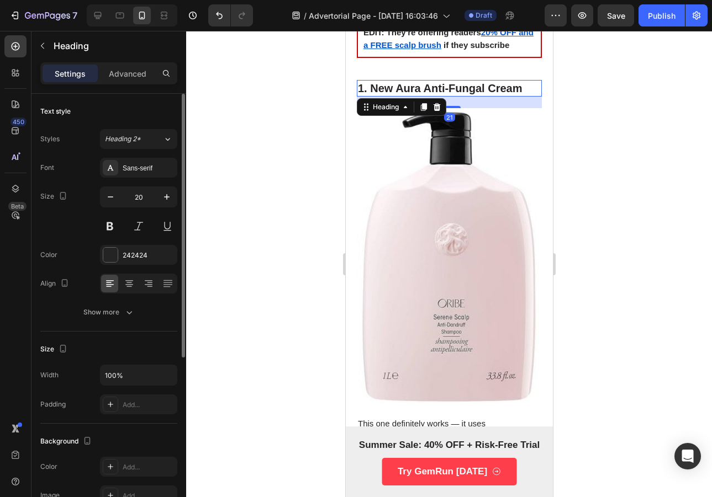
click at [446, 80] on h3 "1. New Aura Anti-Fungal Cream" at bounding box center [448, 88] width 185 height 17
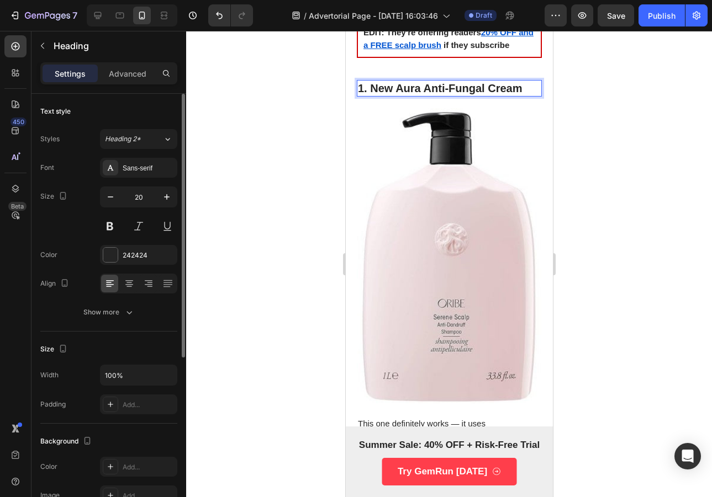
click at [446, 81] on p "1. New Aura Anti-Fungal Cream" at bounding box center [448, 88] width 183 height 14
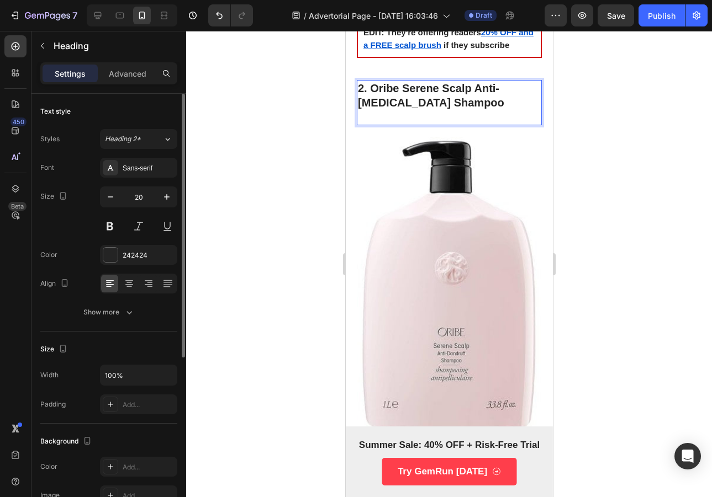
scroll to position [998, 0]
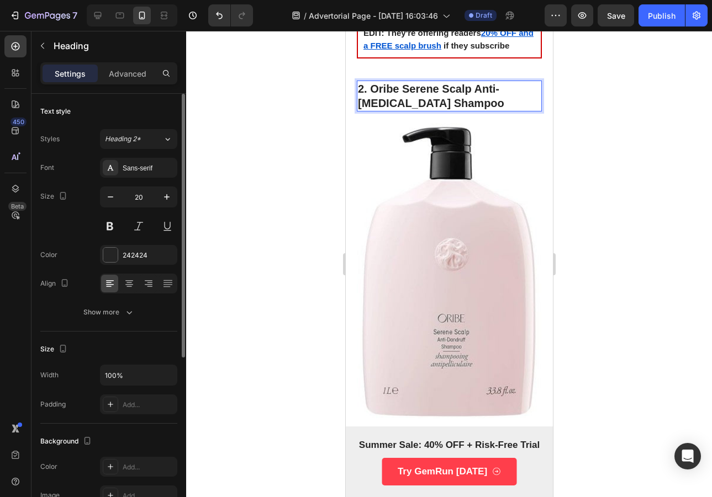
click at [485, 151] on img at bounding box center [448, 270] width 185 height 295
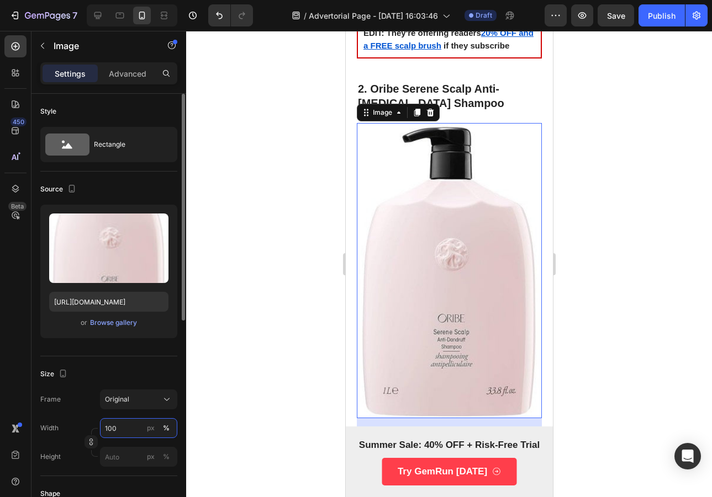
click at [129, 428] on input "100" at bounding box center [138, 428] width 77 height 20
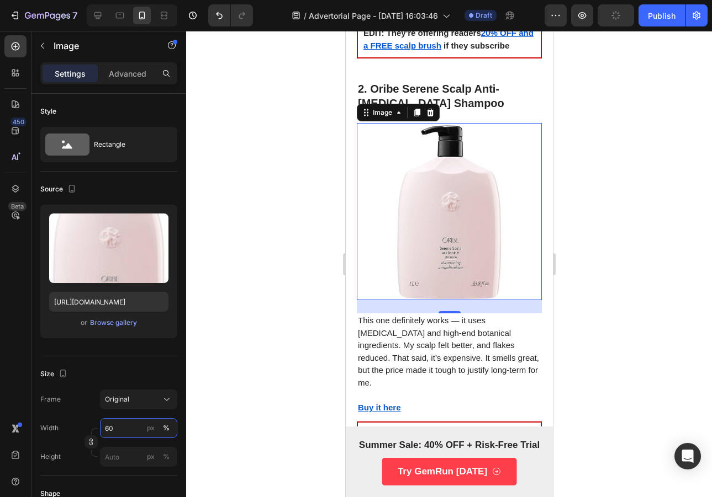
type input "60"
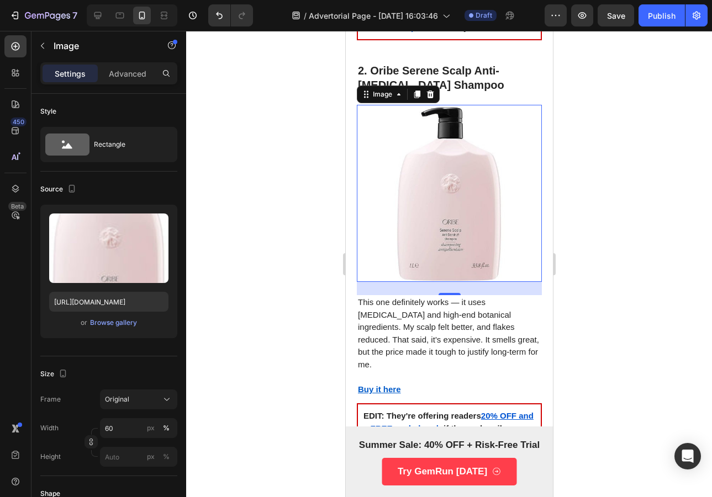
scroll to position [1020, 0]
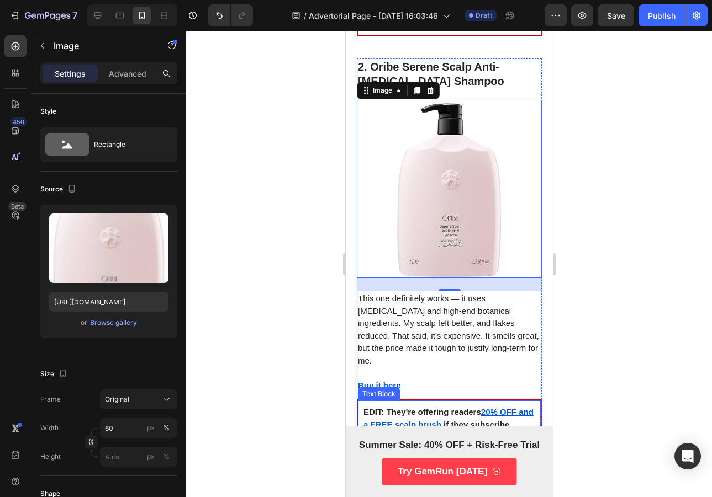
click at [438, 405] on div "EDIT: They're offering readers 20% OFF and a FREE scalp brush if they subscribe" at bounding box center [449, 418] width 174 height 27
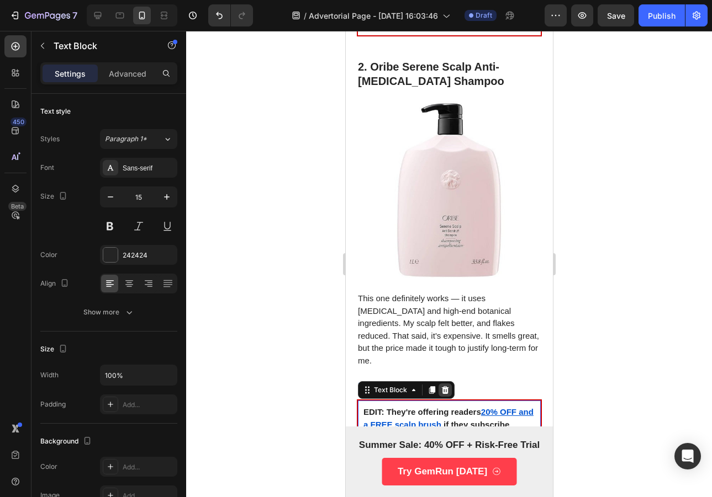
click at [447, 386] on icon at bounding box center [444, 390] width 7 height 8
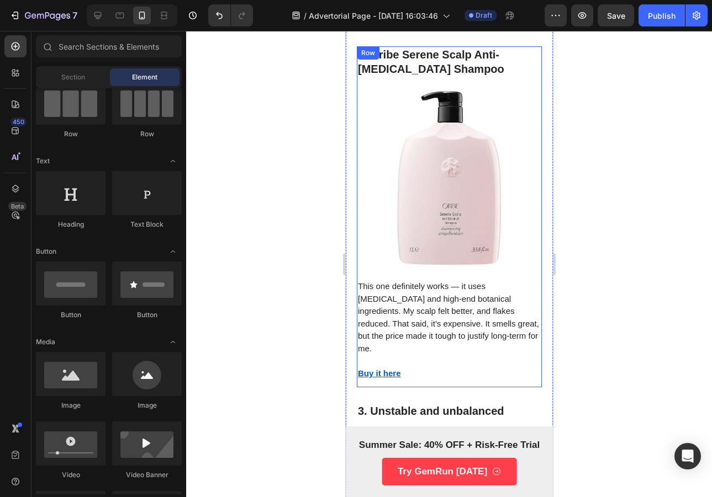
scroll to position [1111, 0]
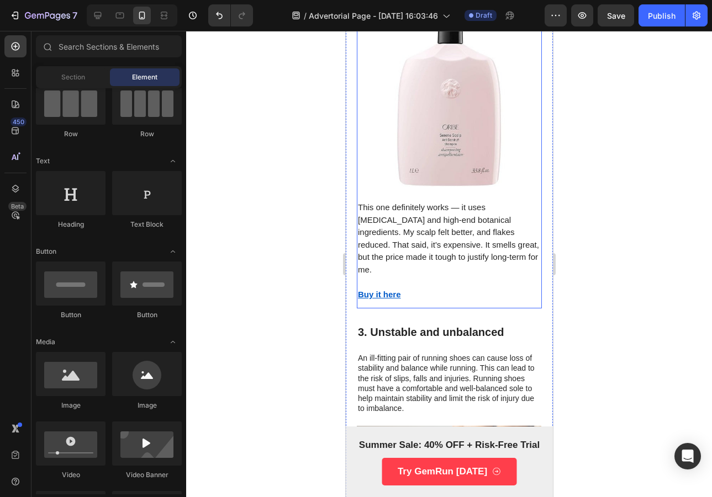
click at [446, 246] on div "⁠⁠⁠⁠⁠⁠⁠ 2. Oribe Serene Scalp Anti-Dandruff Shampoo Heading Image This one defi…" at bounding box center [448, 137] width 185 height 341
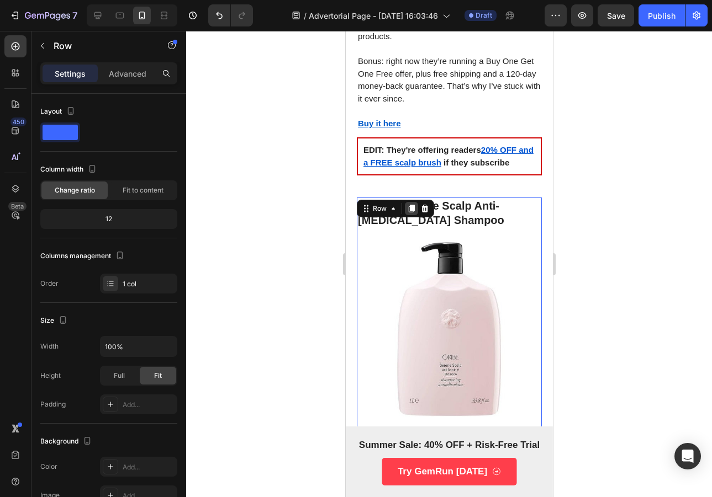
click at [414, 204] on icon at bounding box center [410, 208] width 9 height 9
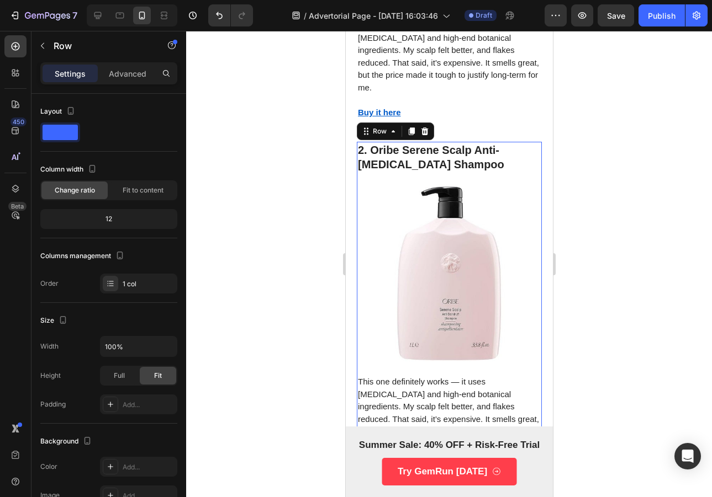
scroll to position [1305, 0]
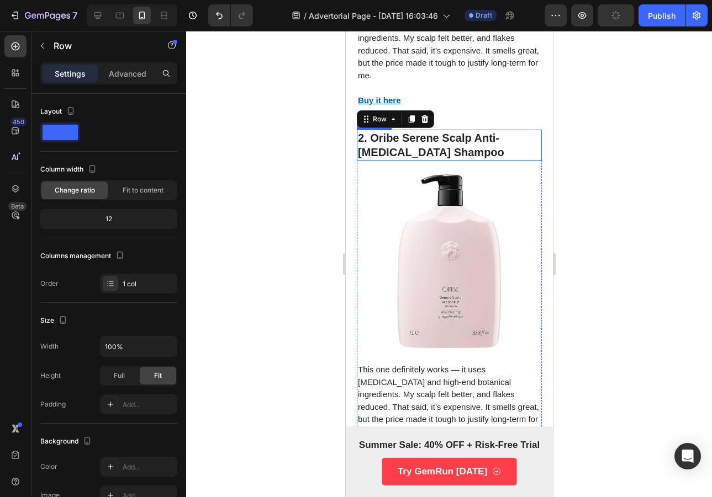
click at [439, 132] on strong "2. Oribe Serene Scalp Anti-Dandruff Shampoo" at bounding box center [430, 145] width 146 height 26
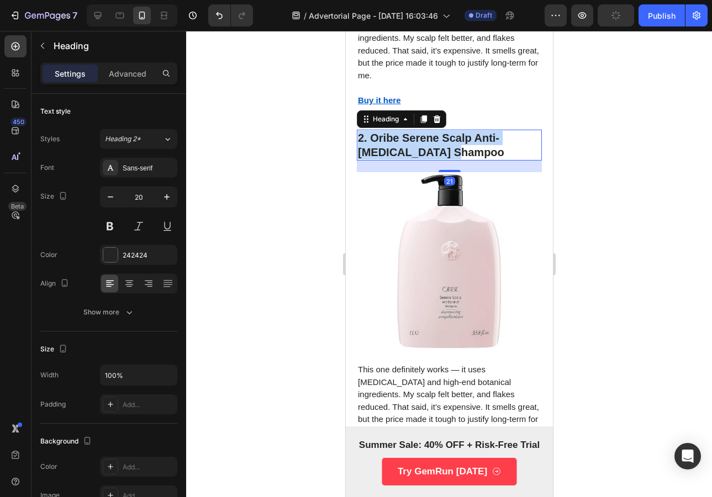
click at [439, 132] on strong "2. Oribe Serene Scalp Anti-Dandruff Shampoo" at bounding box center [430, 145] width 146 height 26
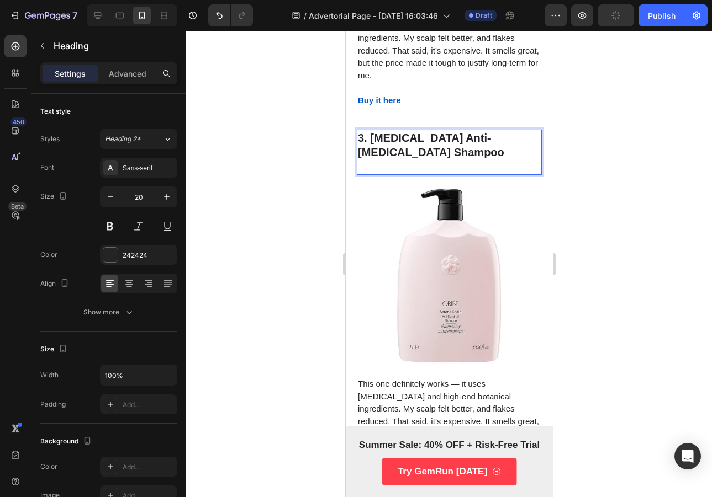
click at [672, 82] on div at bounding box center [449, 264] width 526 height 466
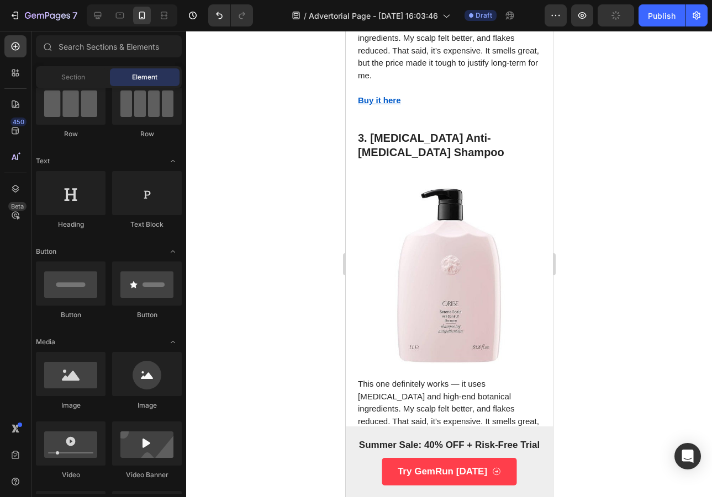
click at [465, 131] on p "⁠⁠⁠⁠⁠⁠⁠ 3. Nizoral Anti-Dandruff Shampoo" at bounding box center [448, 152] width 183 height 43
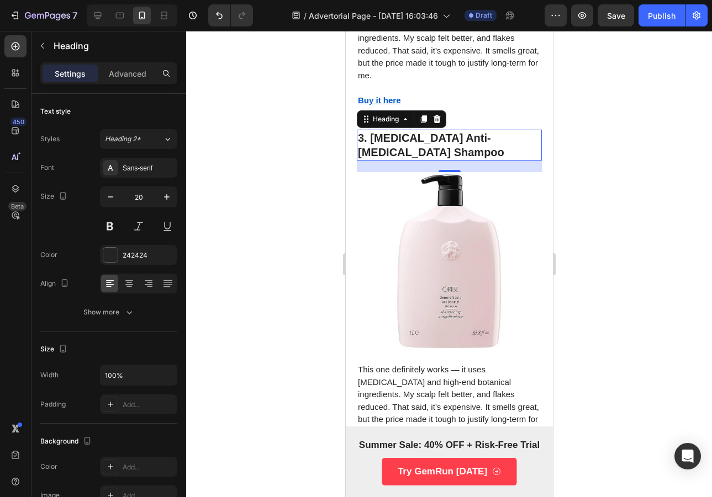
click at [450, 364] on p "This one definitely works — it uses salicylic acid and high-end botanical ingre…" at bounding box center [448, 401] width 183 height 75
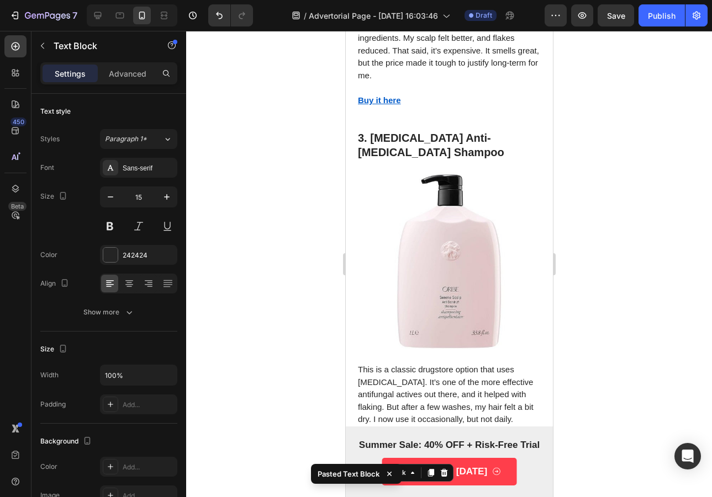
scroll to position [1316, 0]
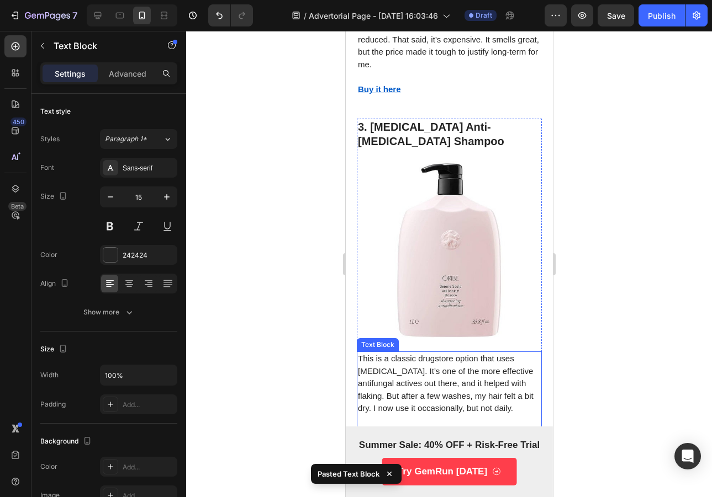
click at [433, 353] on p "This is a classic drugstore option that uses ketoconazole. It’s one of the more…" at bounding box center [448, 384] width 183 height 62
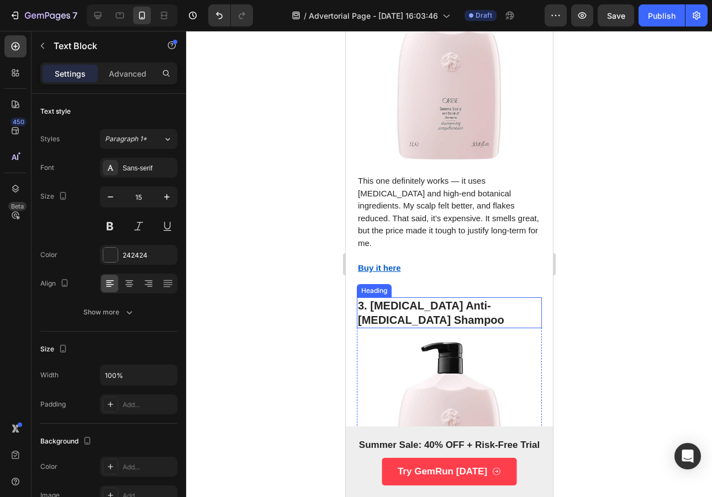
scroll to position [1229, 0]
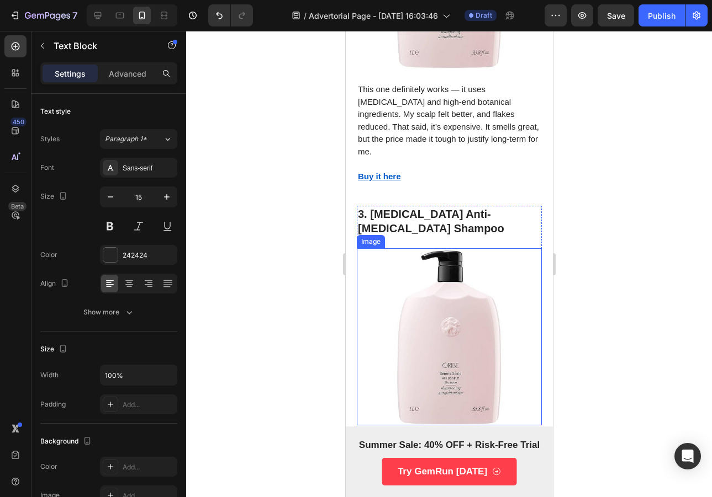
click at [416, 264] on img at bounding box center [448, 336] width 111 height 177
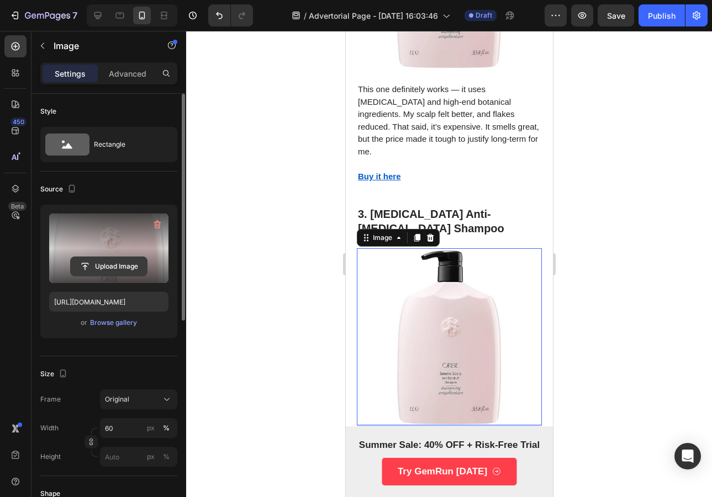
click at [110, 261] on input "file" at bounding box center [109, 266] width 76 height 19
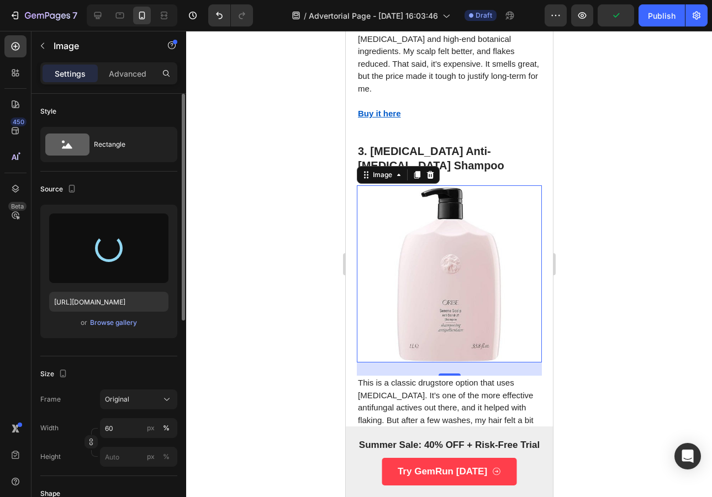
scroll to position [1310, 0]
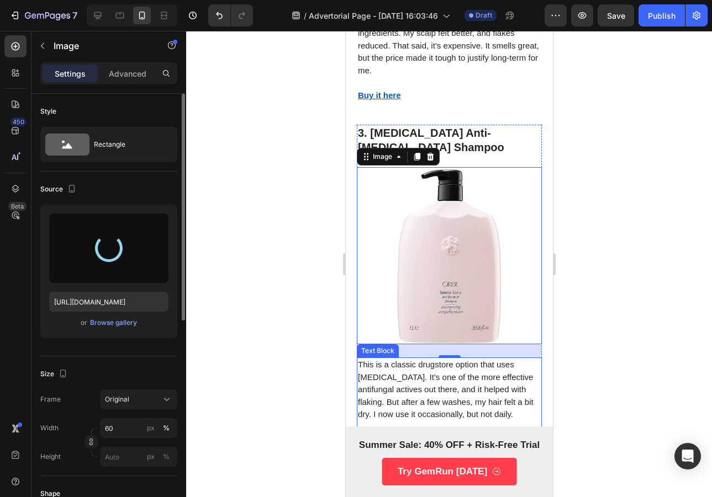
type input "https://cdn.shopify.com/s/files/1/0953/5809/1553/files/gempages_581904608301941…"
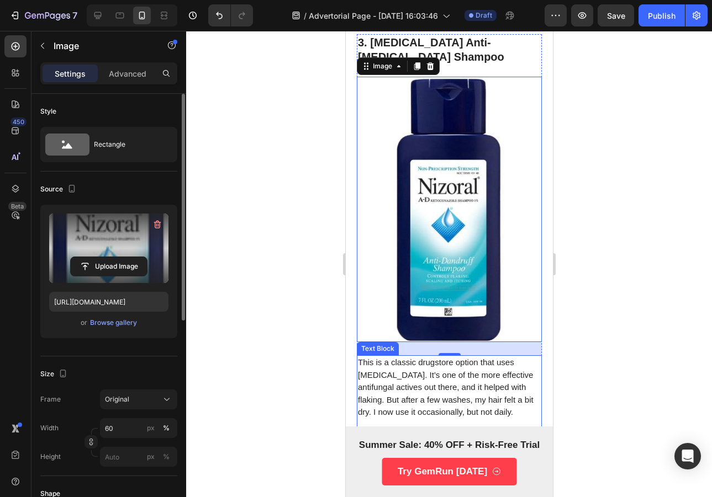
scroll to position [1404, 0]
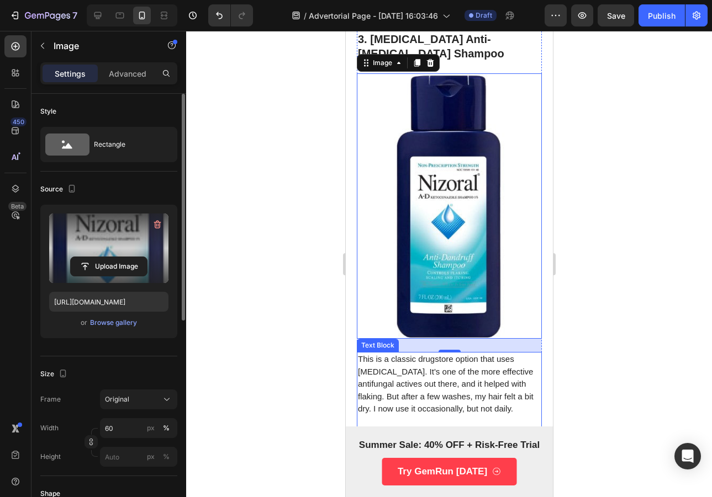
click at [413, 428] on p "Buy it here" at bounding box center [448, 434] width 183 height 13
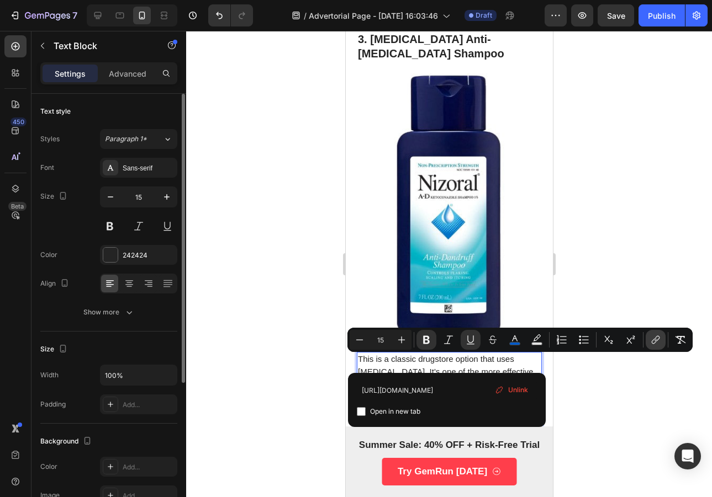
click at [659, 341] on icon "Editor contextual toolbar" at bounding box center [655, 340] width 11 height 11
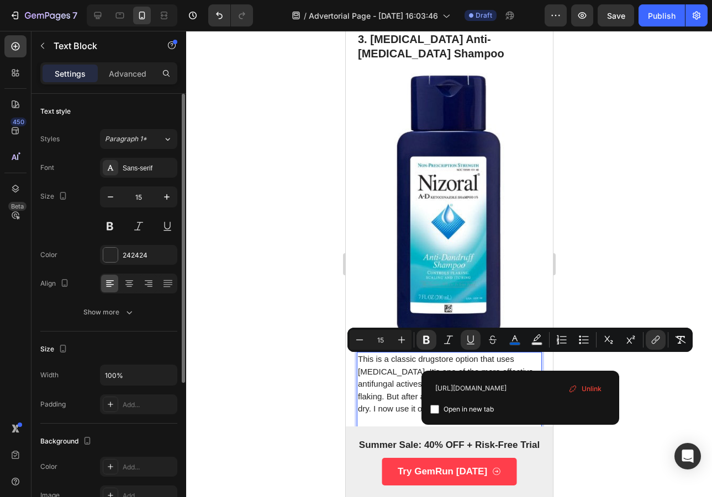
scroll to position [0, 86]
type input "https://nizoral.com/"
click at [663, 402] on div at bounding box center [449, 264] width 526 height 466
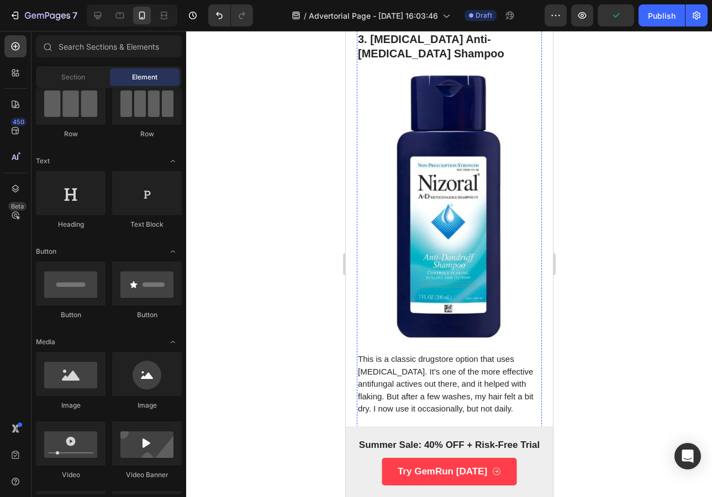
click at [488, 449] on p "After 4 Years of Flakes, These Are the Only Ones That Actually Helped." at bounding box center [448, 461] width 183 height 25
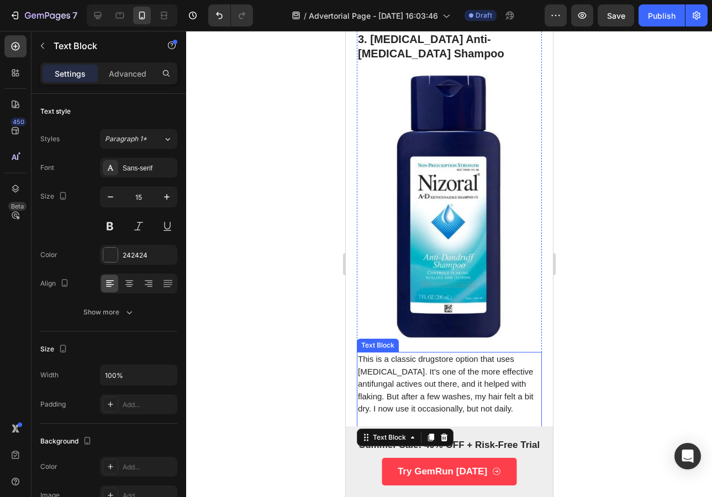
click at [477, 416] on p "Rich Text Editor. Editing area: main" at bounding box center [448, 422] width 183 height 13
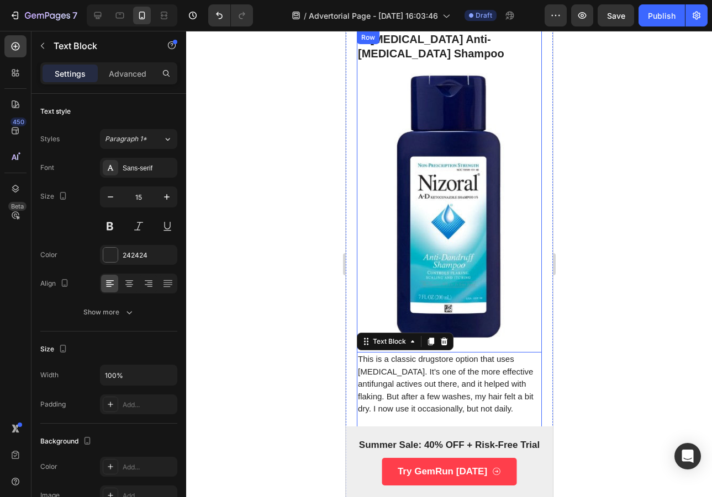
click at [518, 269] on div "⁠⁠⁠⁠⁠⁠⁠ 3. Nizoral Anti-Dandruff Shampoo Heading Image This is a classic drugst…" at bounding box center [448, 385] width 185 height 708
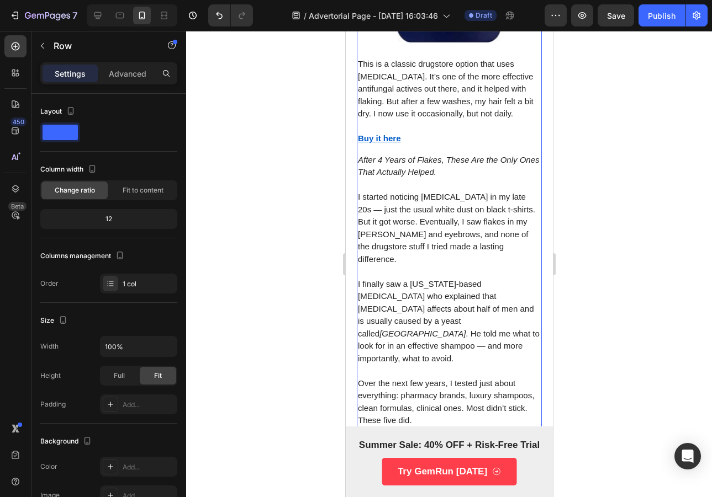
scroll to position [1688, 0]
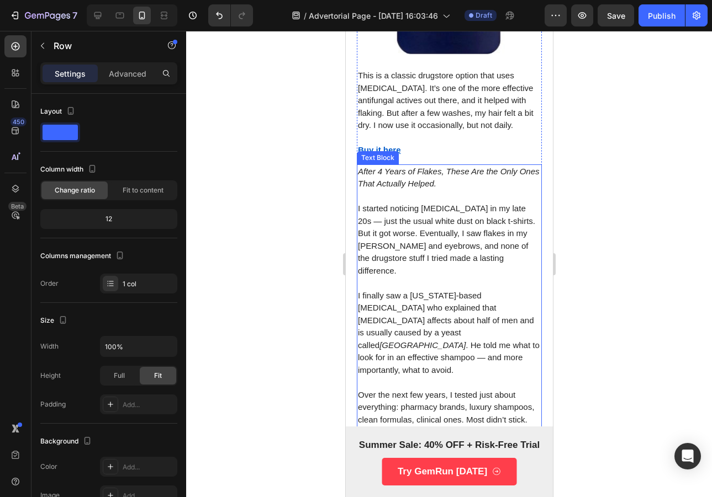
click at [464, 190] on p "Rich Text Editor. Editing area: main" at bounding box center [448, 196] width 183 height 13
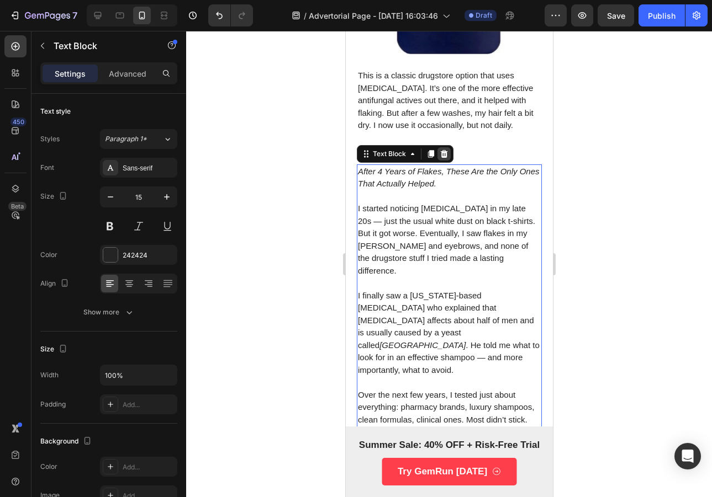
click at [446, 147] on div at bounding box center [443, 153] width 13 height 13
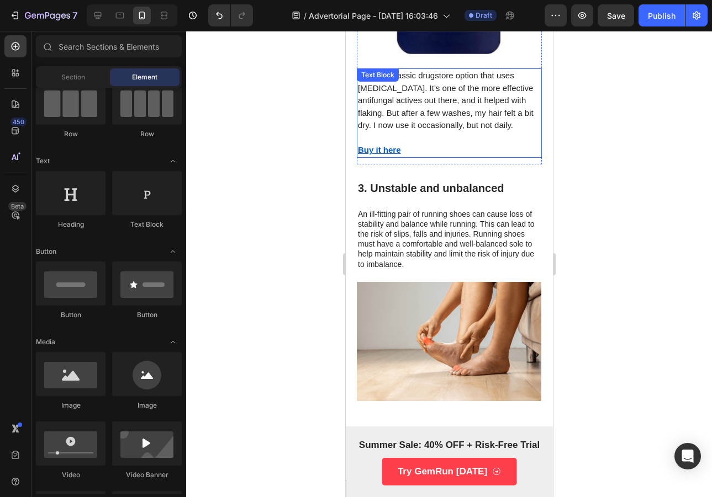
click at [453, 144] on p "Buy it here" at bounding box center [448, 150] width 183 height 13
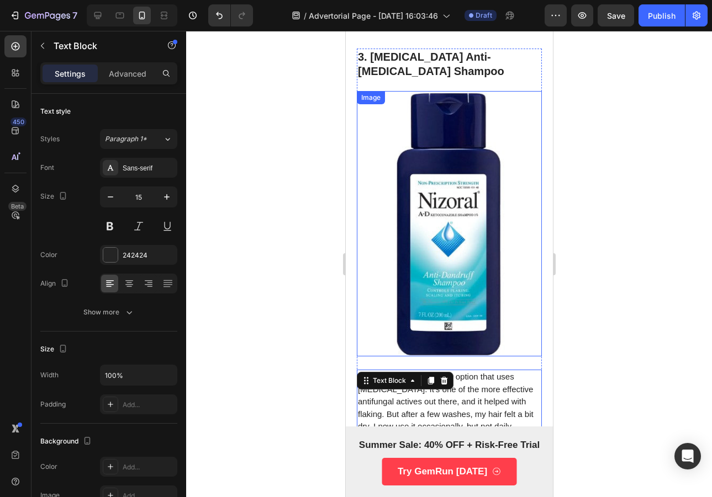
scroll to position [1385, 0]
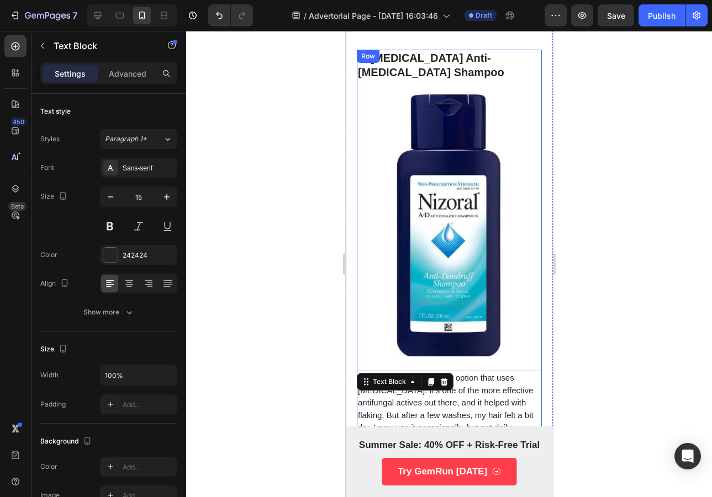
click at [524, 290] on div "⁠⁠⁠⁠⁠⁠⁠ 3. Nizoral Anti-Dandruff Shampoo Heading Image This is a classic drugst…" at bounding box center [448, 258] width 185 height 417
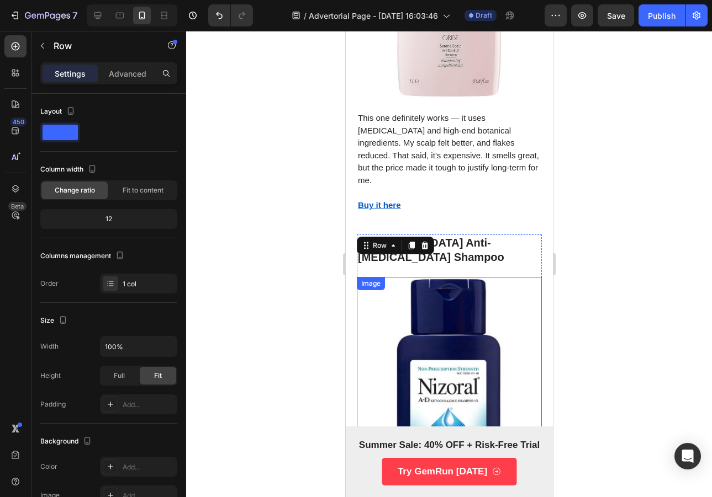
scroll to position [1179, 0]
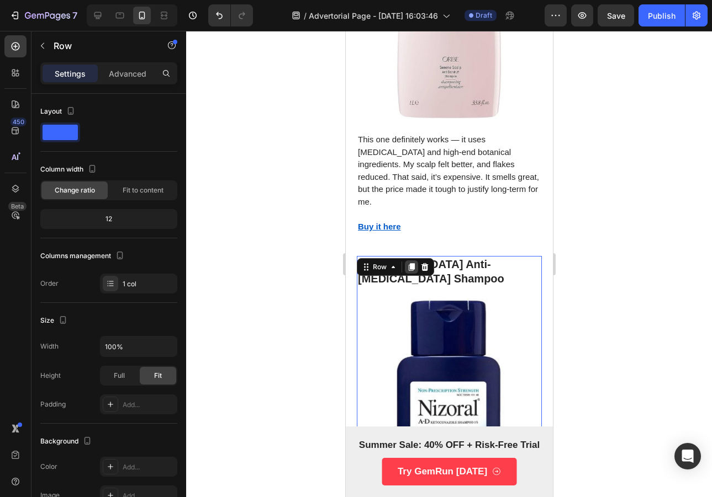
click at [409, 263] on icon at bounding box center [411, 267] width 6 height 8
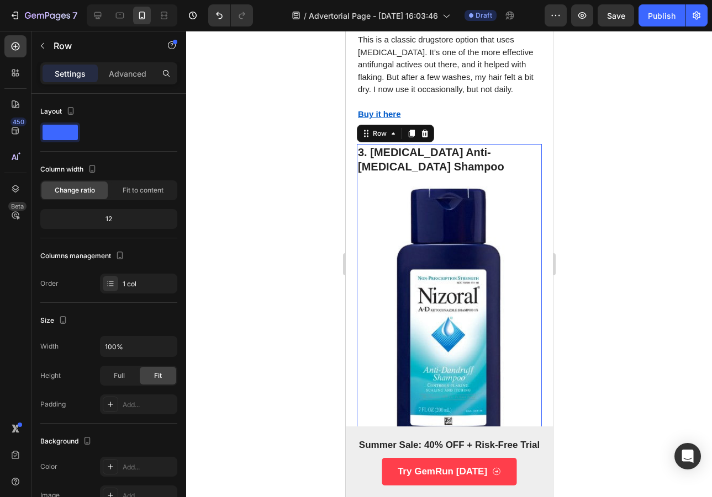
scroll to position [1726, 0]
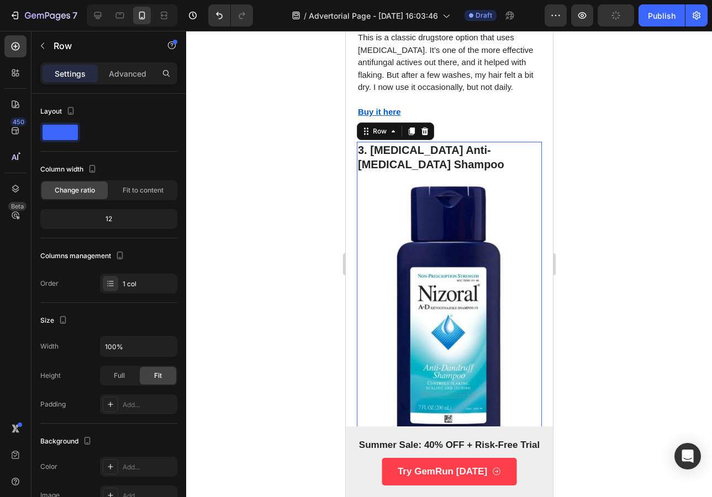
click at [394, 144] on strong "3. Nizoral Anti-Dandruff Shampoo" at bounding box center [430, 157] width 146 height 26
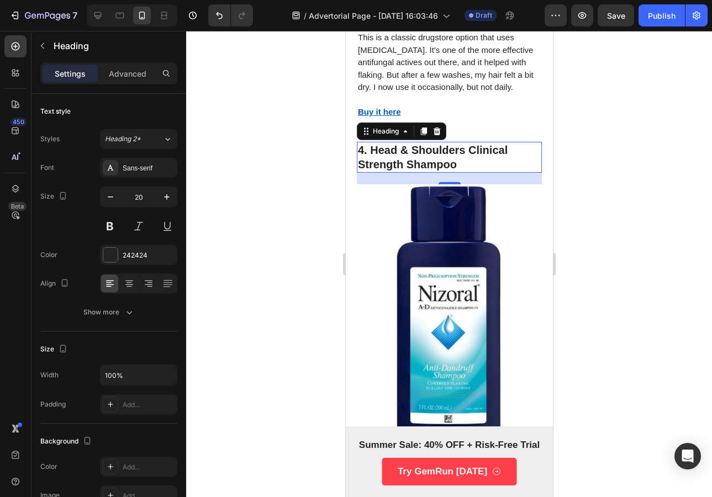
click at [461, 464] on p "This is a classic drugstore option that uses ketoconazole. It’s one of the more…" at bounding box center [448, 495] width 183 height 62
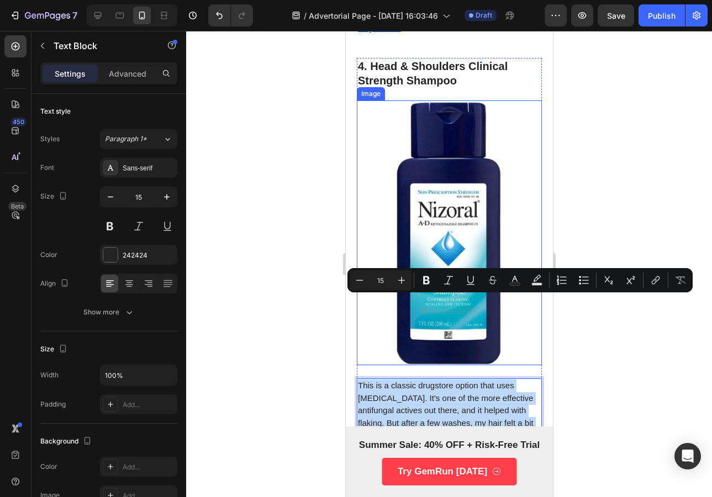
scroll to position [1931, 0]
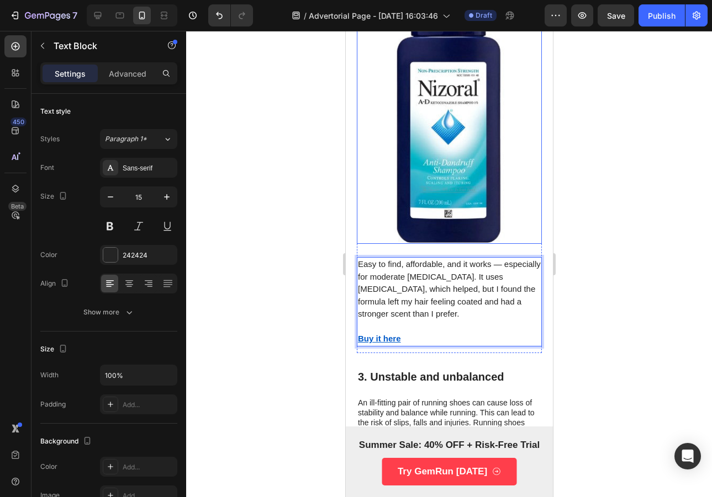
click at [428, 91] on img at bounding box center [448, 112] width 111 height 266
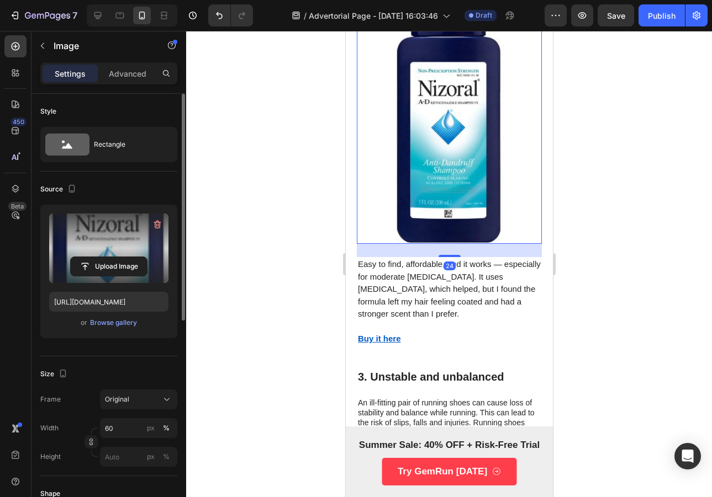
click at [116, 245] on label at bounding box center [108, 249] width 119 height 70
click at [116, 257] on input "file" at bounding box center [109, 266] width 76 height 19
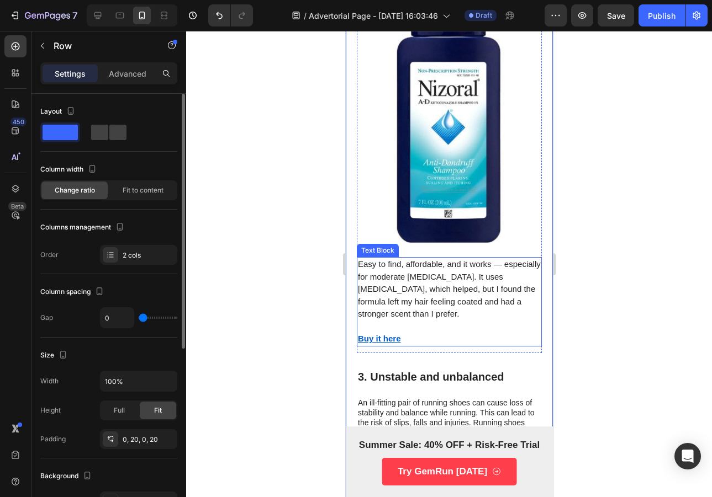
click at [364, 334] on u "Buy it here" at bounding box center [378, 338] width 43 height 9
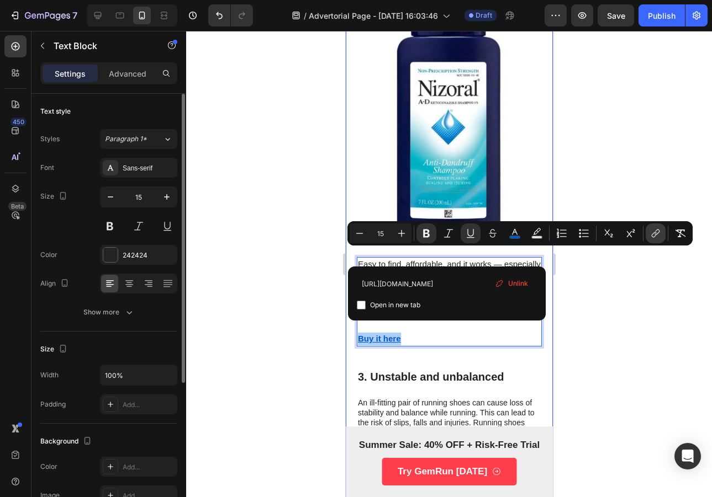
click at [657, 233] on icon "Editor contextual toolbar" at bounding box center [656, 233] width 5 height 6
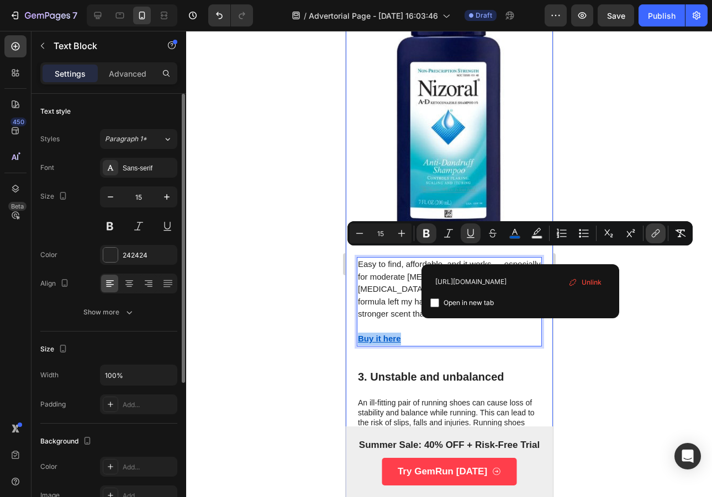
scroll to position [0, 86]
type input "https://headandshoulders.com/en-us/shop-products/clinical-dandruff-products"
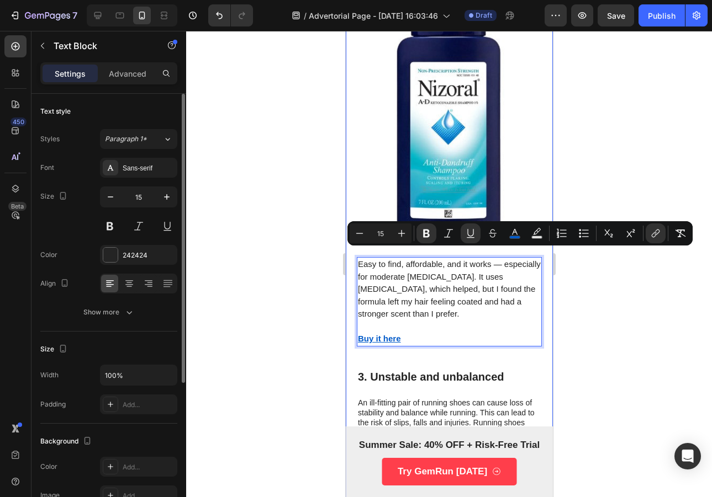
click at [666, 303] on div at bounding box center [449, 264] width 526 height 466
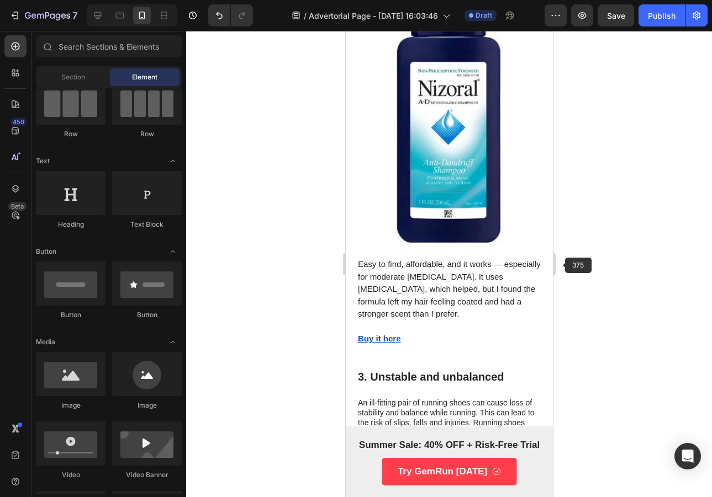
click at [472, 89] on img at bounding box center [448, 112] width 111 height 266
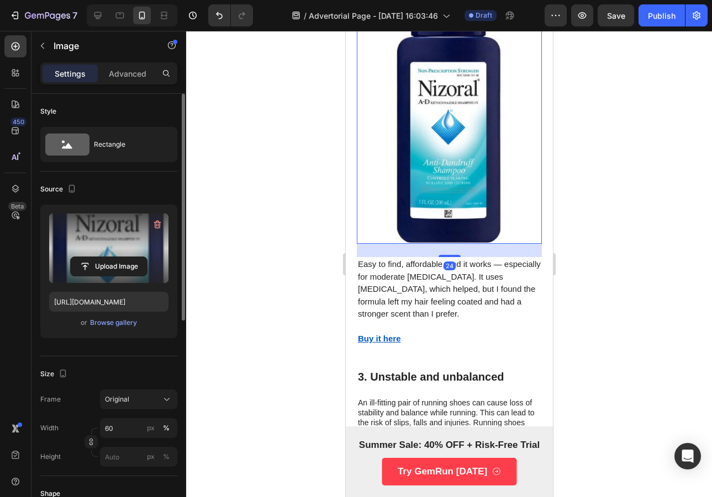
click at [134, 243] on label at bounding box center [108, 249] width 119 height 70
click at [134, 257] on input "file" at bounding box center [109, 266] width 76 height 19
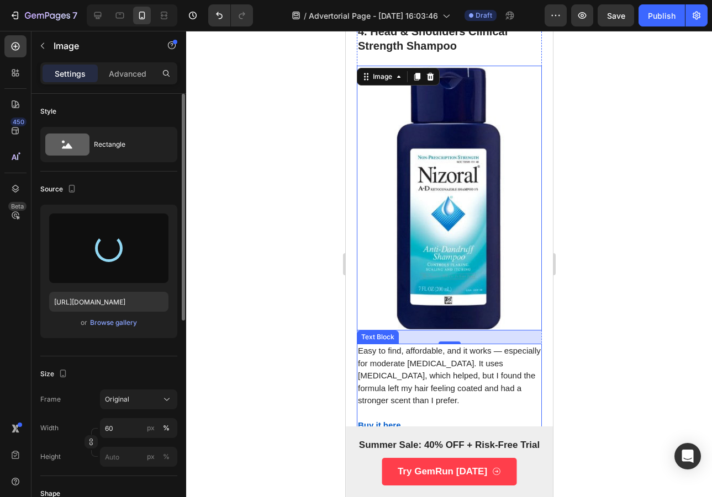
type input "https://cdn.shopify.com/s/files/1/0953/5809/1553/files/gempages_581904608301941…"
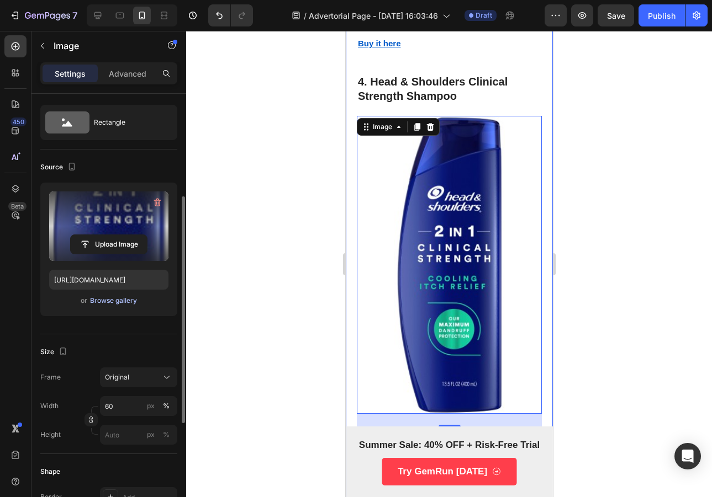
scroll to position [82, 0]
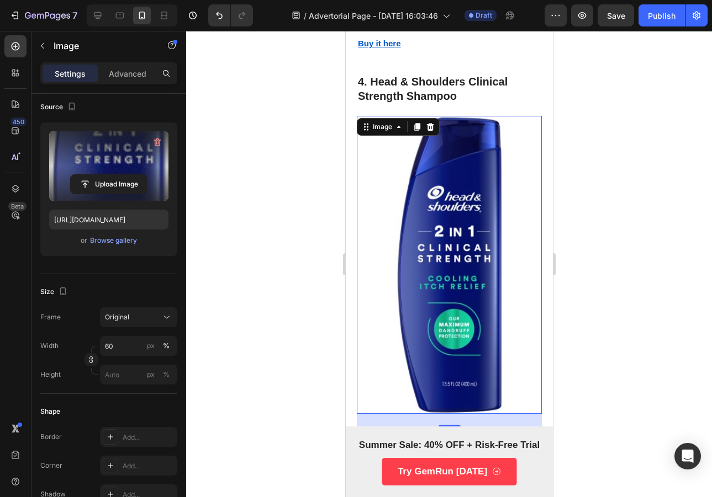
click at [437, 274] on img at bounding box center [448, 265] width 111 height 298
click at [137, 348] on input "60" at bounding box center [138, 346] width 77 height 20
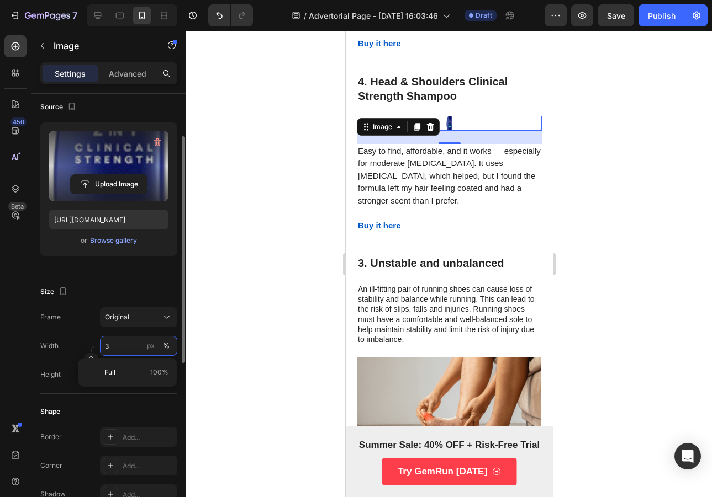
type input "30"
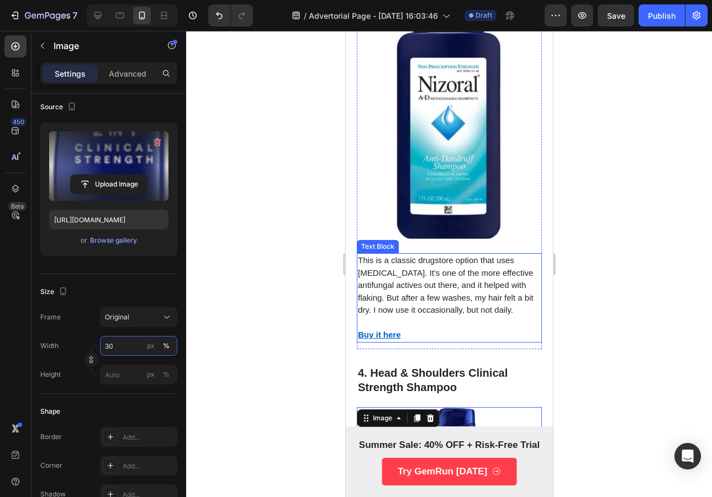
scroll to position [1501, 0]
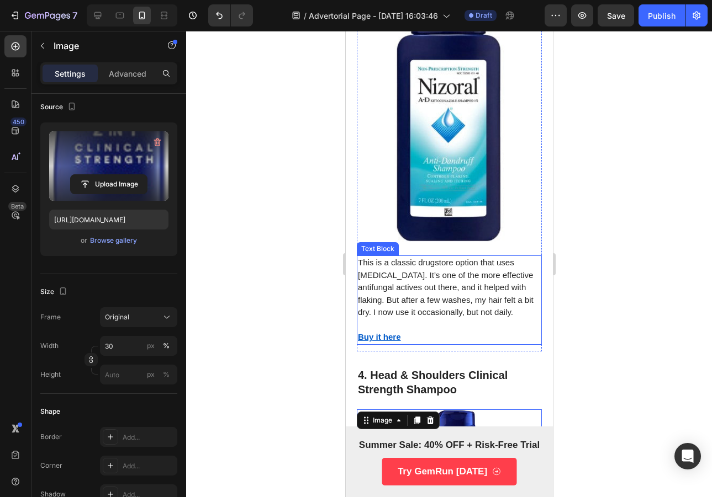
click at [442, 129] on img at bounding box center [448, 110] width 111 height 266
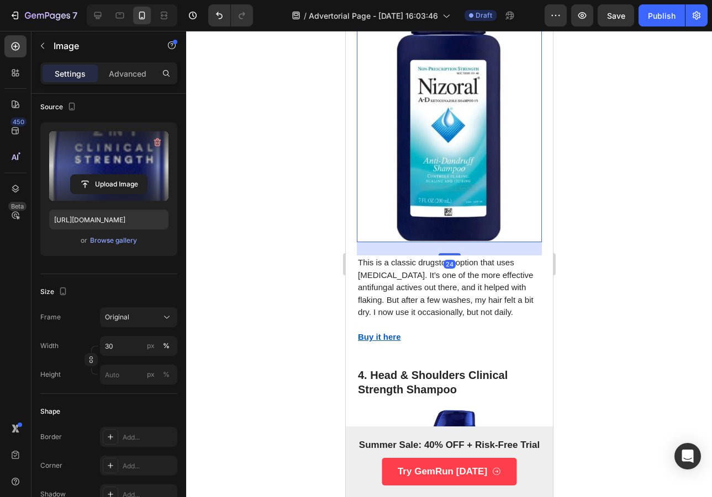
scroll to position [82, 0]
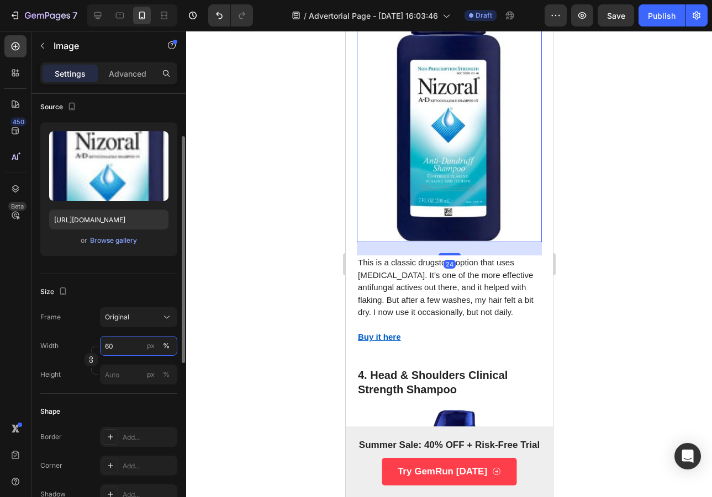
click at [124, 351] on input "60" at bounding box center [138, 346] width 77 height 20
type input "30"
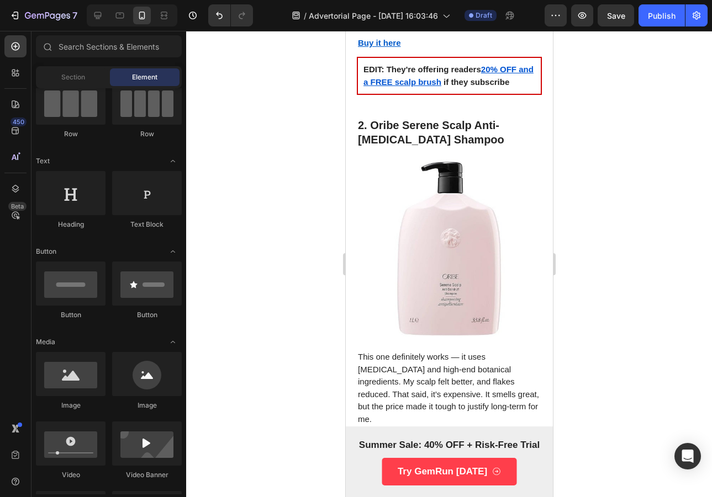
scroll to position [955, 0]
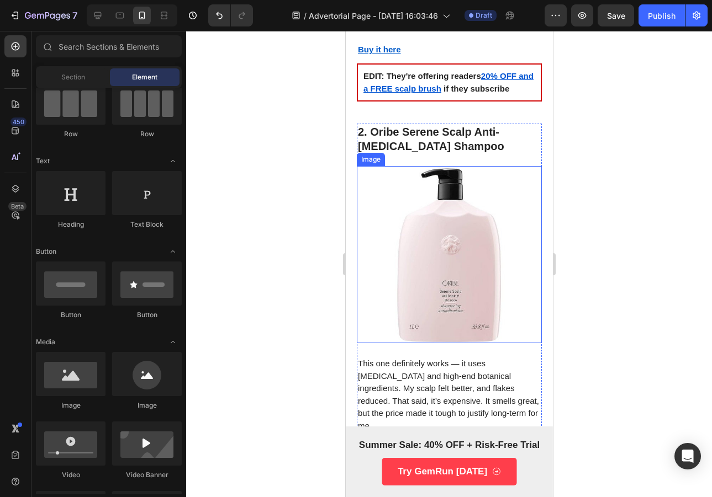
click at [469, 243] on img at bounding box center [448, 254] width 111 height 177
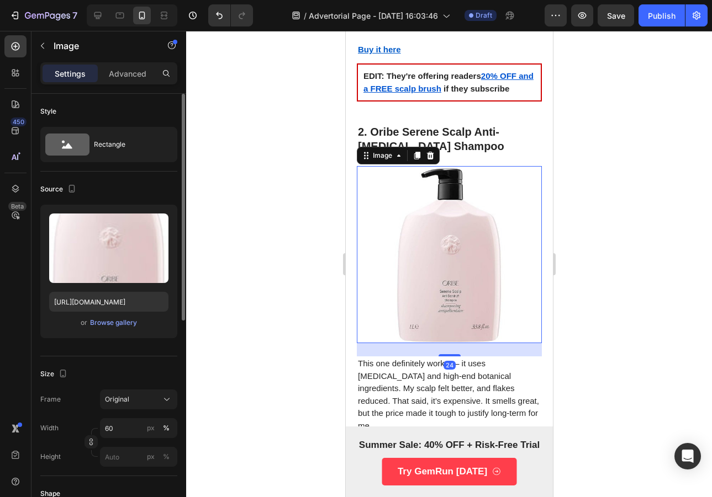
scroll to position [97, 0]
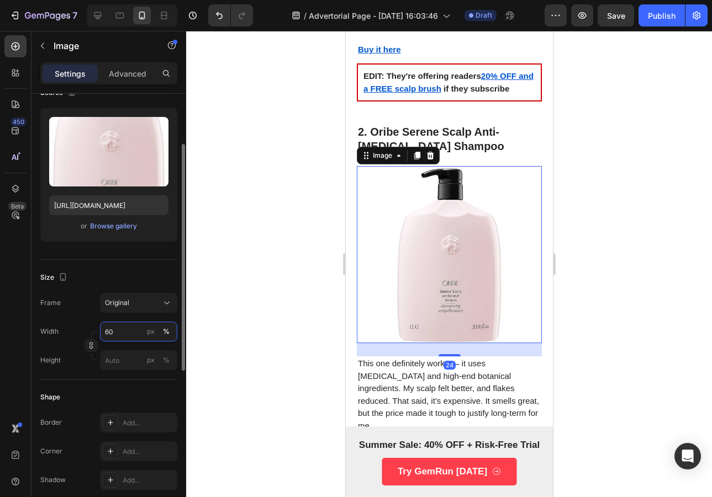
click at [118, 332] on input "60" at bounding box center [138, 332] width 77 height 20
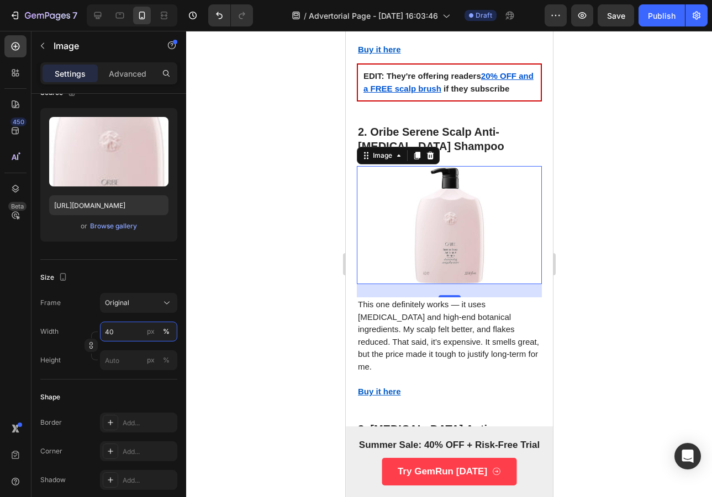
type input "40"
click at [612, 263] on div at bounding box center [449, 264] width 526 height 466
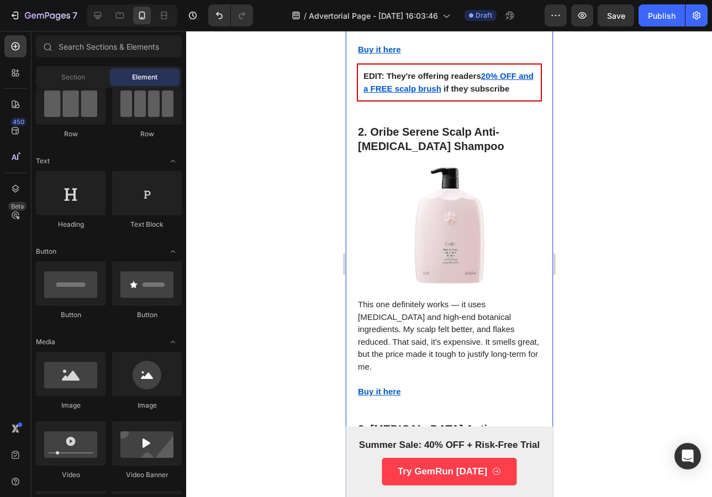
click at [465, 218] on img at bounding box center [449, 225] width 74 height 118
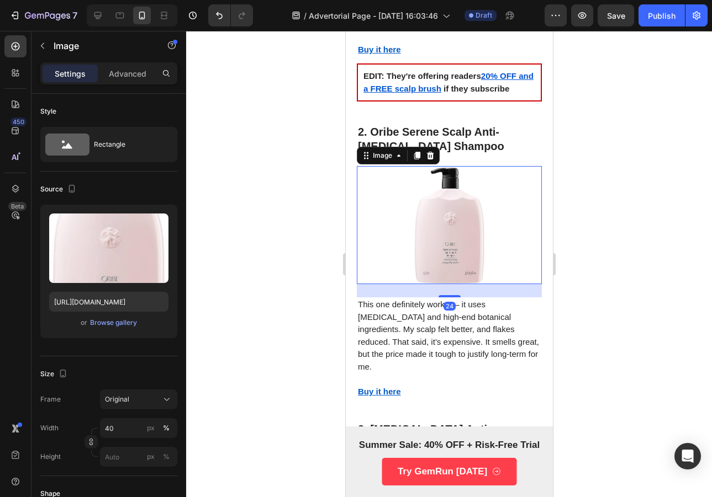
click at [602, 211] on div at bounding box center [449, 264] width 526 height 466
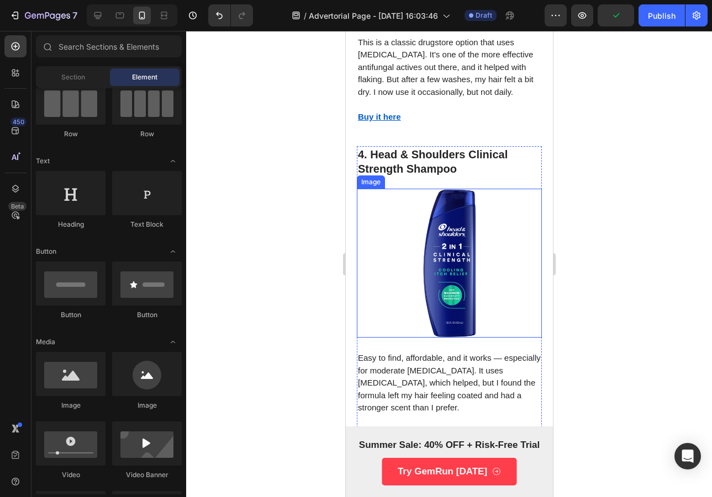
scroll to position [1530, 0]
click at [382, 427] on u "Buy it here" at bounding box center [378, 431] width 43 height 9
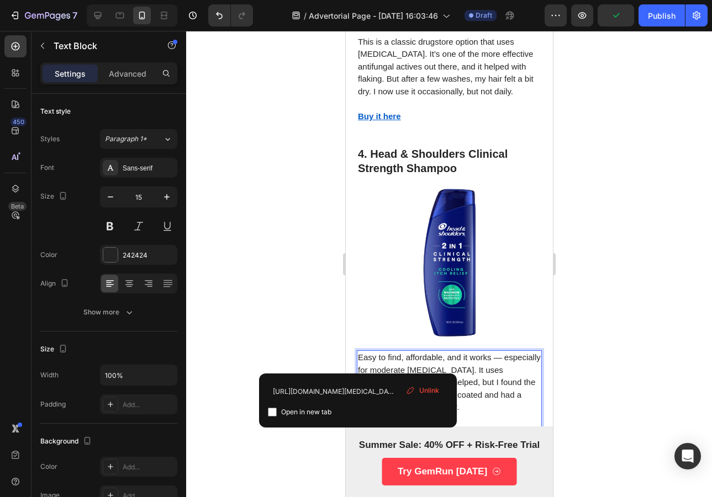
click at [387, 427] on u "Buy it here" at bounding box center [378, 431] width 43 height 9
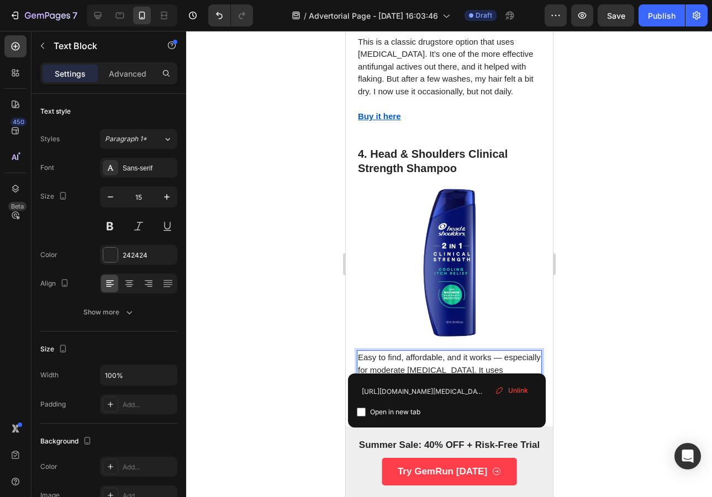
click at [623, 250] on div at bounding box center [449, 264] width 526 height 466
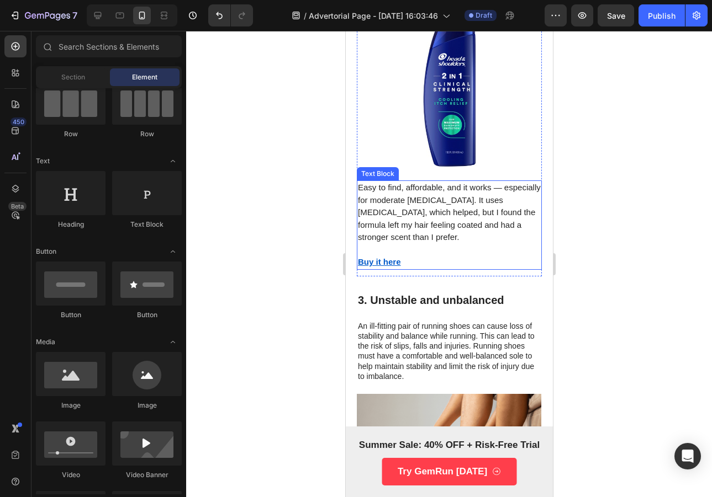
scroll to position [1688, 0]
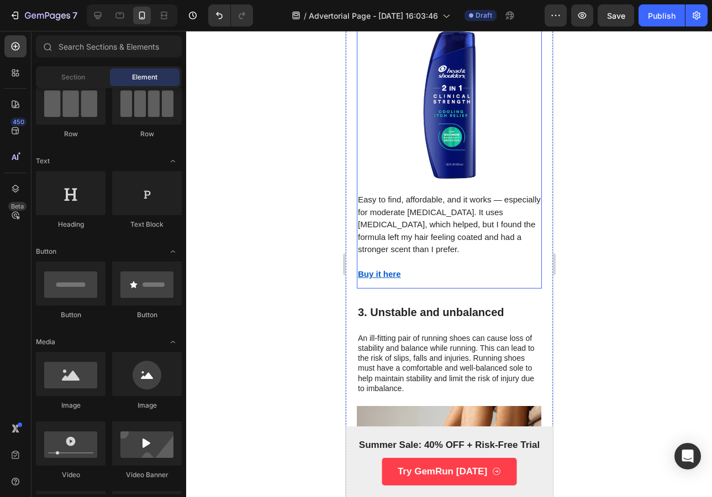
click at [411, 215] on div "⁠⁠⁠⁠⁠⁠⁠ 4. Head & Shoulders Clinical Strength Shampoo Heading Image Easy to fin…" at bounding box center [448, 138] width 185 height 301
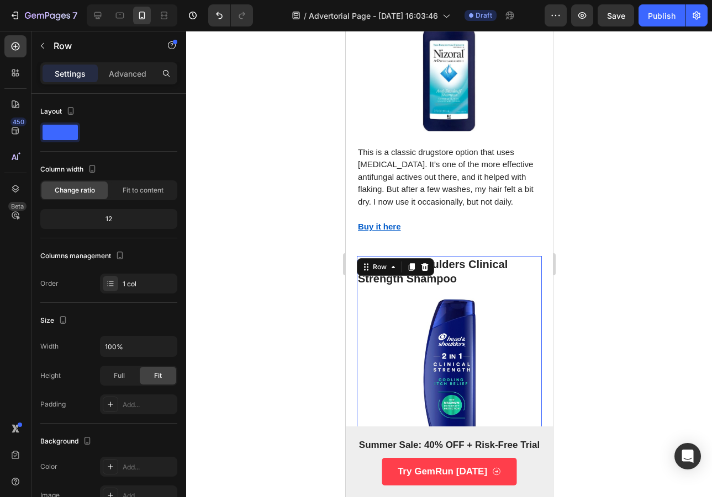
scroll to position [1359, 0]
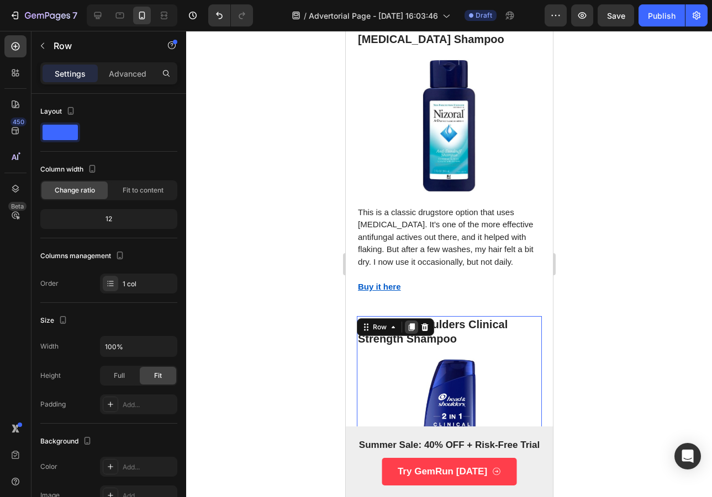
click at [412, 323] on icon at bounding box center [410, 327] width 9 height 9
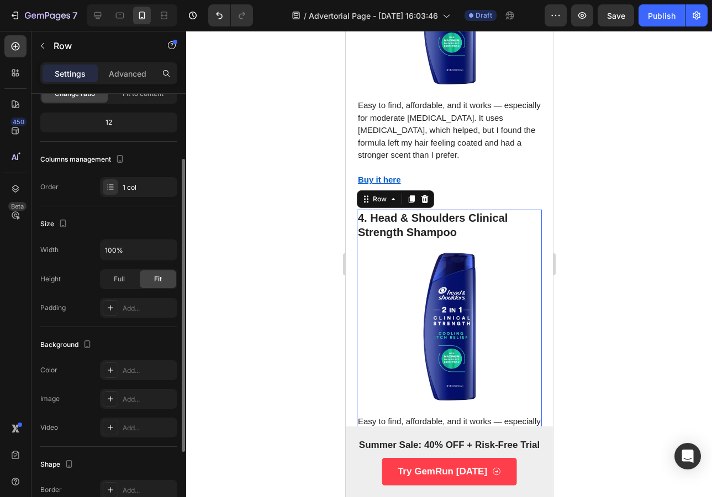
scroll to position [1852, 0]
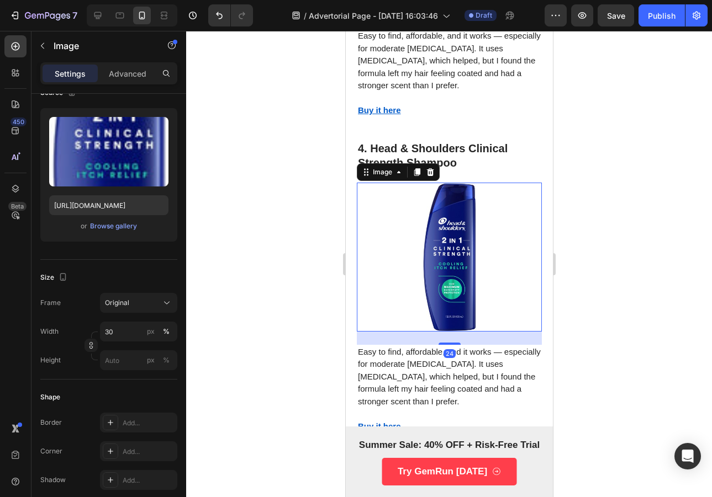
click at [437, 193] on img at bounding box center [449, 257] width 56 height 149
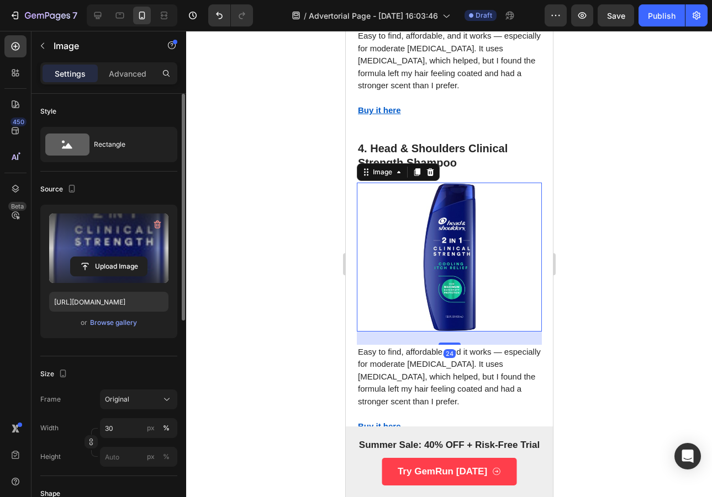
click at [139, 249] on label at bounding box center [108, 249] width 119 height 70
click at [139, 257] on input "file" at bounding box center [109, 266] width 76 height 19
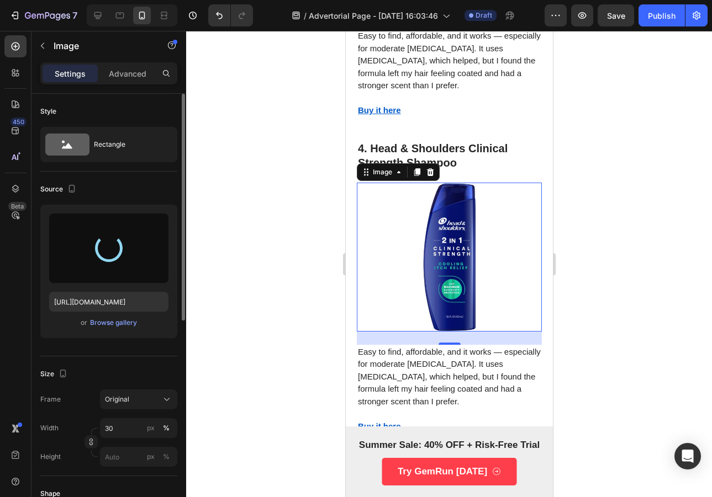
type input "https://cdn.shopify.com/s/files/1/0953/5809/1553/files/gempages_581904608301941…"
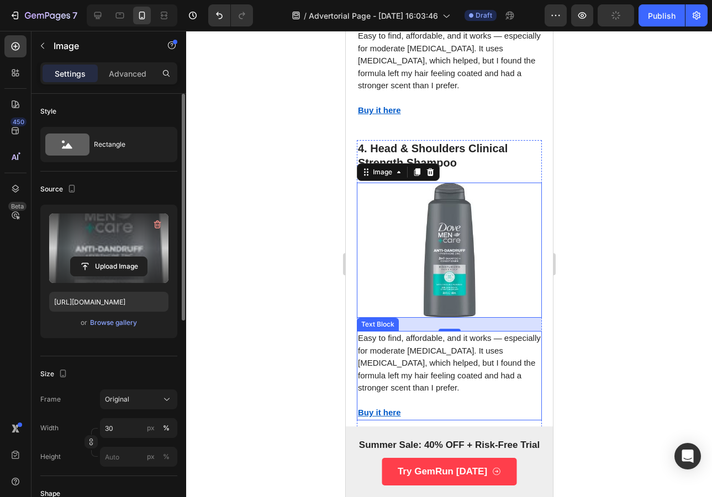
click at [456, 332] on p "Easy to find, affordable, and it works — especially for moderate dandruff. It u…" at bounding box center [448, 363] width 183 height 62
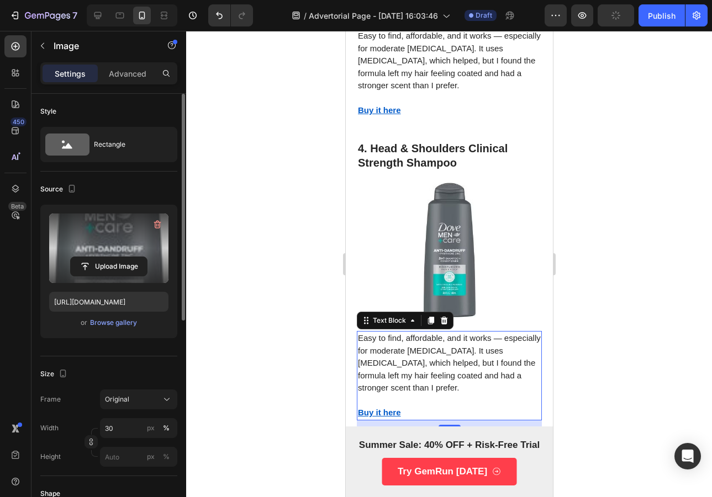
click at [456, 332] on p "Easy to find, affordable, and it works — especially for moderate dandruff. It u…" at bounding box center [448, 363] width 183 height 62
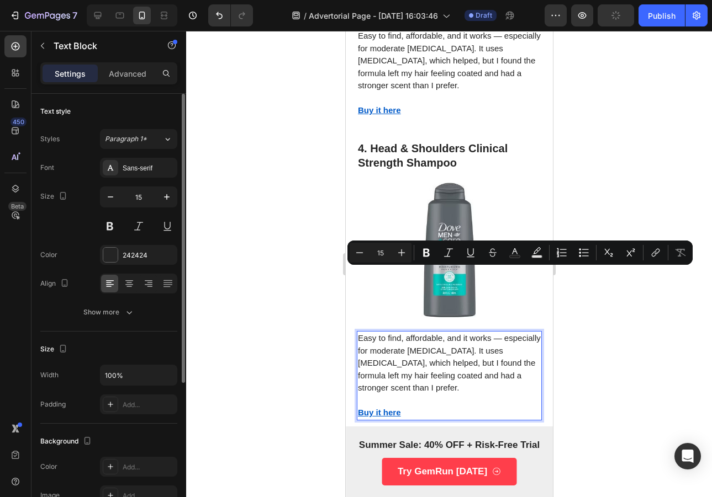
click at [465, 332] on p "Easy to find, affordable, and it works — especially for moderate dandruff. It u…" at bounding box center [448, 363] width 183 height 62
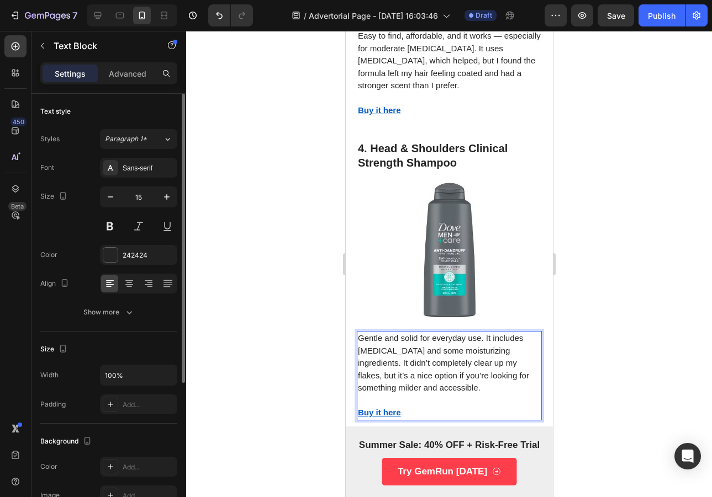
click at [612, 274] on div at bounding box center [449, 264] width 526 height 466
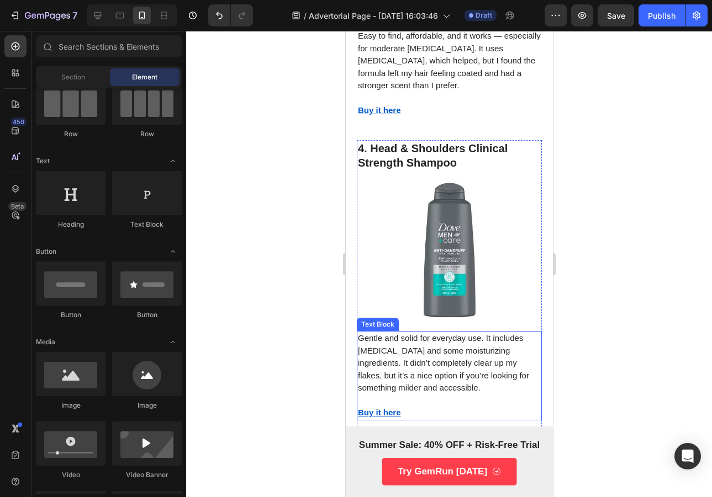
click at [372, 408] on u "Buy it here" at bounding box center [378, 412] width 43 height 9
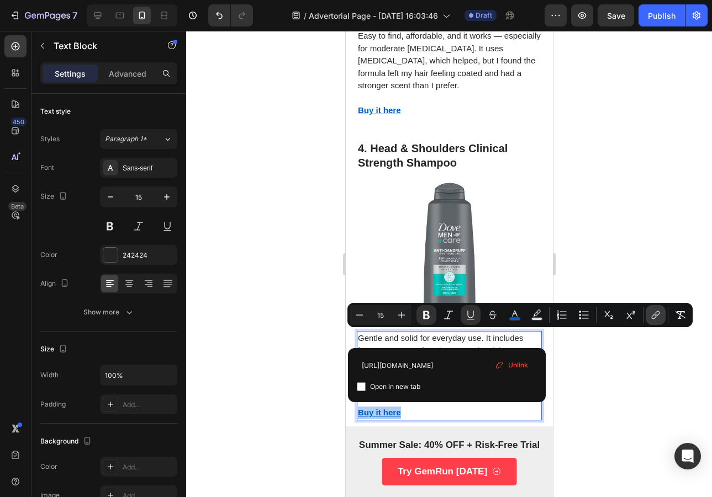
click at [656, 315] on icon "Editor contextual toolbar" at bounding box center [655, 315] width 11 height 11
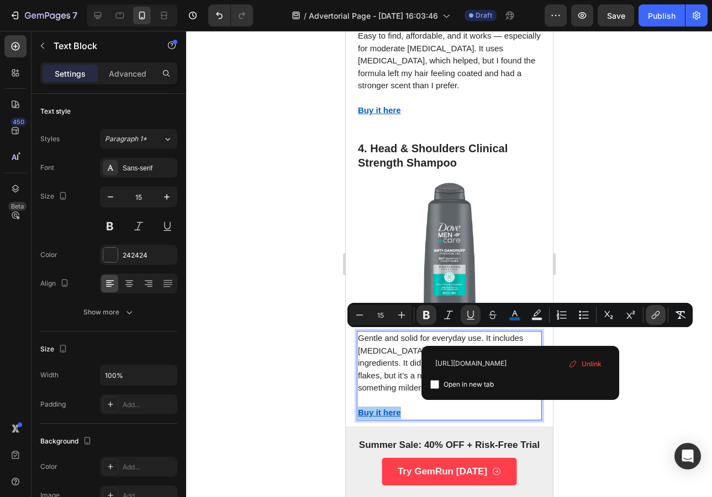
scroll to position [0, 86]
type input "https://www.dove.com/us/en/p/men-care-dermacare-scalp-dandruff-defense.html/000…"
click at [641, 386] on div at bounding box center [449, 264] width 526 height 466
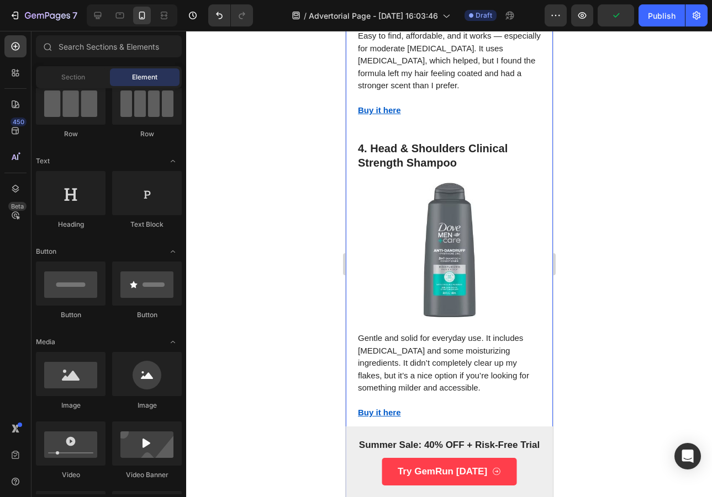
click at [407, 142] on strong "4. Head & Shoulders Clinical Strength Shampoo" at bounding box center [432, 155] width 150 height 26
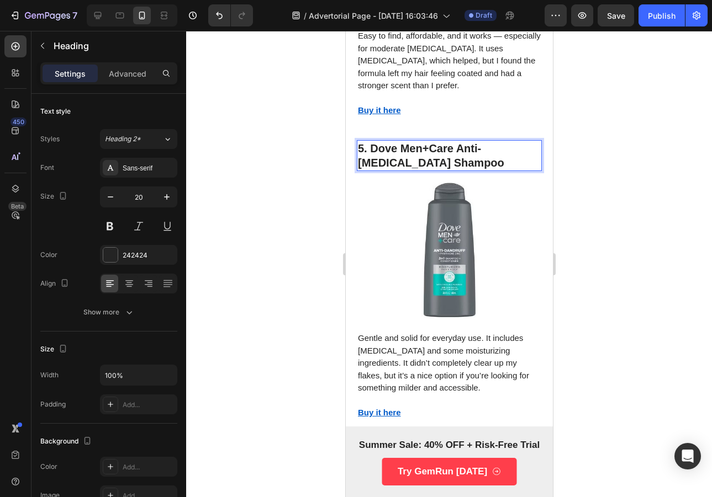
click at [585, 115] on div at bounding box center [449, 264] width 526 height 466
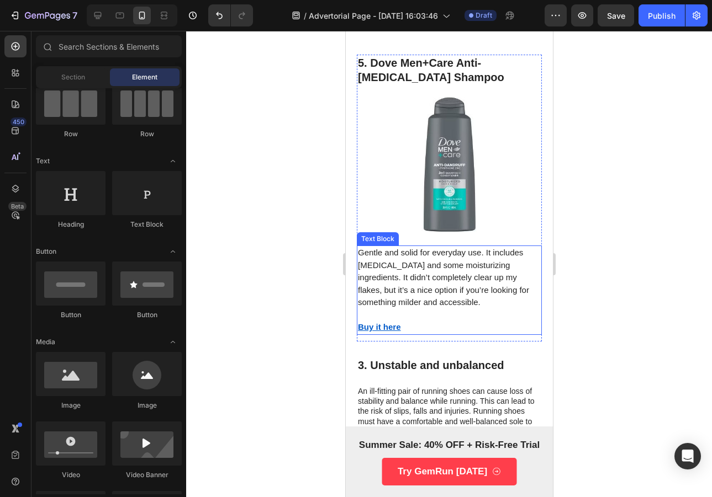
scroll to position [1943, 0]
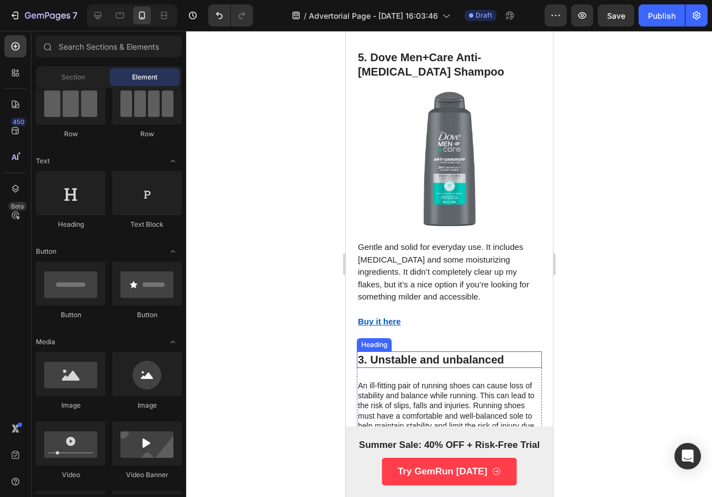
click at [476, 352] on h3 "3. Unstable and unbalanced" at bounding box center [448, 360] width 185 height 17
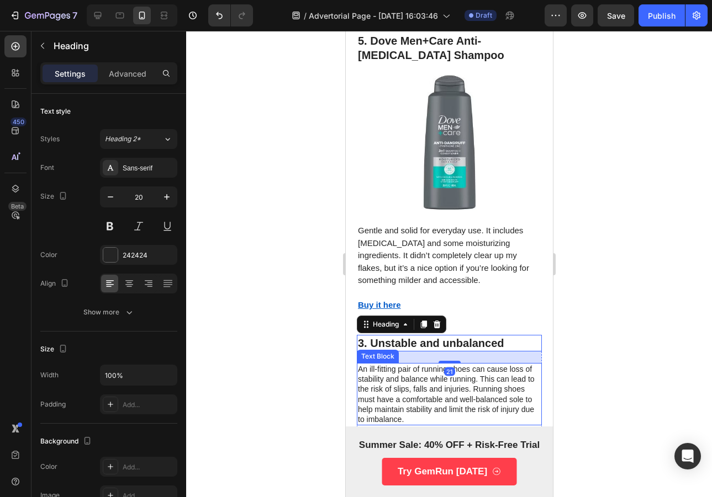
scroll to position [1963, 0]
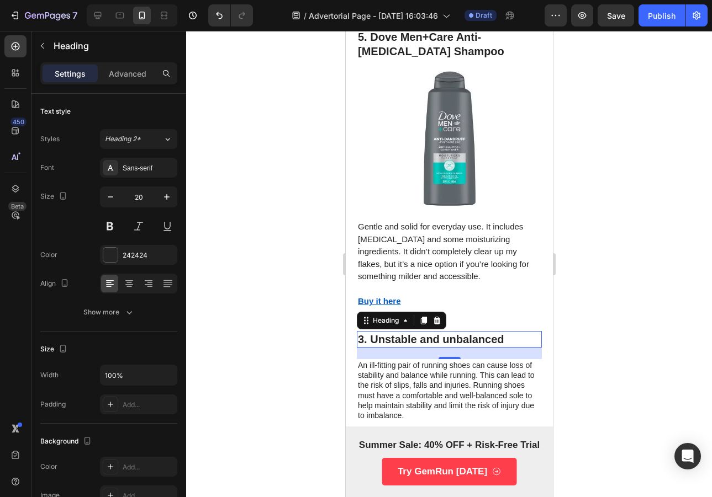
click at [466, 331] on h3 "3. Unstable and unbalanced" at bounding box center [448, 339] width 185 height 17
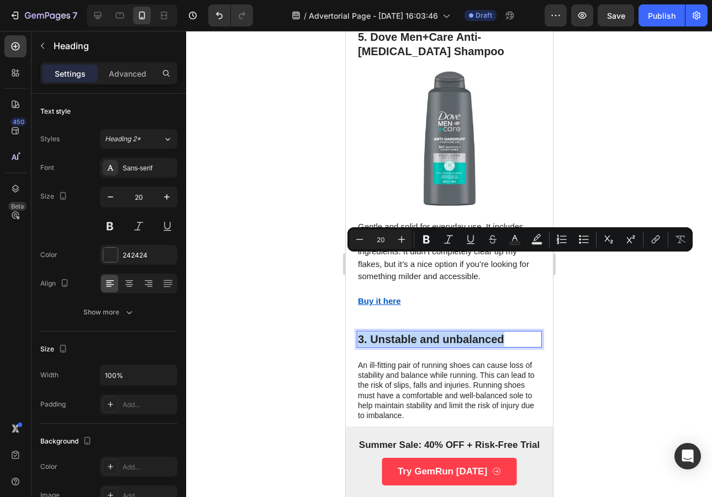
click at [466, 332] on p "3. Unstable and unbalanced" at bounding box center [448, 339] width 183 height 14
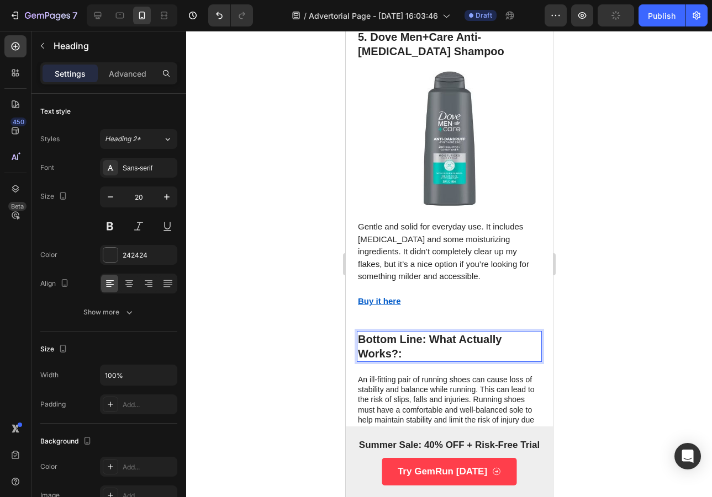
click at [427, 375] on p "An ill-fitting pair of running shoes can cause loss of stability and balance wh…" at bounding box center [448, 405] width 183 height 60
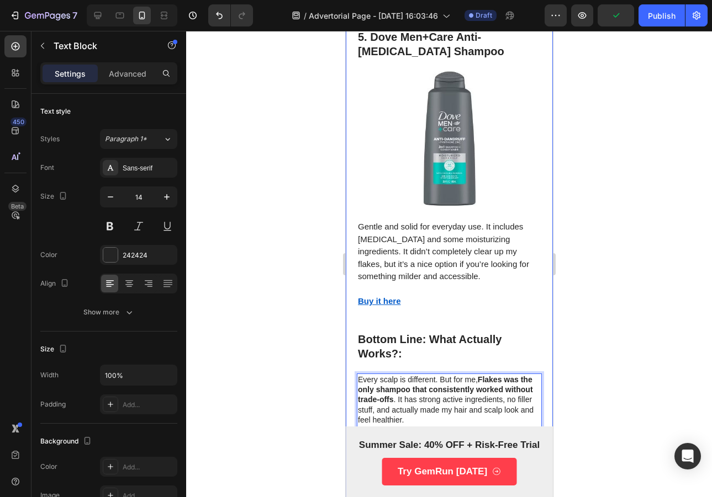
click at [612, 340] on div at bounding box center [449, 264] width 526 height 466
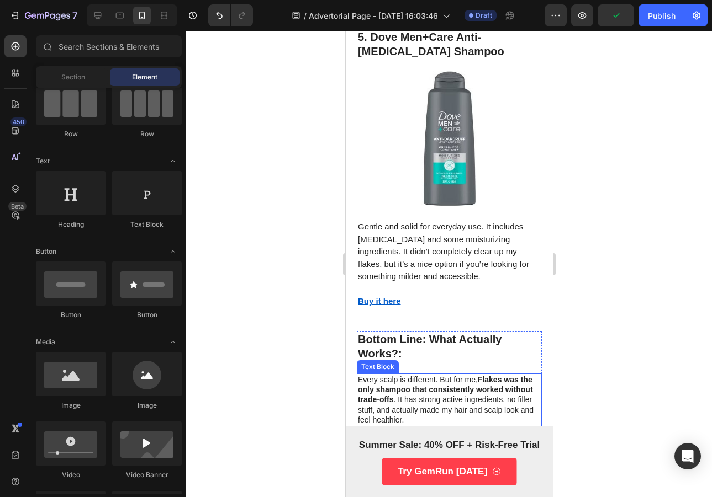
click at [464, 475] on p "Rich Text Editor. Editing area: main" at bounding box center [448, 485] width 183 height 20
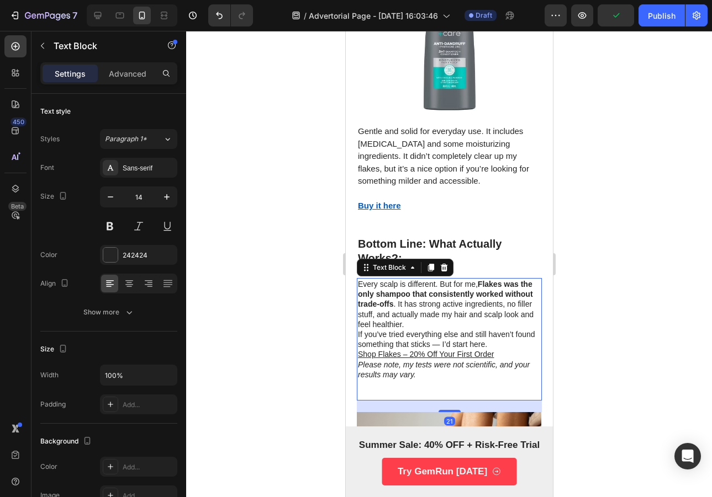
scroll to position [2059, 0]
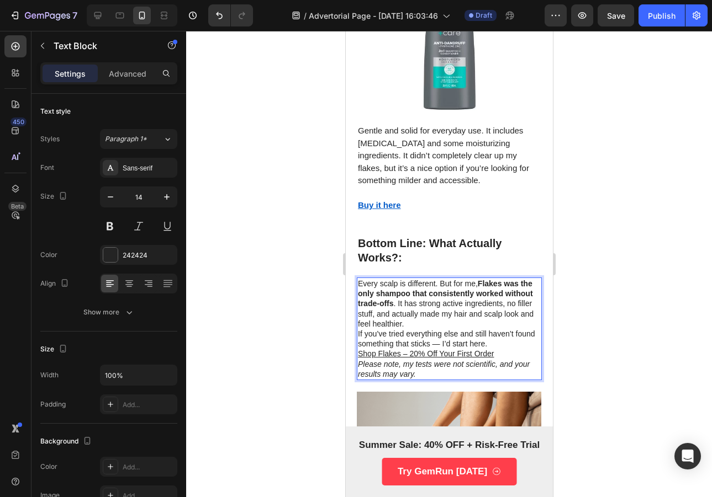
click at [511, 329] on p "If you’ve tried everything else and still haven’t found something that sticks —…" at bounding box center [448, 339] width 183 height 20
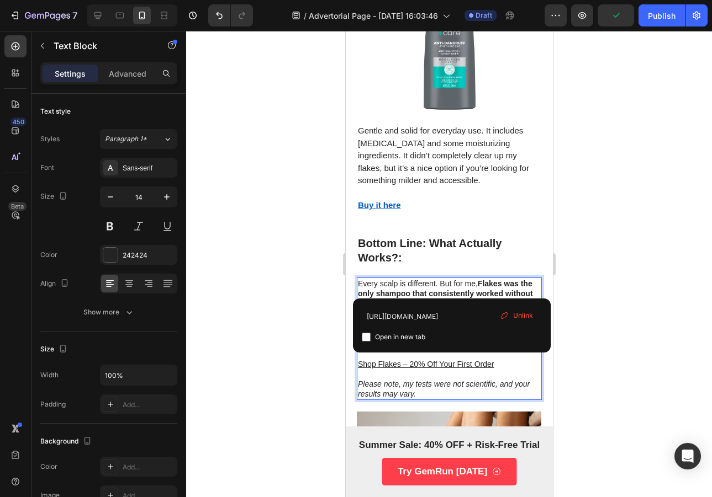
click at [568, 241] on div at bounding box center [449, 264] width 526 height 466
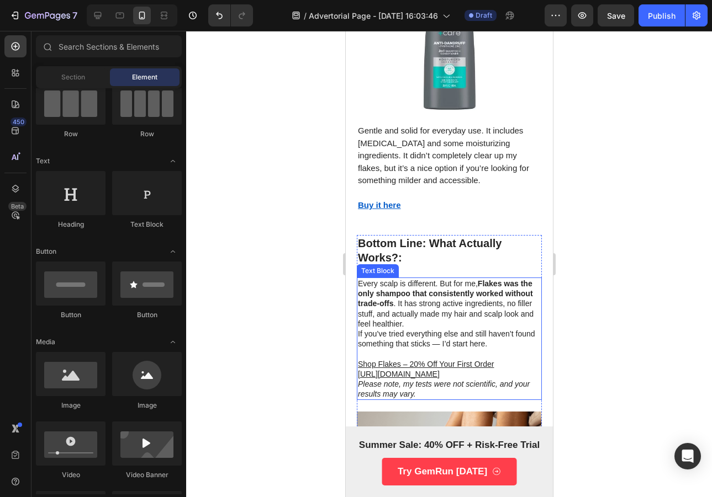
click at [439, 370] on u "[URL][DOMAIN_NAME]" at bounding box center [398, 374] width 82 height 9
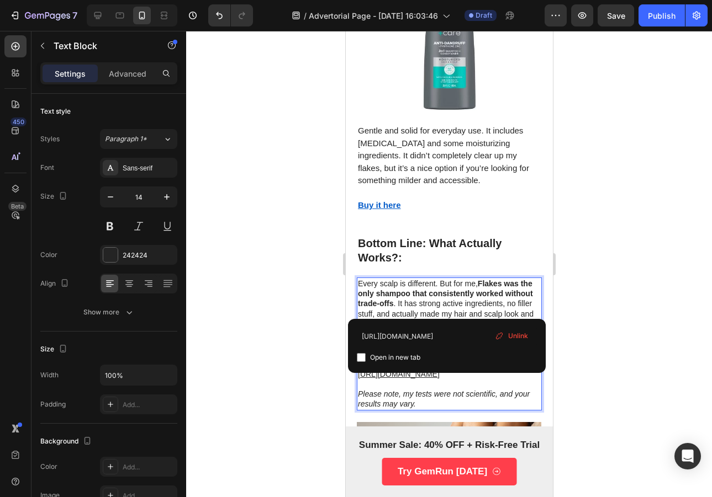
click at [431, 369] on p "[URL][DOMAIN_NAME]" at bounding box center [448, 374] width 183 height 10
click at [496, 359] on p "Shop Flakes – 20% Off Your First Order" at bounding box center [448, 364] width 183 height 10
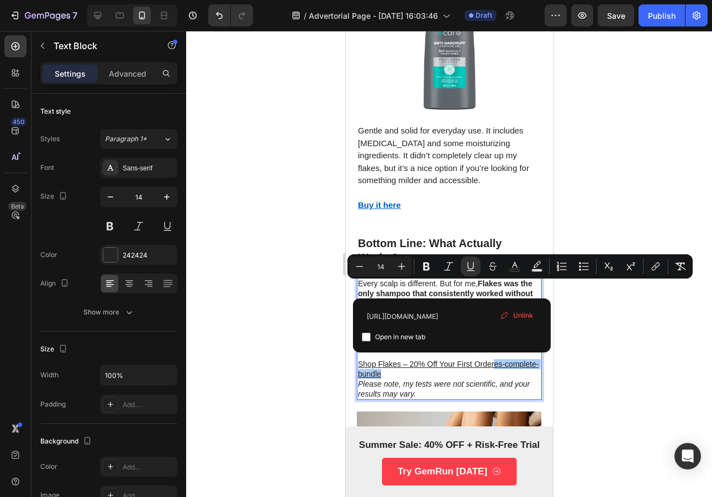
click at [626, 185] on div at bounding box center [449, 264] width 526 height 466
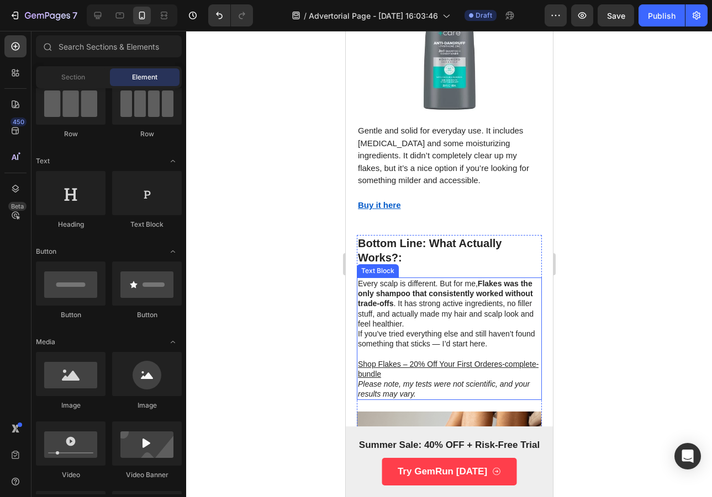
click at [438, 380] on icon "Please note, my tests were not scientific" at bounding box center [425, 384] width 137 height 9
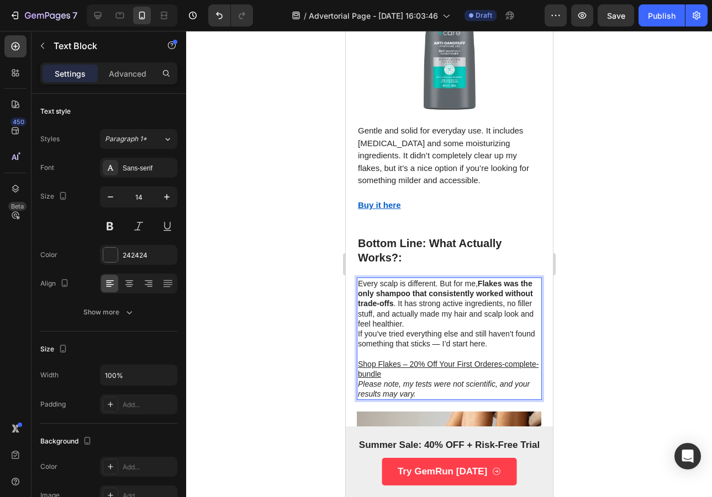
click at [409, 380] on icon "Please note, my tests were not scientific" at bounding box center [425, 384] width 137 height 9
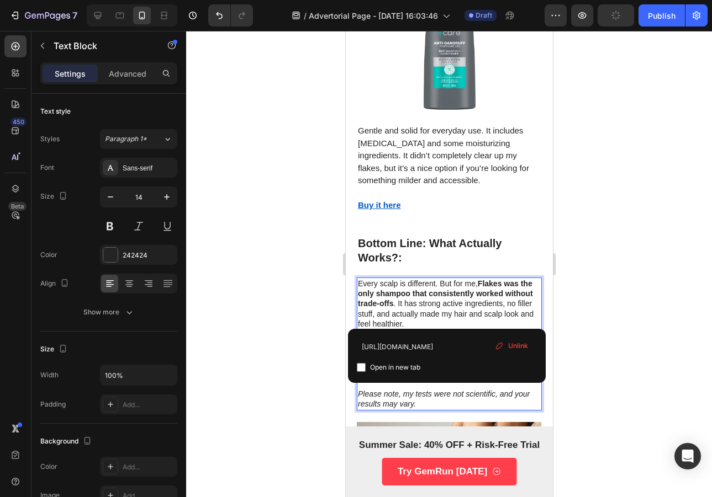
click at [494, 360] on u "Shop Flakes – 20% Off Your First Orderes-complete-bundle" at bounding box center [447, 369] width 181 height 19
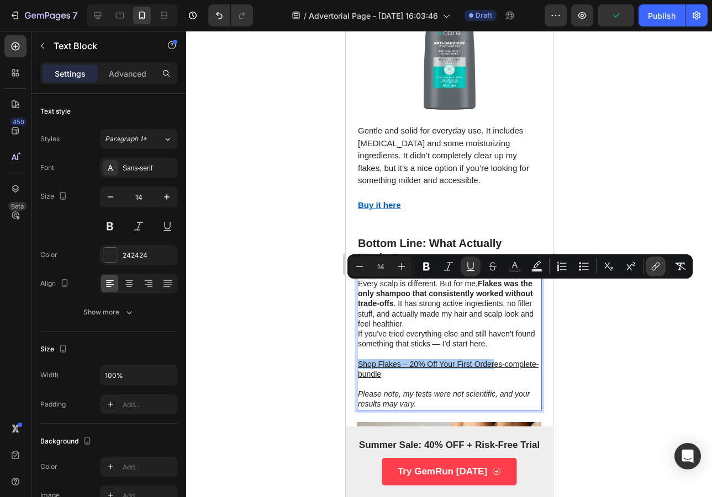
click at [657, 266] on icon "Editor contextual toolbar" at bounding box center [656, 266] width 5 height 6
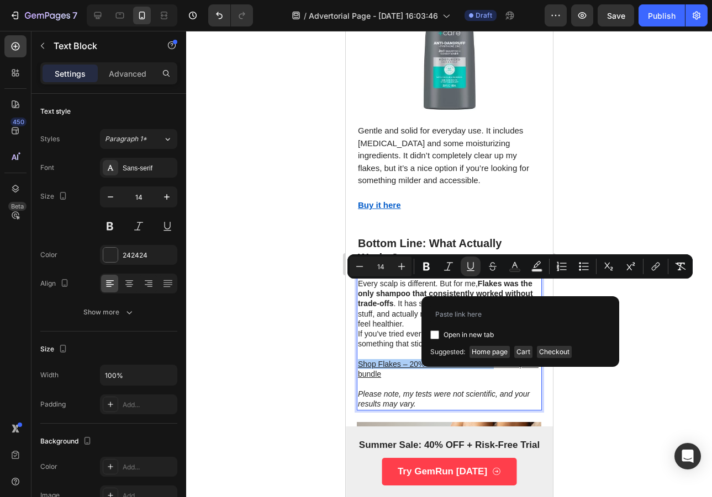
type input "[URL][DOMAIN_NAME][PERSON_NAME]"
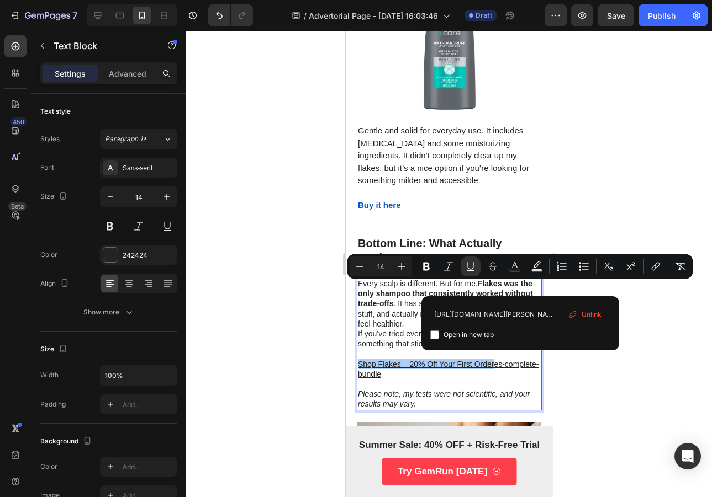
scroll to position [0, 0]
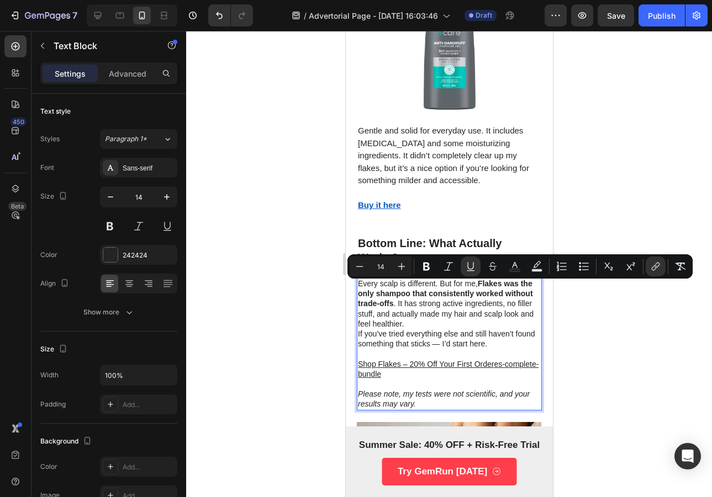
click at [644, 309] on div at bounding box center [449, 264] width 526 height 466
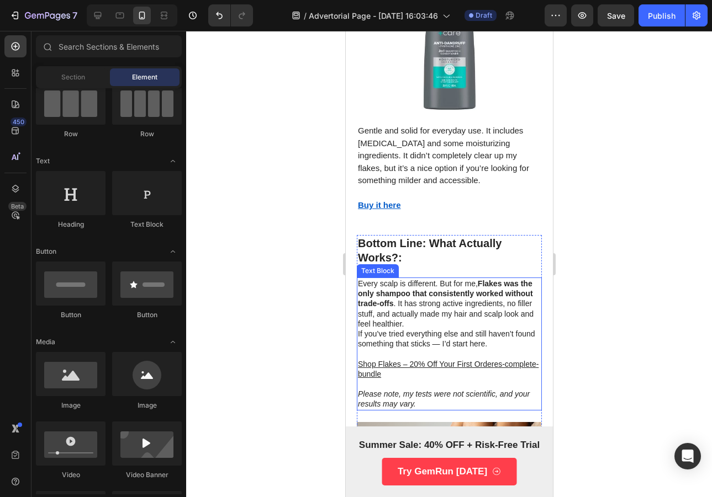
click at [492, 360] on u "Shop Flakes – 20% Off Your First Order" at bounding box center [425, 364] width 136 height 9
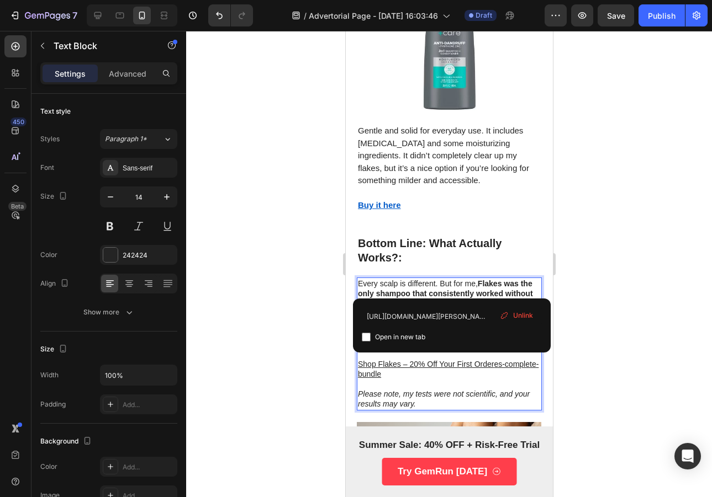
click at [494, 360] on u "es-complete-bundle" at bounding box center [447, 369] width 181 height 19
click at [494, 359] on p "Shop Flakes – 20% Off Your First Order ⁠⁠⁠⁠⁠⁠⁠ es-complete-bundle" at bounding box center [448, 369] width 183 height 20
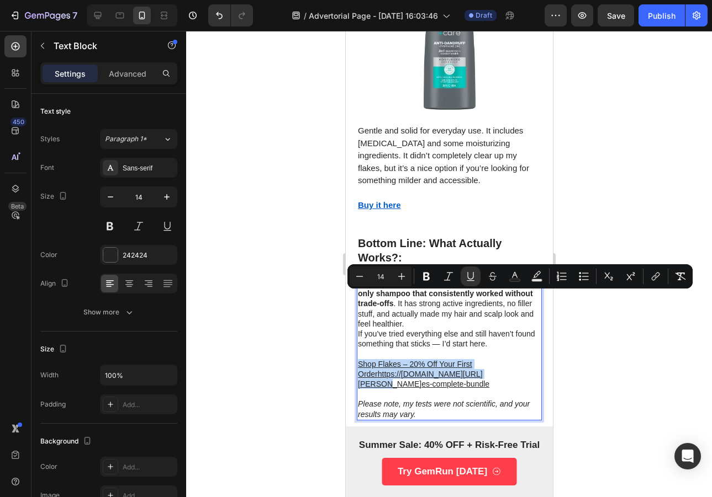
click at [411, 360] on u "Shop Flakes – 20% Off Your First Orderhttps://trynewaura.com/products/newaura%E…" at bounding box center [419, 374] width 125 height 29
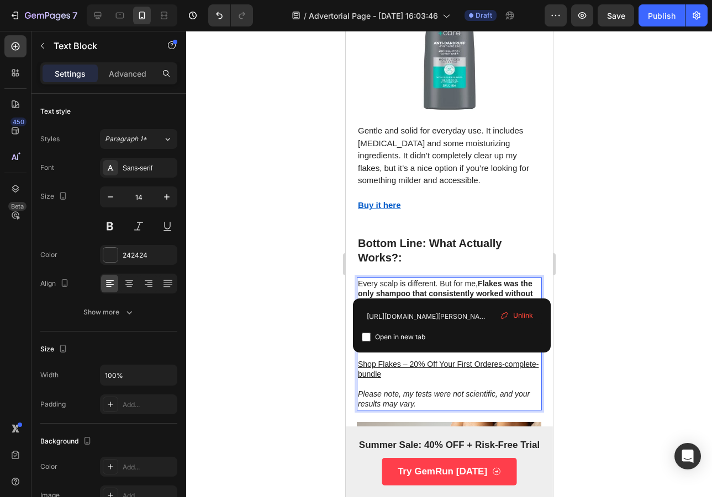
click at [510, 311] on div "Unlink" at bounding box center [516, 316] width 42 height 14
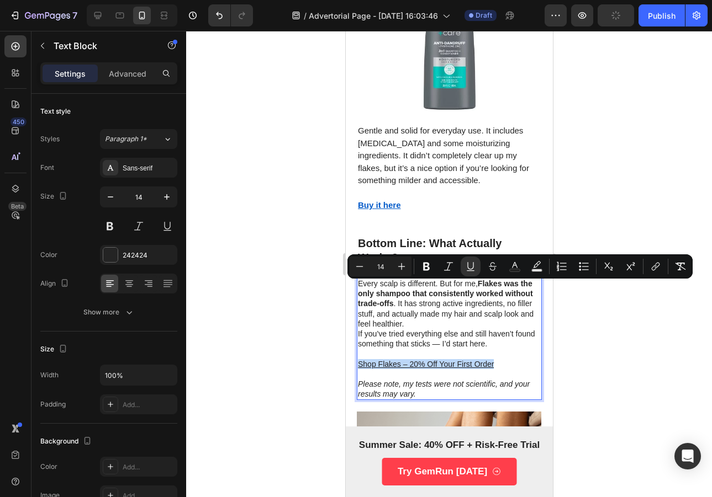
click at [394, 360] on u "Shop Flakes – 20% Off Your First Order" at bounding box center [425, 364] width 136 height 9
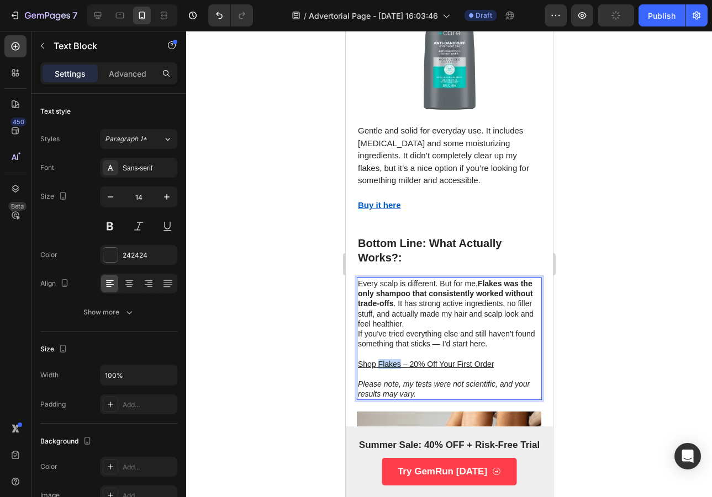
click at [394, 360] on u "Shop Flakes – 20% Off Your First Order" at bounding box center [425, 364] width 136 height 9
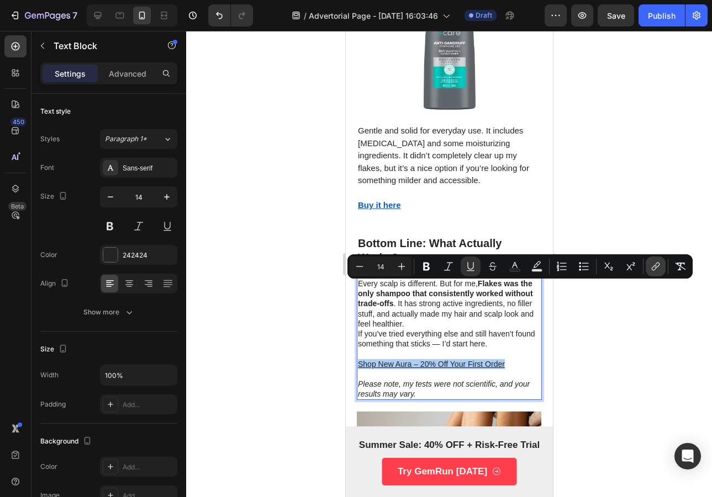
click at [655, 269] on icon "Editor contextual toolbar" at bounding box center [653, 269] width 5 height 6
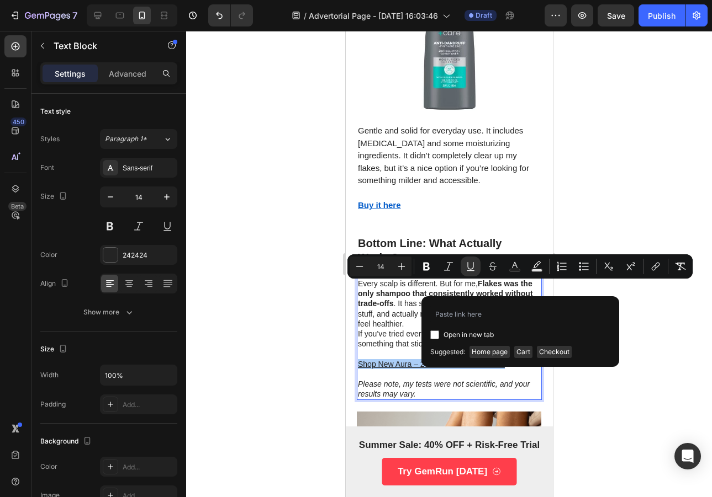
type input "[URL][DOMAIN_NAME][PERSON_NAME]"
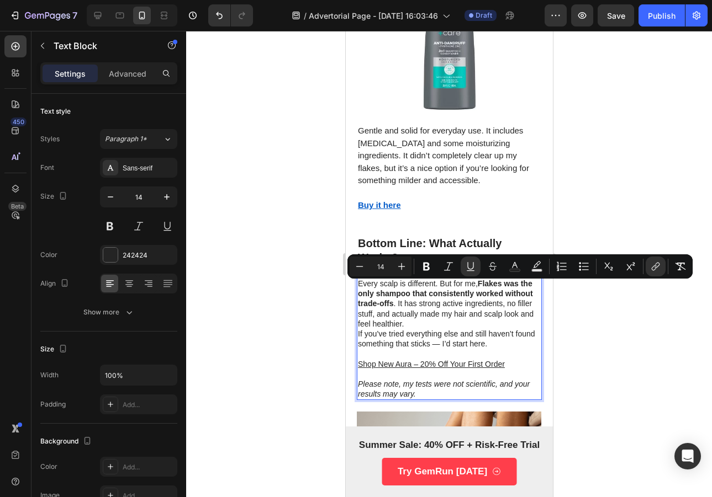
click at [589, 189] on div at bounding box center [449, 264] width 526 height 466
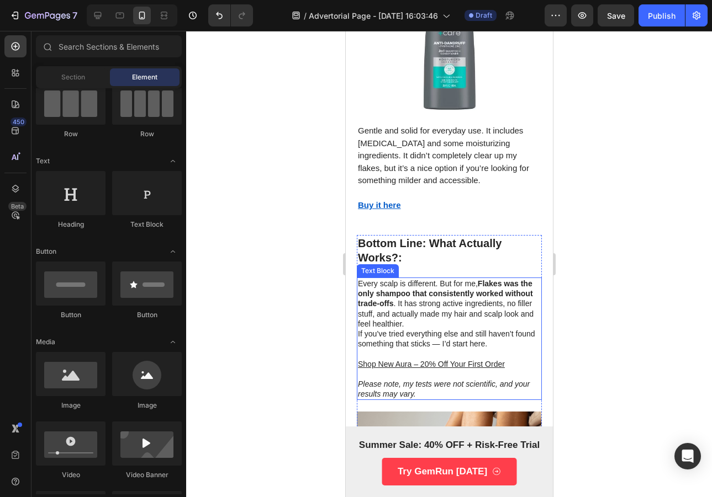
click at [489, 279] on strong "Flakes was the only shampoo that consistently worked without trade-offs" at bounding box center [444, 293] width 175 height 29
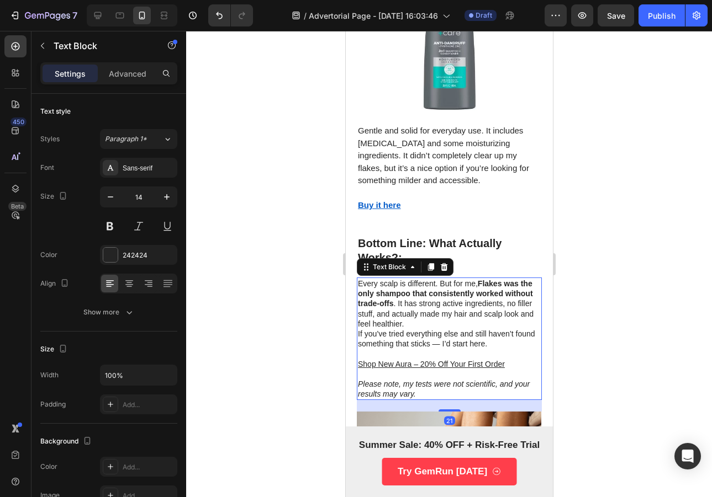
click at [489, 279] on strong "Flakes was the only shampoo that consistently worked without trade-offs" at bounding box center [444, 293] width 175 height 29
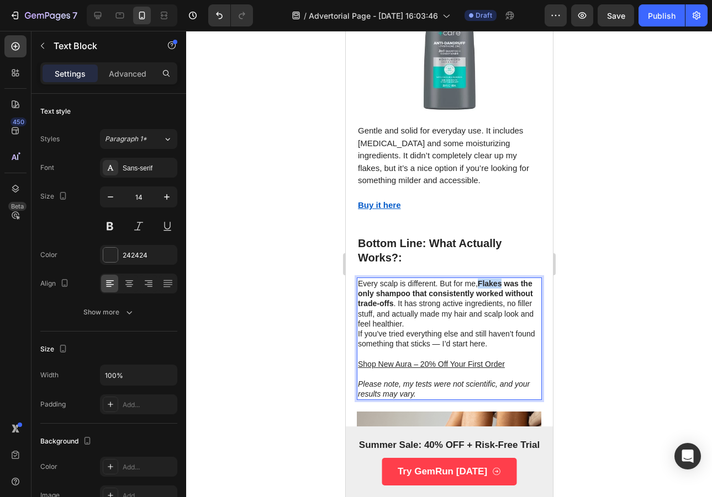
click at [489, 279] on strong "Flakes was the only shampoo that consistently worked without trade-offs" at bounding box center [444, 293] width 175 height 29
click at [409, 279] on strong "New Aura was the only shampoo that consistently worked without trade-offs" at bounding box center [443, 293] width 172 height 29
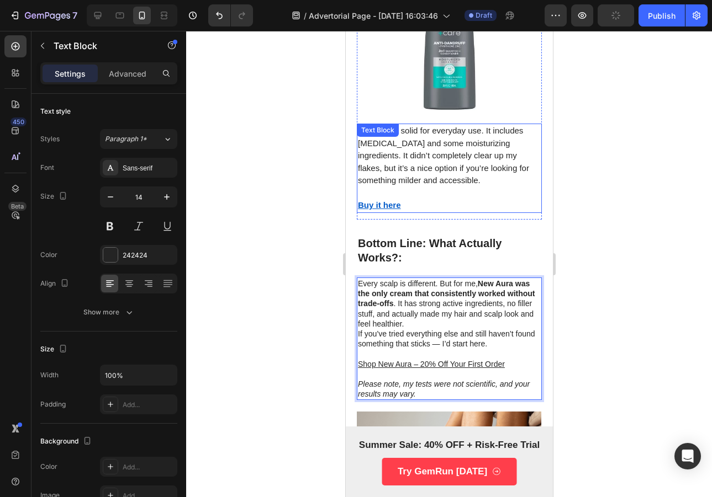
click at [457, 199] on p "Buy it here" at bounding box center [448, 205] width 183 height 13
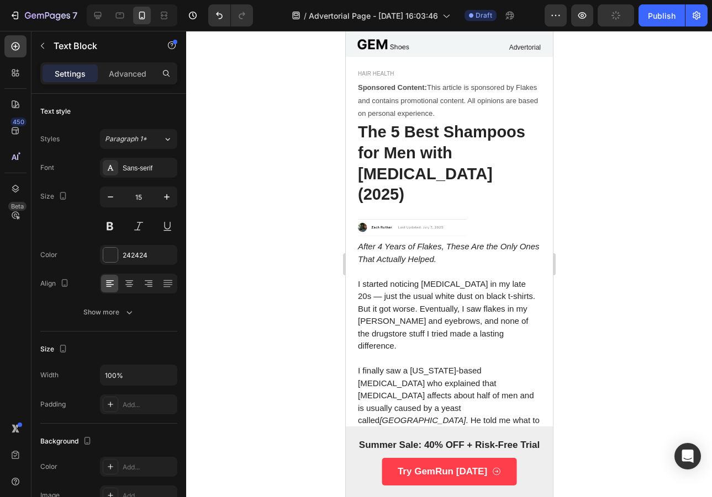
scroll to position [0, 0]
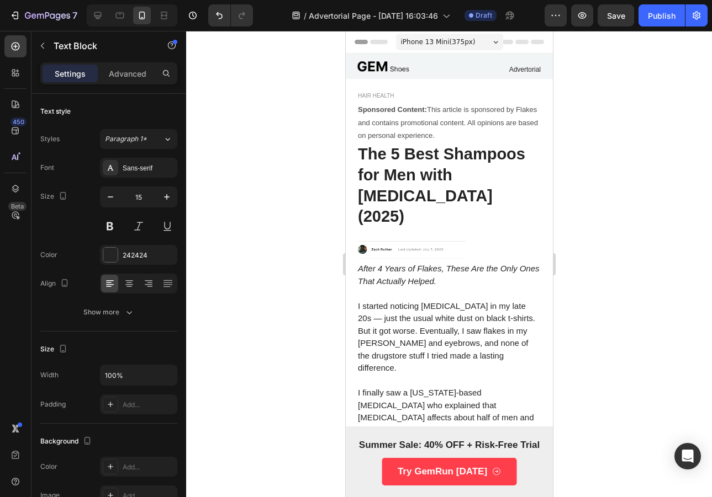
click at [455, 155] on p "The 5 Best Shampoos for Men with [MEDICAL_DATA] (2025)" at bounding box center [448, 185] width 183 height 83
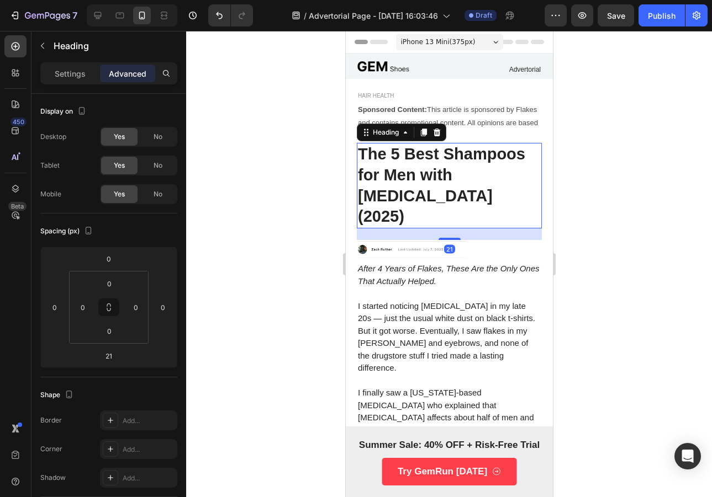
click at [455, 155] on p "The 5 Best Shampoos for Men with [MEDICAL_DATA] (2025)" at bounding box center [448, 185] width 183 height 83
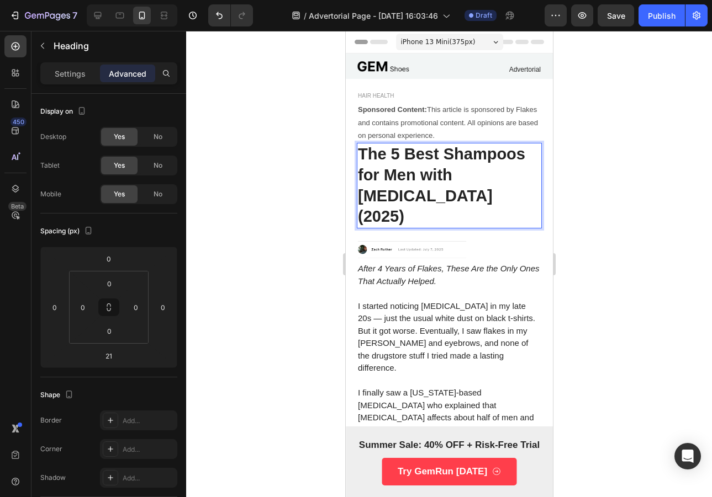
click at [455, 155] on p "The 5 Best Shampoos for Men with [MEDICAL_DATA] (2025)" at bounding box center [448, 185] width 183 height 83
click at [471, 187] on p "The 5 Best Shampoos for Men with [MEDICAL_DATA] (2025)" at bounding box center [448, 185] width 183 height 83
click at [574, 187] on div at bounding box center [449, 264] width 526 height 466
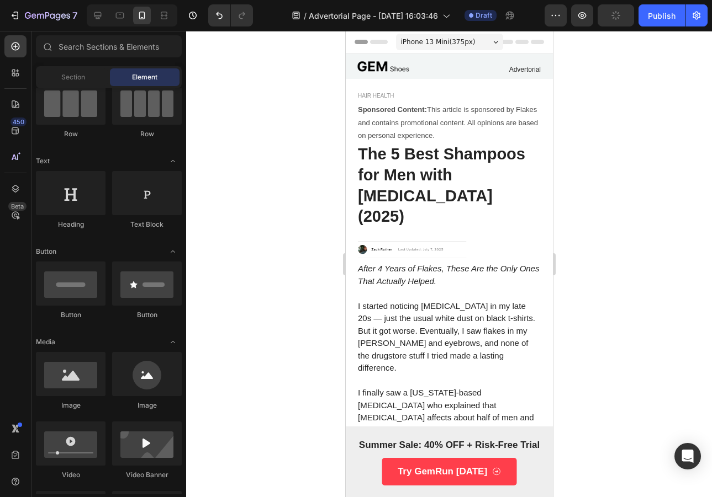
click at [475, 176] on p "The 5 Best Shampoos for Men with [MEDICAL_DATA] (2025)" at bounding box center [448, 185] width 183 height 83
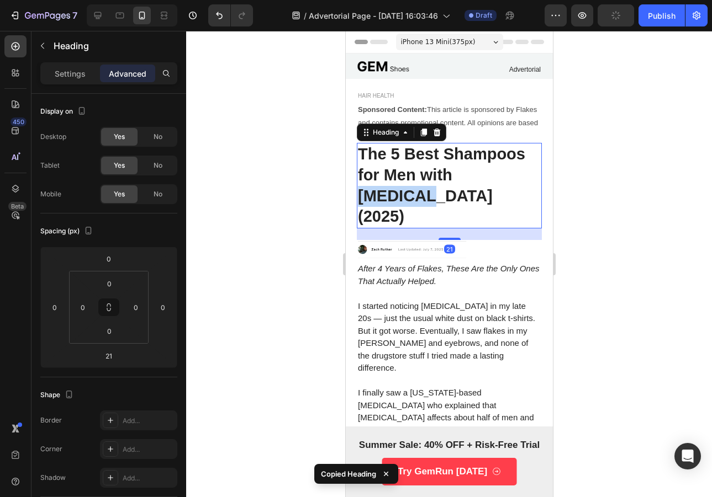
click at [475, 176] on p "The 5 Best Shampoos for Men with [MEDICAL_DATA] (2025)" at bounding box center [448, 185] width 183 height 83
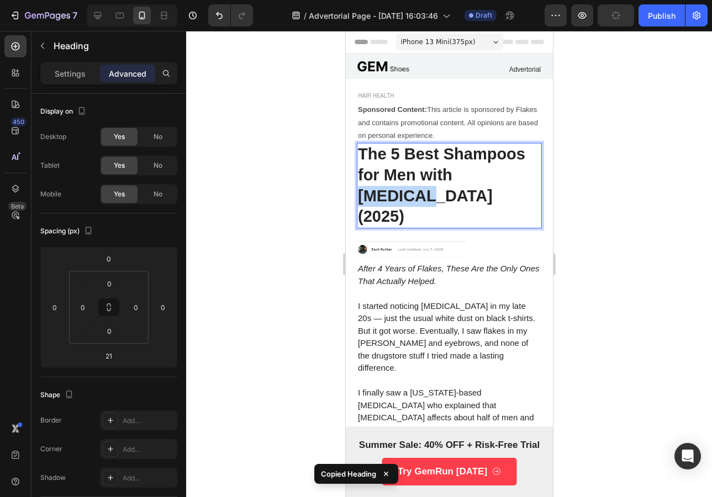
click at [475, 176] on p "The 5 Best Shampoos for Men with [MEDICAL_DATA] (2025)" at bounding box center [448, 185] width 183 height 83
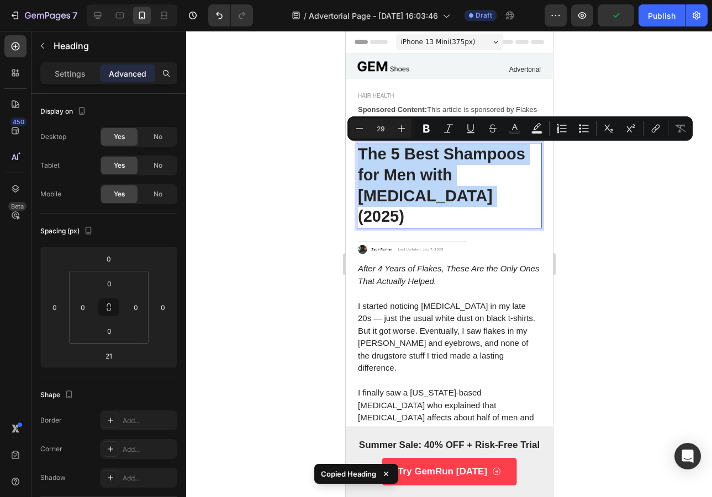
copy p "The 5 Best Shampoos for Men with [MEDICAL_DATA] (2025)"
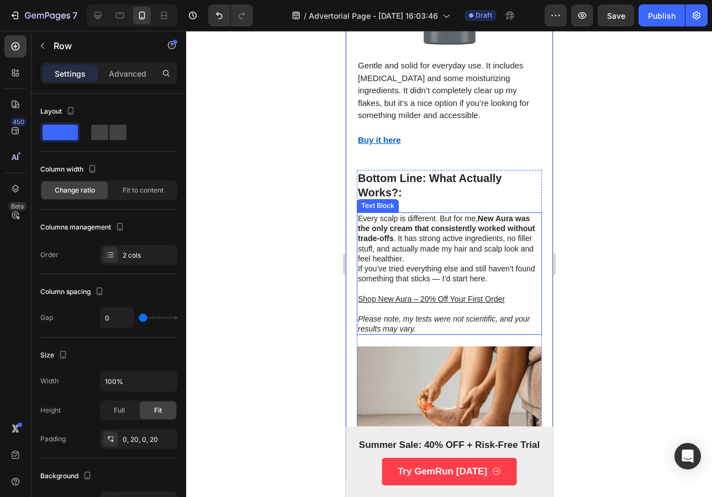
scroll to position [2127, 0]
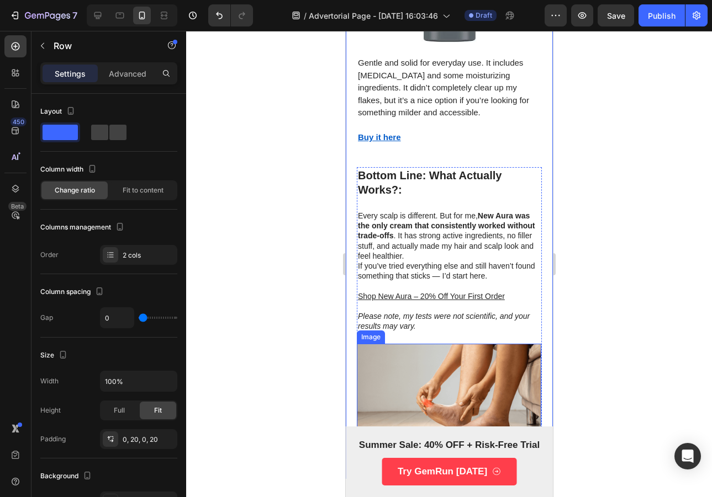
click at [417, 344] on img at bounding box center [448, 403] width 184 height 119
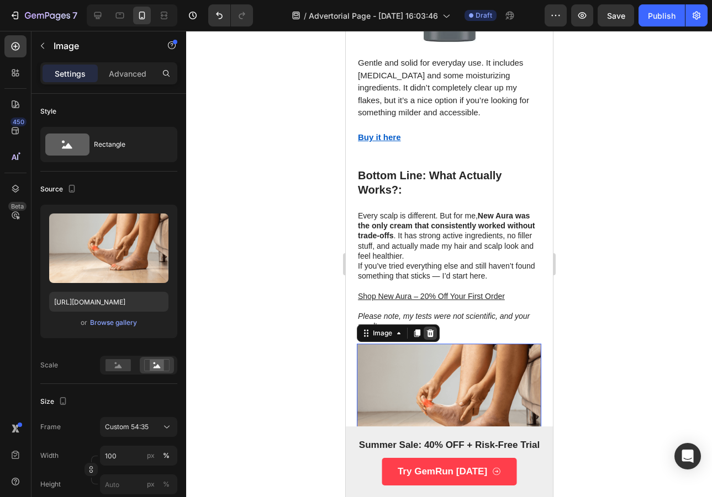
click at [433, 329] on icon at bounding box center [429, 333] width 9 height 9
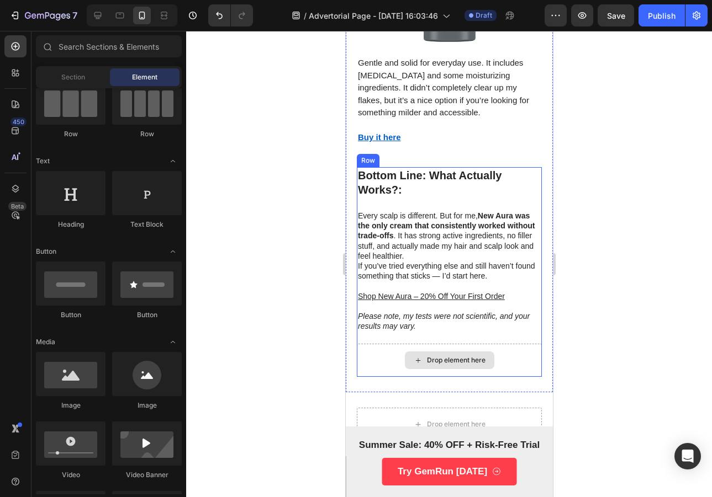
click at [442, 344] on div "Drop element here" at bounding box center [448, 360] width 185 height 33
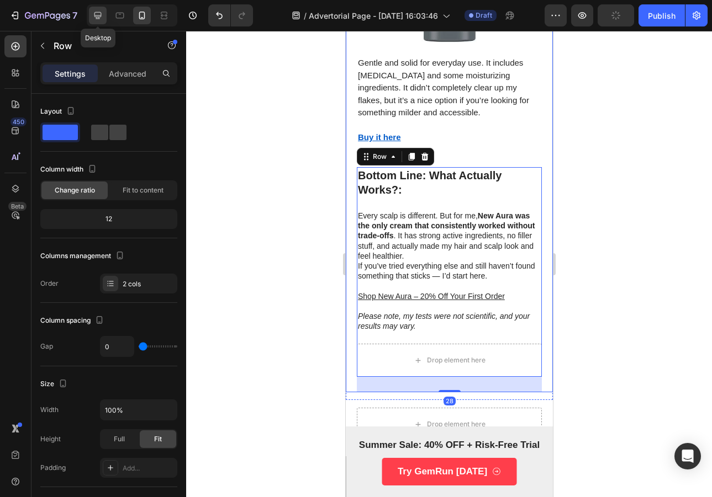
click at [90, 18] on div at bounding box center [98, 16] width 18 height 18
type input "48"
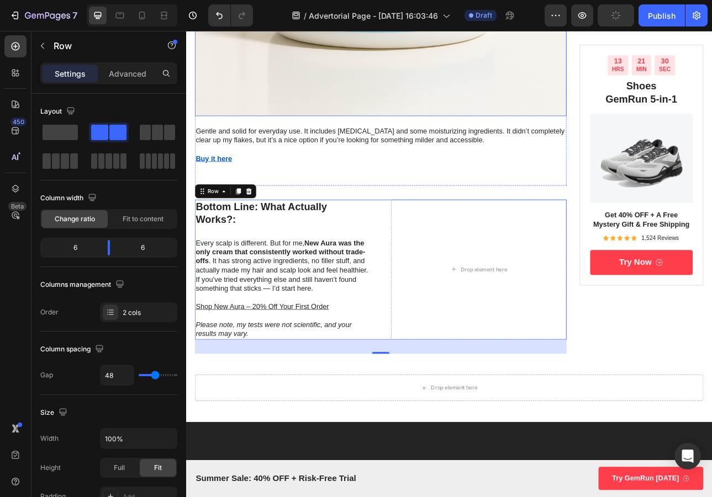
scroll to position [3392, 0]
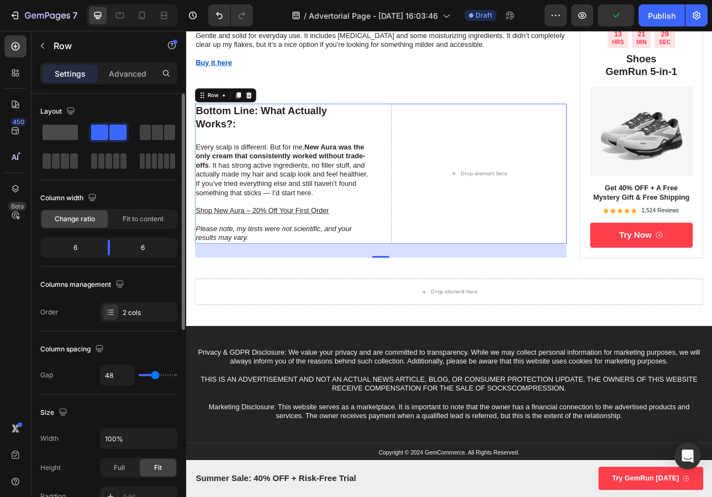
click at [60, 130] on span at bounding box center [60, 132] width 35 height 15
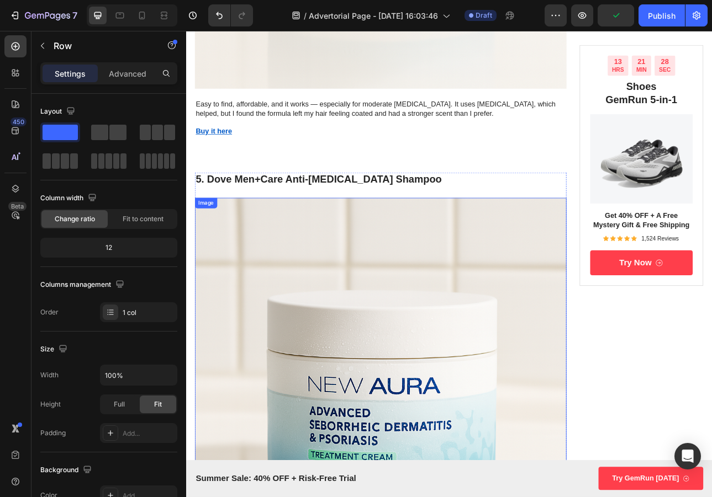
scroll to position [2686, 0]
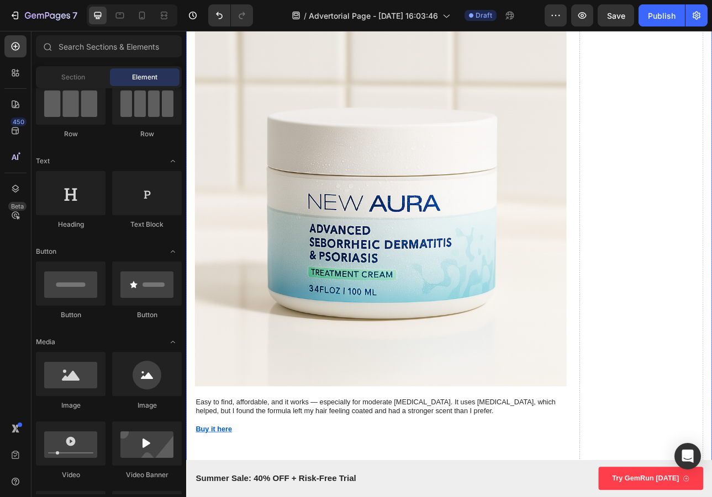
scroll to position [2320, 0]
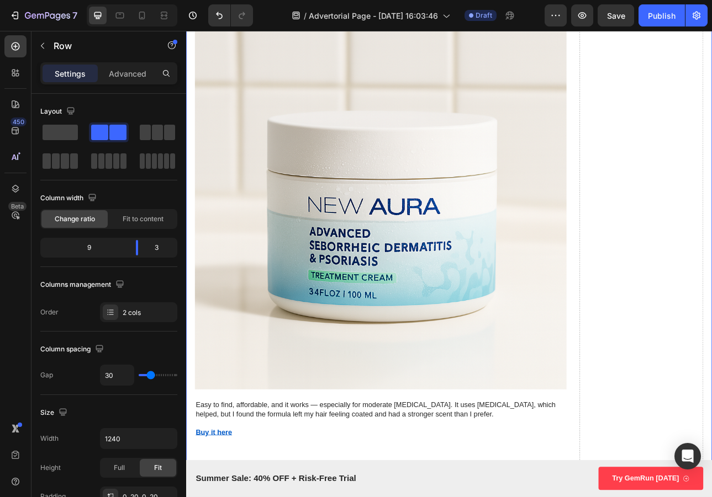
click at [29, 126] on div "450 Beta" at bounding box center [15, 264] width 31 height 466
click at [45, 127] on span at bounding box center [60, 132] width 35 height 15
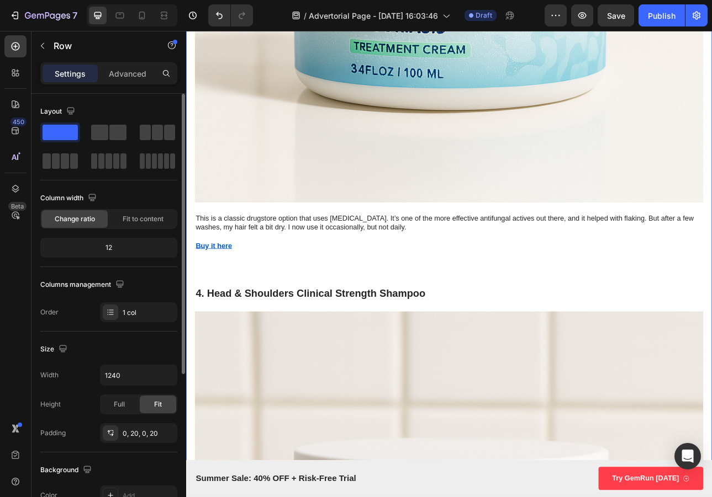
scroll to position [2707, 0]
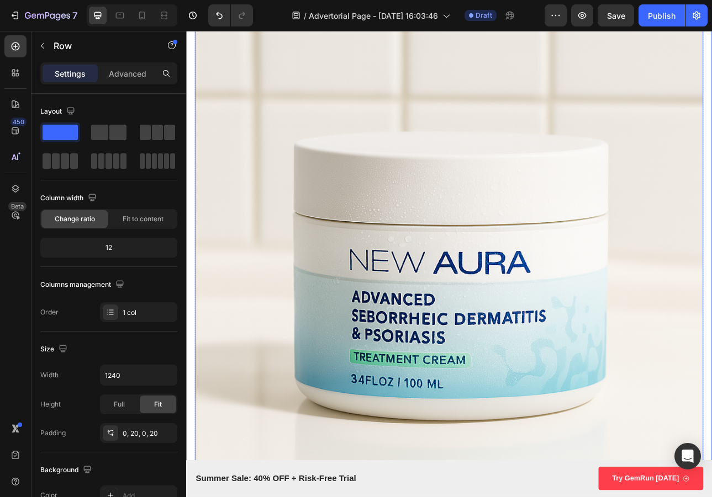
click at [550, 272] on img at bounding box center [517, 318] width 640 height 640
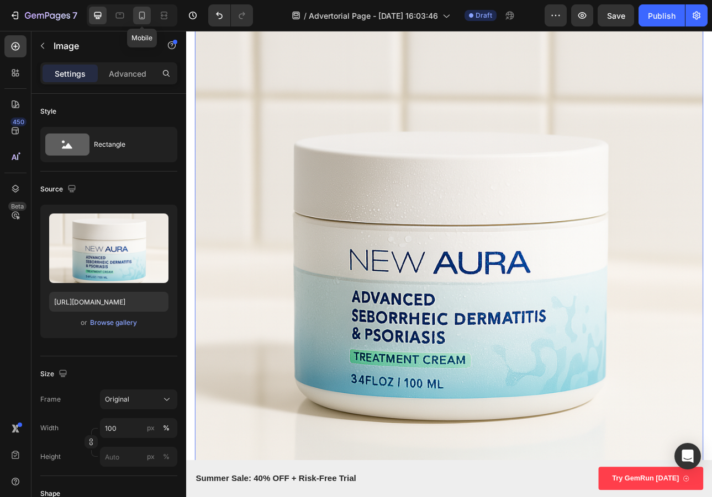
click at [141, 19] on icon at bounding box center [141, 15] width 11 height 11
type input "https://cdn.shopify.com/s/files/1/0953/5809/1553/files/gempages_581904608301941…"
type input "30"
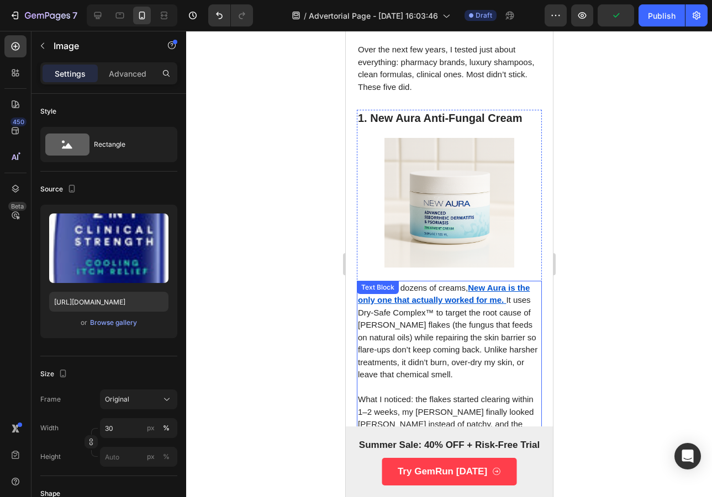
scroll to position [434, 0]
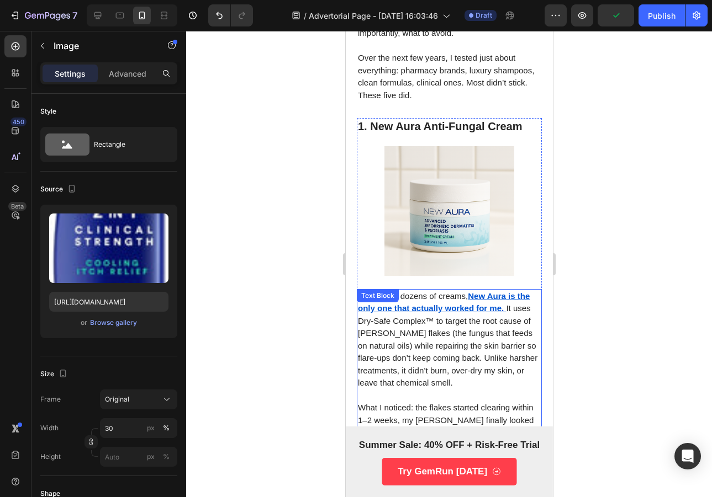
click at [448, 164] on img at bounding box center [449, 211] width 130 height 130
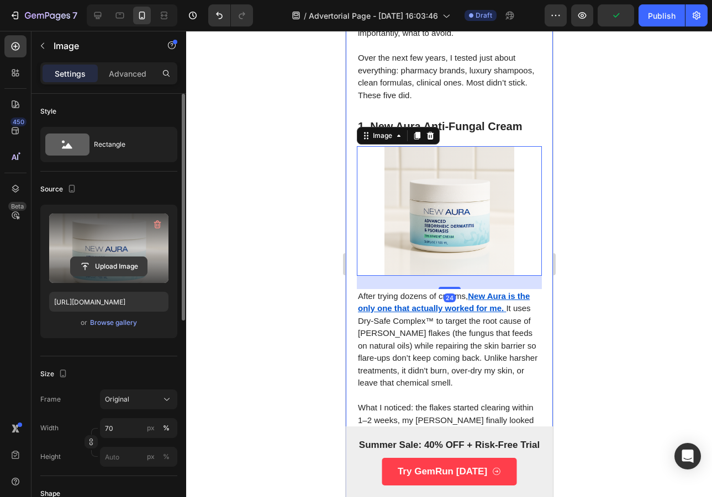
click at [145, 268] on input "file" at bounding box center [109, 266] width 76 height 19
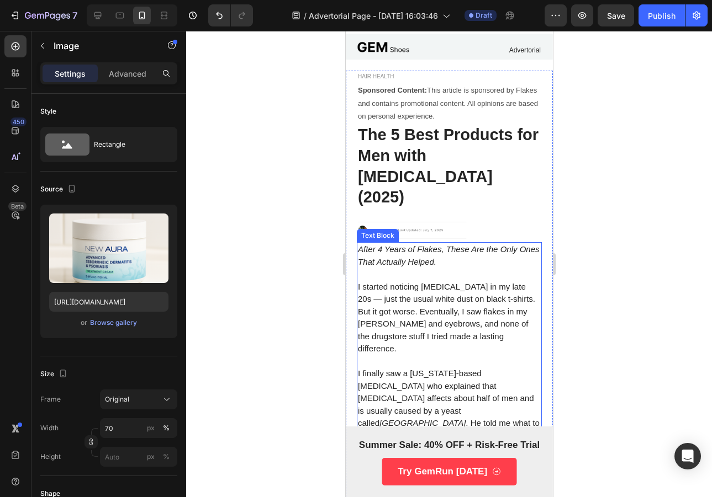
scroll to position [0, 0]
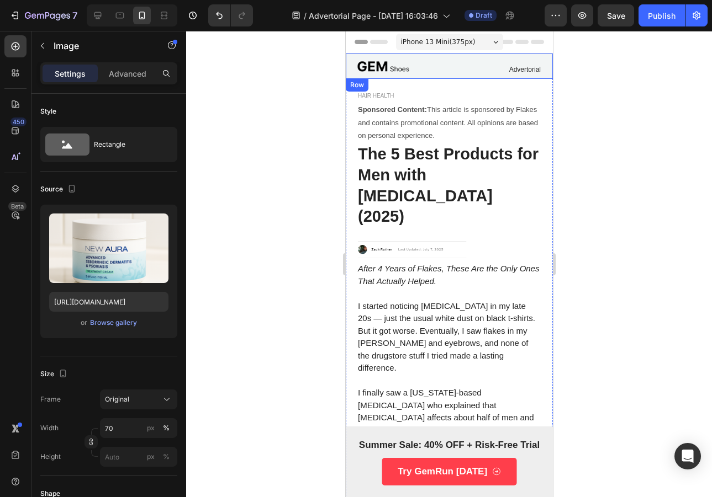
click at [499, 75] on div "Image Advertorial Text Block Row Row" at bounding box center [448, 66] width 207 height 25
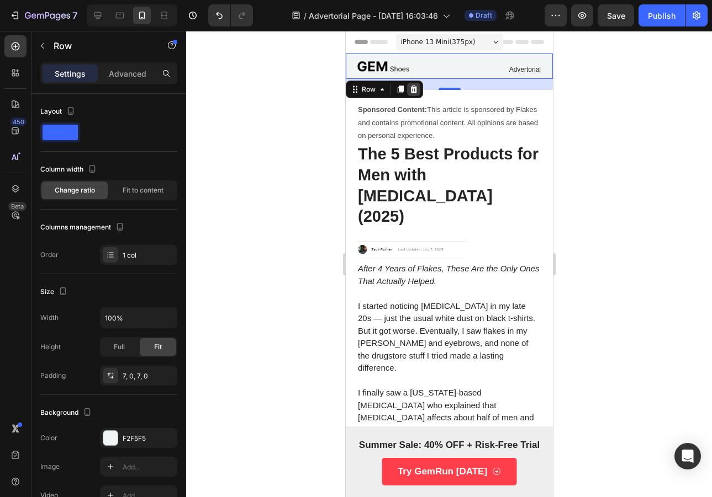
click at [410, 89] on icon at bounding box center [413, 90] width 7 height 8
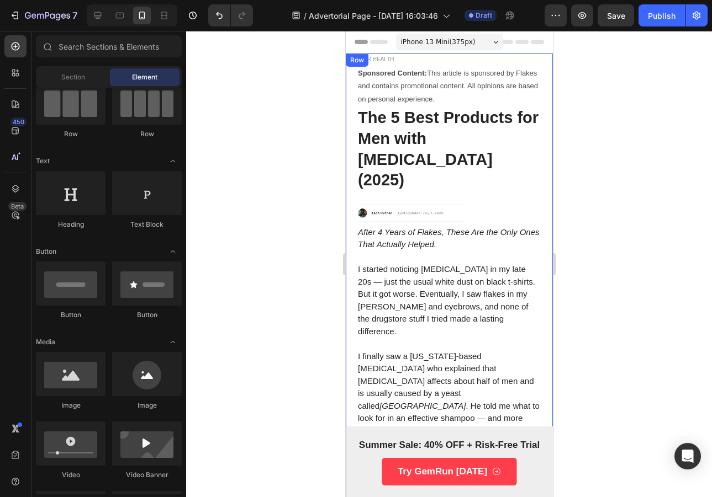
click at [639, 127] on div at bounding box center [449, 264] width 526 height 466
click at [455, 204] on img at bounding box center [411, 213] width 111 height 19
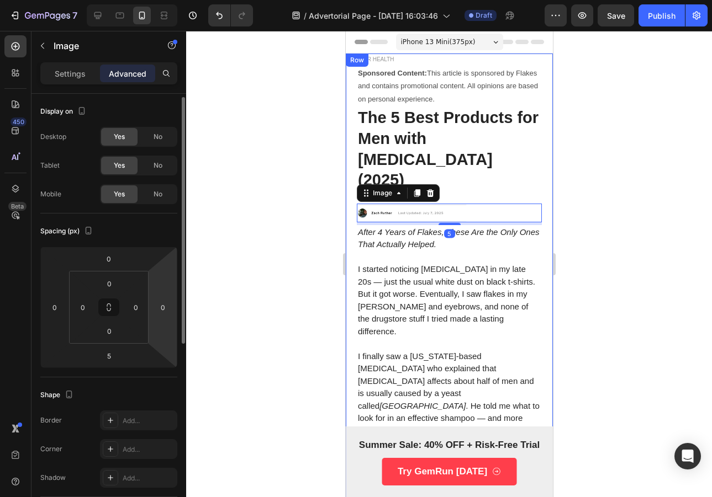
scroll to position [23, 0]
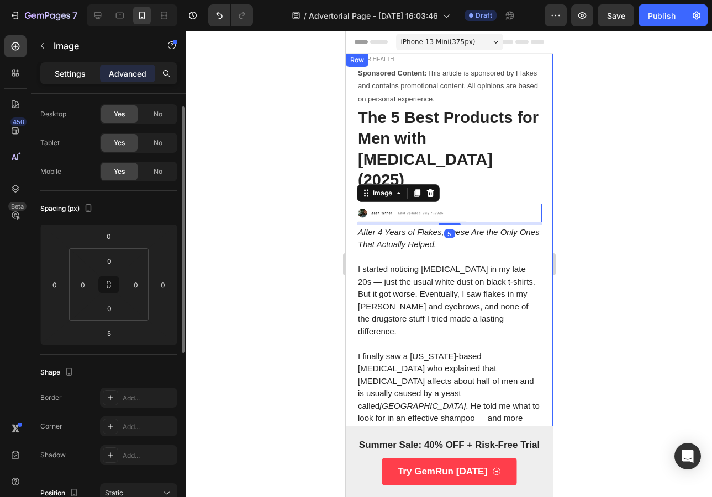
click at [73, 76] on p "Settings" at bounding box center [70, 74] width 31 height 12
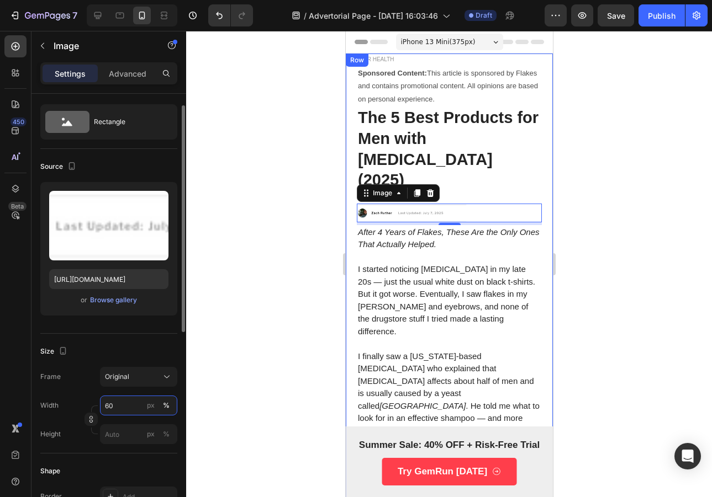
click at [118, 402] on input "60" at bounding box center [138, 406] width 77 height 20
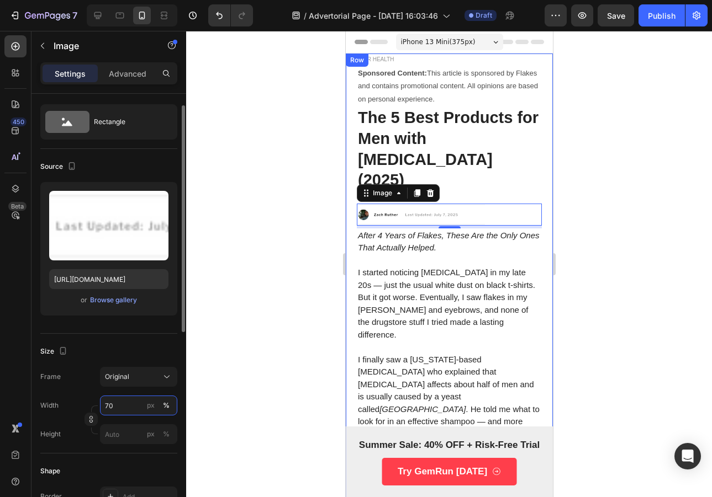
type input "7"
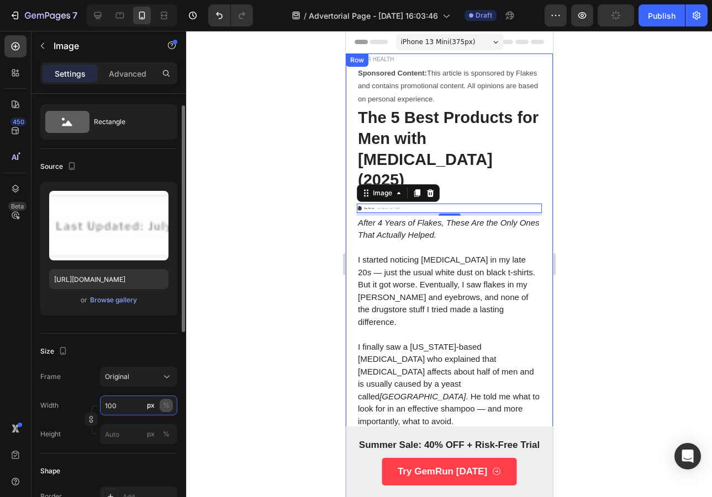
type input "100"
click at [171, 406] on button "%" at bounding box center [166, 405] width 13 height 13
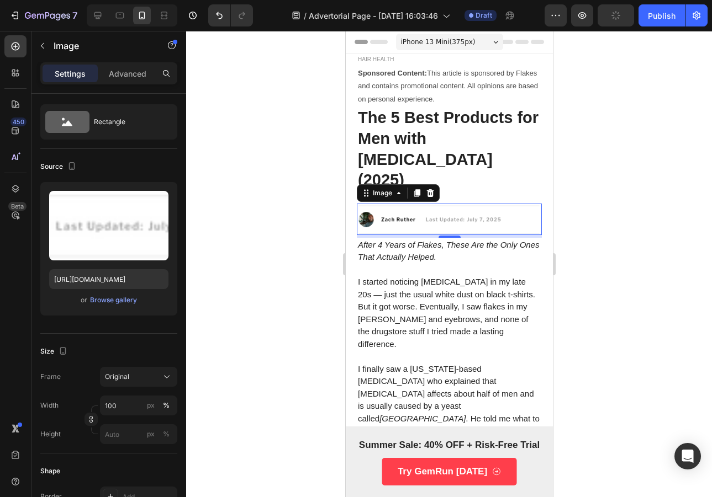
click at [610, 242] on div at bounding box center [449, 264] width 526 height 466
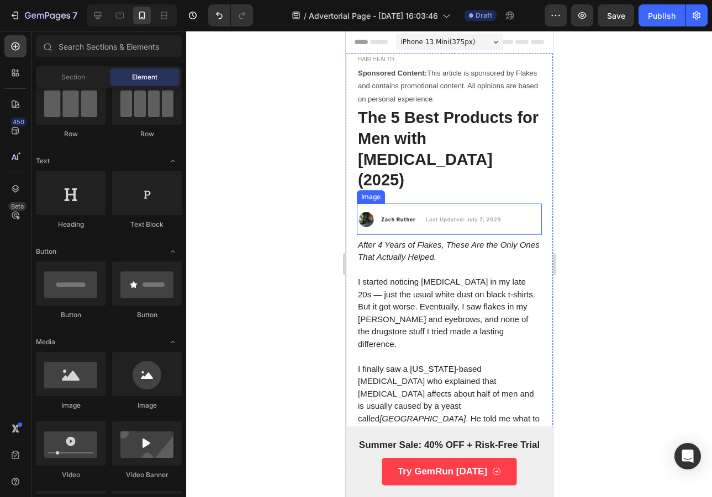
click at [459, 204] on img at bounding box center [448, 219] width 185 height 31
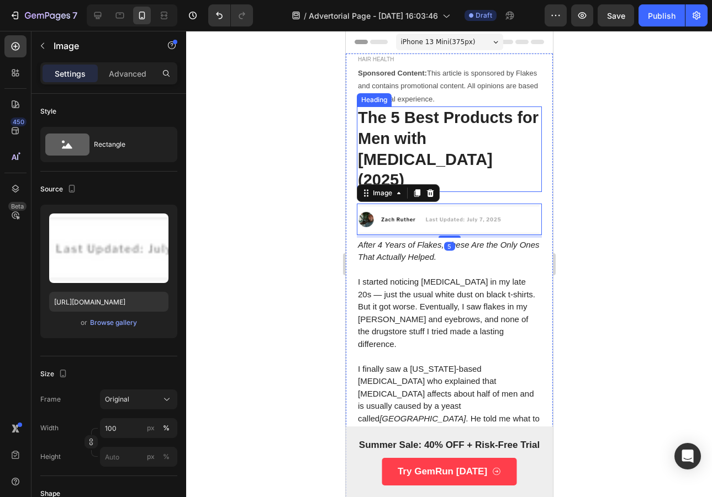
click at [454, 152] on p "The 5 Best Products for Men with Dandruff (2025)" at bounding box center [448, 149] width 183 height 83
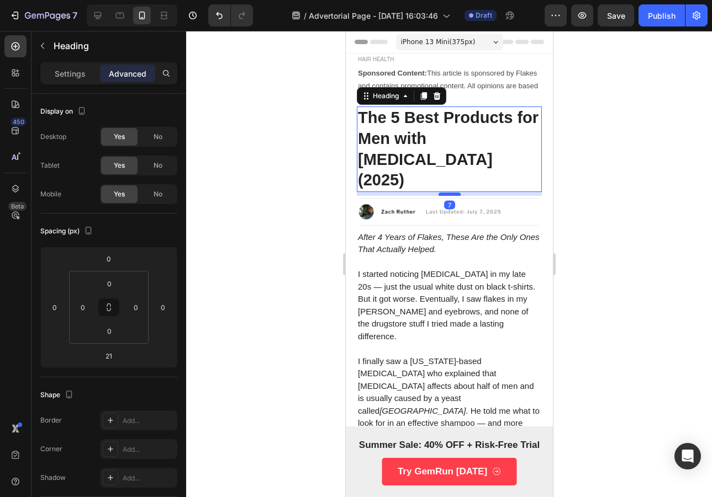
drag, startPoint x: 446, startPoint y: 182, endPoint x: 448, endPoint y: 174, distance: 8.0
click at [448, 193] on div at bounding box center [449, 194] width 22 height 3
type input "7"
click at [452, 196] on img at bounding box center [448, 211] width 185 height 31
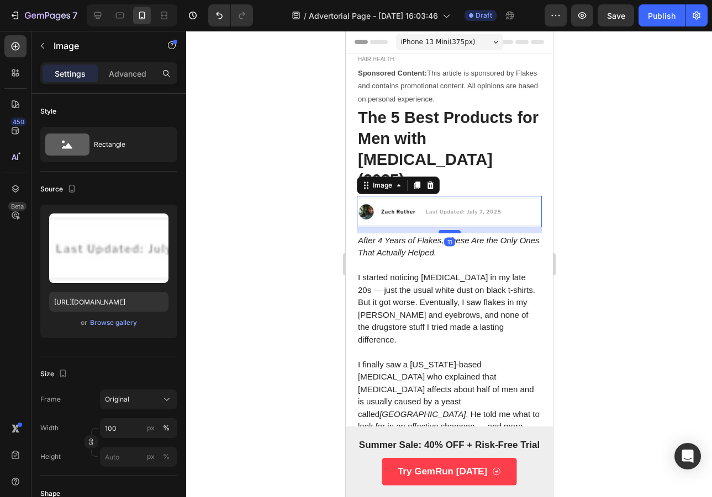
click at [446, 230] on div at bounding box center [449, 231] width 22 height 3
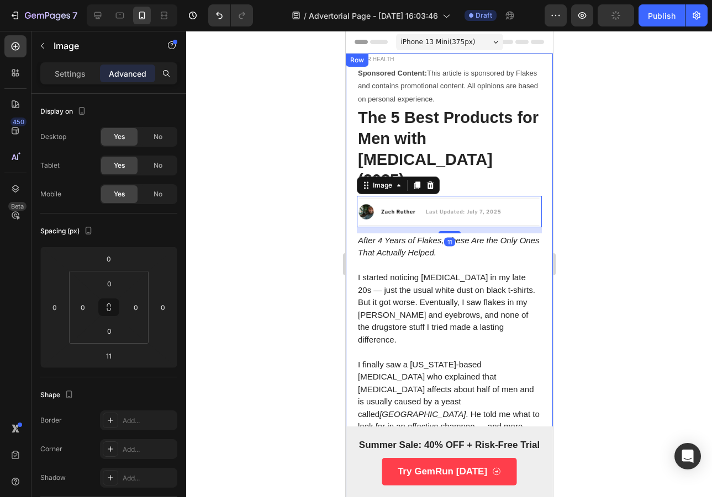
click at [464, 145] on p "The 5 Best Products for Men with Dandruff (2025)" at bounding box center [448, 149] width 183 height 83
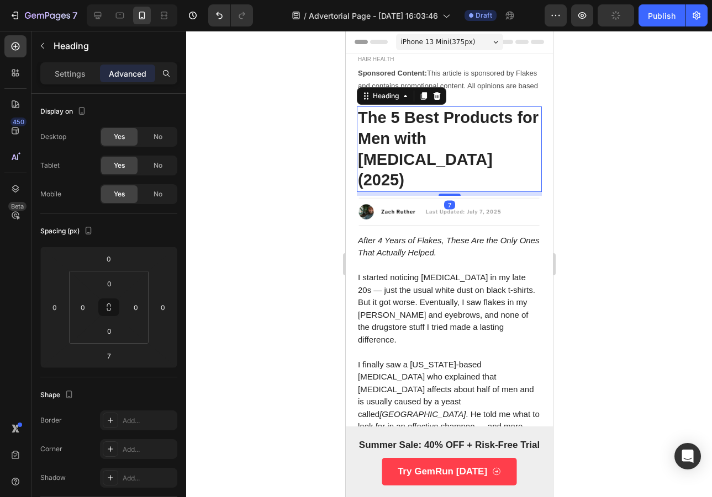
click at [635, 145] on div at bounding box center [449, 264] width 526 height 466
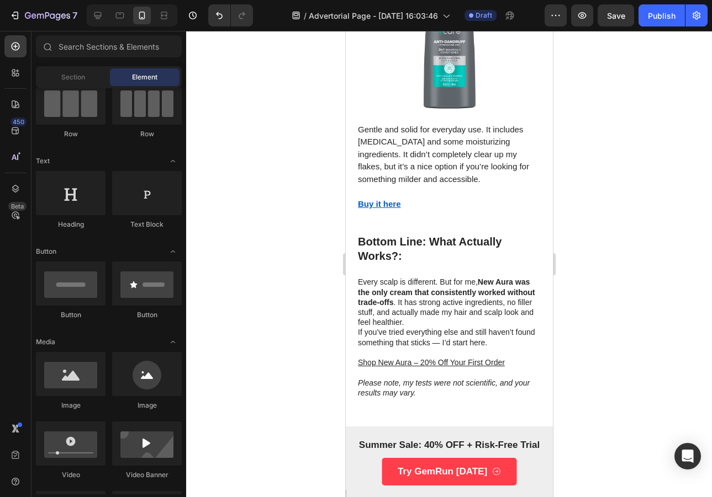
scroll to position [2236, 0]
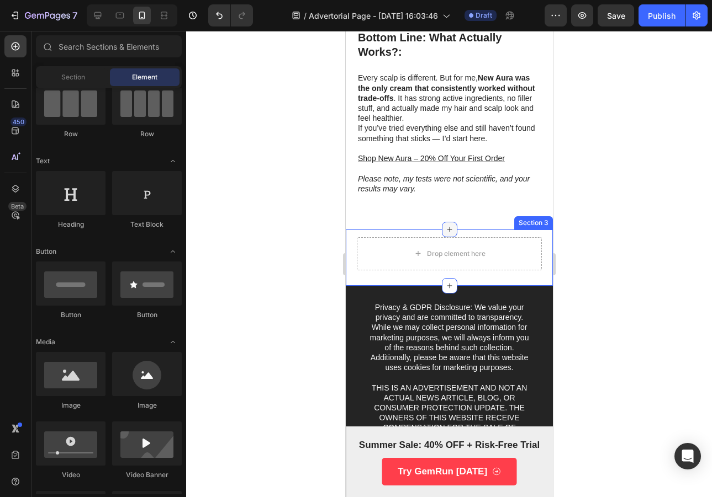
click at [448, 225] on icon at bounding box center [448, 229] width 9 height 9
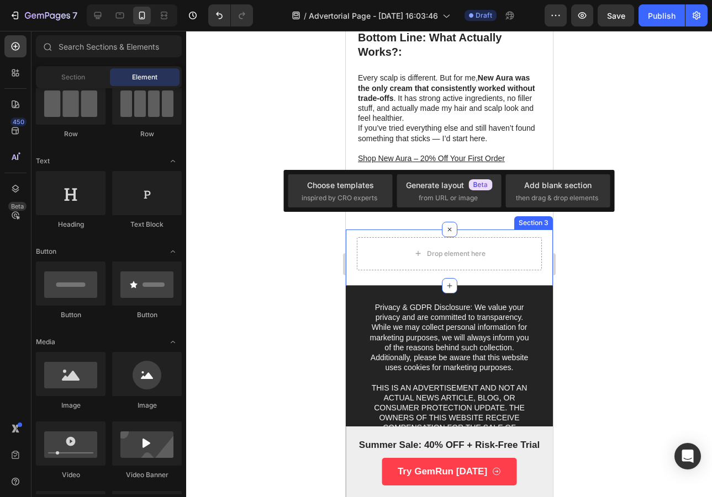
click at [474, 230] on div "Drop element here Section 3" at bounding box center [448, 258] width 207 height 56
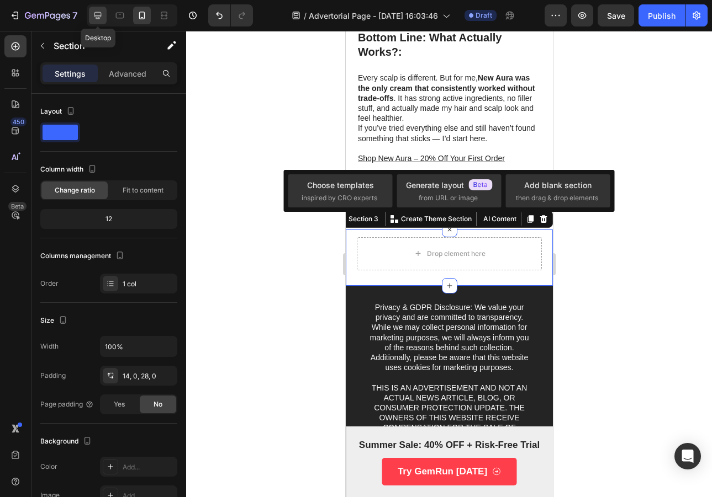
click at [100, 14] on icon at bounding box center [97, 15] width 11 height 11
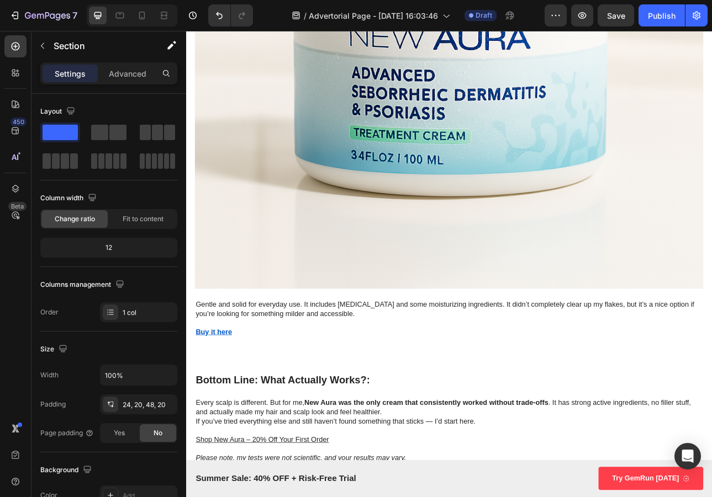
scroll to position [4098, 0]
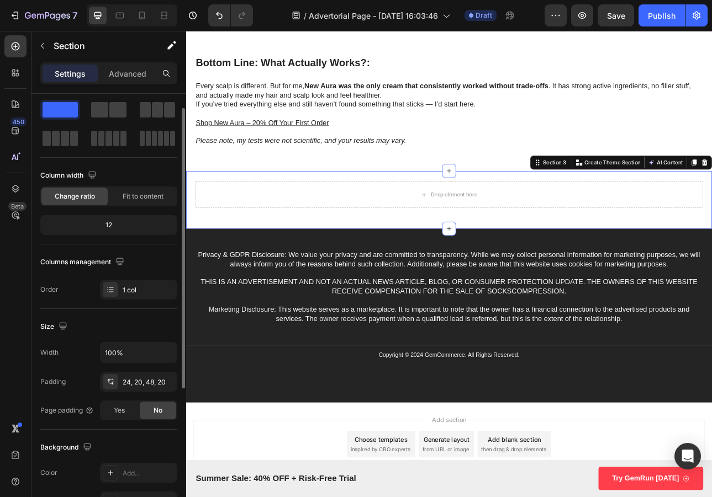
click at [486, 208] on div "Drop element here Section 3 You can create reusable sections Create Theme Secti…" at bounding box center [517, 244] width 662 height 73
click at [141, 21] on div at bounding box center [142, 16] width 18 height 18
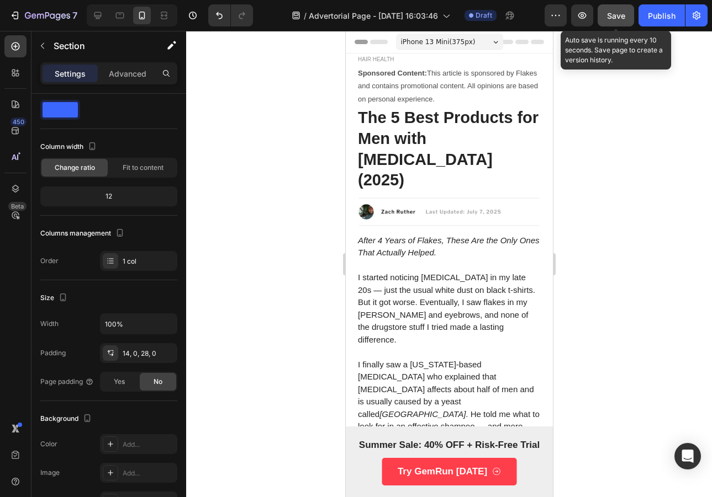
click at [613, 23] on button "Save" at bounding box center [615, 15] width 36 height 22
